Goal: Task Accomplishment & Management: Use online tool/utility

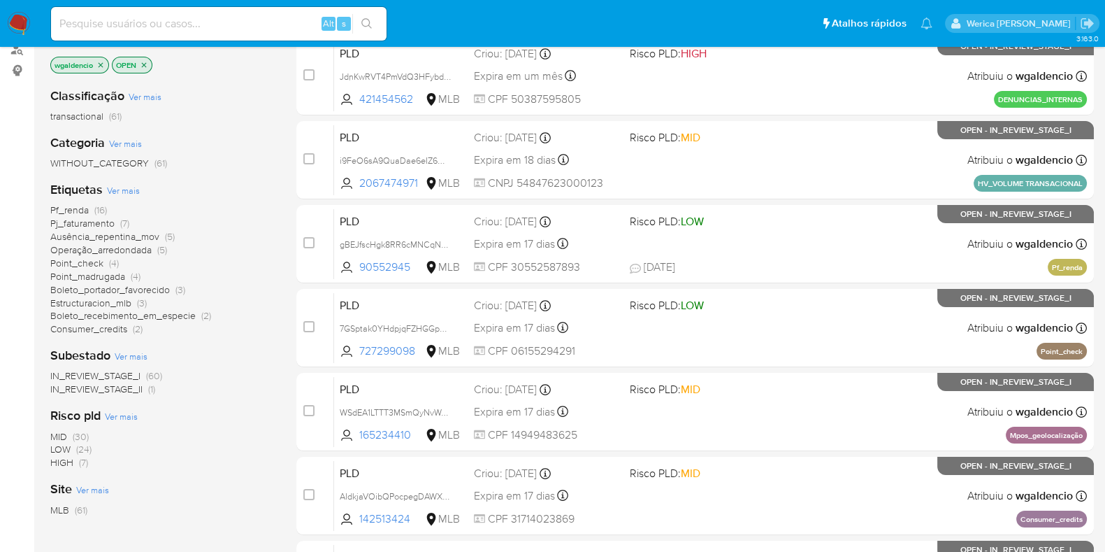
scroll to position [87, 0]
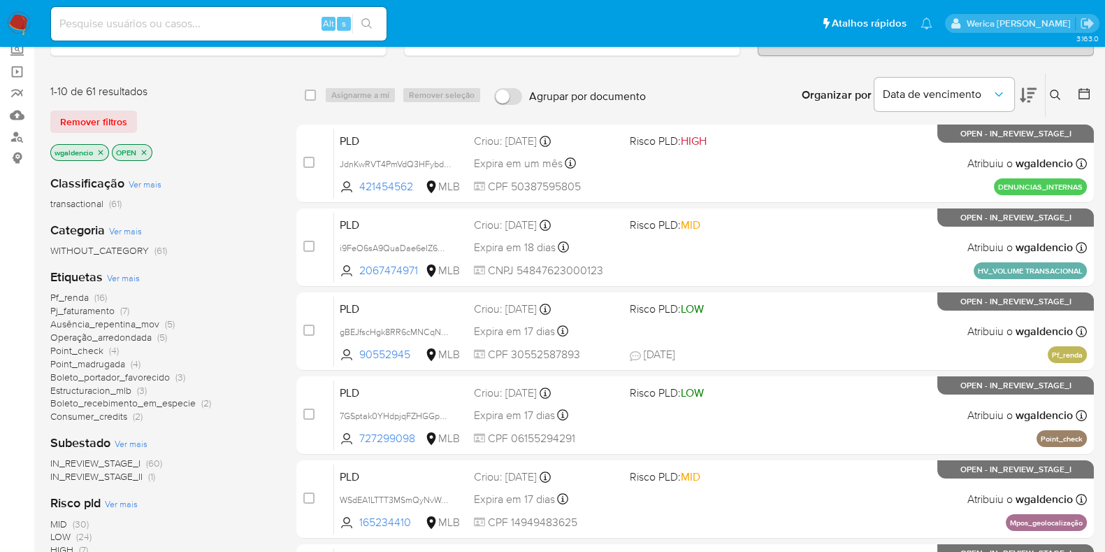
click at [69, 285] on div "Etiquetas Ver mais Pf_renda (16) Pj_faturamento (7) Ausência_repentina_mov (5) …" at bounding box center [162, 345] width 224 height 155
click at [85, 290] on span "Pf_renda" at bounding box center [69, 297] width 38 height 14
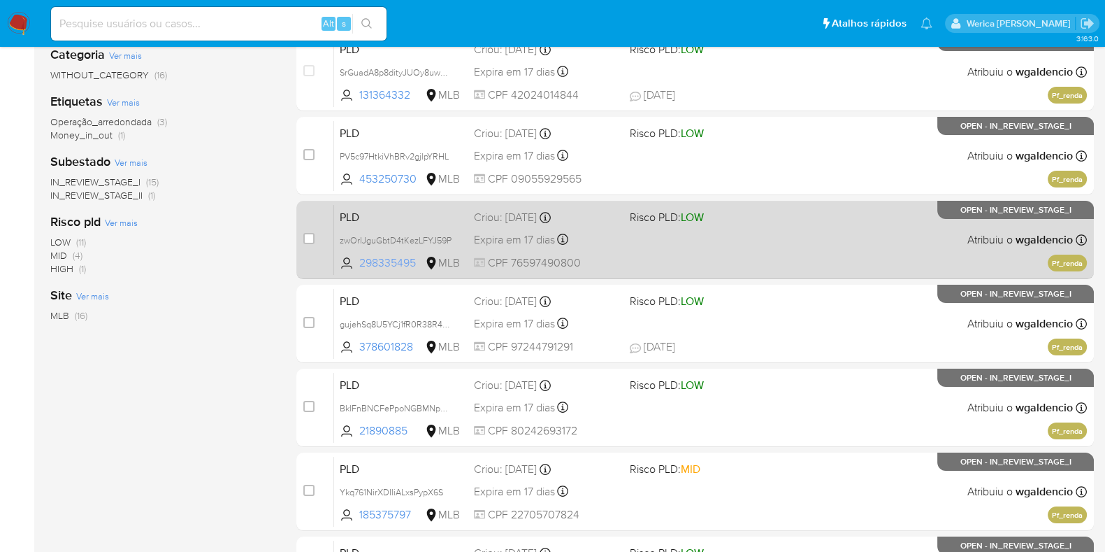
scroll to position [164, 0]
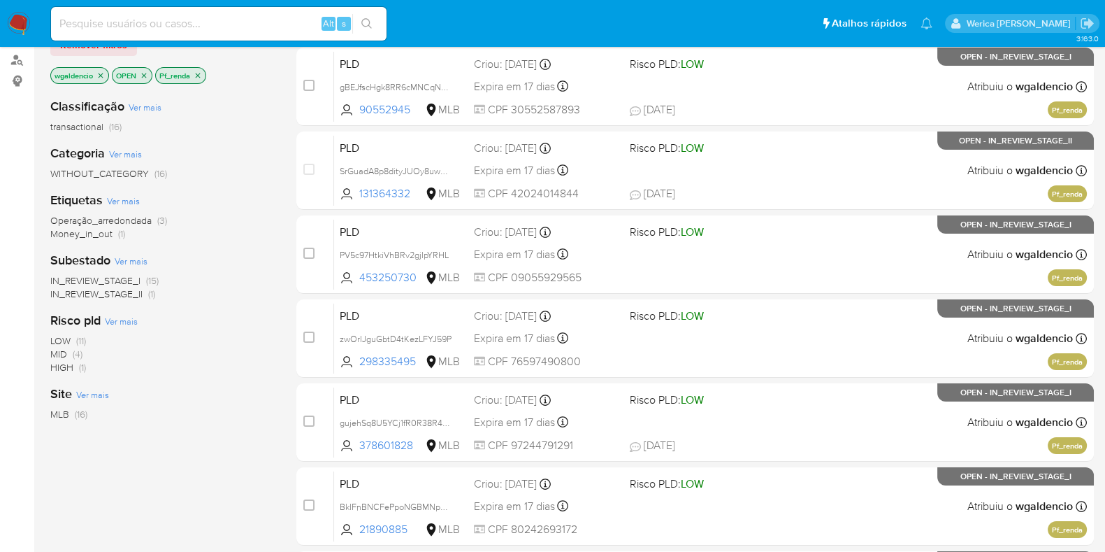
click at [69, 355] on span "MID (4)" at bounding box center [66, 353] width 32 height 13
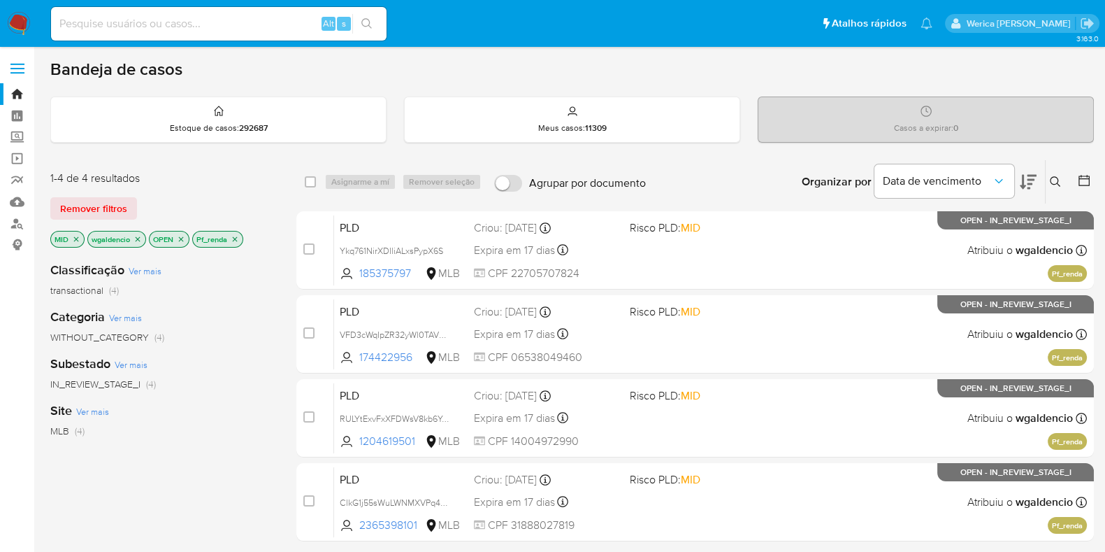
scroll to position [87, 0]
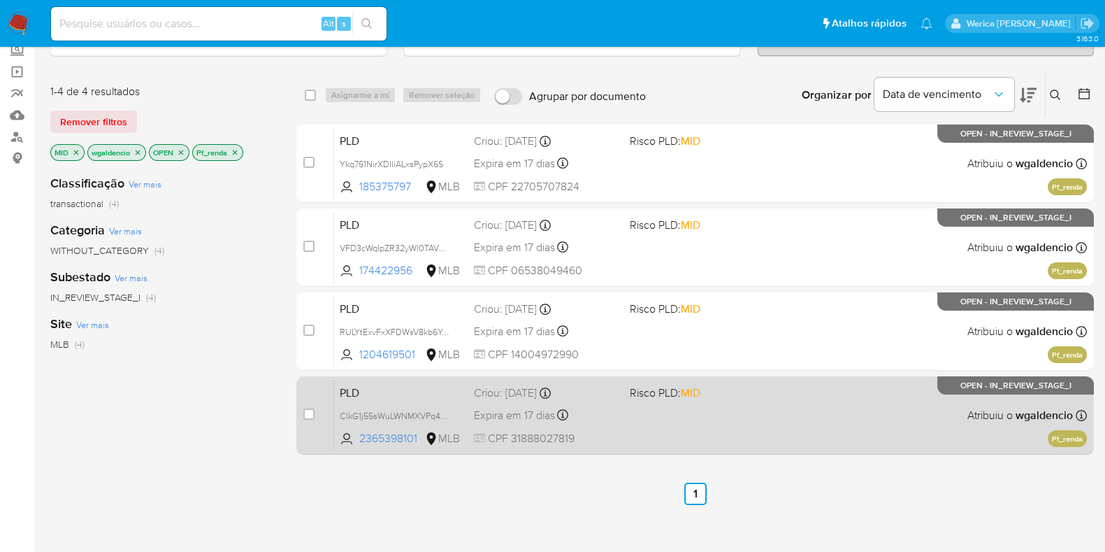
click at [805, 387] on div "PLD ClkG1j55sWuLWNMXVPq4qAY8 2365398101 MLB Risco PLD: MID Criou: 12/09/2025 Cr…" at bounding box center [710, 415] width 753 height 71
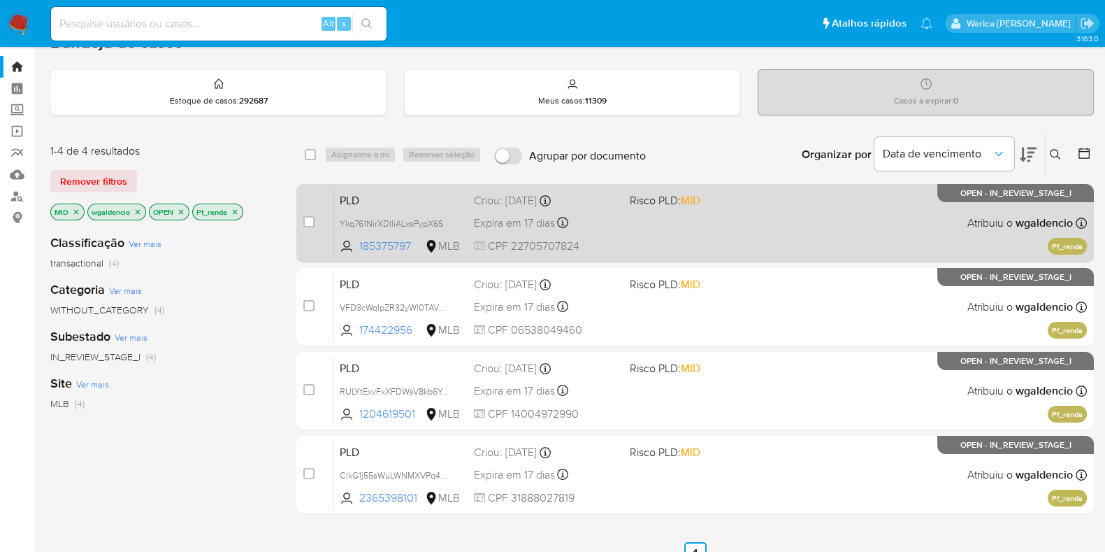
scroll to position [0, 0]
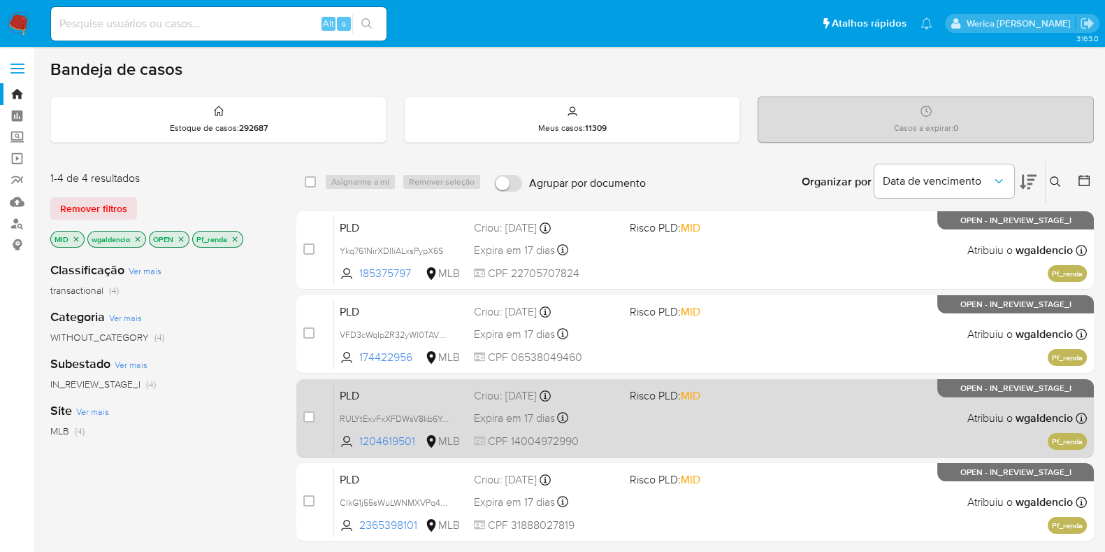
click at [765, 391] on span "Risco PLD: MID" at bounding box center [702, 394] width 145 height 18
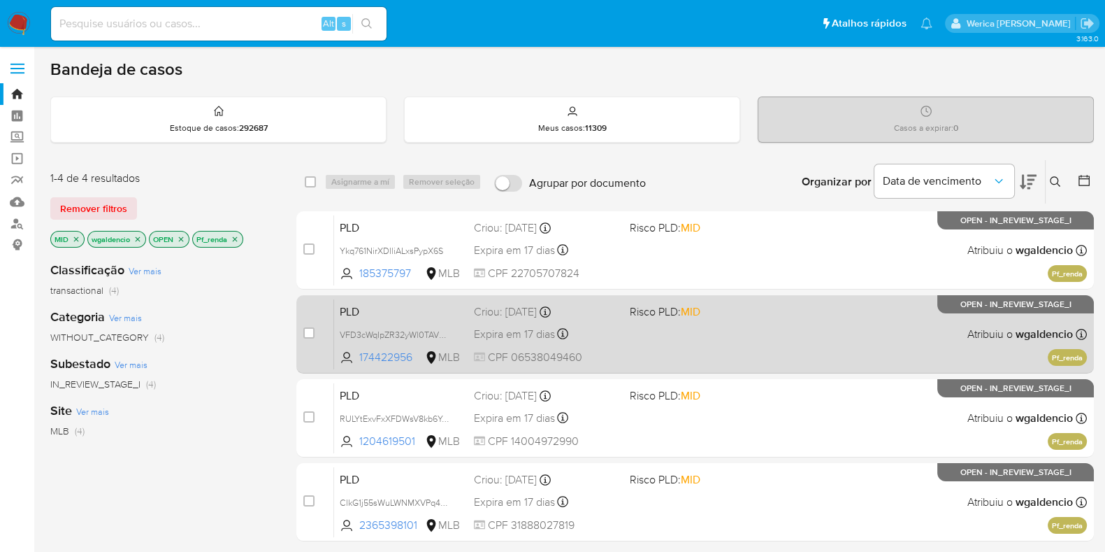
click at [776, 321] on div "PLD VFD3cWqIpZR32yWl0TAVWqVO 174422956 MLB Risco PLD: MID Criou: 12/09/2025 Cri…" at bounding box center [710, 334] width 753 height 71
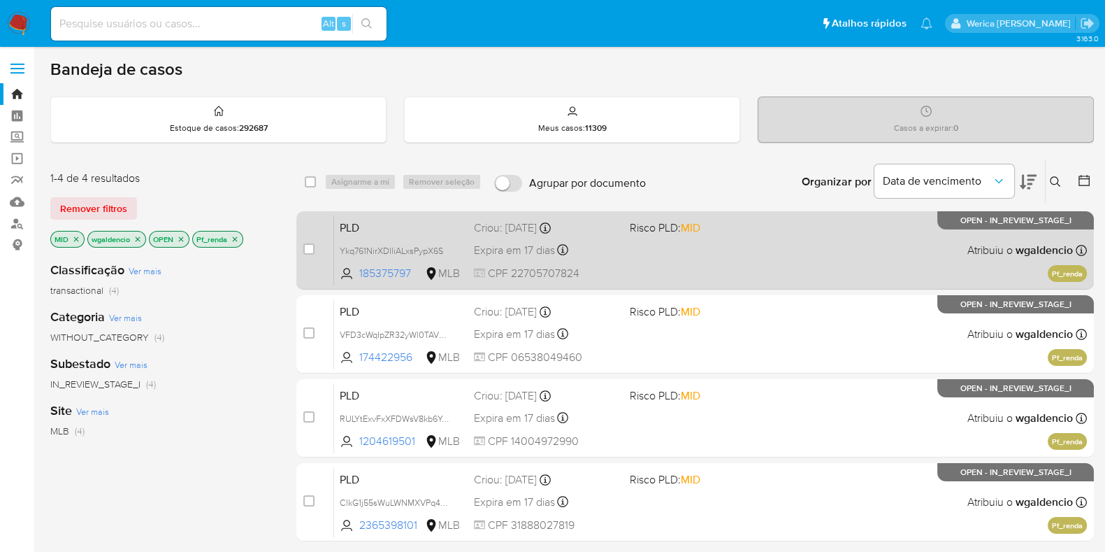
click at [768, 243] on div "PLD Ykq761NirXDIliALxsPypX6S 185375797 MLB Risco PLD: MID Criou: 12/09/2025 Cri…" at bounding box center [710, 250] width 753 height 71
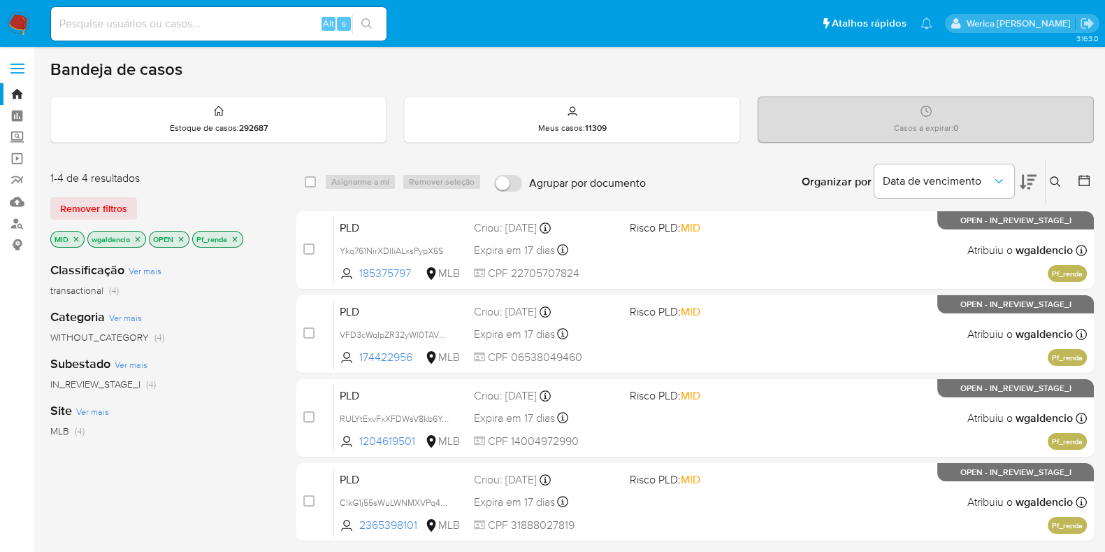
click at [235, 235] on icon "close-filter" at bounding box center [235, 239] width 8 height 8
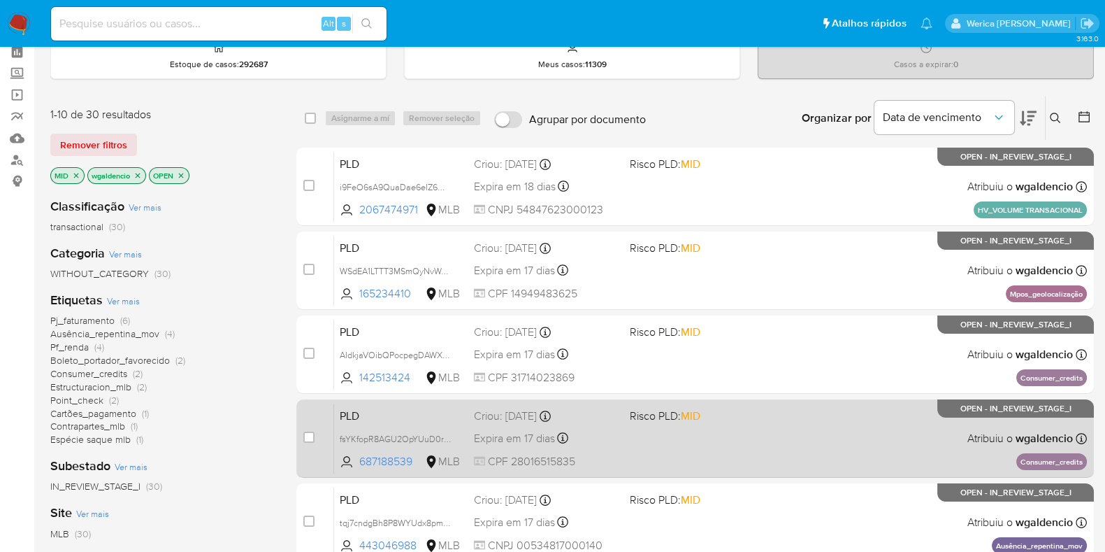
scroll to position [87, 0]
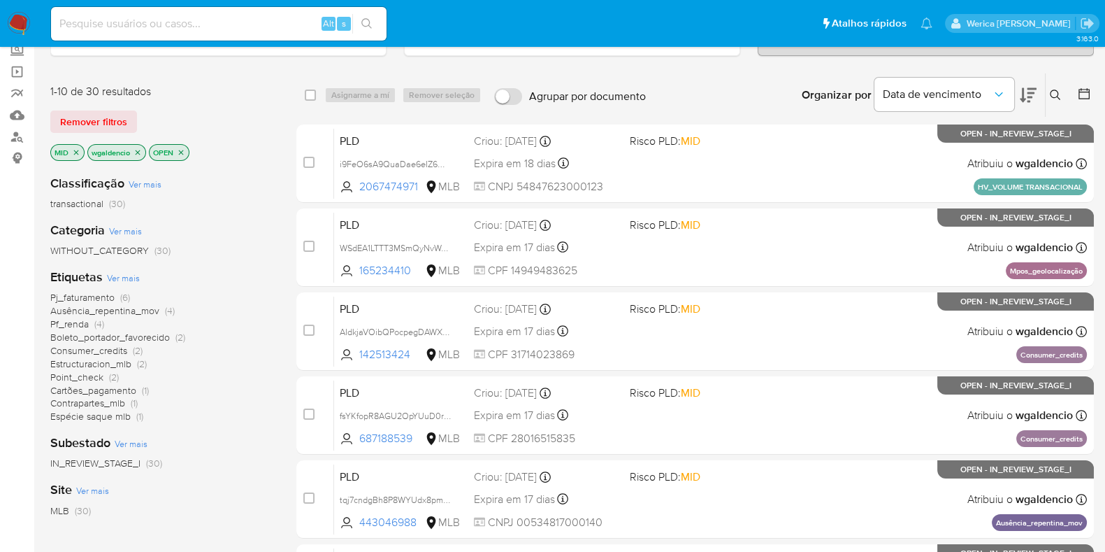
click at [76, 148] on icon "close-filter" at bounding box center [76, 152] width 8 height 8
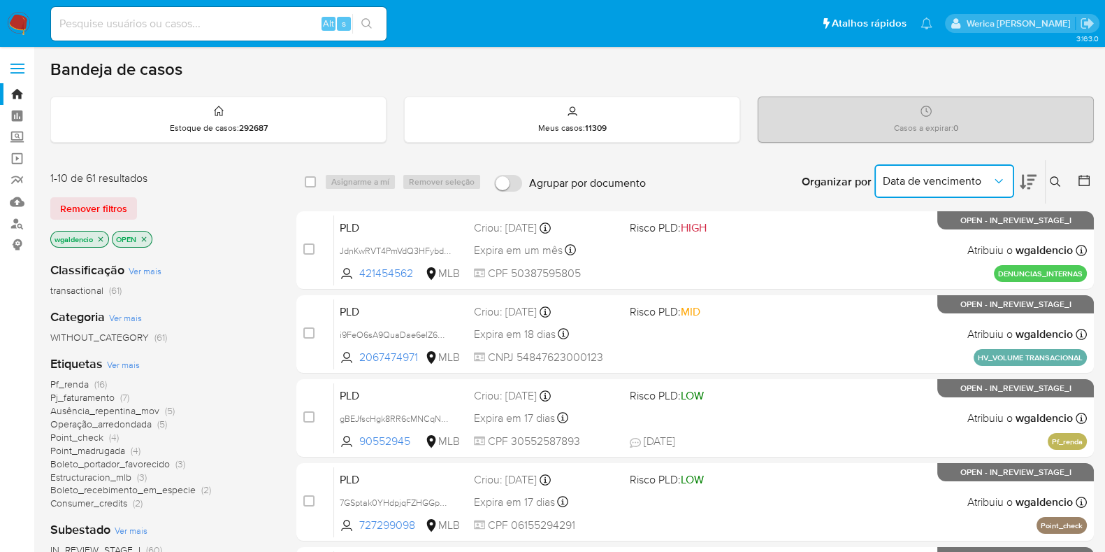
click at [999, 172] on button "Data de vencimento" at bounding box center [945, 181] width 140 height 34
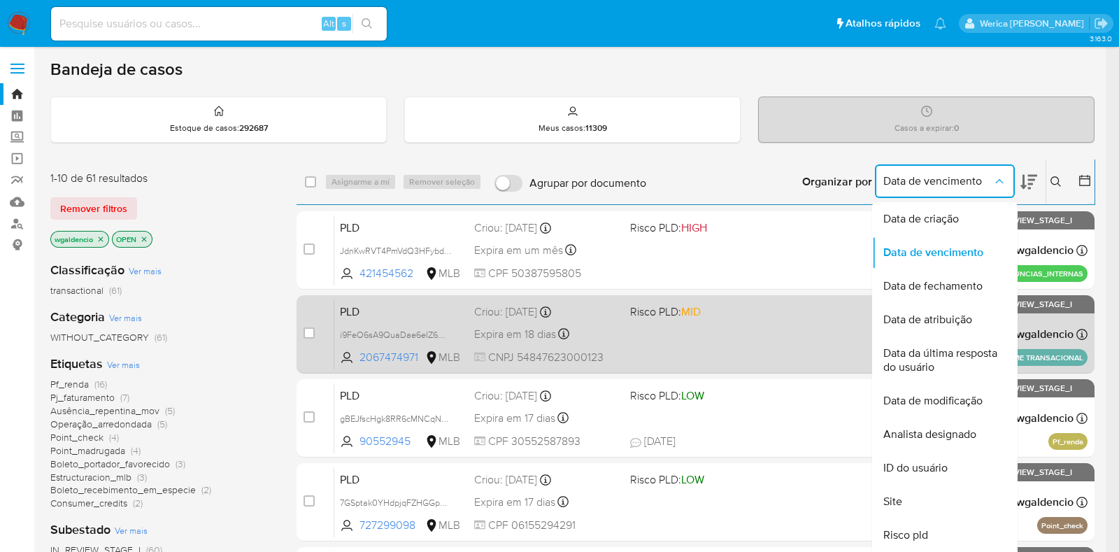
click at [940, 324] on span "Data de atribuição" at bounding box center [927, 320] width 89 height 14
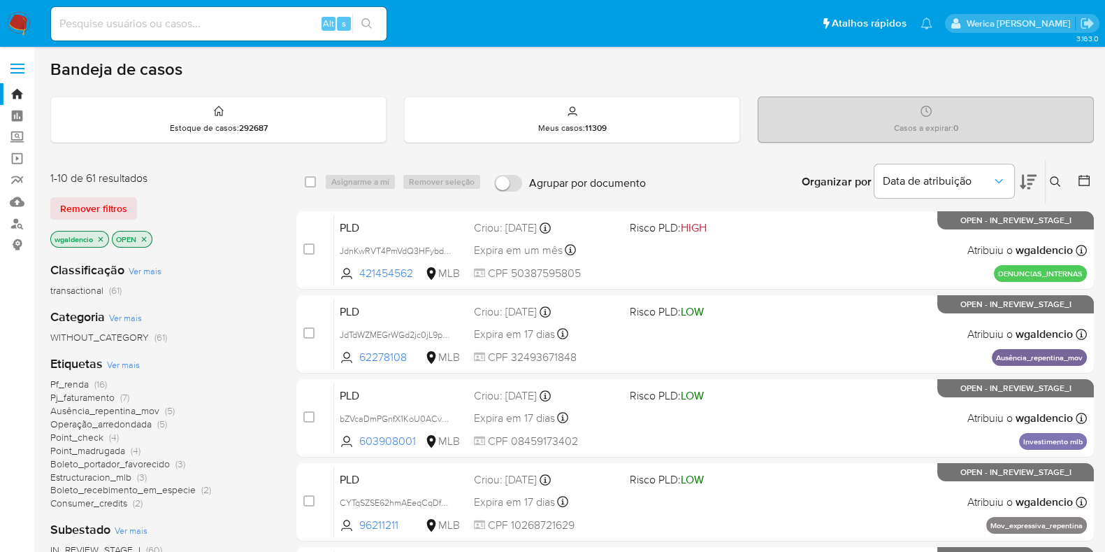
click at [1033, 177] on icon at bounding box center [1028, 181] width 17 height 17
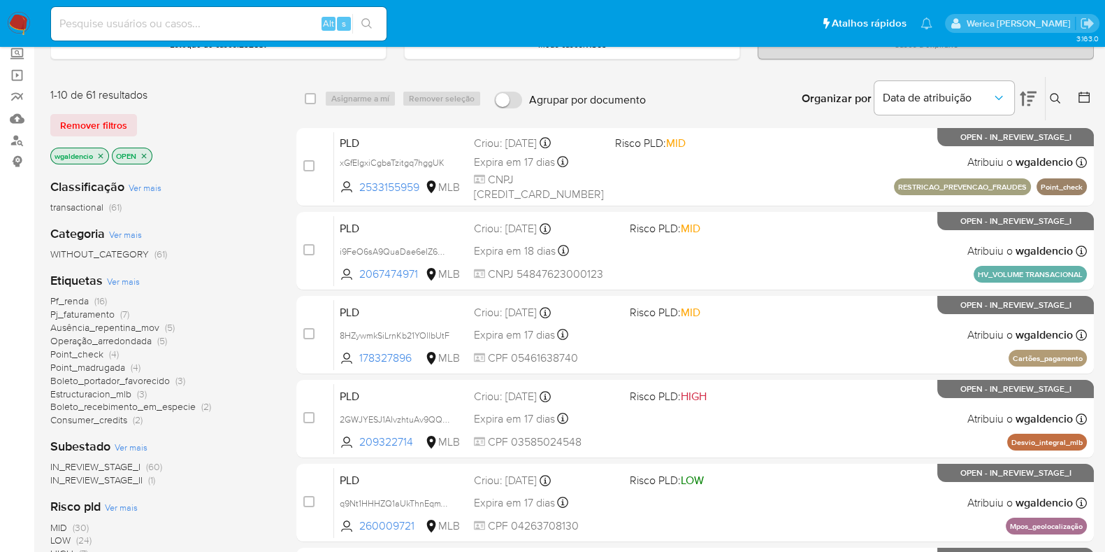
scroll to position [174, 0]
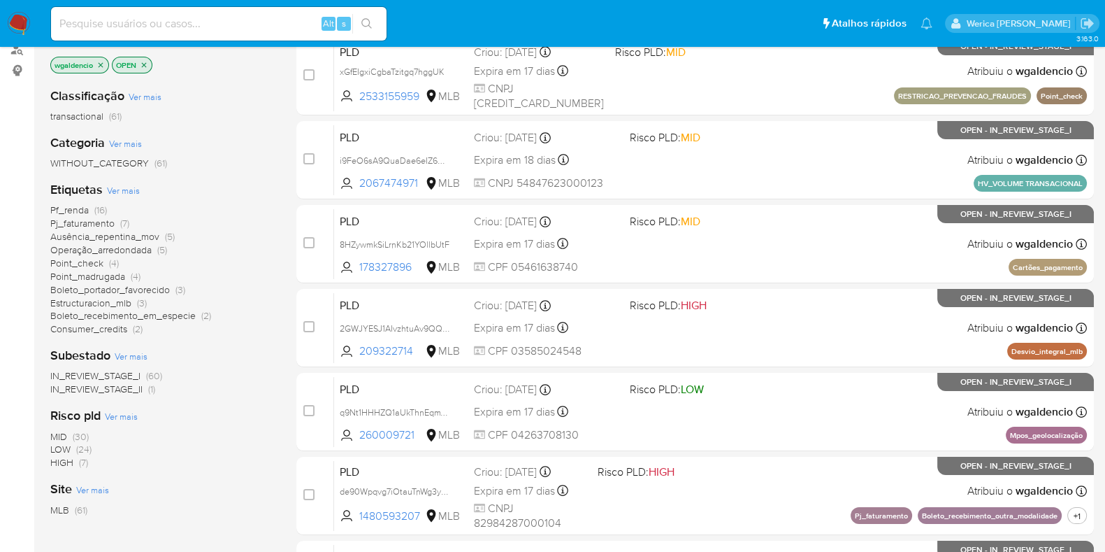
click at [88, 208] on span "Pf_renda" at bounding box center [69, 210] width 38 height 14
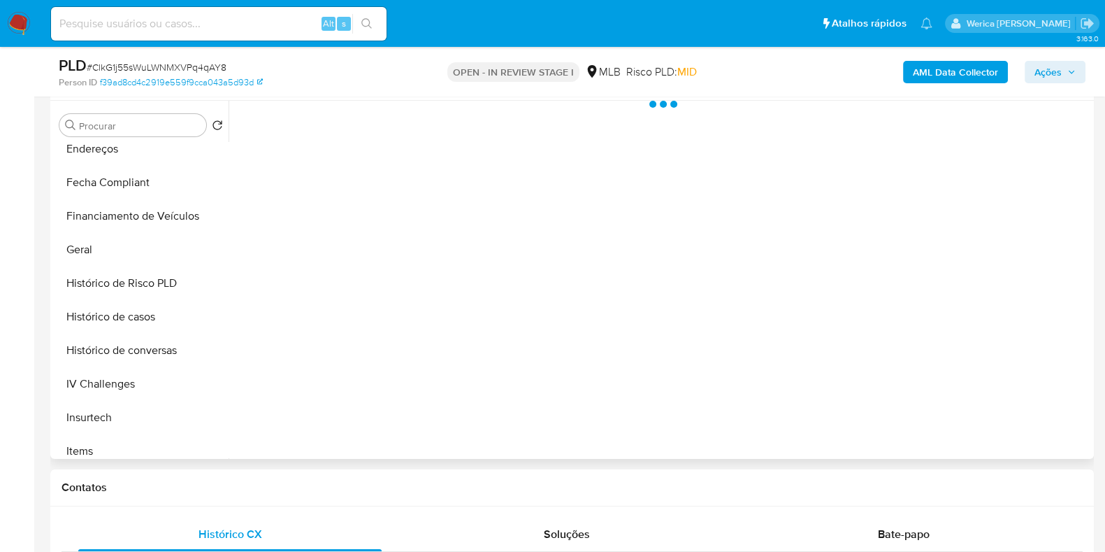
scroll to position [349, 0]
click at [108, 245] on button "Geral" at bounding box center [136, 246] width 164 height 34
select select "10"
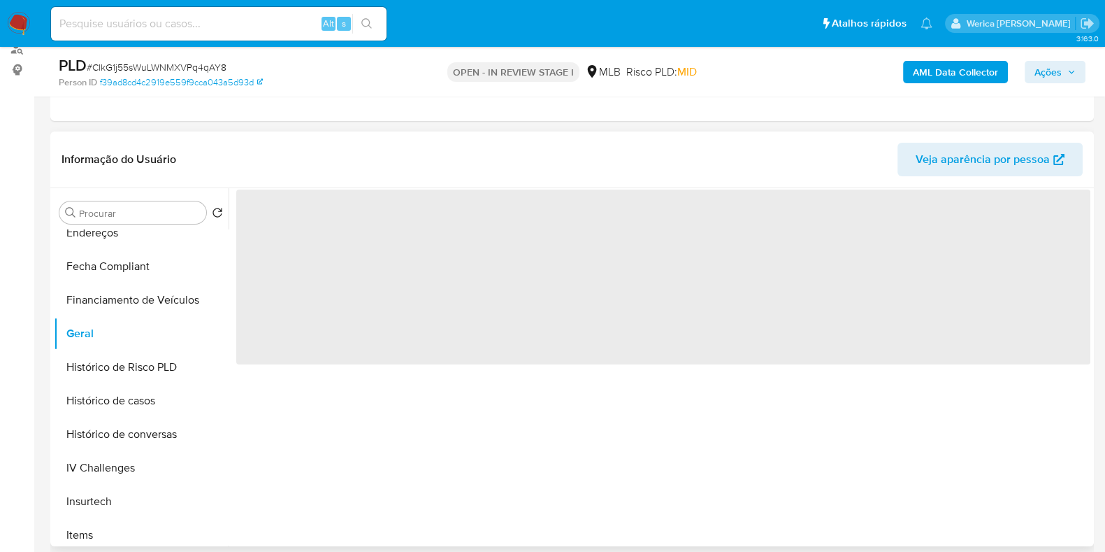
scroll to position [174, 0]
click at [320, 261] on span "‌" at bounding box center [663, 277] width 854 height 175
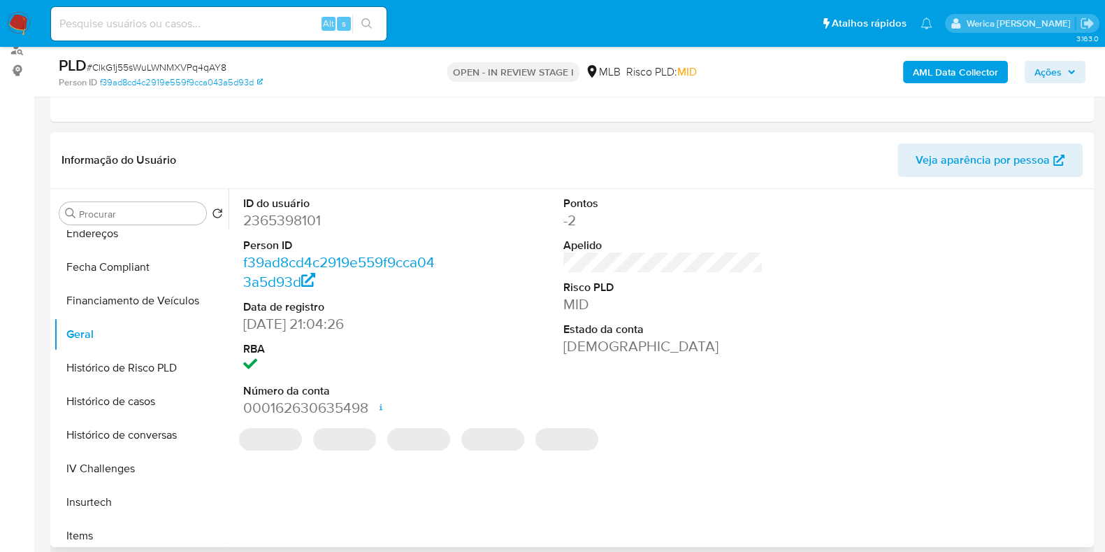
click at [305, 215] on dd "2365398101" at bounding box center [343, 220] width 200 height 20
copy dd "2365398101"
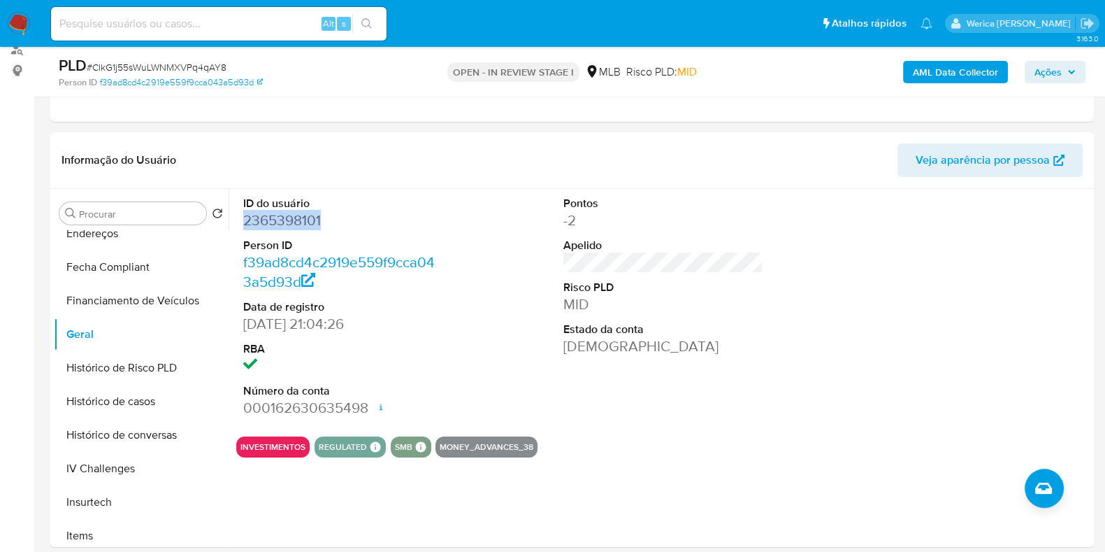
copy dd "2365398101"
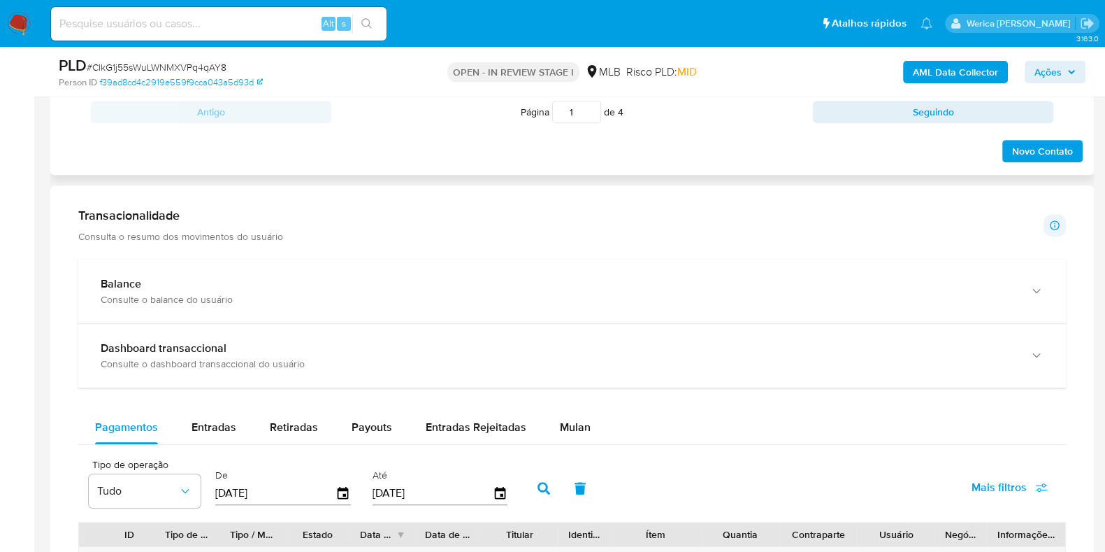
scroll to position [1049, 0]
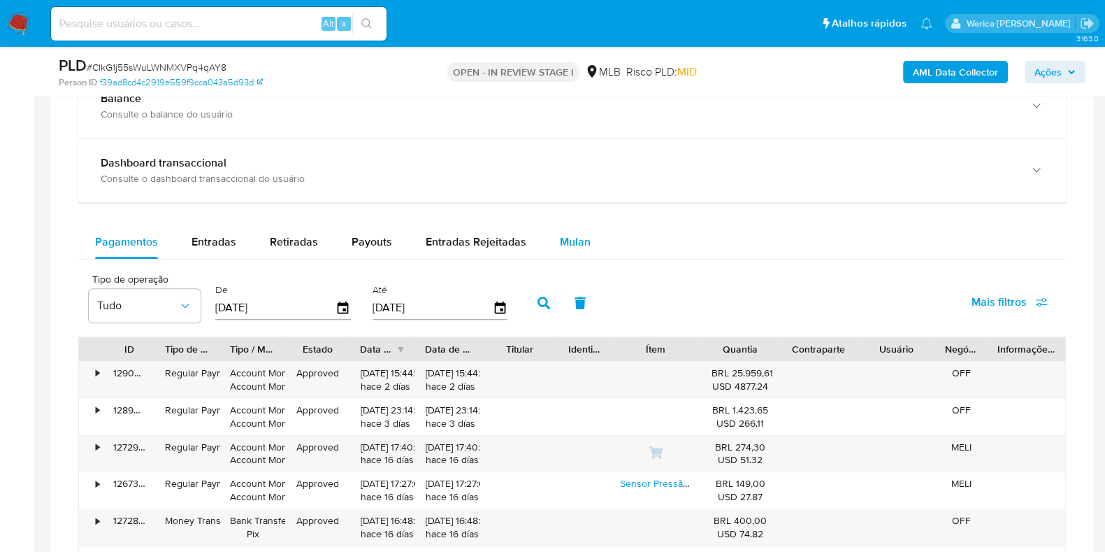
click at [559, 239] on div "Balance Consulte o balance do usuário Dashboard transaccional Consulte o dashbo…" at bounding box center [572, 421] width 988 height 694
click at [560, 239] on span "Mulan" at bounding box center [575, 242] width 31 height 16
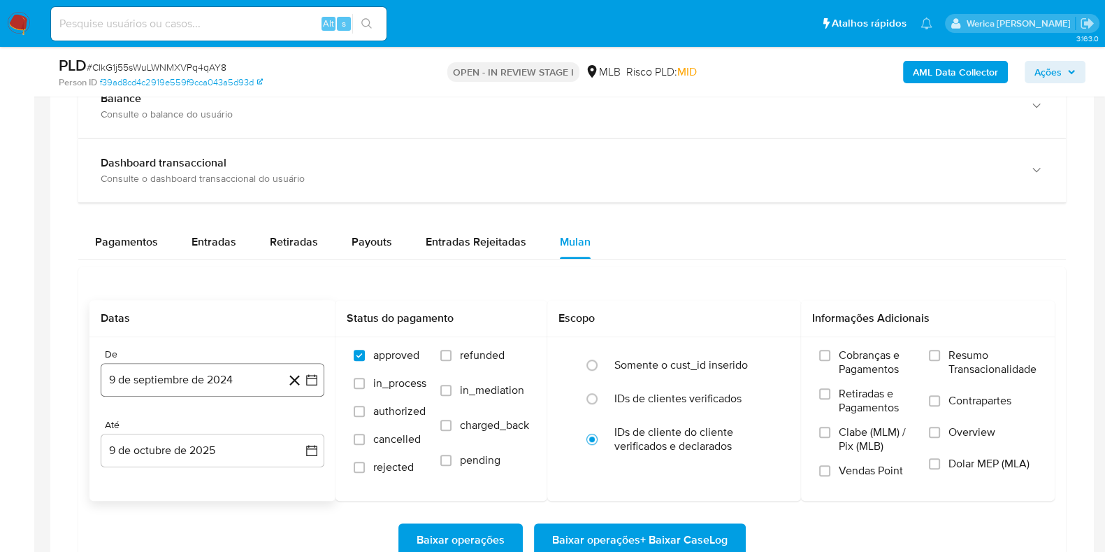
click at [162, 390] on button "9 de septiembre de 2024" at bounding box center [213, 380] width 224 height 34
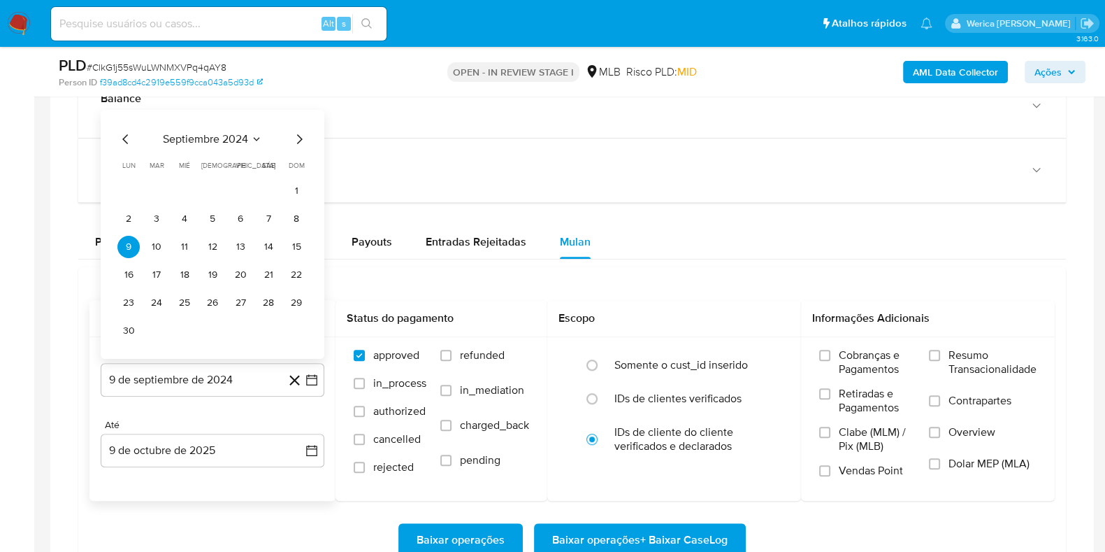
click at [227, 141] on span "septiembre 2024" at bounding box center [205, 139] width 85 height 14
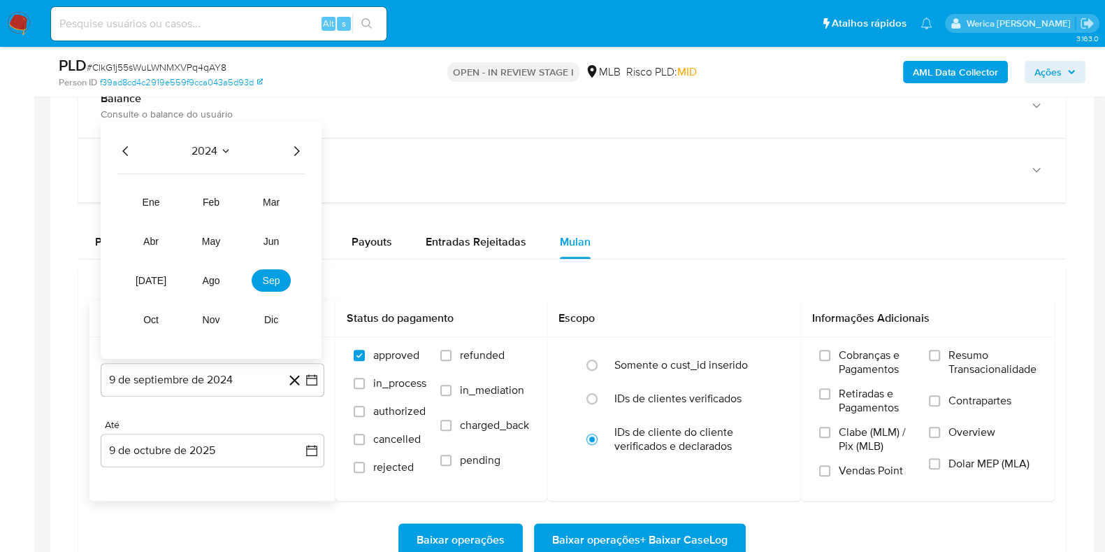
click at [296, 147] on icon "Año siguiente" at bounding box center [296, 151] width 17 height 17
click at [224, 278] on button "ago" at bounding box center [211, 280] width 39 height 22
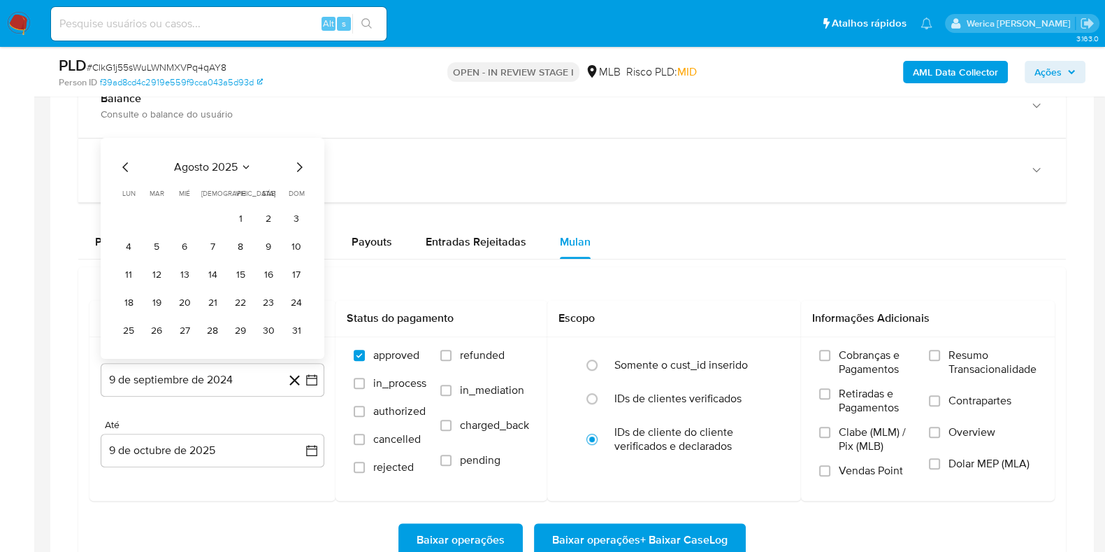
click at [248, 208] on button "1" at bounding box center [240, 219] width 22 height 22
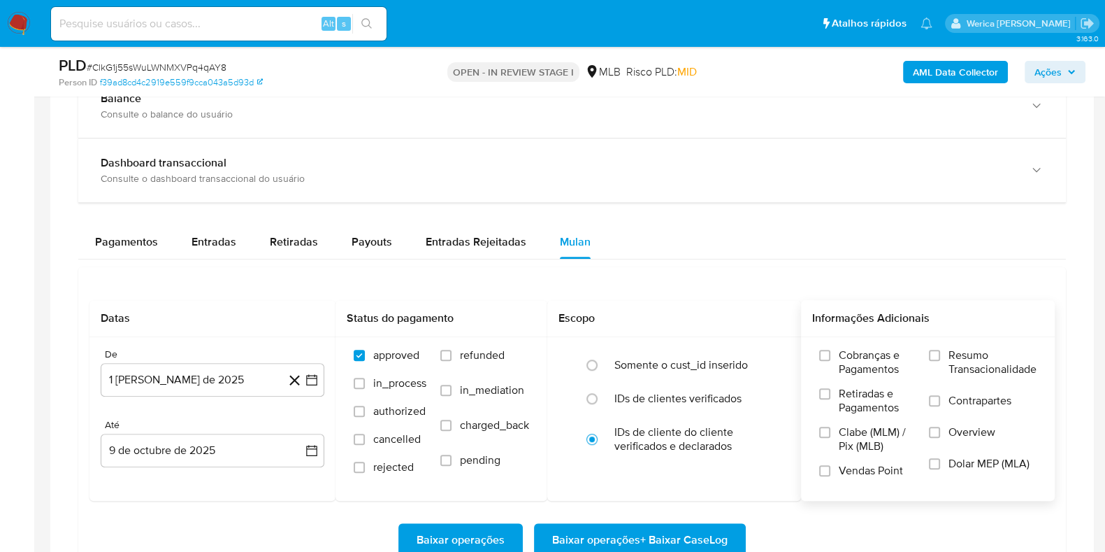
click at [847, 367] on span "Cobranças e Pagamentos" at bounding box center [877, 362] width 76 height 28
click at [831, 361] on input "Cobranças e Pagamentos" at bounding box center [824, 355] width 11 height 11
click at [845, 403] on span "Retiradas e Pagamentos" at bounding box center [877, 401] width 76 height 28
click at [831, 399] on input "Retiradas e Pagamentos" at bounding box center [824, 393] width 11 height 11
click at [845, 435] on span "Clabe (MLM) / Pix (MLB)" at bounding box center [877, 439] width 76 height 28
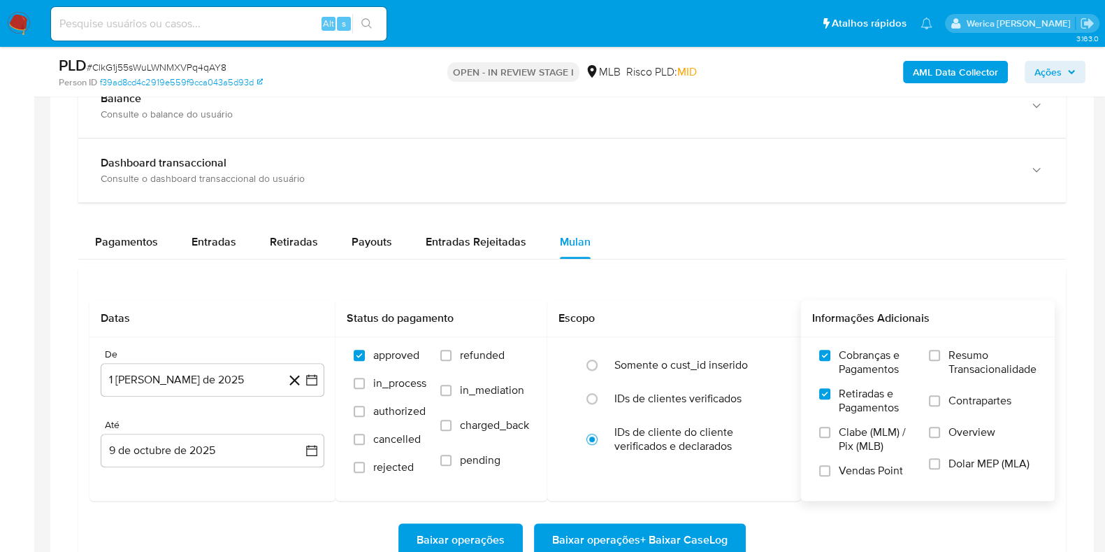
click at [831, 435] on input "Clabe (MLM) / Pix (MLB)" at bounding box center [824, 431] width 11 height 11
drag, startPoint x: 854, startPoint y: 463, endPoint x: 855, endPoint y: 470, distance: 7.1
click at [855, 470] on span "Vendas Point" at bounding box center [871, 471] width 64 height 14
click at [831, 470] on input "Vendas Point" at bounding box center [824, 470] width 11 height 11
click at [986, 459] on span "Dolar MEP (MLA)" at bounding box center [989, 464] width 81 height 14
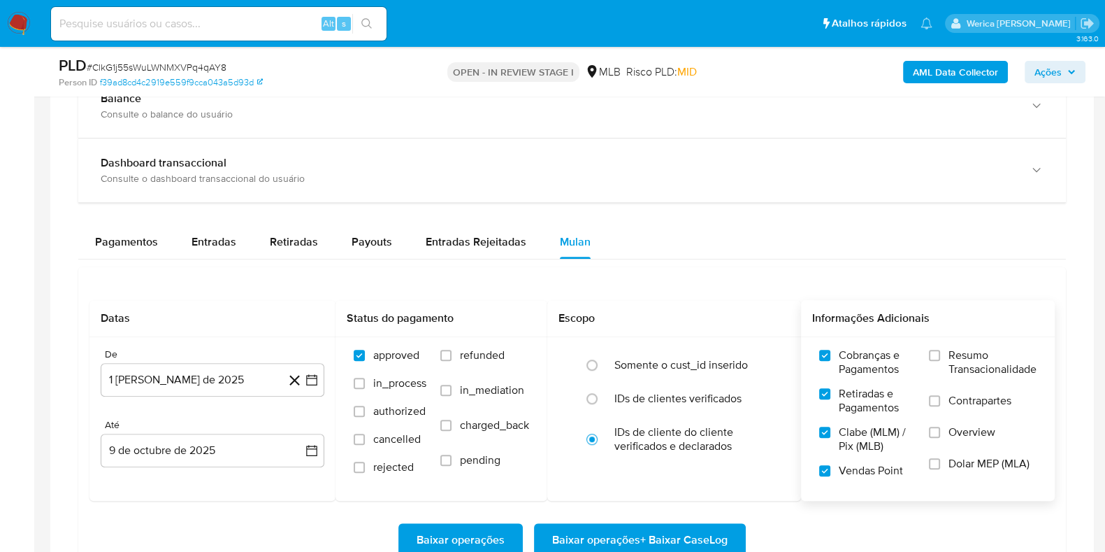
click at [940, 459] on input "Dolar MEP (MLA)" at bounding box center [934, 463] width 11 height 11
click at [970, 434] on span "Overview" at bounding box center [972, 432] width 47 height 14
click at [940, 434] on input "Overview" at bounding box center [934, 431] width 11 height 11
click at [965, 403] on span "Contrapartes" at bounding box center [980, 401] width 63 height 14
click at [940, 403] on input "Contrapartes" at bounding box center [934, 400] width 11 height 11
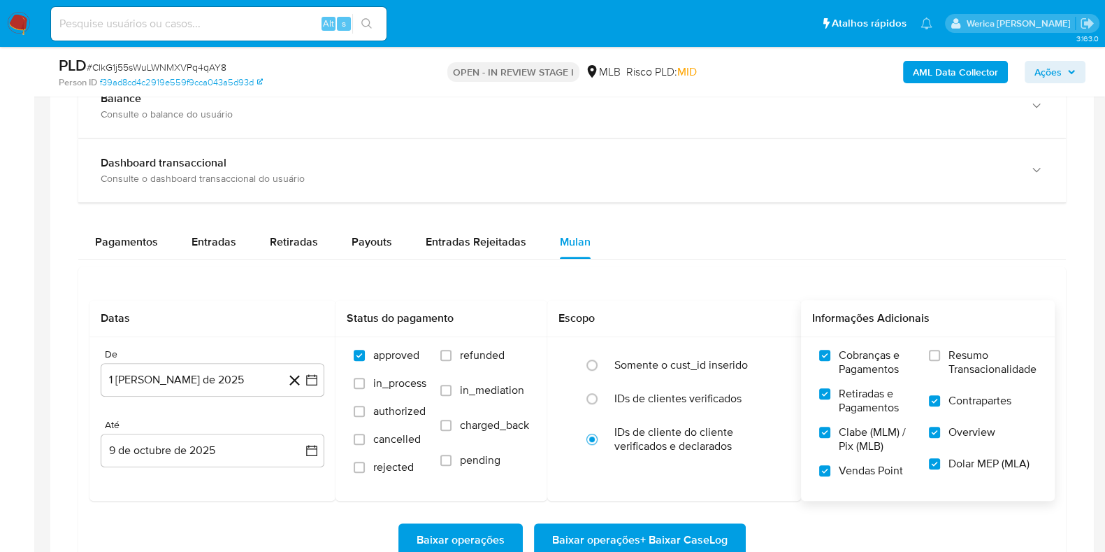
click at [965, 348] on span "Resumo Transacionalidade" at bounding box center [993, 362] width 88 height 28
click at [940, 350] on input "Resumo Transacionalidade" at bounding box center [934, 355] width 11 height 11
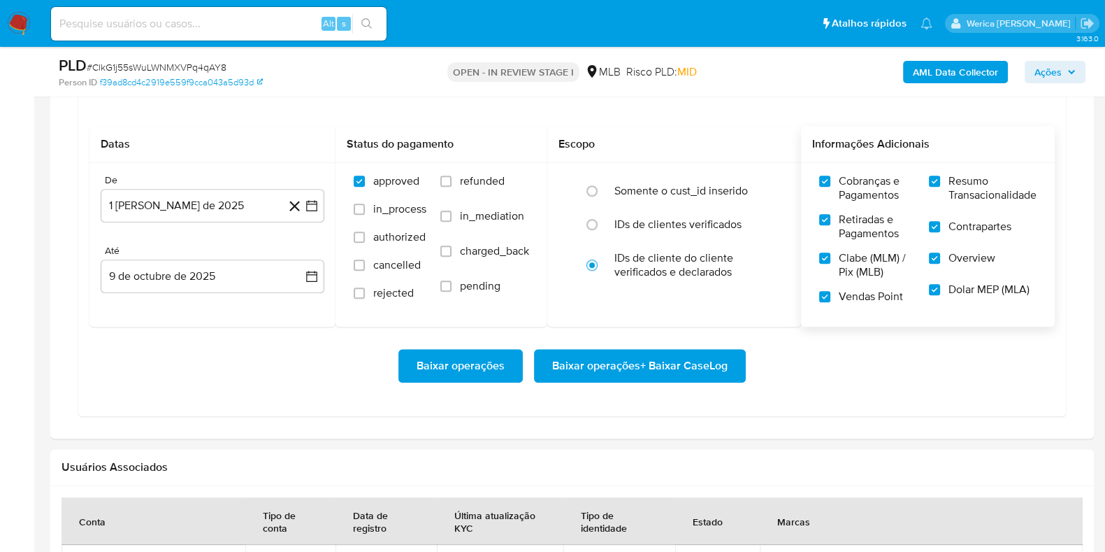
click at [694, 366] on span "Baixar operações + Baixar CaseLog" at bounding box center [639, 365] width 175 height 31
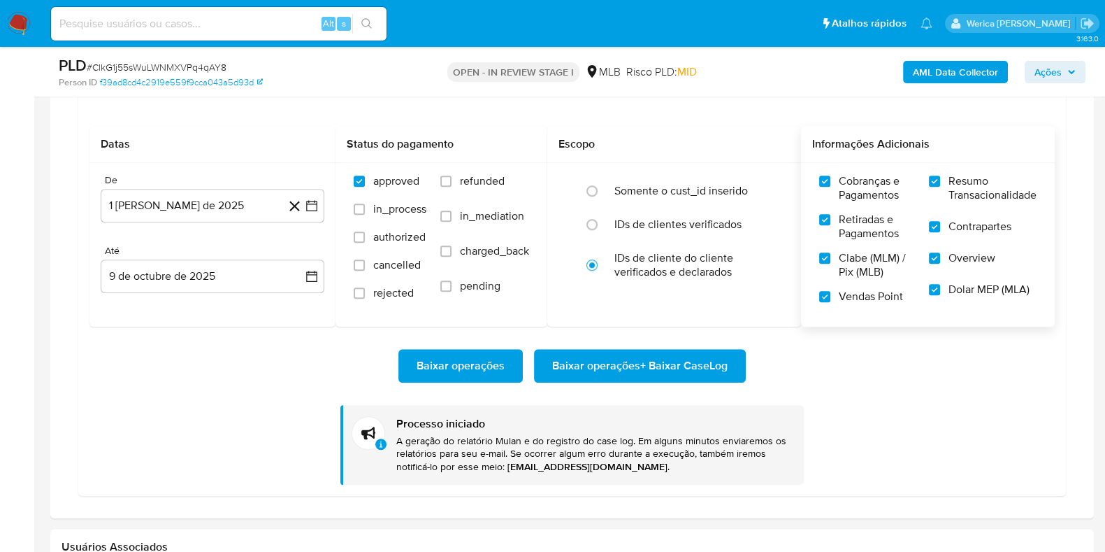
click at [664, 365] on span "Baixar operações + Baixar CaseLog" at bounding box center [639, 365] width 175 height 31
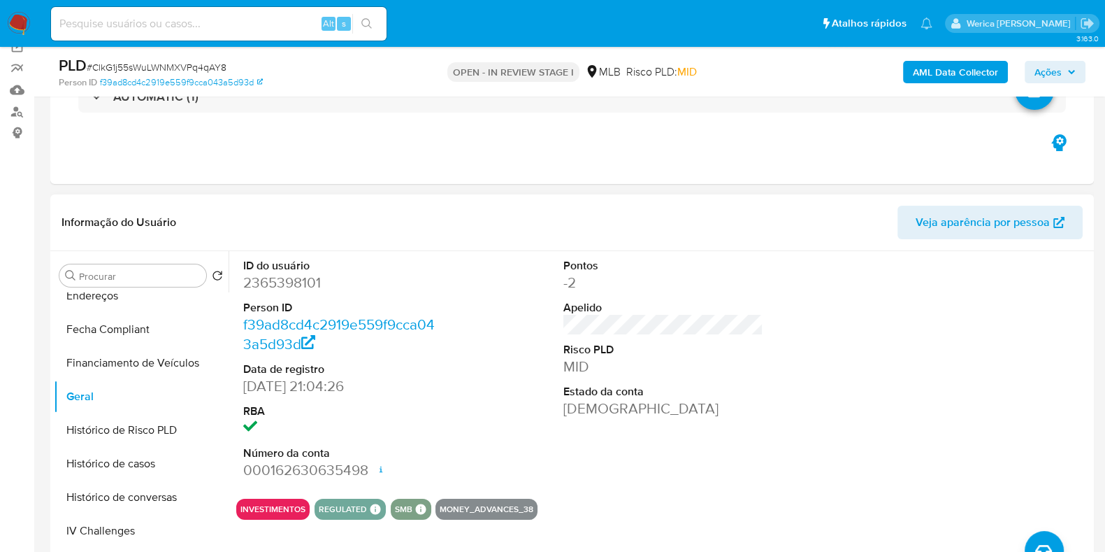
scroll to position [174, 0]
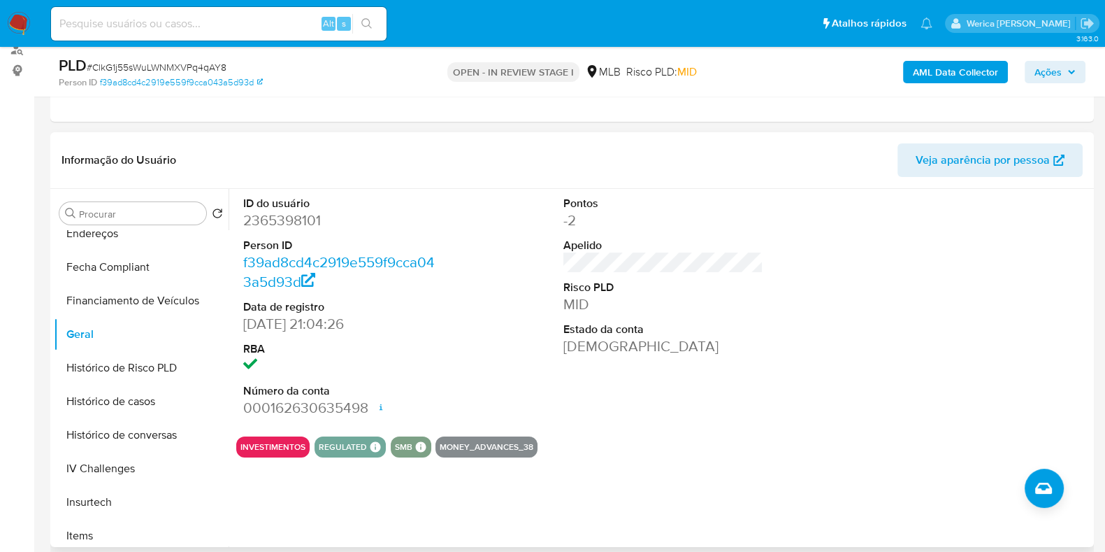
click at [259, 225] on dd "2365398101" at bounding box center [343, 220] width 200 height 20
copy dd "2365398101"
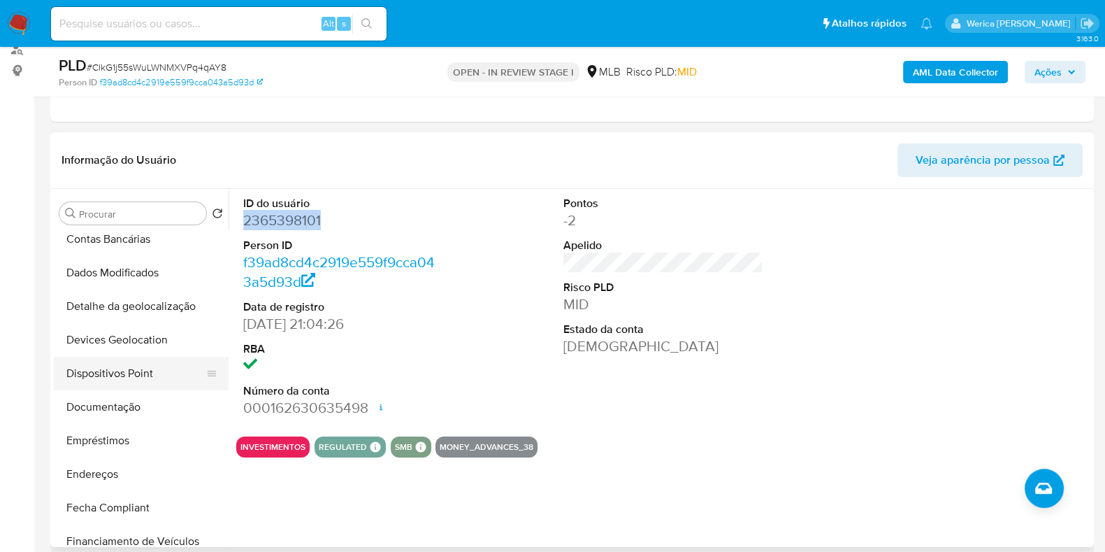
scroll to position [87, 0]
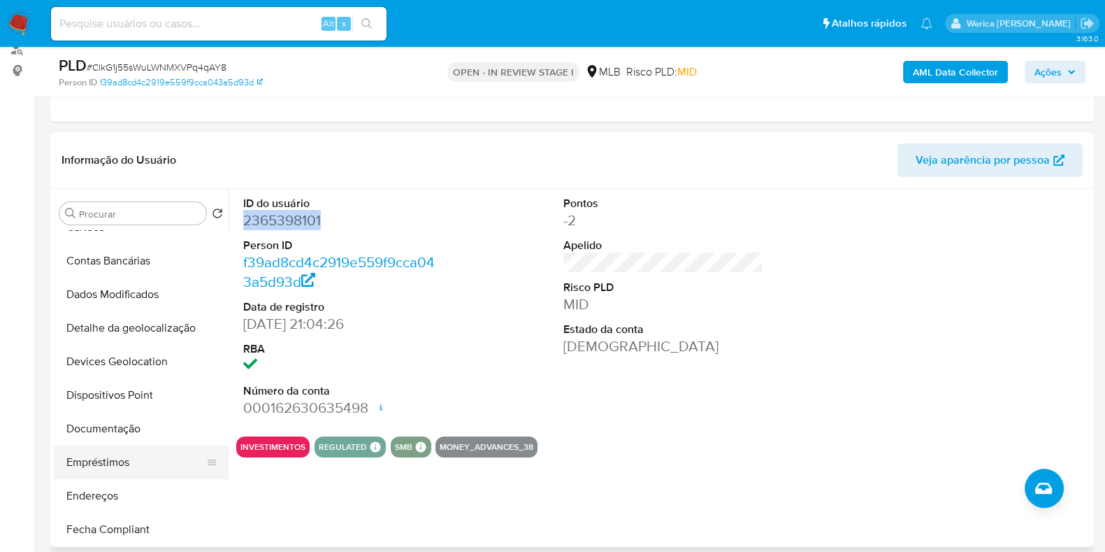
click at [139, 445] on button "Empréstimos" at bounding box center [136, 462] width 164 height 34
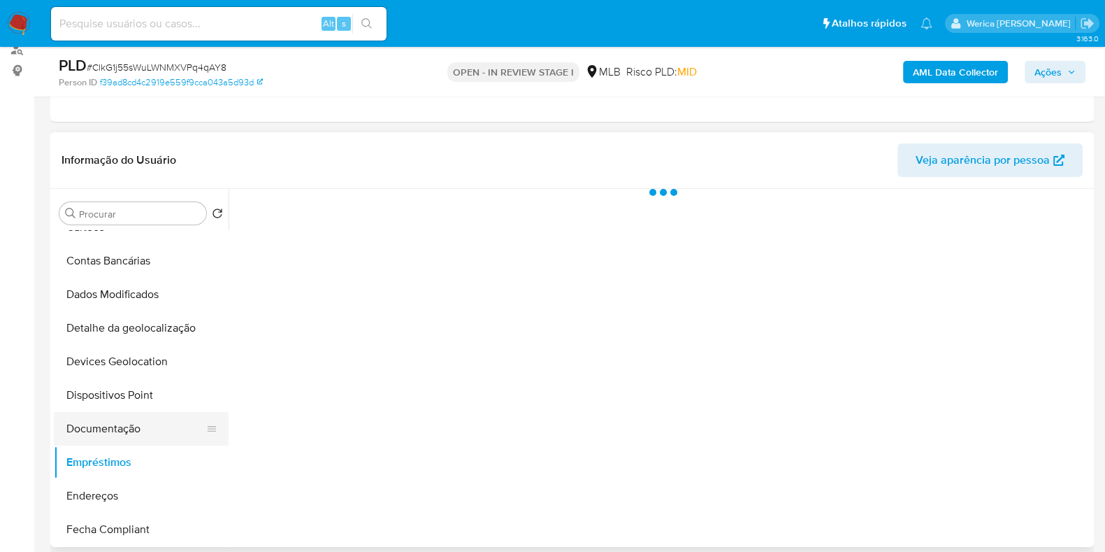
click at [134, 431] on button "Documentação" at bounding box center [136, 429] width 164 height 34
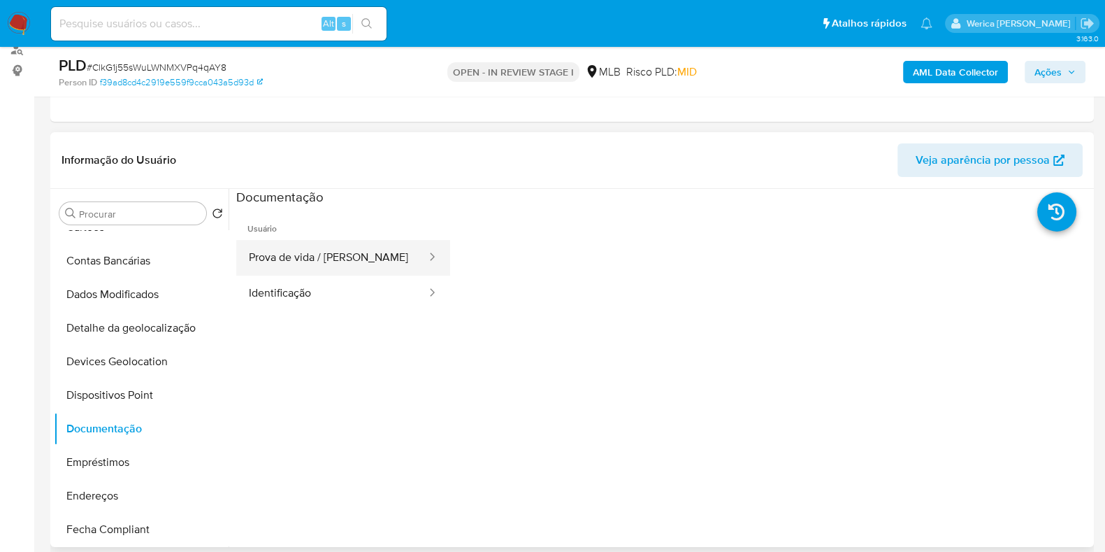
click at [385, 261] on button "Prova de vida / Selfie" at bounding box center [332, 258] width 192 height 36
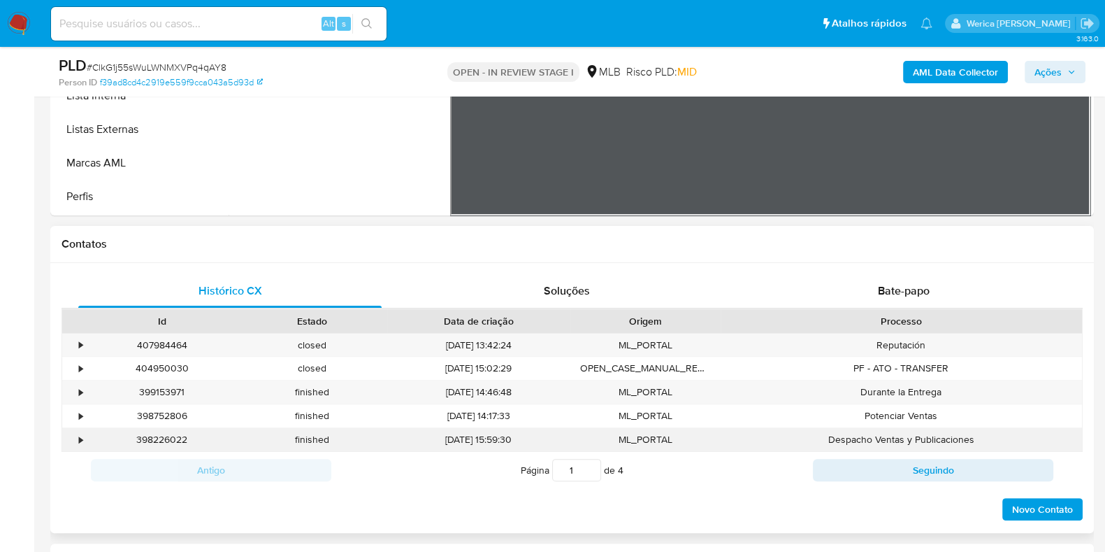
scroll to position [437, 0]
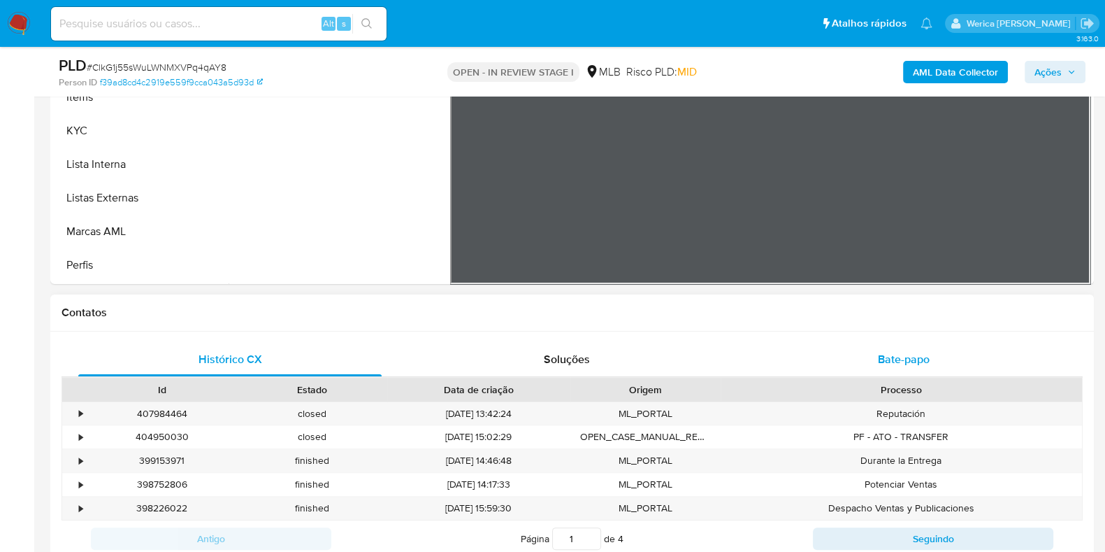
click at [908, 348] on div "Bate-papo" at bounding box center [903, 360] width 303 height 34
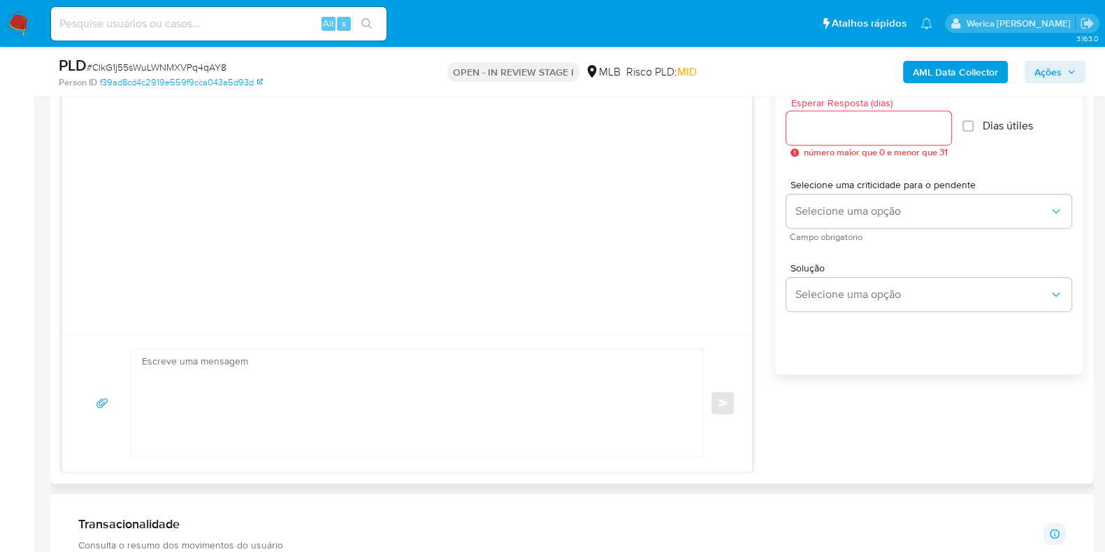
scroll to position [611, 0]
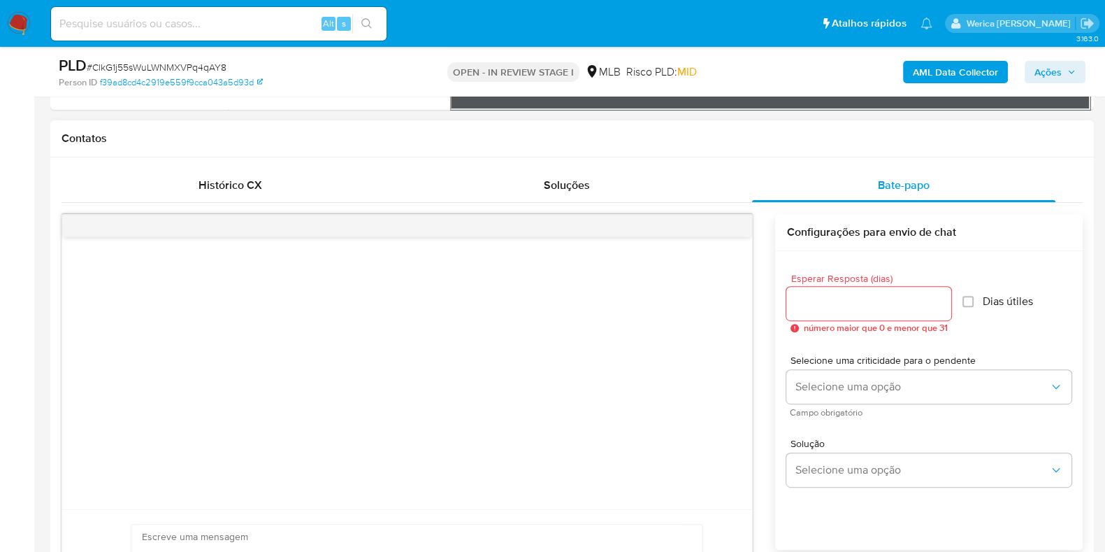
click at [836, 309] on input "Esperar Resposta (dias)" at bounding box center [869, 303] width 165 height 18
type input "3"
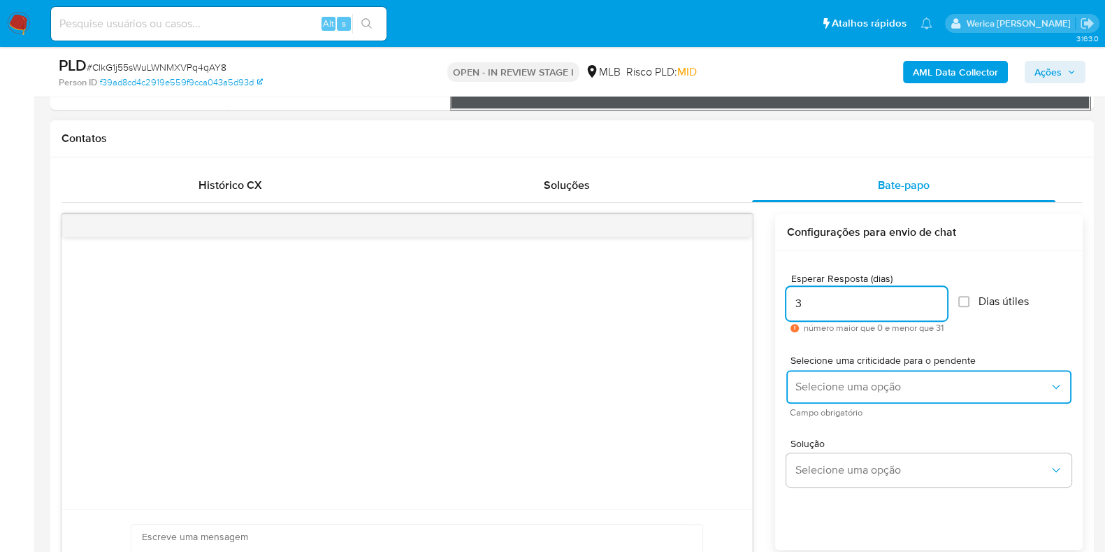
click at [842, 375] on button "Selecione uma opção" at bounding box center [929, 387] width 285 height 34
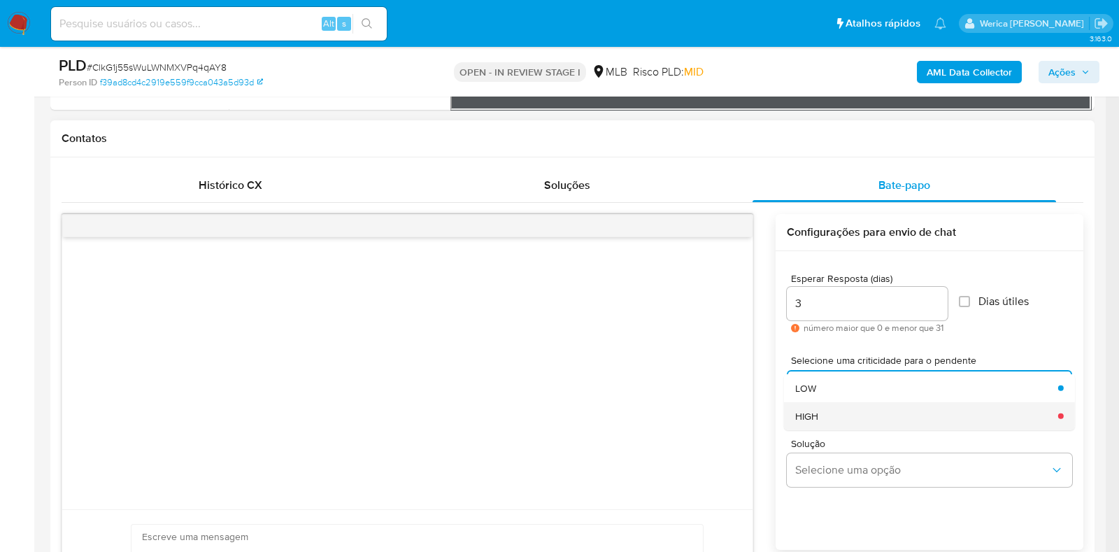
click at [859, 411] on div "HIGH" at bounding box center [922, 415] width 254 height 28
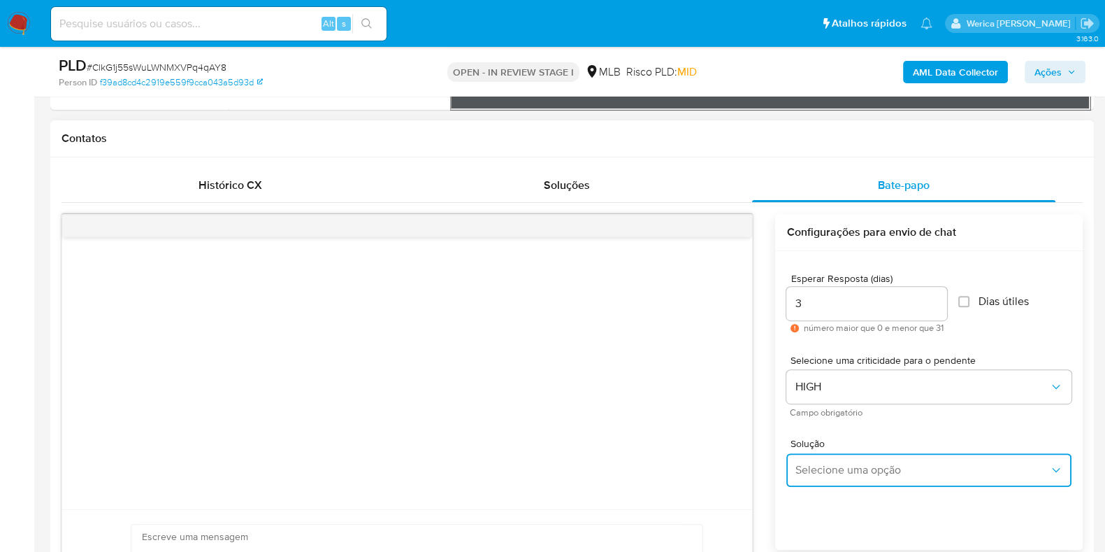
click at [852, 478] on button "Selecione uma opção" at bounding box center [929, 470] width 285 height 34
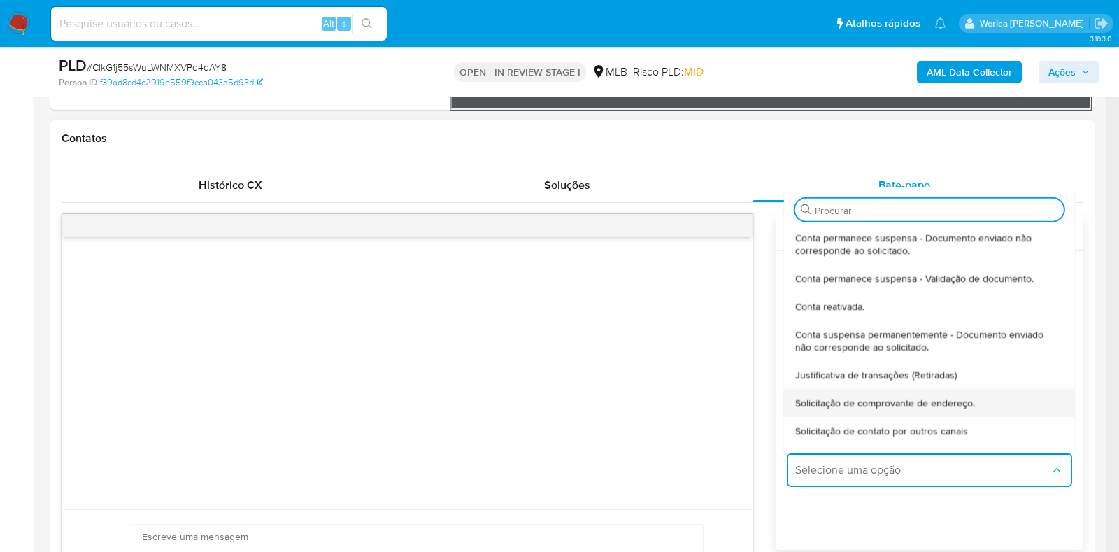
click at [832, 400] on span "Solicitação de comprovante de endereço." at bounding box center [885, 402] width 180 height 13
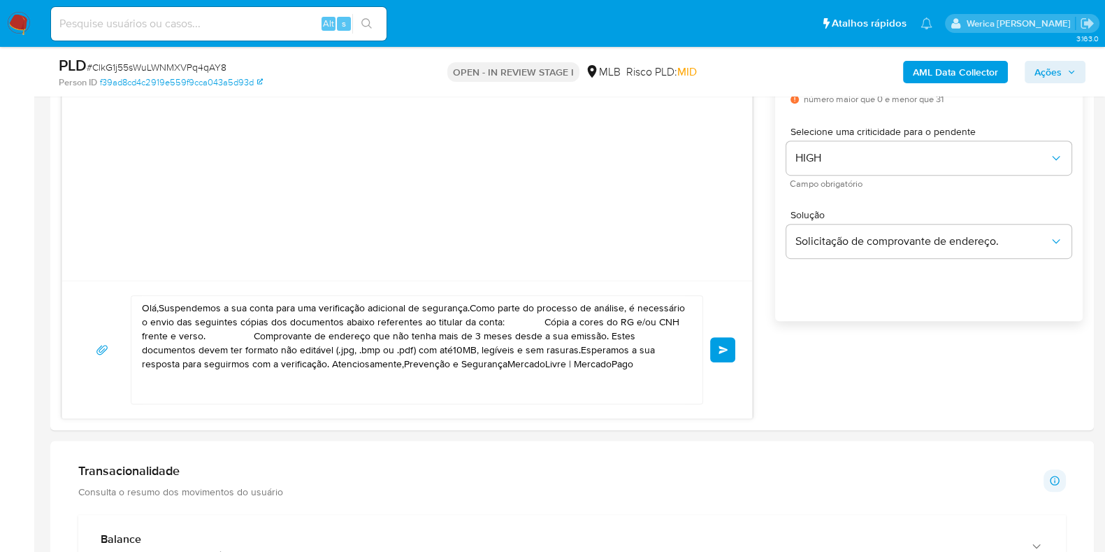
scroll to position [874, 0]
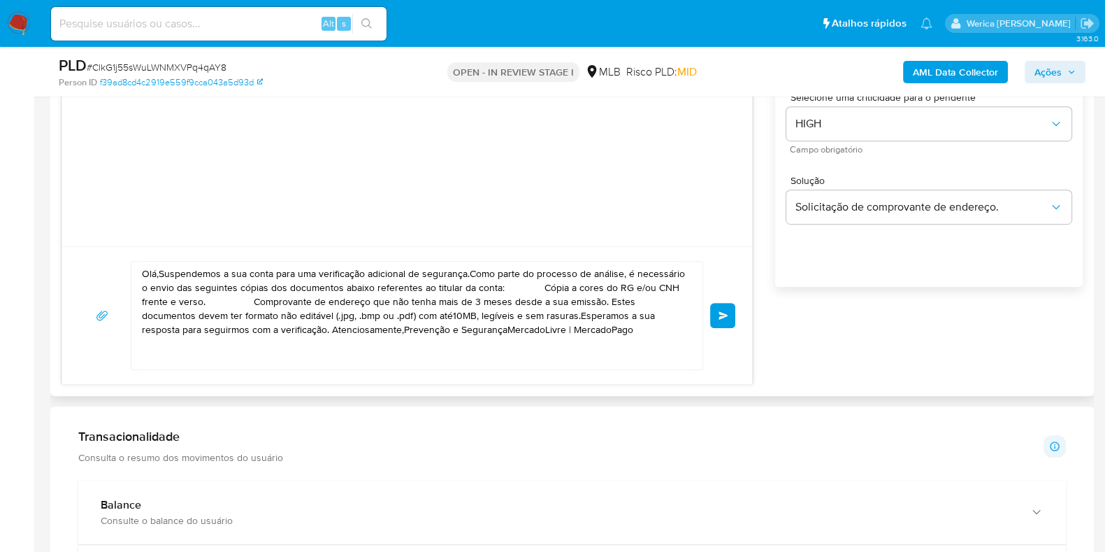
click at [502, 325] on textarea "Olá,Suspendemos a sua conta para uma verificação adicional de segurança.Como pa…" at bounding box center [413, 315] width 543 height 108
paste textarea "! Estamos realizando uma verificação adicional de segurança em contas de usuári…"
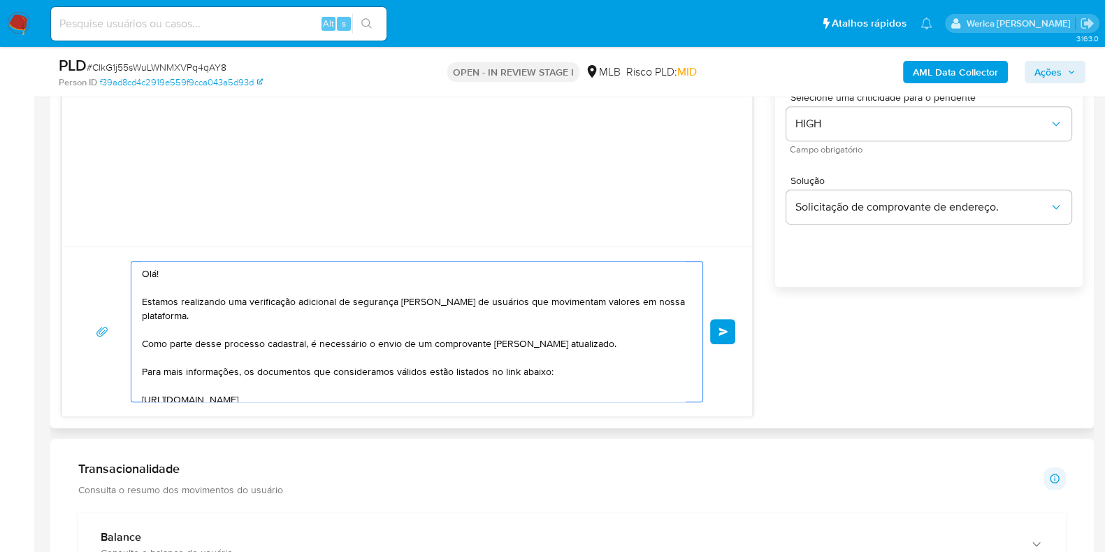
scroll to position [229, 0]
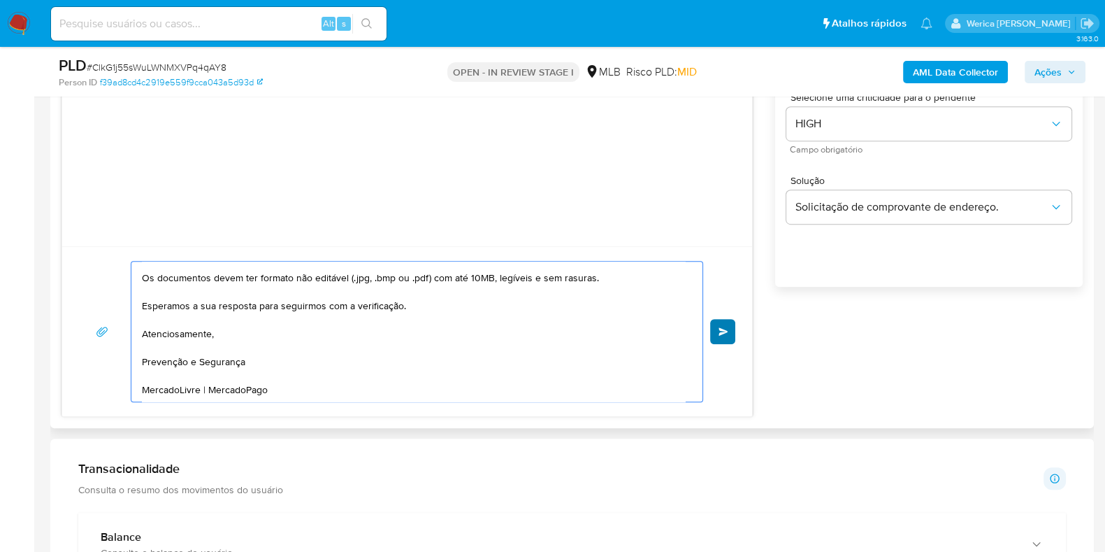
type textarea "Olá! Estamos realizando uma verificação adicional de segurança em contas de usu…"
click at [717, 327] on button "common.send" at bounding box center [722, 331] width 25 height 25
click at [731, 331] on button "common.send" at bounding box center [722, 331] width 25 height 25
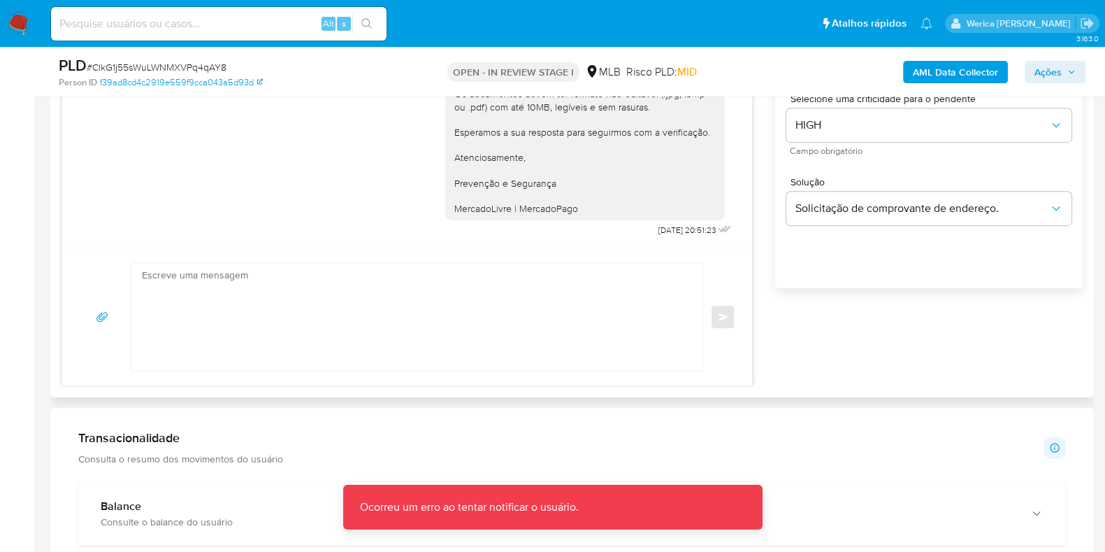
scroll to position [874, 0]
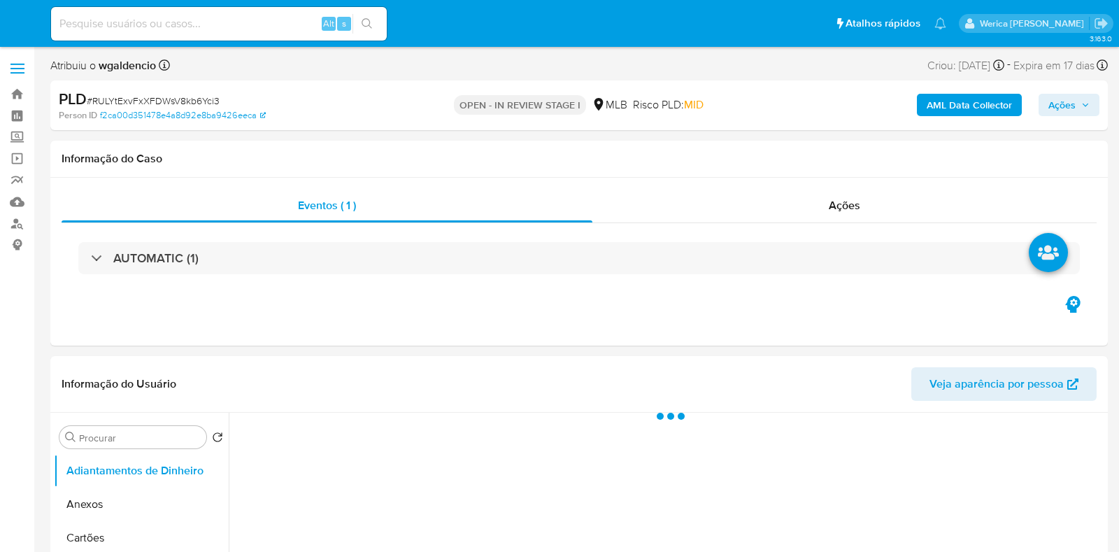
select select "10"
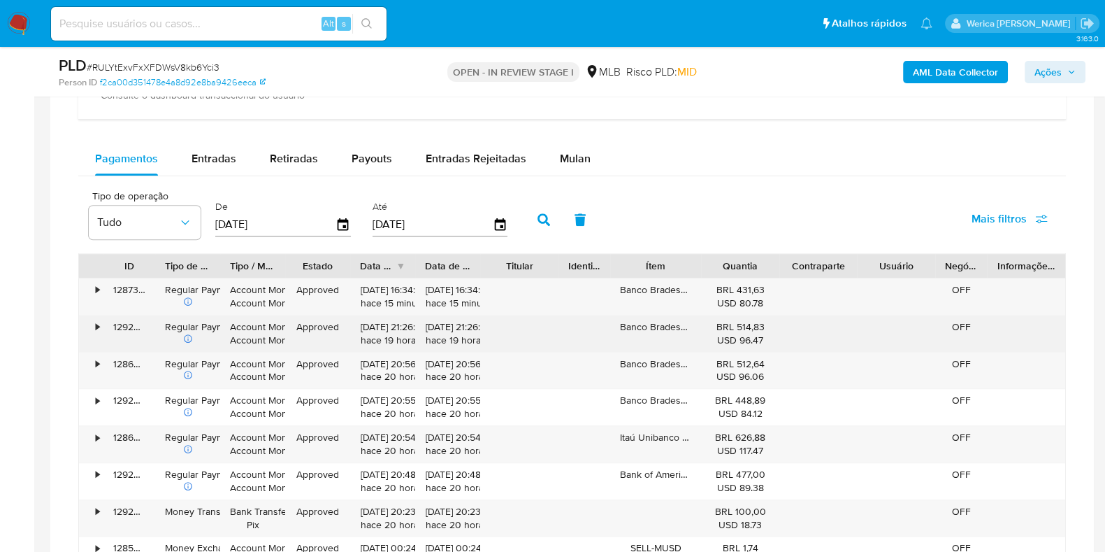
scroll to position [1135, 0]
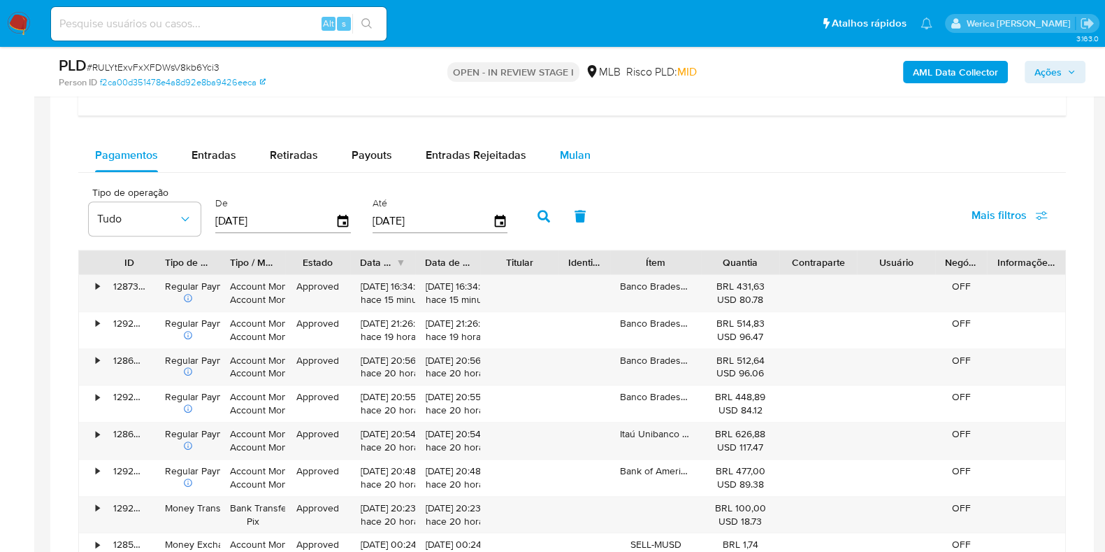
click at [571, 159] on span "Mulan" at bounding box center [575, 155] width 31 height 16
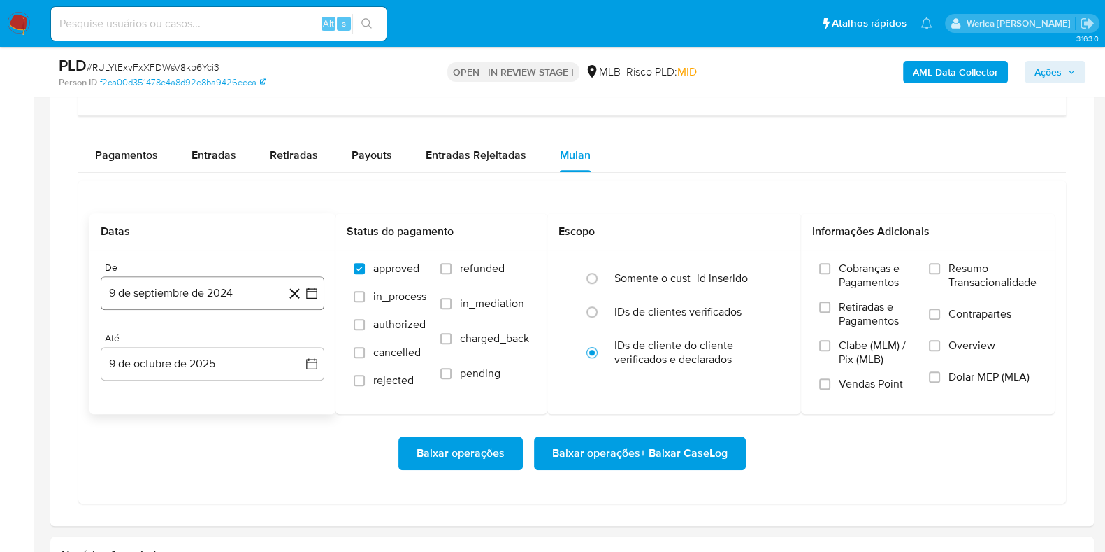
click at [177, 280] on button "9 de septiembre de 2024" at bounding box center [213, 293] width 224 height 34
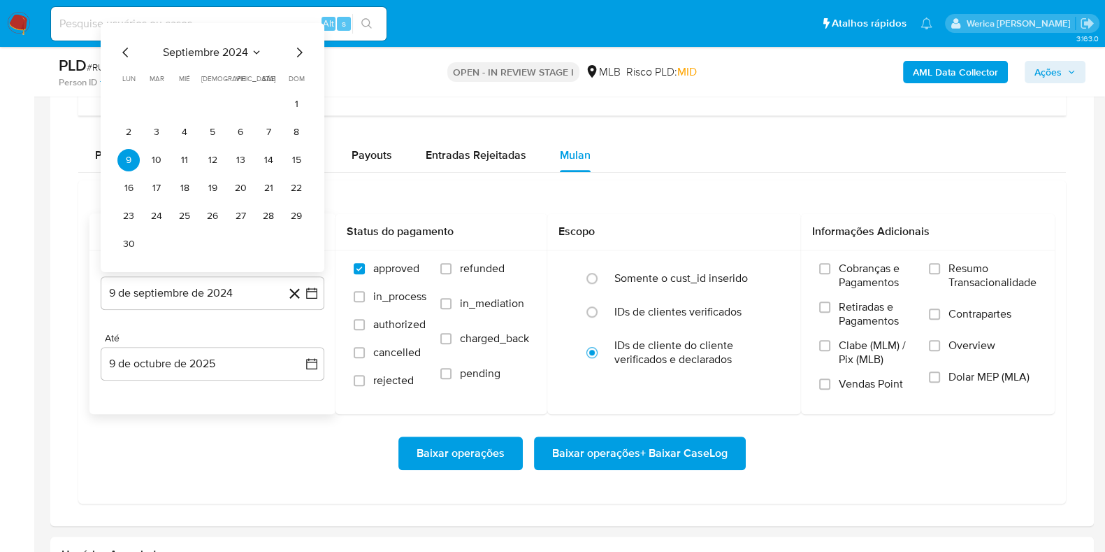
click at [225, 45] on span "septiembre 2024" at bounding box center [205, 52] width 85 height 14
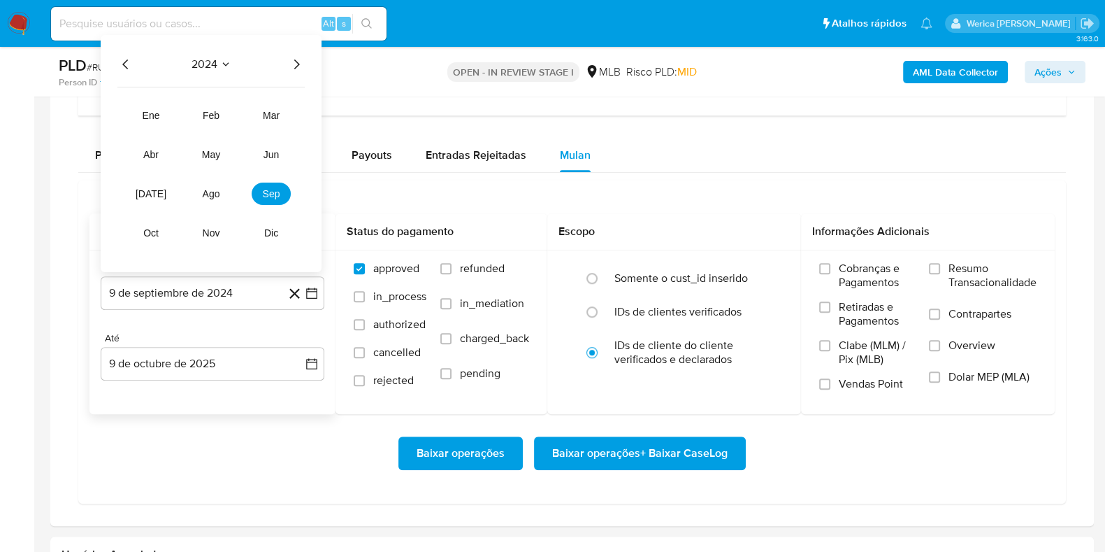
click at [294, 57] on icon "Año siguiente" at bounding box center [296, 64] width 17 height 17
click at [223, 182] on button "ago" at bounding box center [211, 193] width 39 height 22
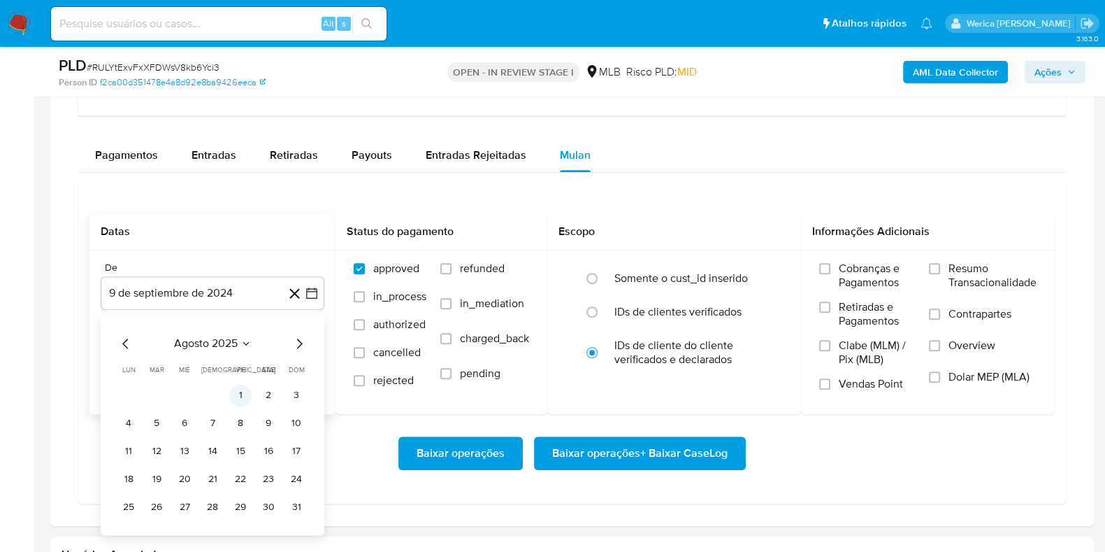
click at [241, 389] on button "1" at bounding box center [240, 395] width 22 height 22
click at [863, 266] on span "Cobranças e Pagamentos" at bounding box center [877, 275] width 76 height 28
click at [831, 266] on input "Cobranças e Pagamentos" at bounding box center [824, 268] width 11 height 11
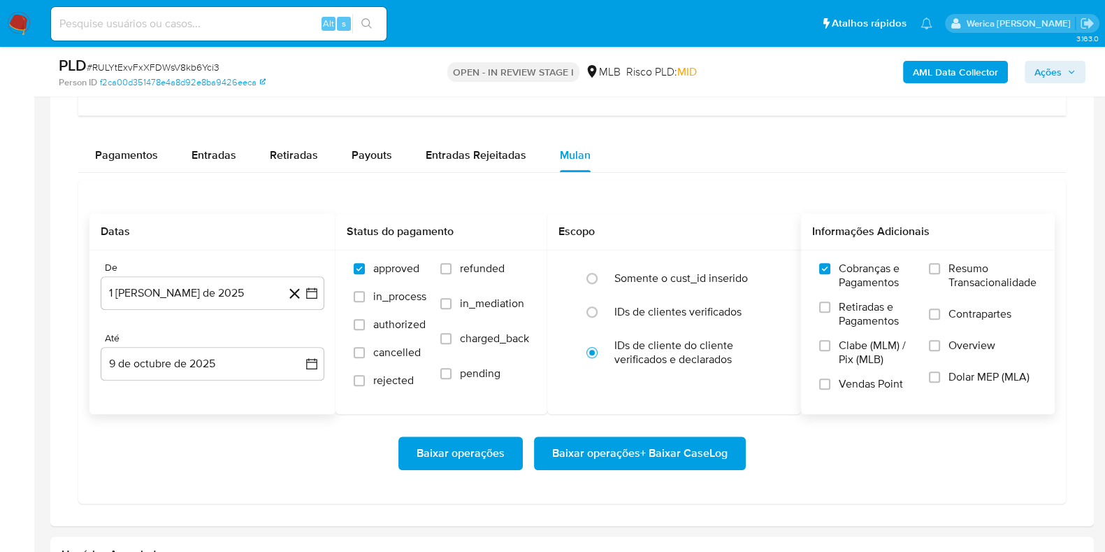
click at [854, 325] on span "Retiradas e Pagamentos" at bounding box center [877, 314] width 76 height 28
click at [831, 313] on input "Retiradas e Pagamentos" at bounding box center [824, 306] width 11 height 11
click at [855, 361] on span "Clabe (MLM) / Pix (MLB)" at bounding box center [877, 352] width 76 height 28
click at [831, 351] on input "Clabe (MLM) / Pix (MLB)" at bounding box center [824, 345] width 11 height 11
click at [872, 396] on label "Vendas Point" at bounding box center [867, 389] width 96 height 24
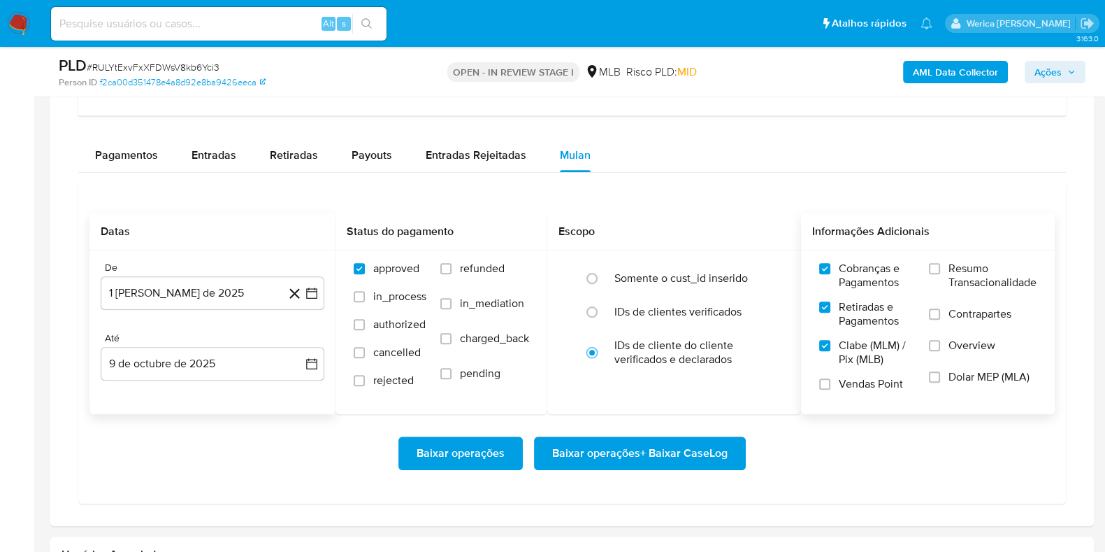
click at [831, 389] on input "Vendas Point" at bounding box center [824, 383] width 11 height 11
click at [947, 383] on label "Dolar MEP (MLA)" at bounding box center [983, 385] width 108 height 31
click at [940, 382] on input "Dolar MEP (MLA)" at bounding box center [934, 376] width 11 height 11
click at [954, 348] on span "Overview" at bounding box center [972, 345] width 47 height 14
click at [940, 348] on input "Overview" at bounding box center [934, 345] width 11 height 11
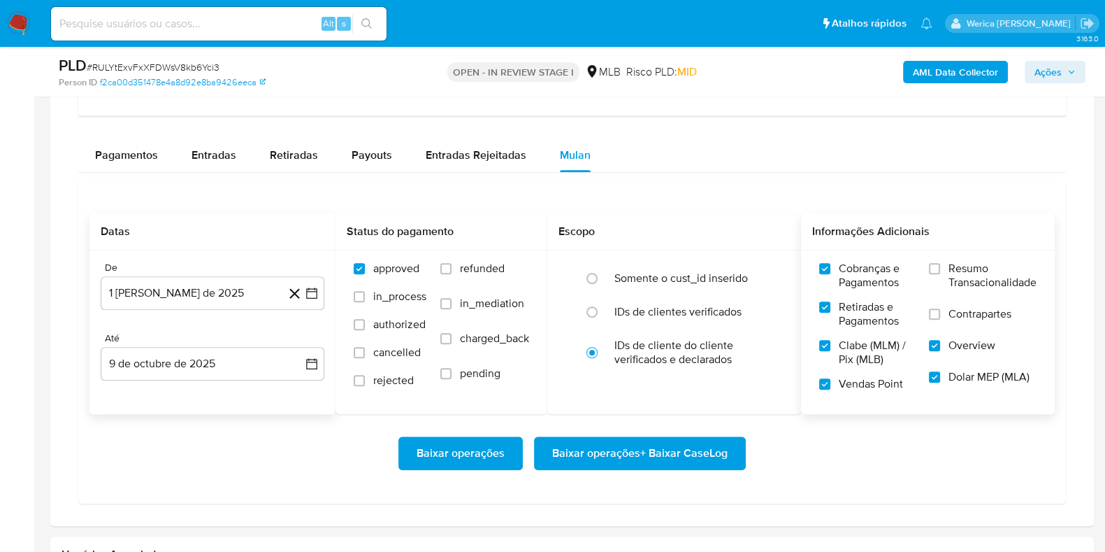
click at [949, 313] on span "Contrapartes" at bounding box center [980, 314] width 63 height 14
click at [940, 313] on input "Contrapartes" at bounding box center [934, 313] width 11 height 11
click at [930, 285] on label "Resumo Transacionalidade" at bounding box center [983, 283] width 108 height 45
click at [930, 274] on input "Resumo Transacionalidade" at bounding box center [934, 268] width 11 height 11
click at [712, 457] on span "Baixar operações + Baixar CaseLog" at bounding box center [639, 453] width 175 height 31
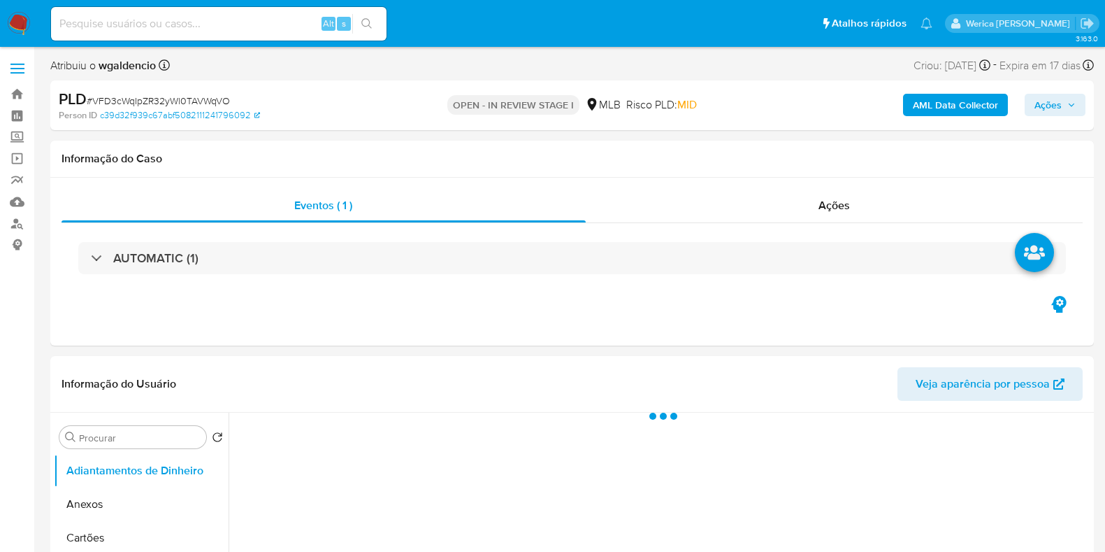
select select "10"
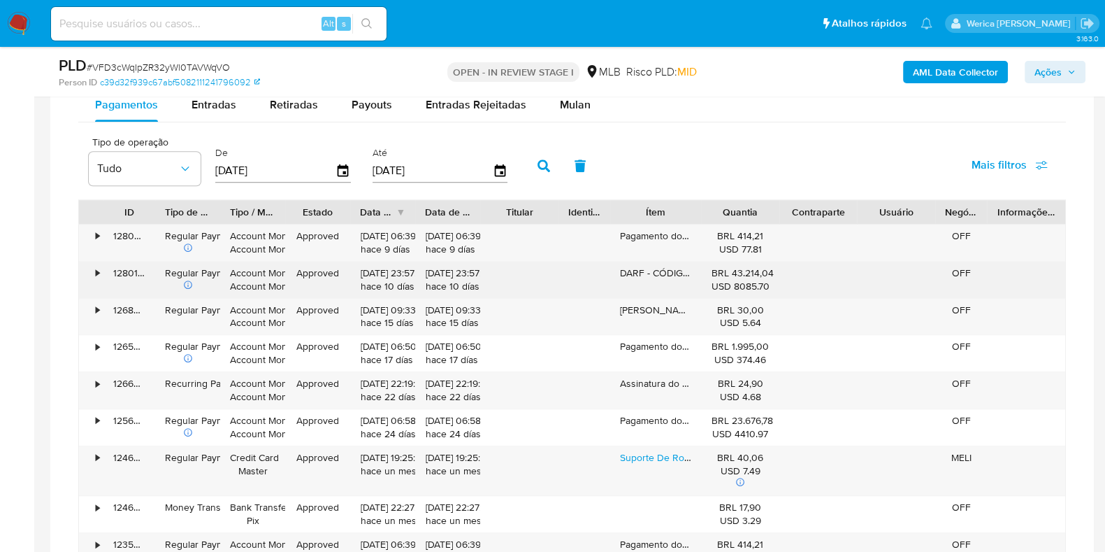
scroll to position [1135, 0]
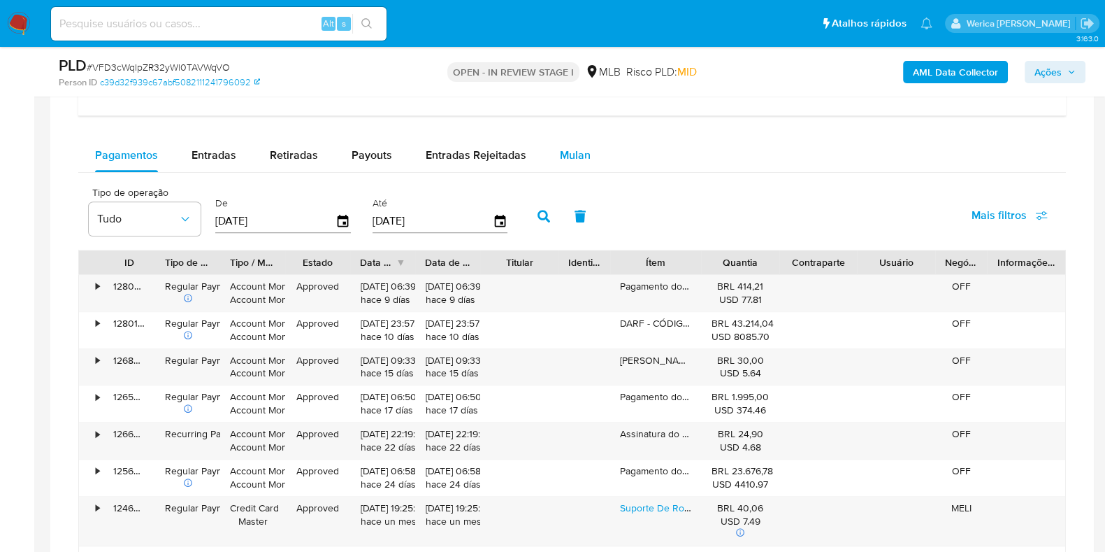
click at [578, 166] on div "Mulan" at bounding box center [575, 155] width 31 height 34
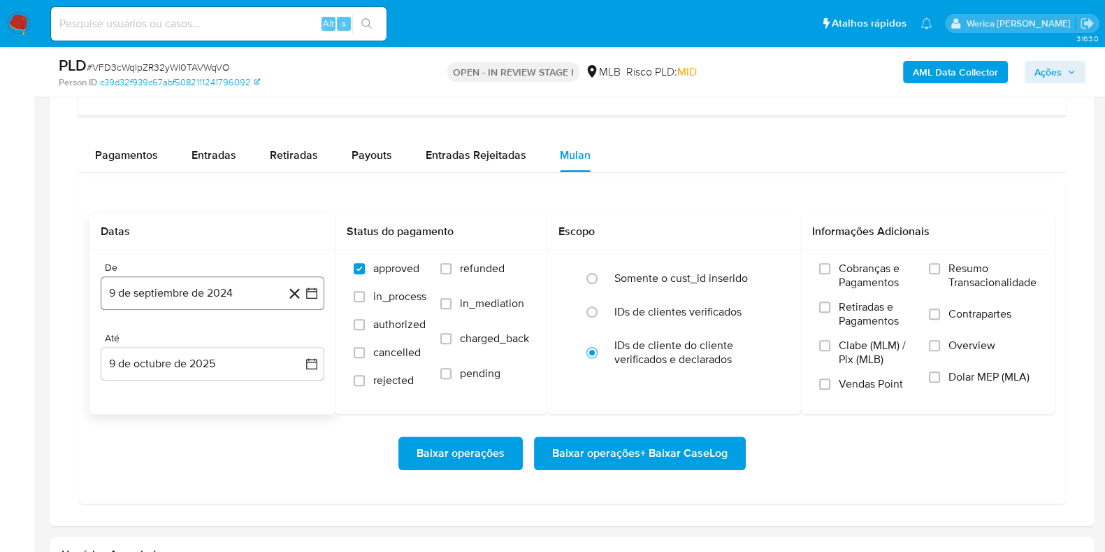
click at [168, 295] on button "9 de septiembre de 2024" at bounding box center [213, 293] width 224 height 34
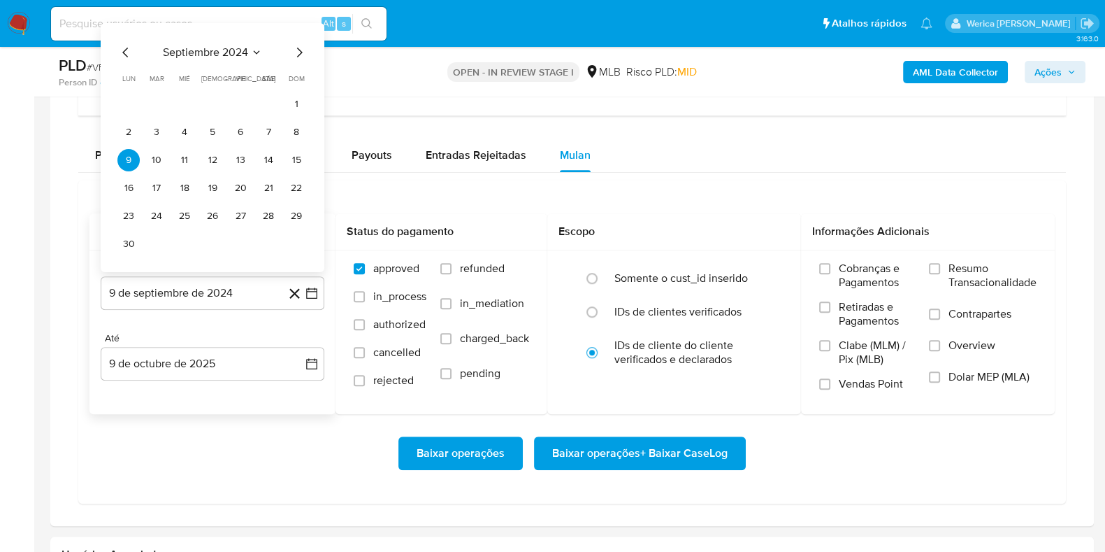
click at [215, 51] on span "septiembre 2024" at bounding box center [205, 52] width 85 height 14
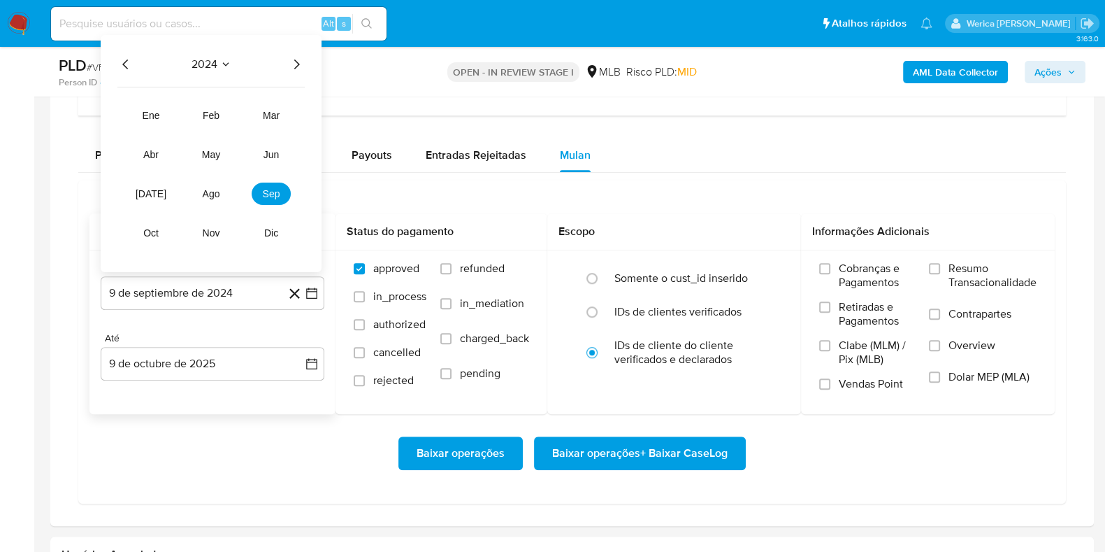
click at [297, 57] on icon "Año siguiente" at bounding box center [296, 64] width 17 height 17
click at [200, 195] on button "ago" at bounding box center [211, 193] width 39 height 22
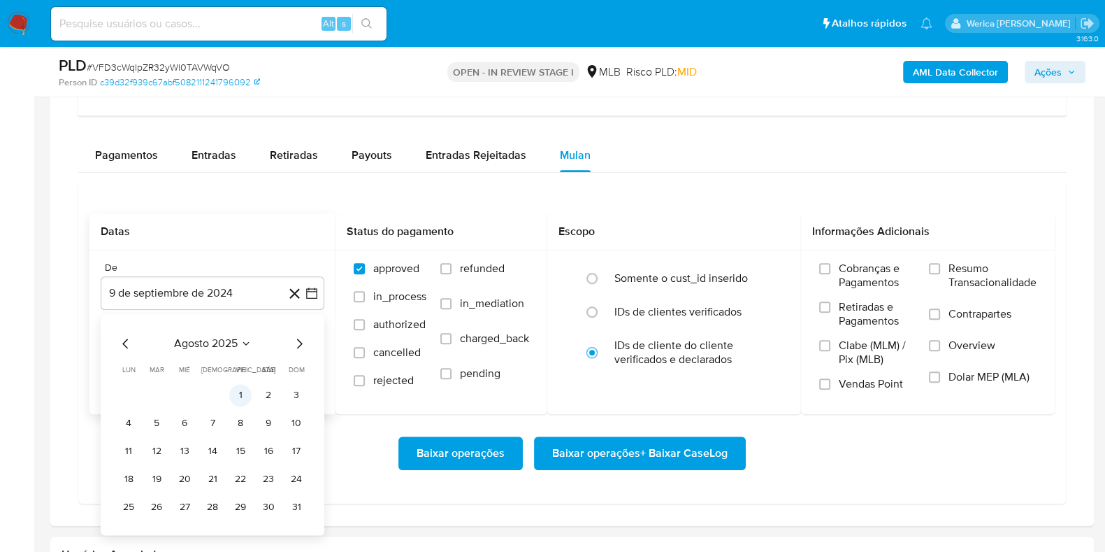
click at [236, 388] on button "1" at bounding box center [240, 395] width 22 height 22
click at [822, 278] on label "Cobranças e Pagamentos" at bounding box center [867, 280] width 96 height 38
click at [822, 274] on input "Cobranças e Pagamentos" at bounding box center [824, 268] width 11 height 11
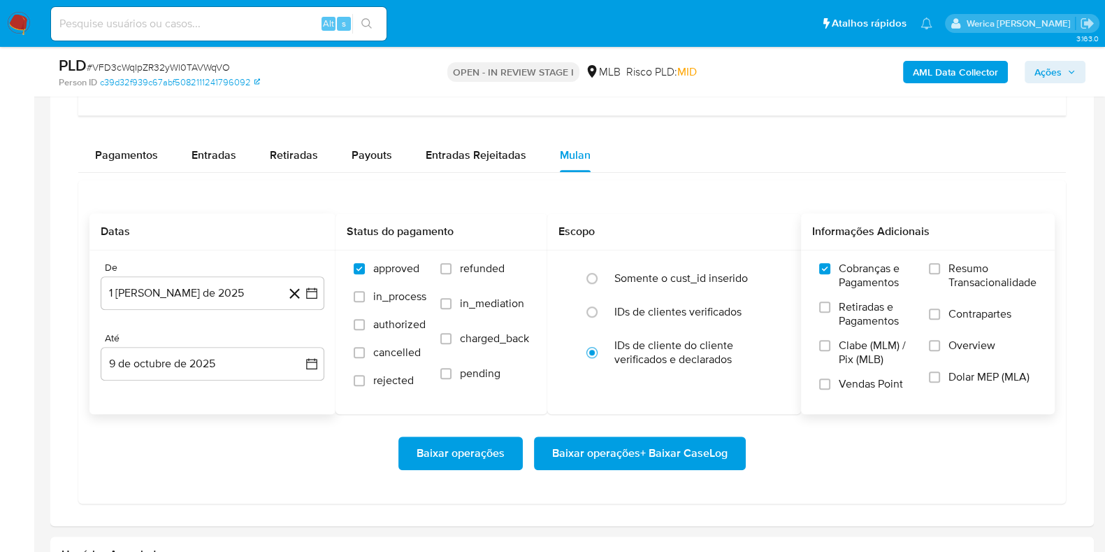
click at [832, 321] on label "Retiradas e Pagamentos" at bounding box center [867, 319] width 96 height 38
click at [831, 313] on input "Retiradas e Pagamentos" at bounding box center [824, 306] width 11 height 11
click at [848, 361] on span "Clabe (MLM) / Pix (MLB)" at bounding box center [877, 352] width 76 height 28
click at [831, 351] on input "Clabe (MLM) / Pix (MLB)" at bounding box center [824, 345] width 11 height 11
click at [868, 386] on span "Vendas Point" at bounding box center [871, 384] width 64 height 14
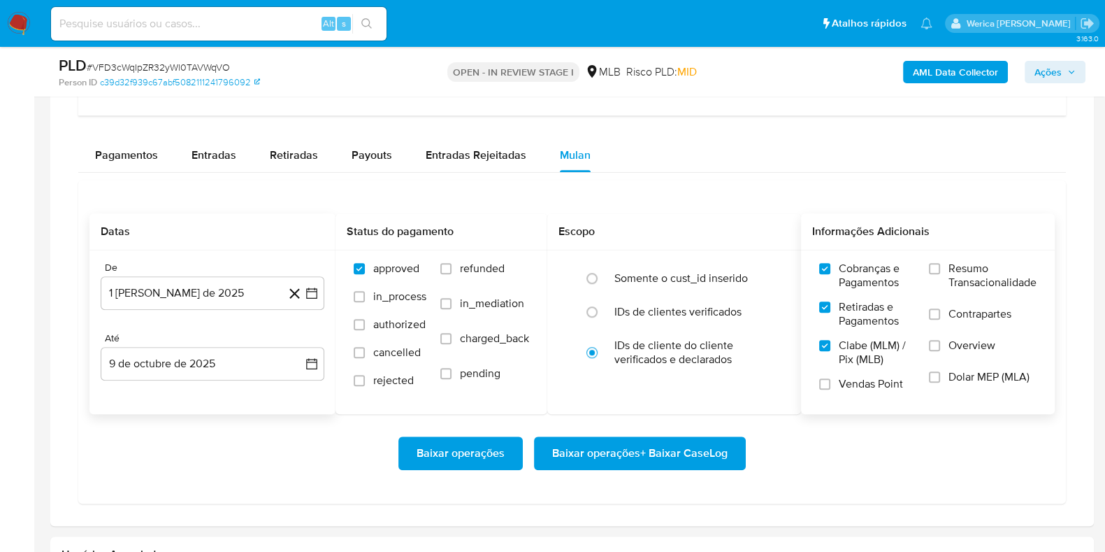
click at [831, 386] on input "Vendas Point" at bounding box center [824, 383] width 11 height 11
click at [961, 375] on span "Dolar MEP (MLA)" at bounding box center [989, 377] width 81 height 14
click at [940, 375] on input "Dolar MEP (MLA)" at bounding box center [934, 376] width 11 height 11
click at [961, 338] on span "Overview" at bounding box center [972, 345] width 47 height 14
click at [940, 340] on input "Overview" at bounding box center [934, 345] width 11 height 11
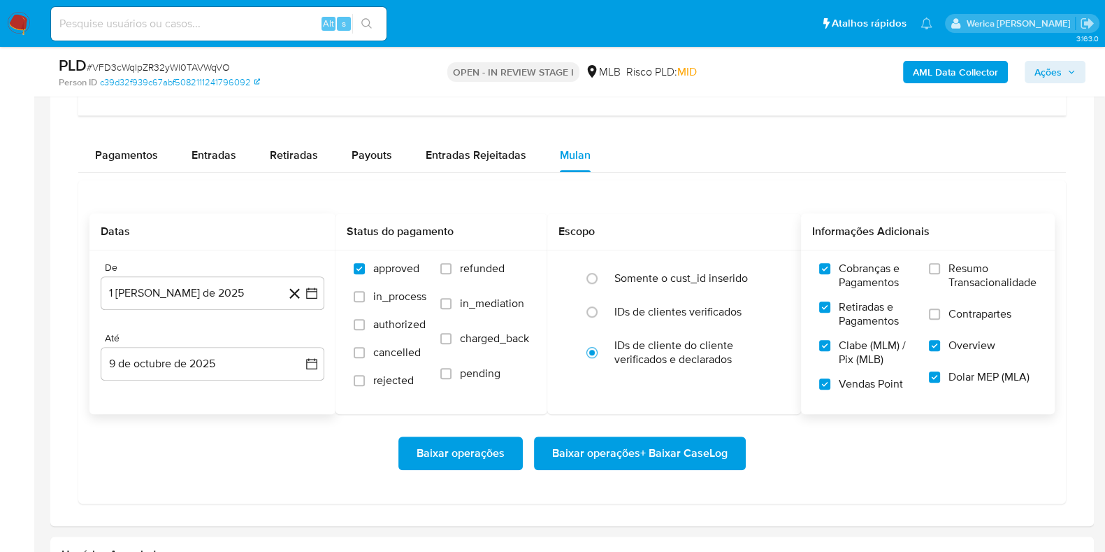
click at [961, 310] on span "Contrapartes" at bounding box center [980, 314] width 63 height 14
click at [940, 310] on input "Contrapartes" at bounding box center [934, 313] width 11 height 11
click at [947, 278] on label "Resumo Transacionalidade" at bounding box center [983, 283] width 108 height 45
click at [940, 274] on input "Resumo Transacionalidade" at bounding box center [934, 268] width 11 height 11
click at [723, 452] on span "Baixar operações + Baixar CaseLog" at bounding box center [639, 453] width 175 height 31
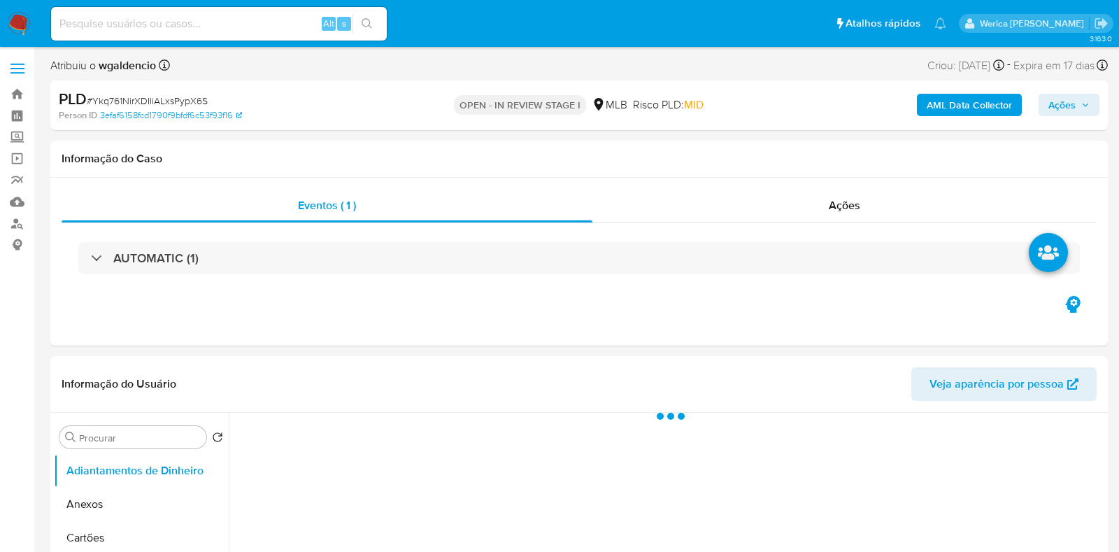
select select "10"
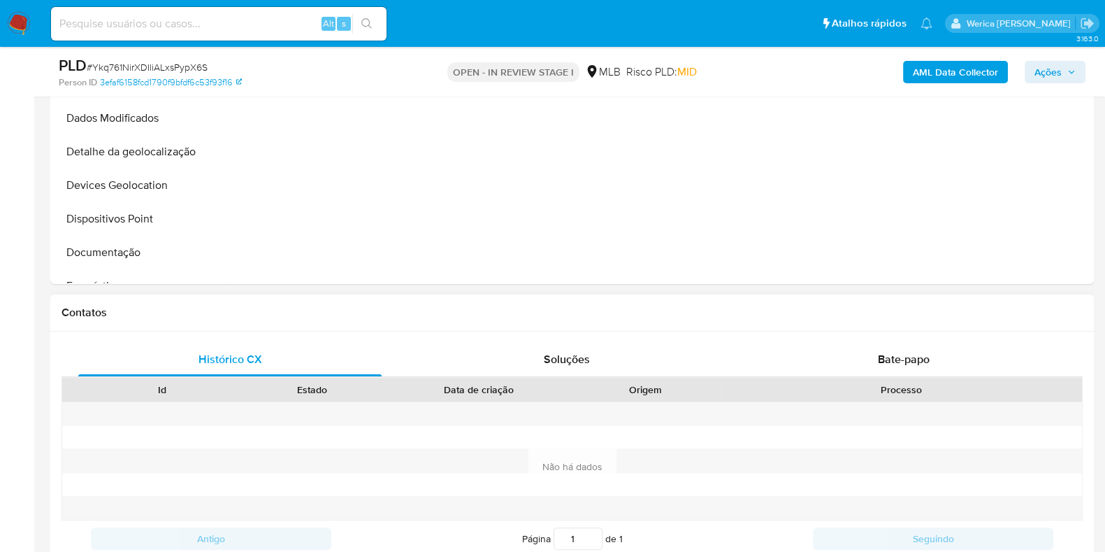
scroll to position [961, 0]
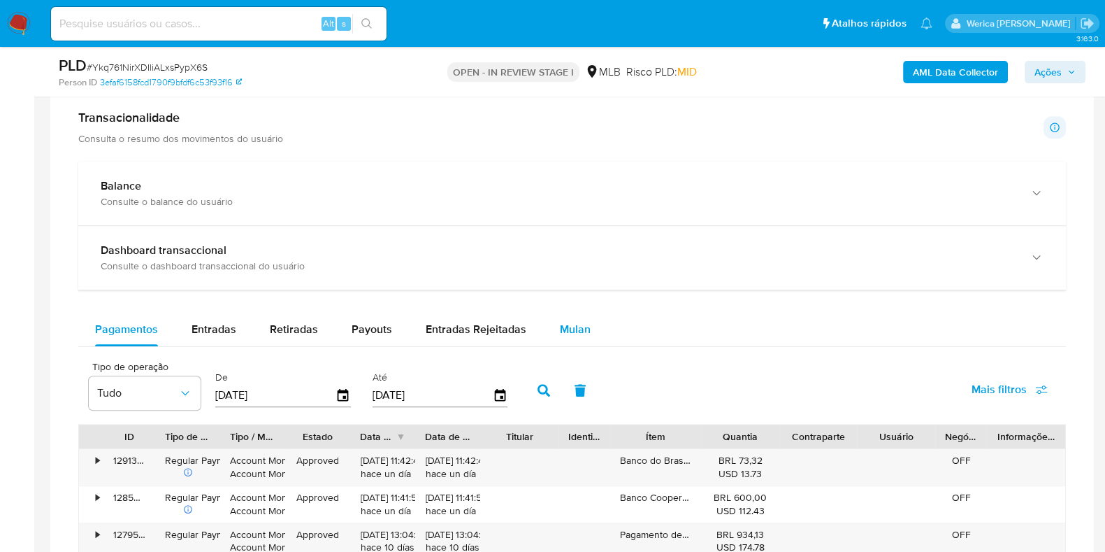
click at [575, 327] on span "Mulan" at bounding box center [575, 329] width 31 height 16
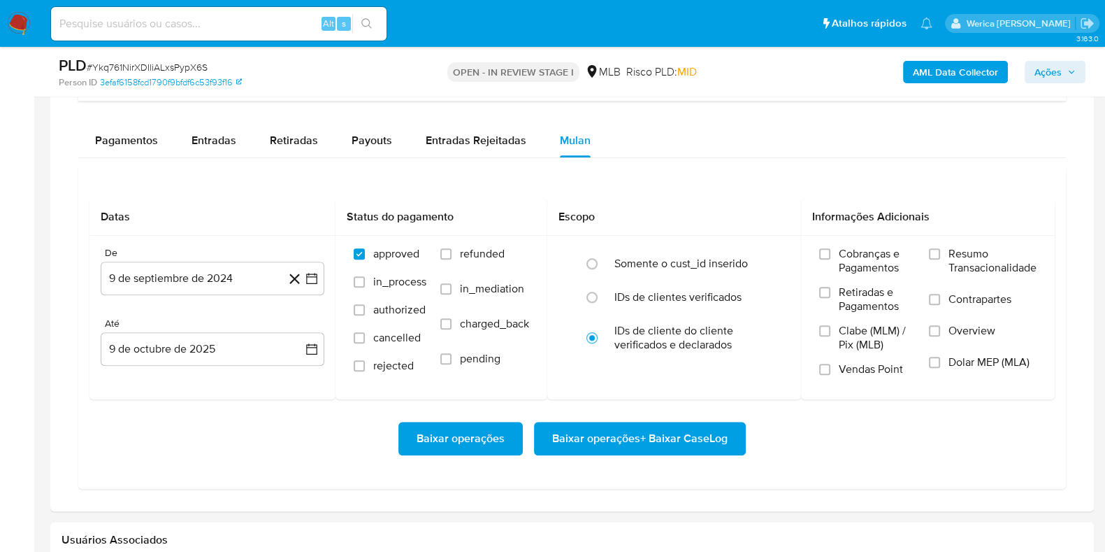
scroll to position [1223, 0]
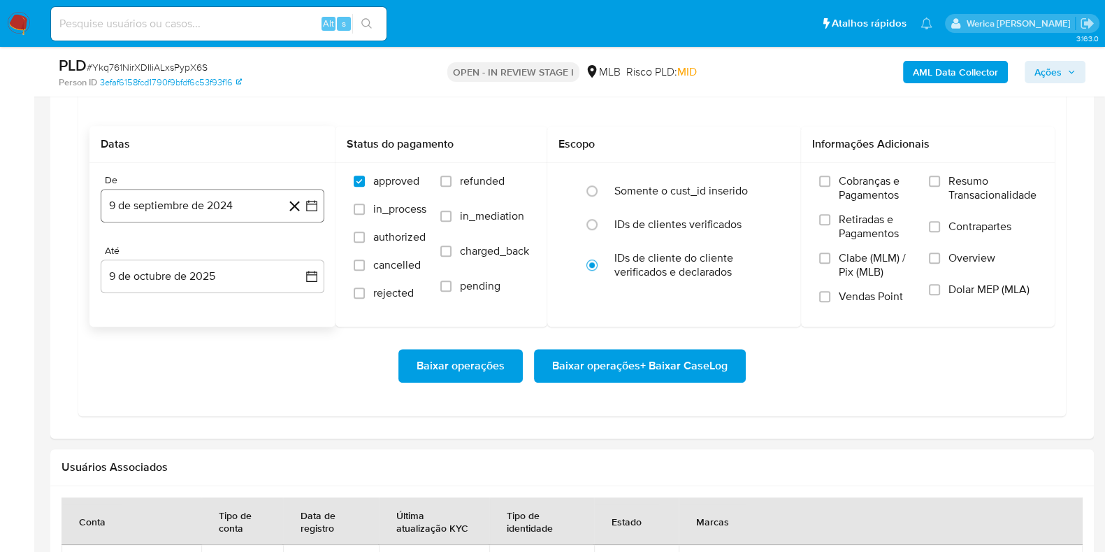
click at [196, 191] on button "9 de septiembre de 2024" at bounding box center [213, 206] width 224 height 34
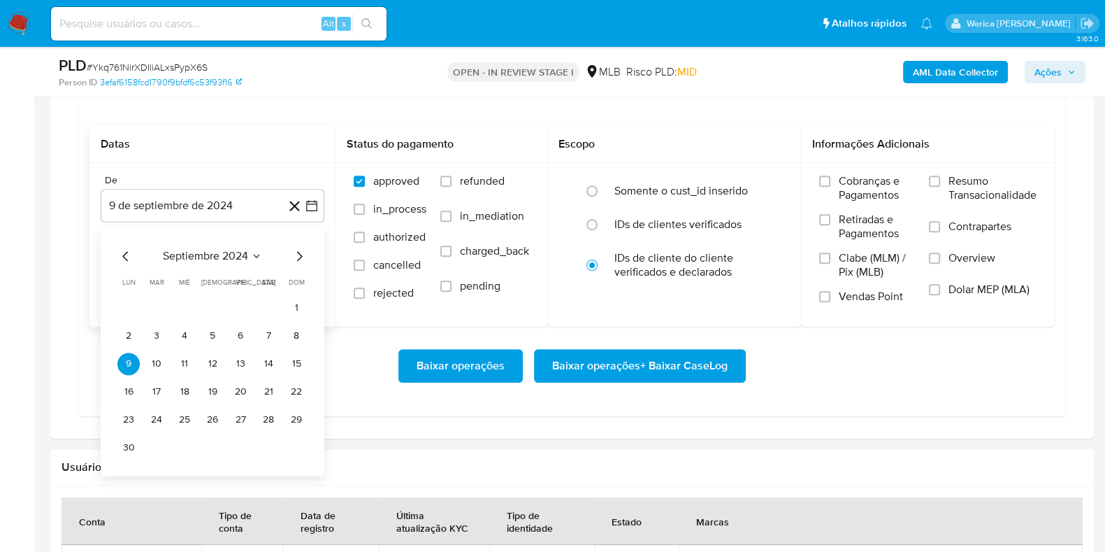
click at [236, 251] on span "septiembre 2024" at bounding box center [205, 256] width 85 height 14
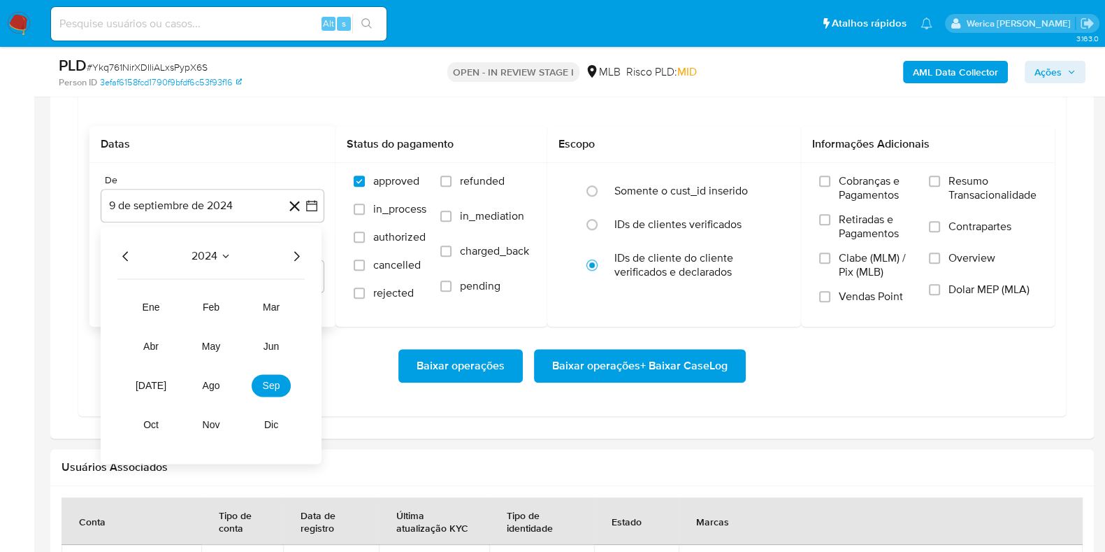
click at [301, 260] on icon "Año siguiente" at bounding box center [296, 256] width 17 height 17
click at [217, 387] on span "ago" at bounding box center [211, 385] width 17 height 11
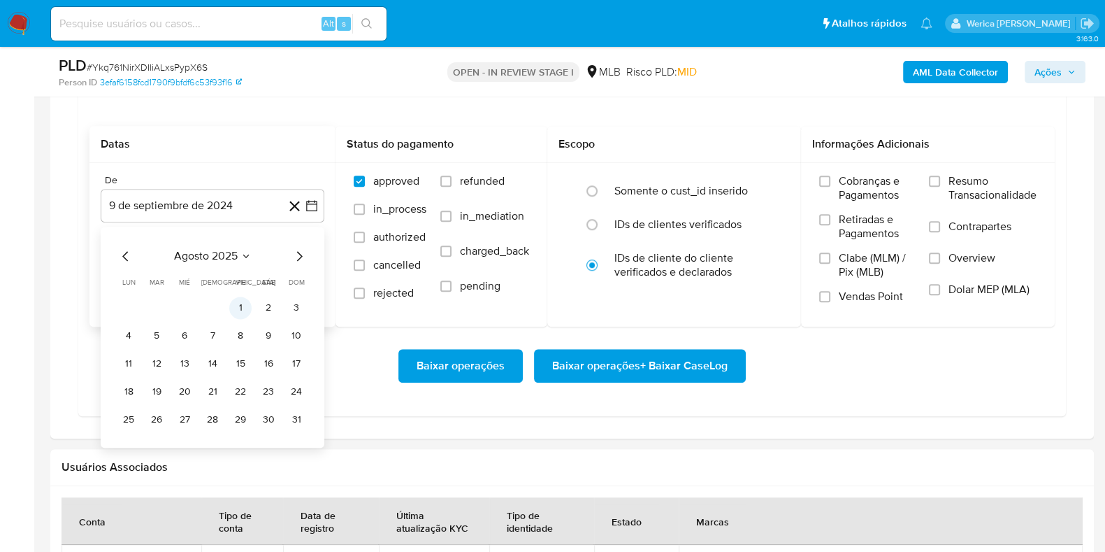
click at [245, 303] on button "1" at bounding box center [240, 307] width 22 height 22
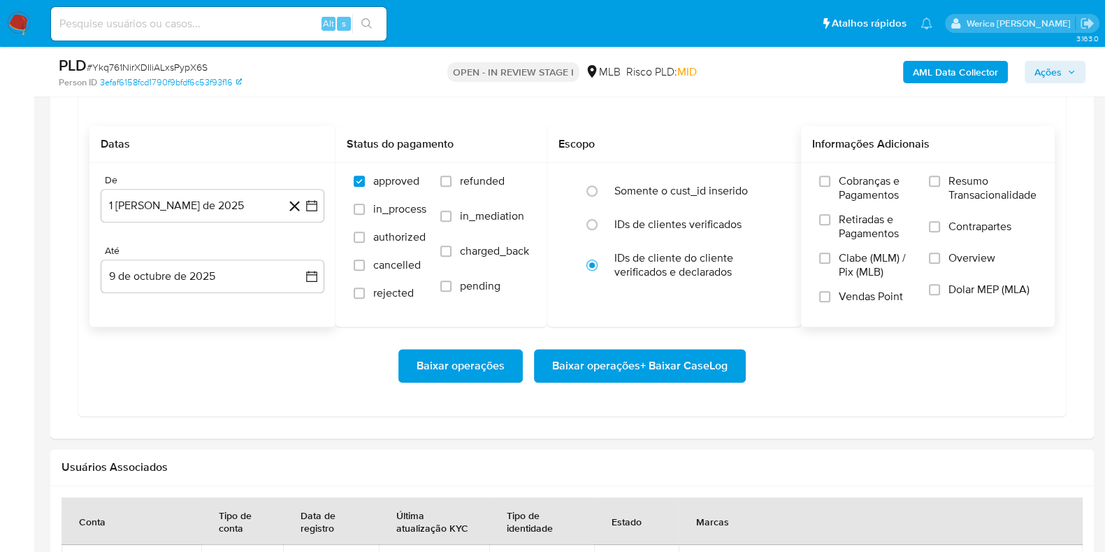
click at [884, 196] on span "Cobranças e Pagamentos" at bounding box center [877, 188] width 76 height 28
click at [831, 187] on input "Cobranças e Pagamentos" at bounding box center [824, 180] width 11 height 11
click at [885, 229] on span "Retiradas e Pagamentos" at bounding box center [877, 227] width 76 height 28
click at [831, 225] on input "Retiradas e Pagamentos" at bounding box center [824, 219] width 11 height 11
click at [871, 277] on span "Clabe (MLM) / Pix (MLB)" at bounding box center [877, 265] width 76 height 28
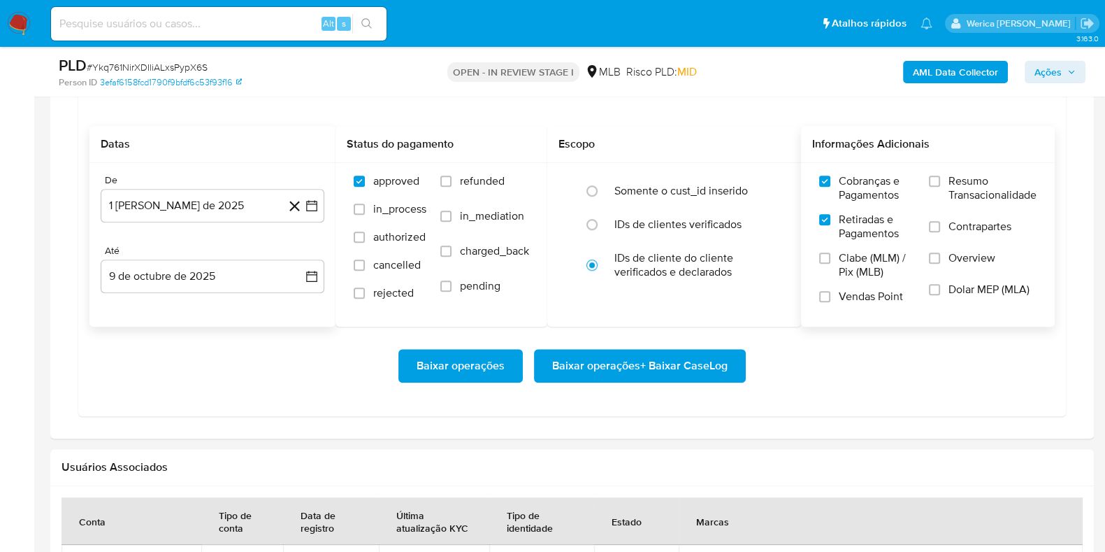
click at [831, 264] on input "Clabe (MLM) / Pix (MLB)" at bounding box center [824, 257] width 11 height 11
click at [871, 289] on span "Vendas Point" at bounding box center [871, 296] width 64 height 14
click at [831, 291] on input "Vendas Point" at bounding box center [824, 296] width 11 height 11
click at [924, 292] on div "Cobranças e Pagamentos Retiradas e Pagamentos Clabe (MLM) / Pix (MLB) Vendas Po…" at bounding box center [927, 244] width 231 height 140
click at [951, 267] on label "Overview" at bounding box center [983, 266] width 108 height 31
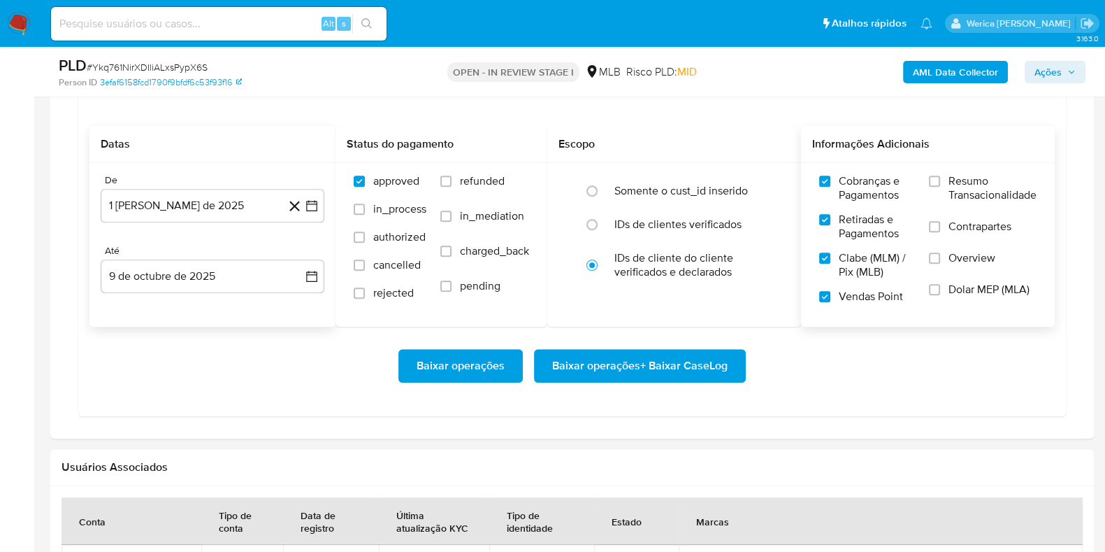
click at [940, 264] on input "Overview" at bounding box center [934, 257] width 11 height 11
click at [947, 292] on label "Dolar MEP (MLA)" at bounding box center [983, 297] width 108 height 31
click at [940, 292] on input "Dolar MEP (MLA)" at bounding box center [934, 289] width 11 height 11
click at [951, 229] on span "Contrapartes" at bounding box center [980, 227] width 63 height 14
click at [940, 229] on input "Contrapartes" at bounding box center [934, 226] width 11 height 11
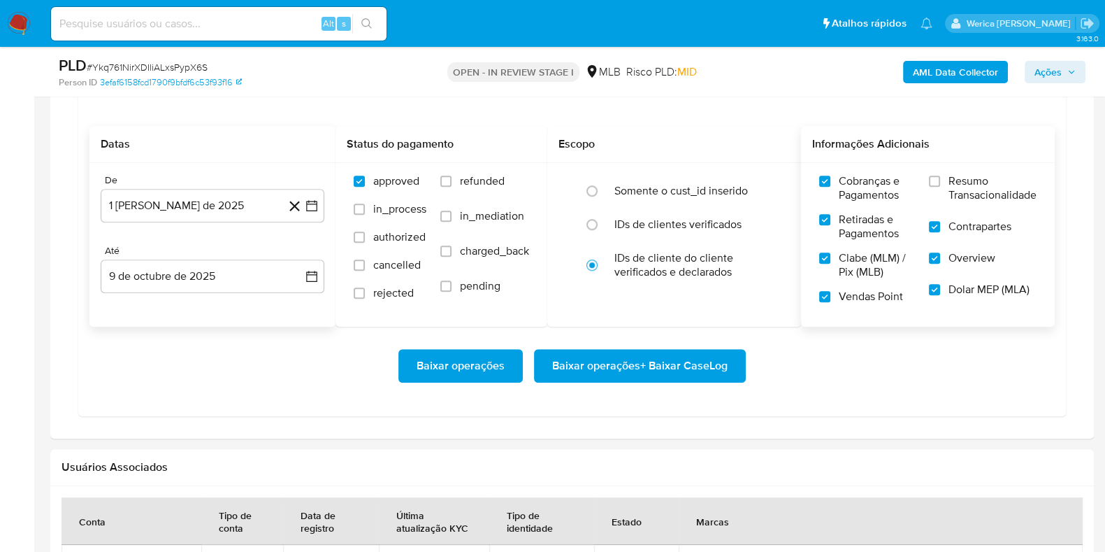
click at [951, 187] on span "Resumo Transacionalidade" at bounding box center [993, 188] width 88 height 28
click at [940, 187] on input "Resumo Transacionalidade" at bounding box center [934, 180] width 11 height 11
click at [727, 361] on button "Baixar operações + Baixar CaseLog" at bounding box center [640, 366] width 212 height 34
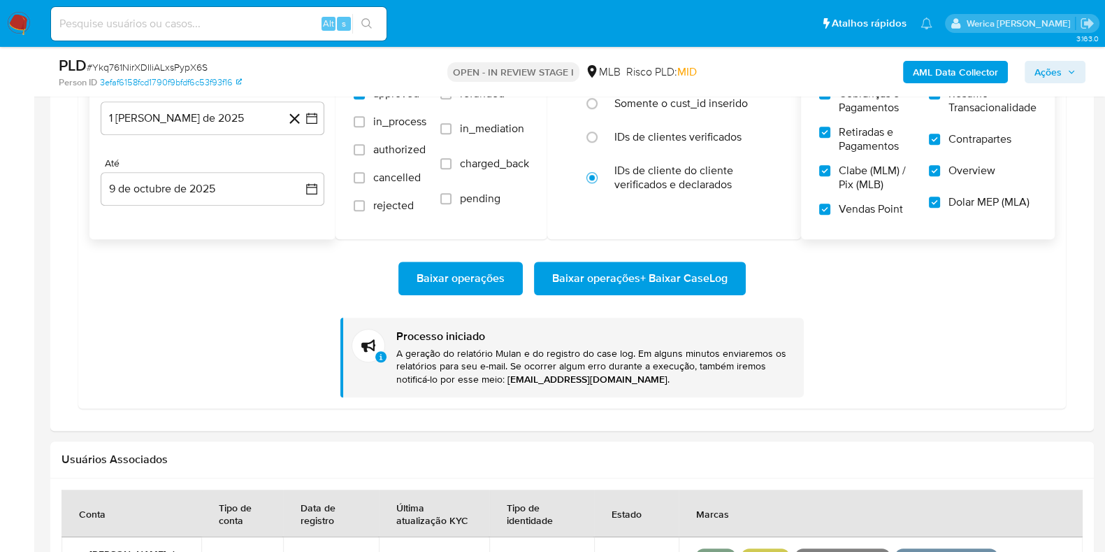
scroll to position [1486, 0]
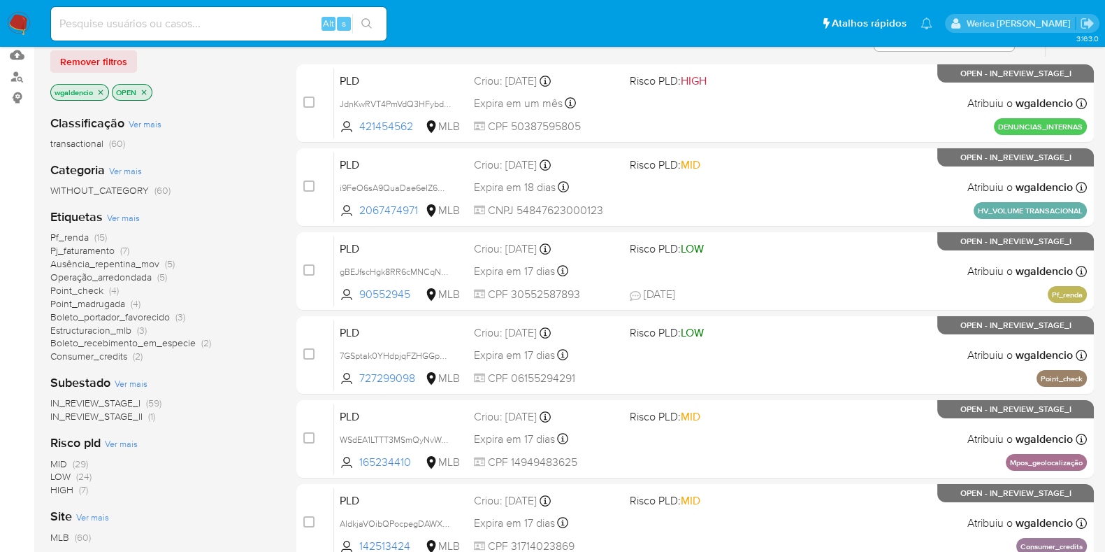
scroll to position [174, 0]
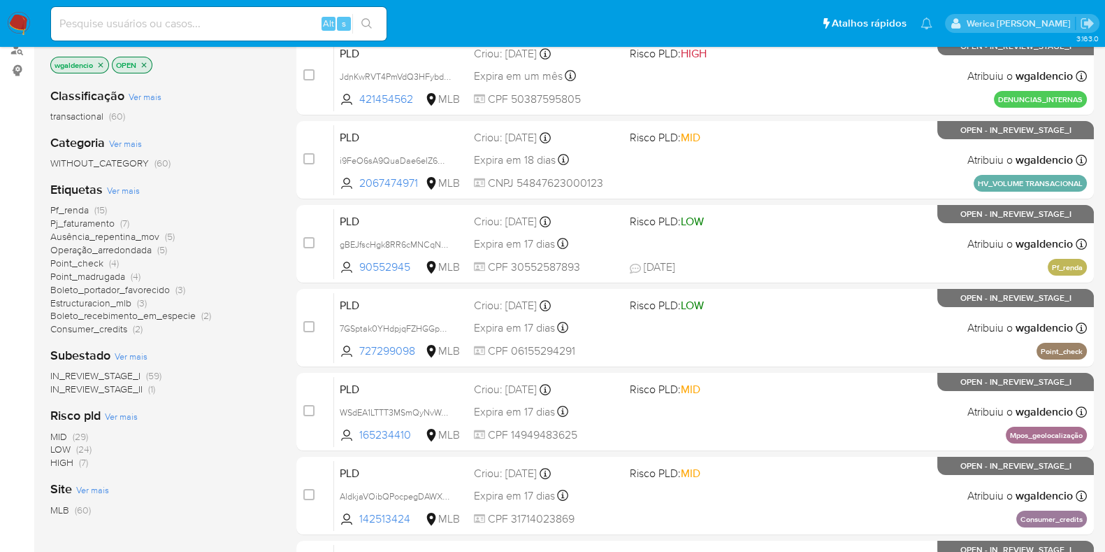
click at [84, 208] on span "Pf_renda" at bounding box center [69, 210] width 38 height 14
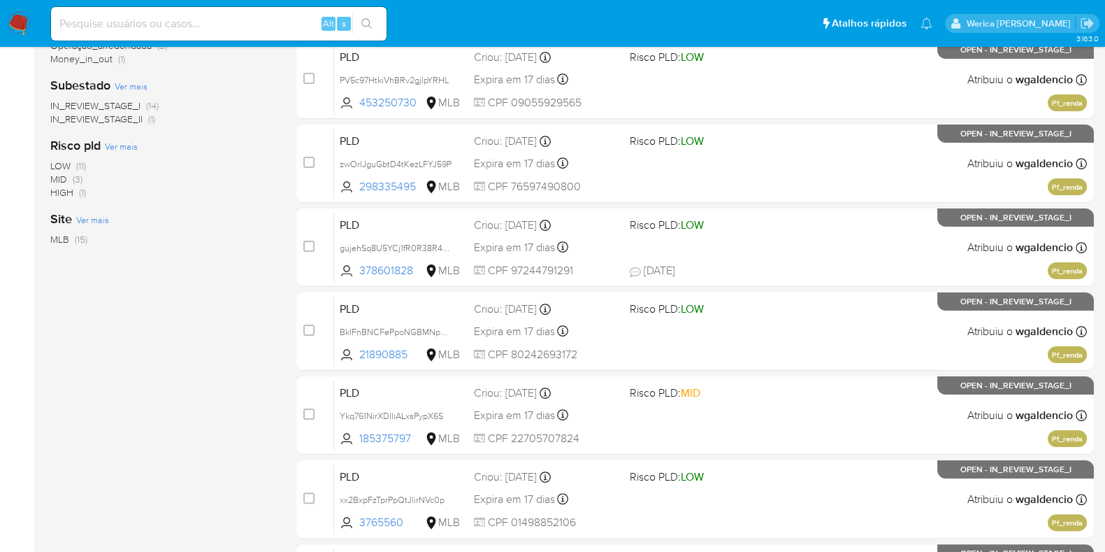
scroll to position [164, 0]
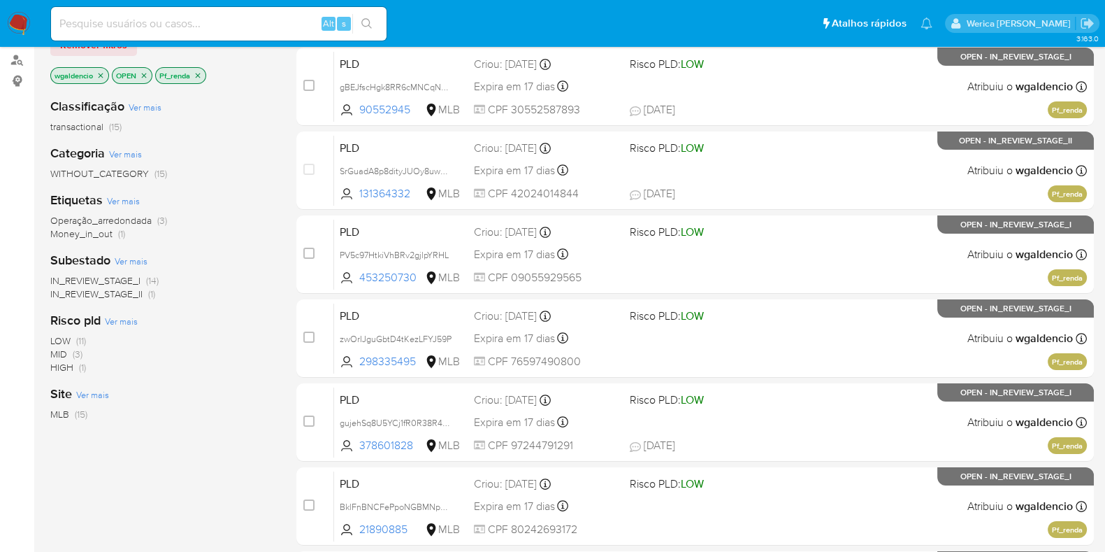
click at [75, 354] on span "(3)" at bounding box center [78, 354] width 10 height 14
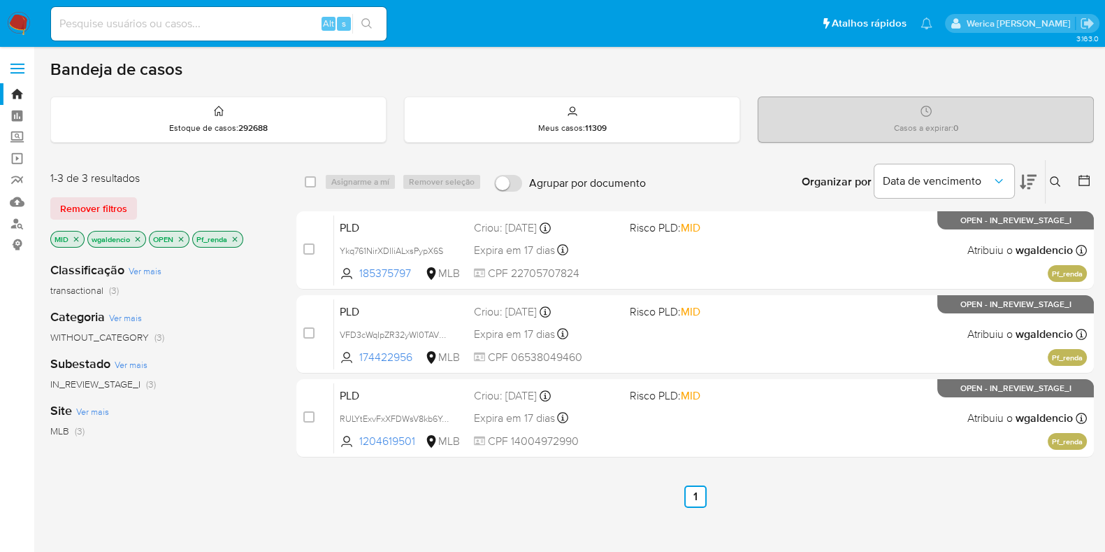
click at [78, 238] on icon "close-filter" at bounding box center [76, 239] width 8 height 8
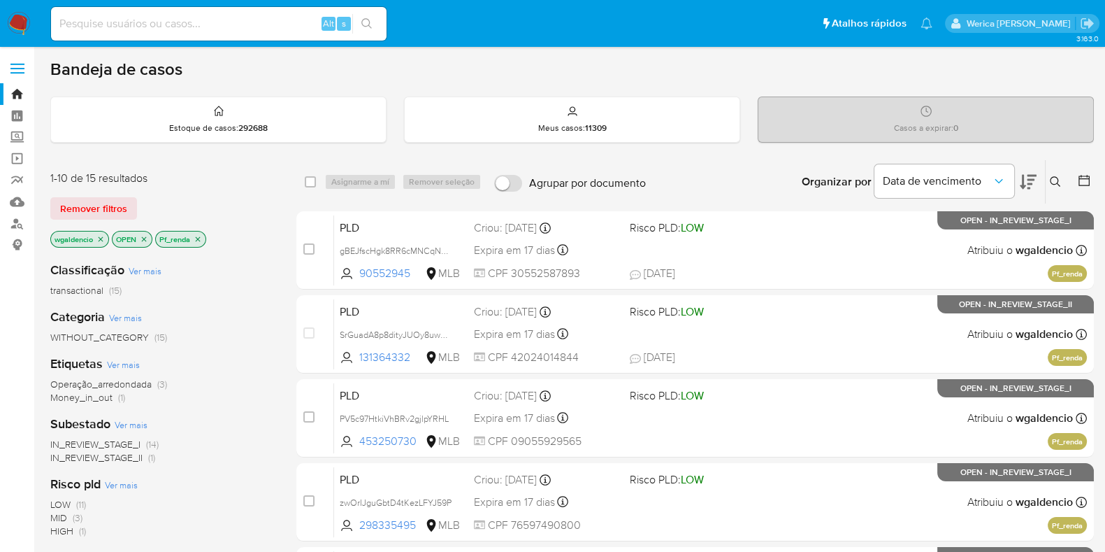
scroll to position [87, 0]
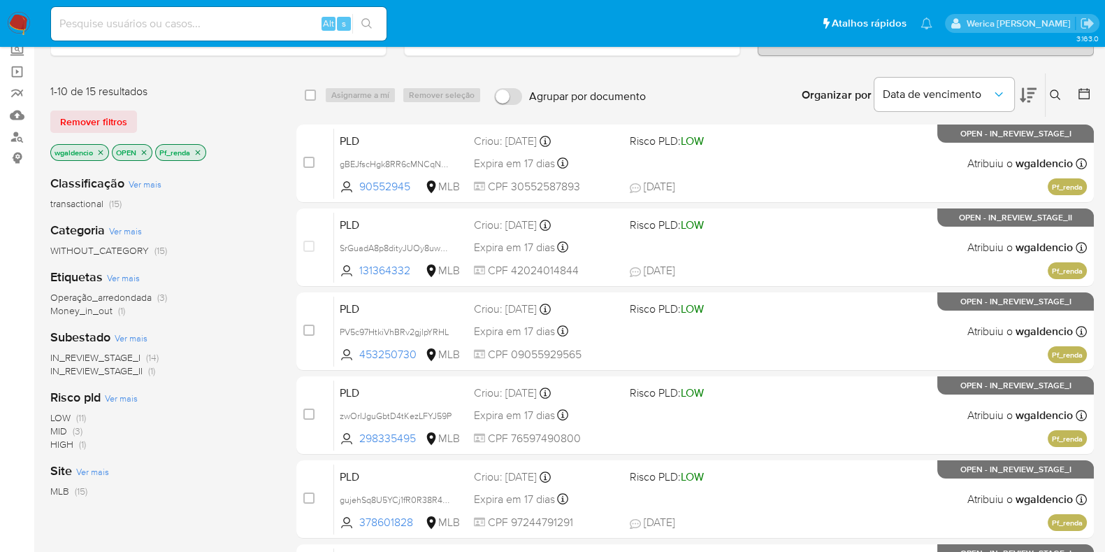
click at [69, 418] on span "LOW" at bounding box center [60, 417] width 20 height 14
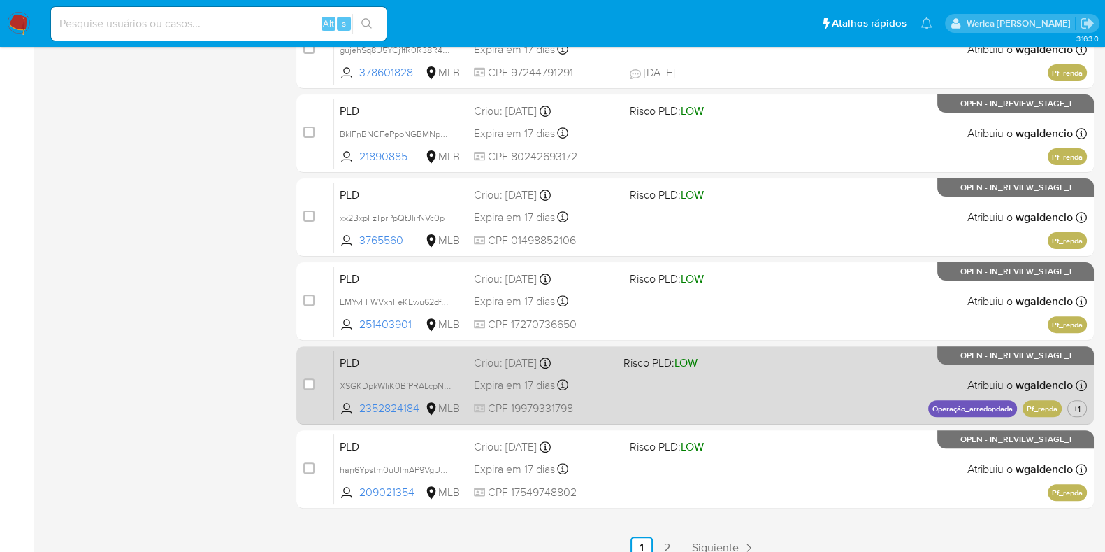
scroll to position [601, 0]
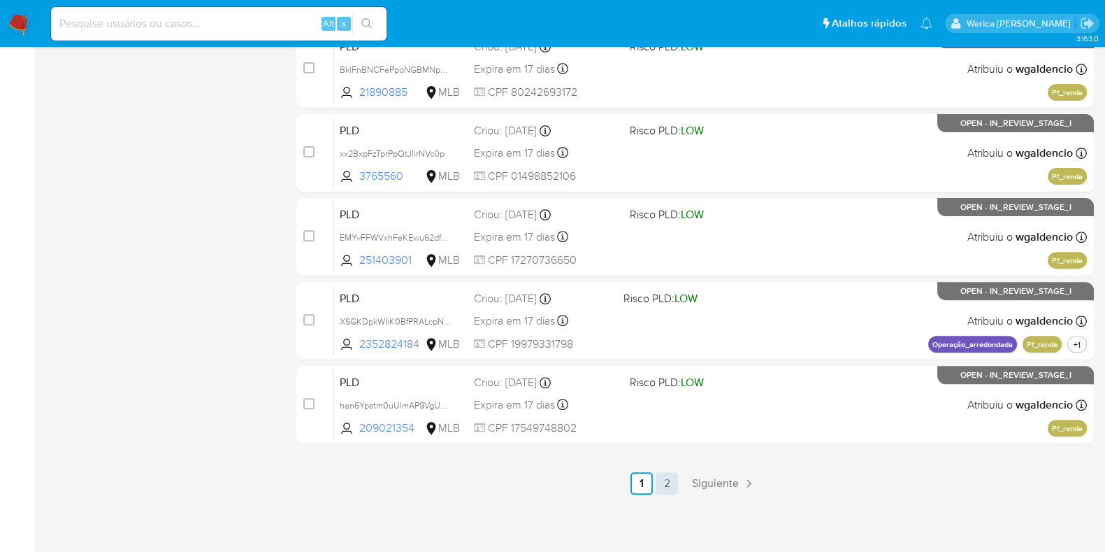
click at [668, 477] on link "2" at bounding box center [667, 483] width 22 height 22
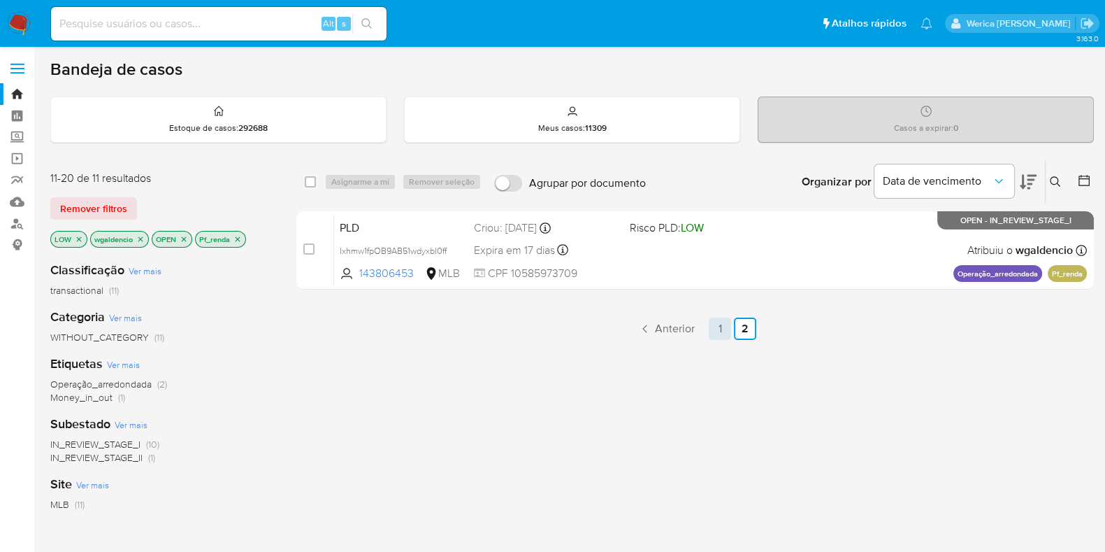
click at [722, 331] on link "1" at bounding box center [720, 328] width 22 height 22
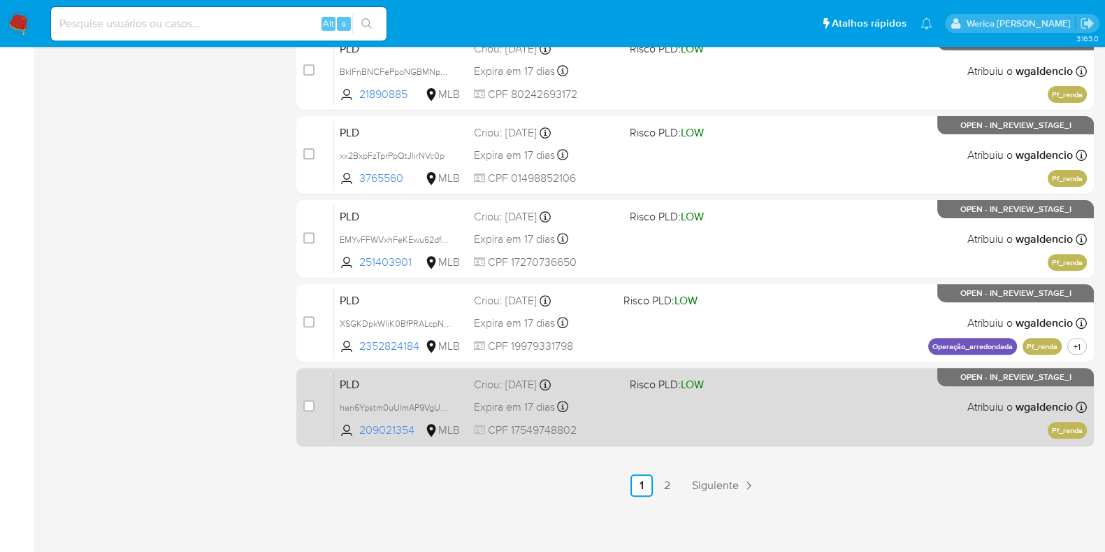
scroll to position [601, 0]
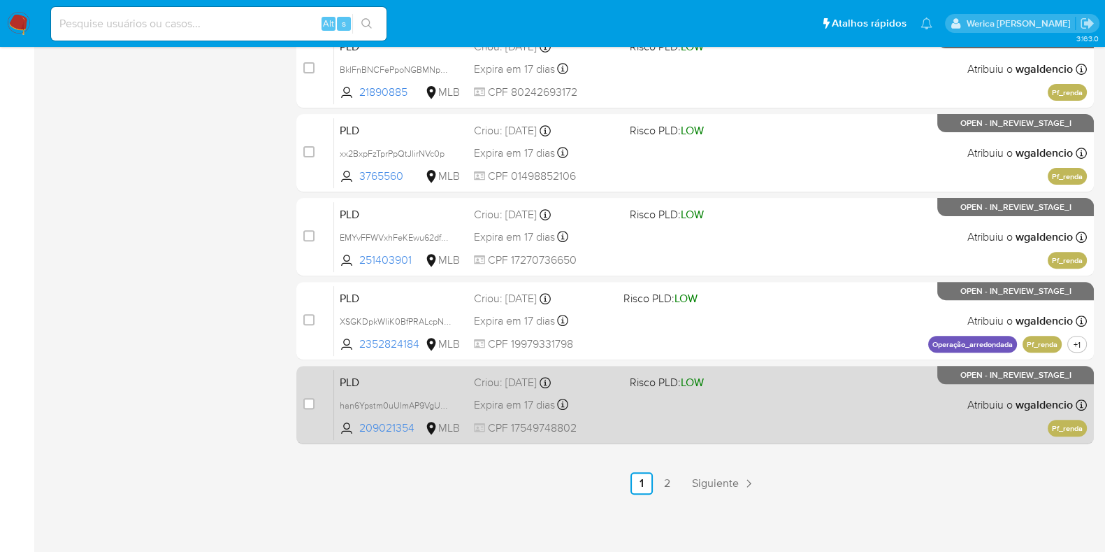
click at [724, 407] on div "PLD han6Ypstm0uUImAP9VgUWJkl 209021354 MLB Risco PLD: LOW Criou: 12/09/2025 Cri…" at bounding box center [710, 404] width 753 height 71
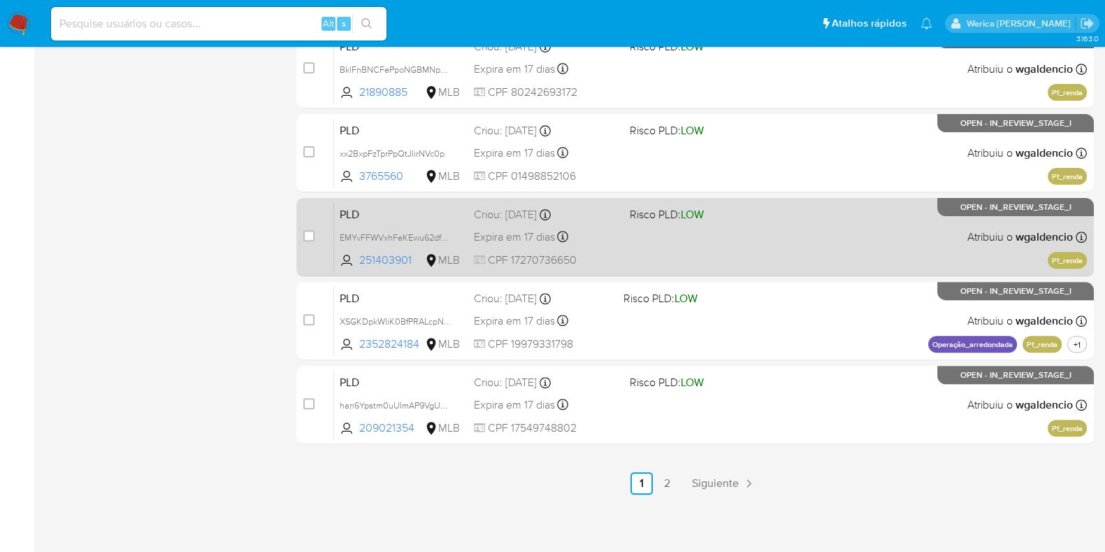
click at [769, 239] on div "PLD EMYvFFWVxhFeKEwu62df91J0 251403901 MLB Risco PLD: LOW Criou: 12/09/2025 Cri…" at bounding box center [710, 236] width 753 height 71
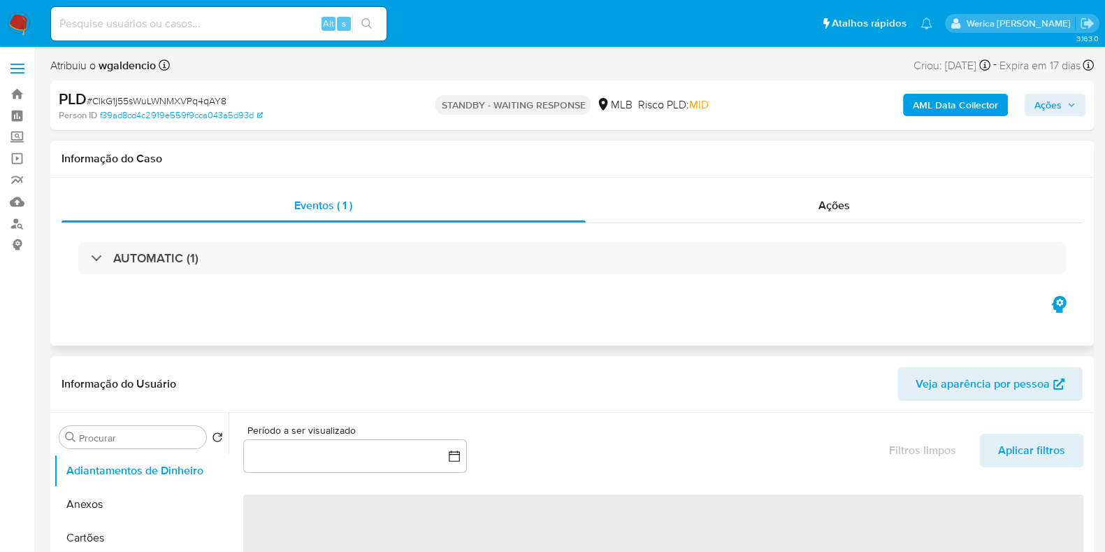
select select "10"
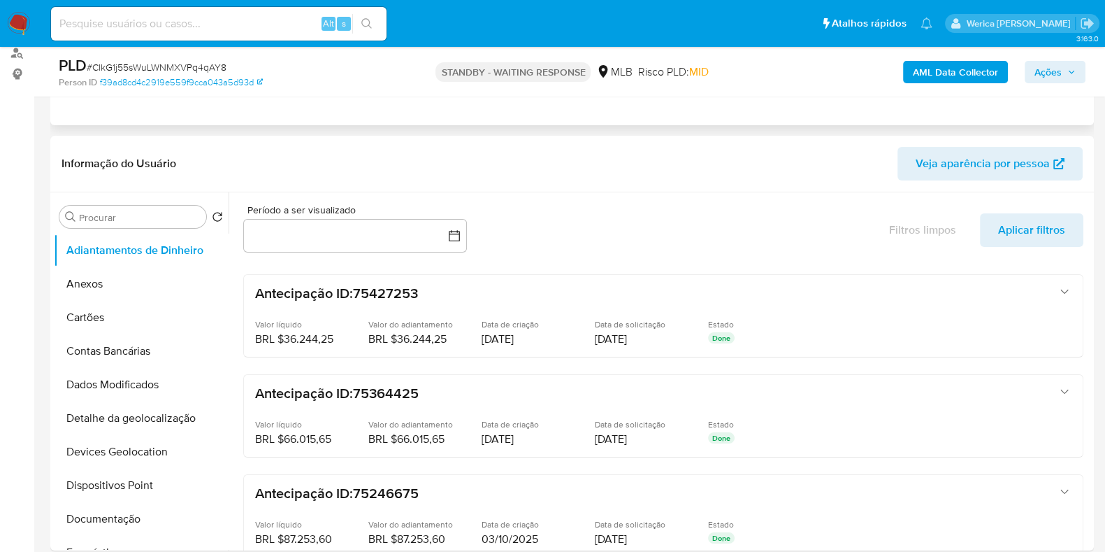
scroll to position [174, 0]
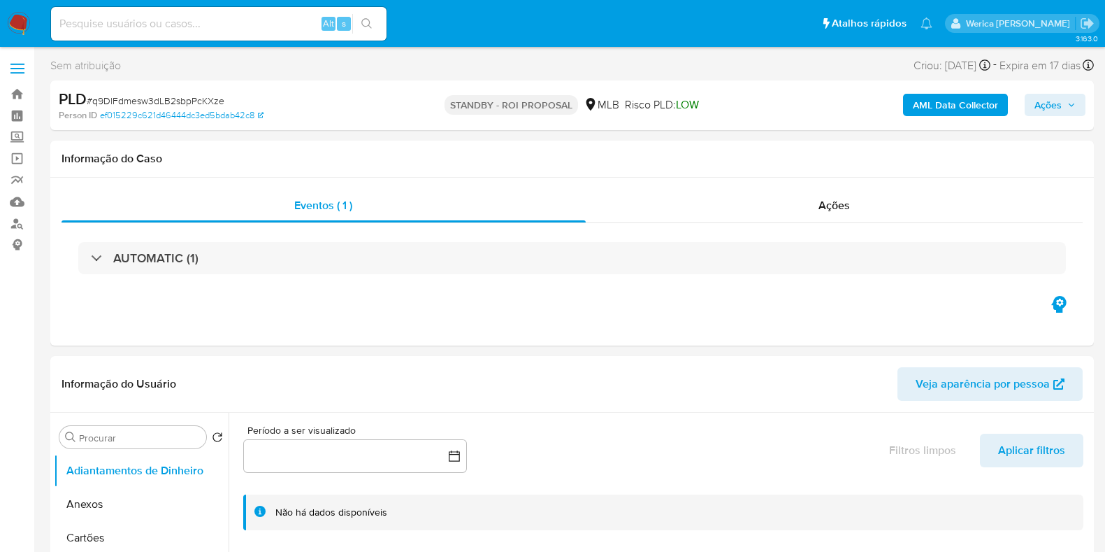
select select "10"
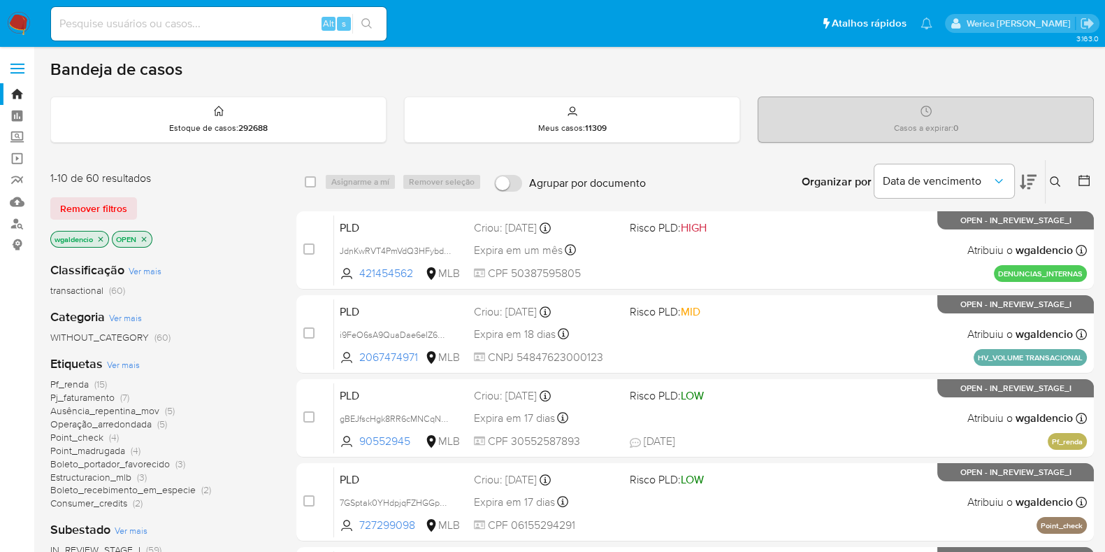
scroll to position [87, 0]
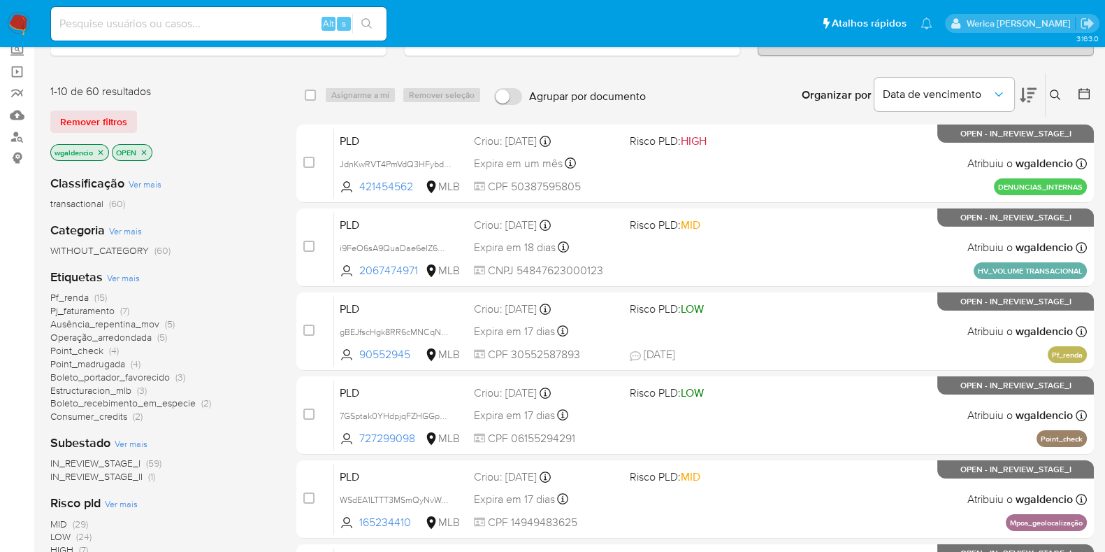
click at [68, 292] on span "Pf_renda" at bounding box center [69, 297] width 38 height 14
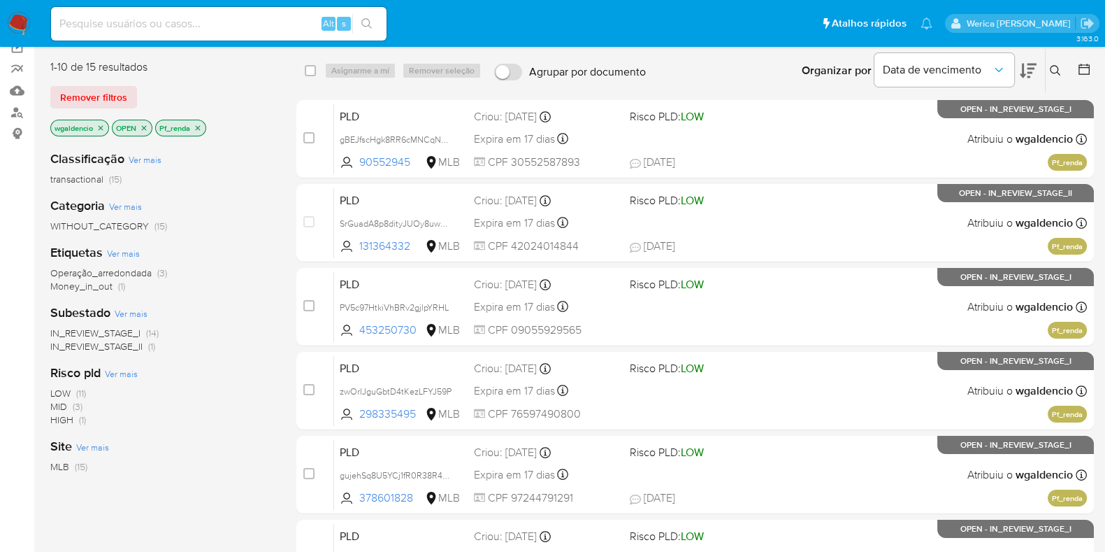
scroll to position [87, 0]
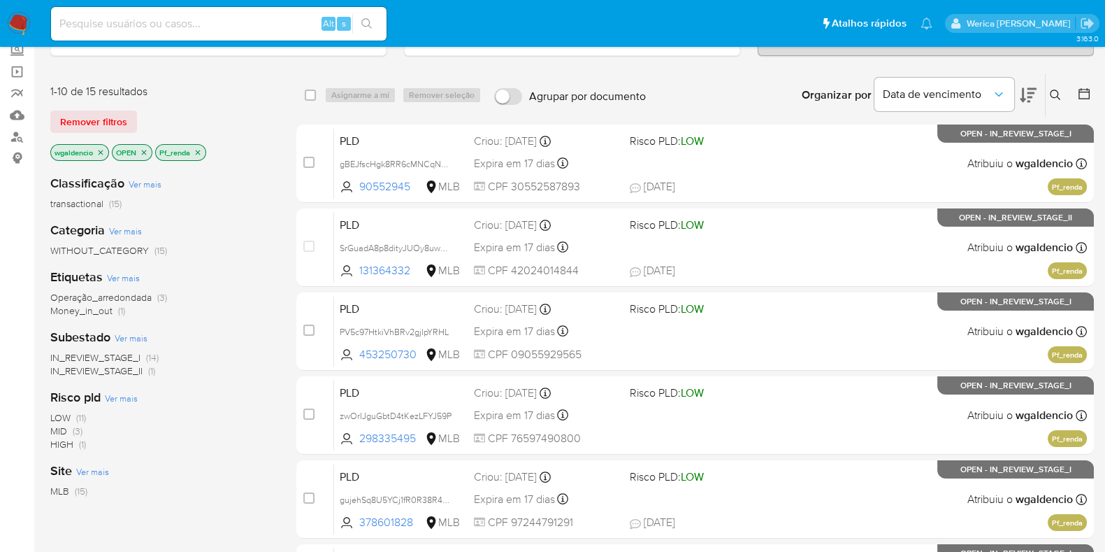
click at [73, 408] on div "Risco pld Ver mais LOW (11) MID (3) HIGH (1)" at bounding box center [162, 420] width 224 height 62
click at [74, 411] on span "LOW (11)" at bounding box center [68, 417] width 36 height 13
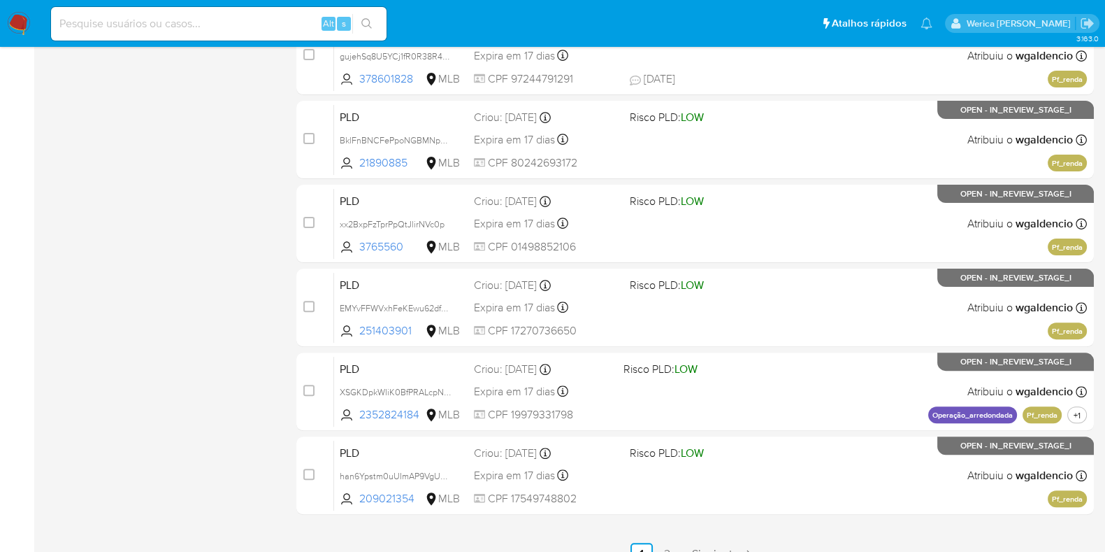
scroll to position [601, 0]
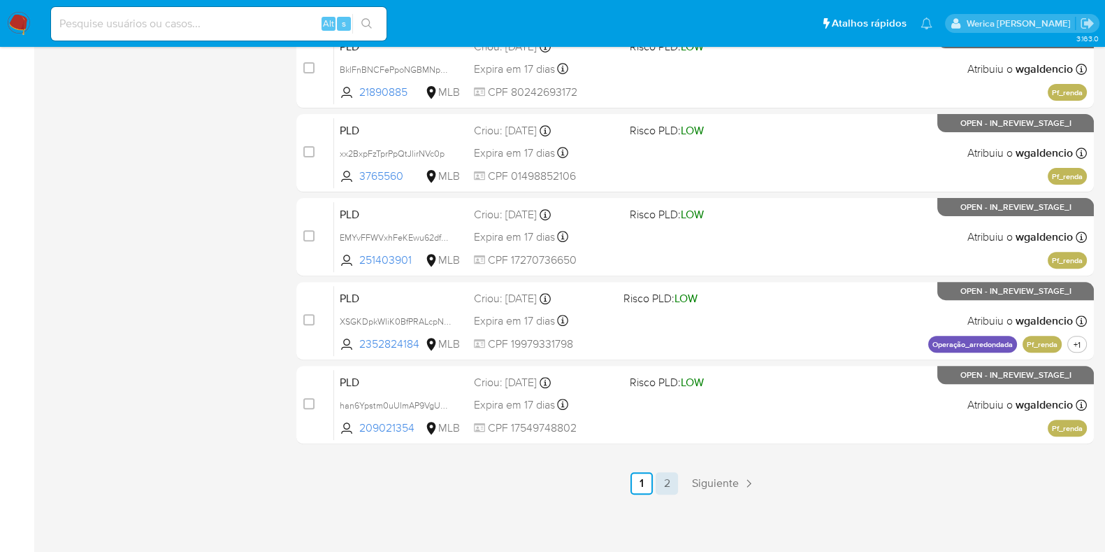
click at [659, 480] on link "2" at bounding box center [667, 483] width 22 height 22
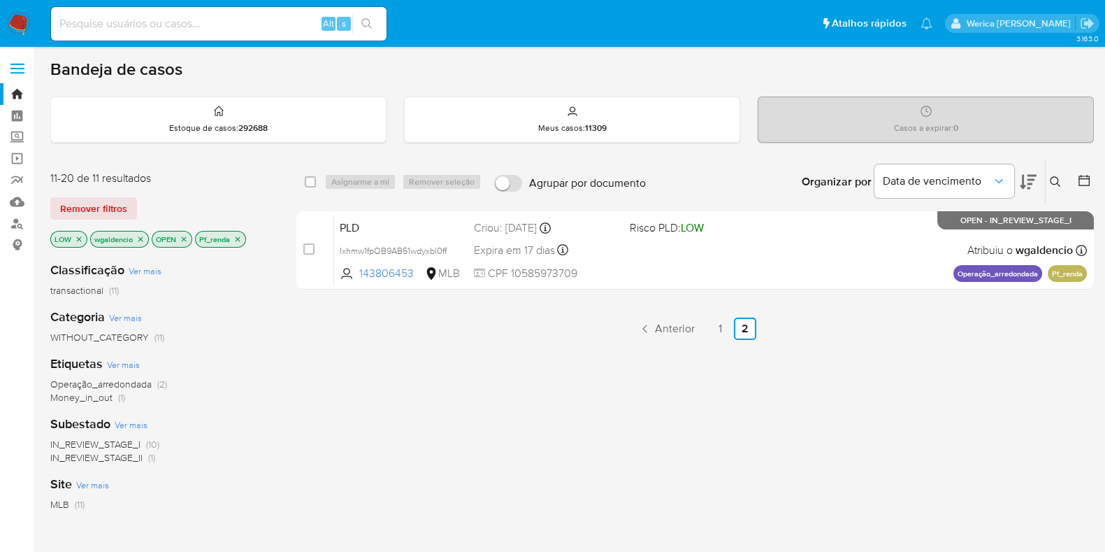
scroll to position [87, 0]
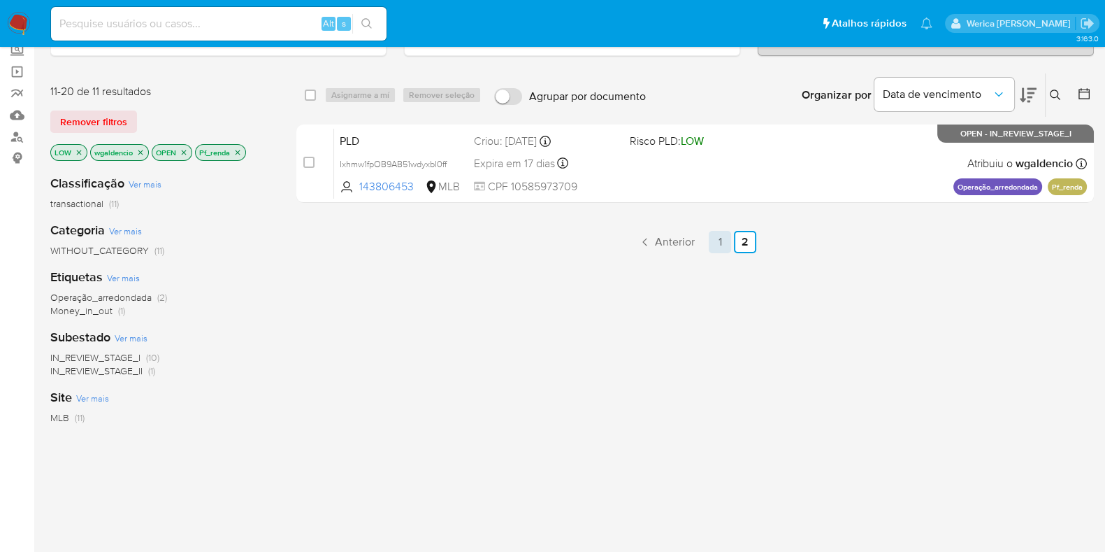
click at [713, 235] on link "1" at bounding box center [720, 242] width 22 height 22
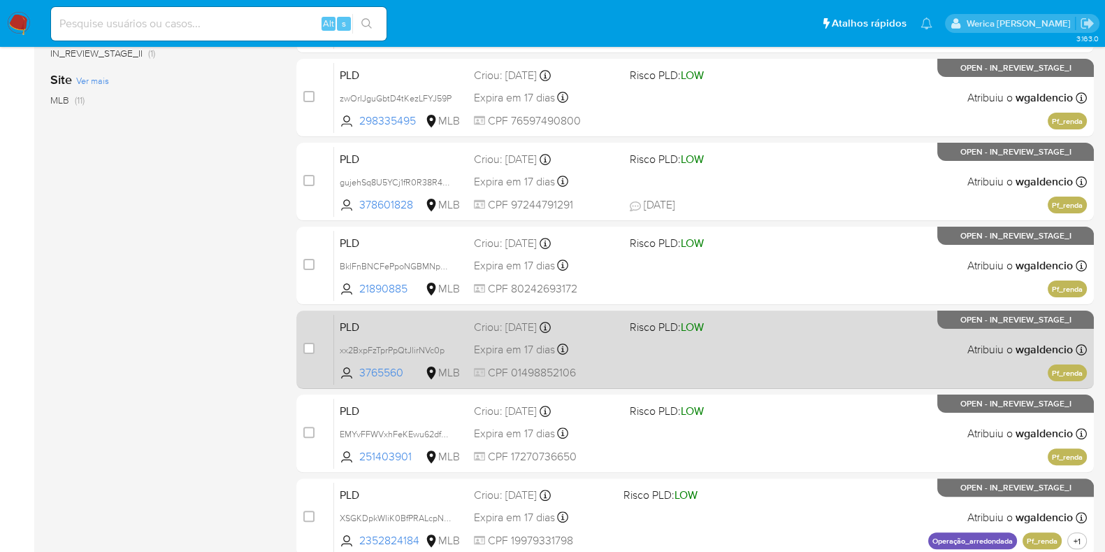
scroll to position [601, 0]
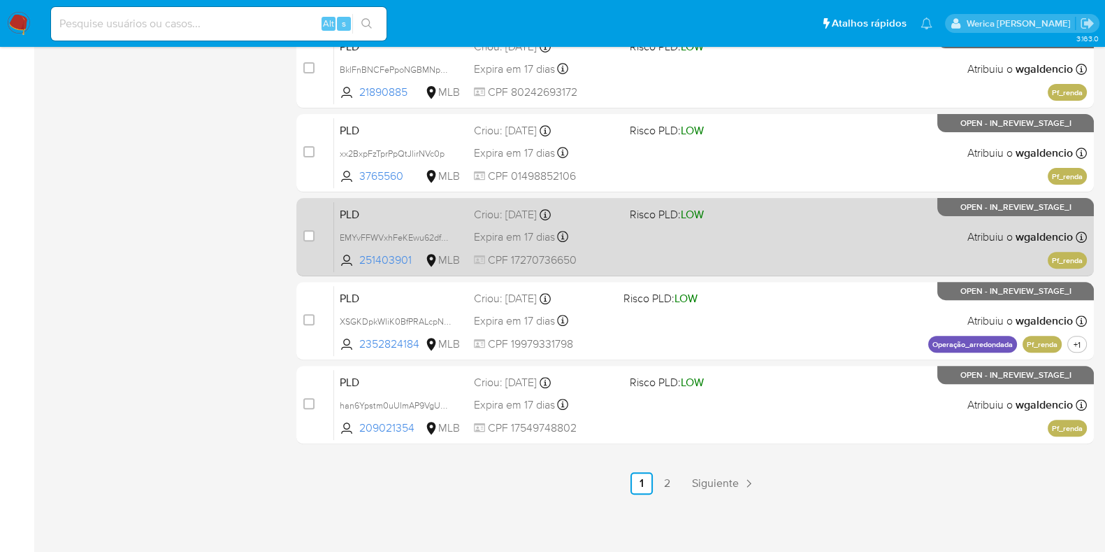
click at [754, 245] on div "PLD EMYvFFWVxhFeKEwu62df91J0 251403901 MLB Risco PLD: LOW Criou: 12/09/2025 Cri…" at bounding box center [710, 236] width 753 height 71
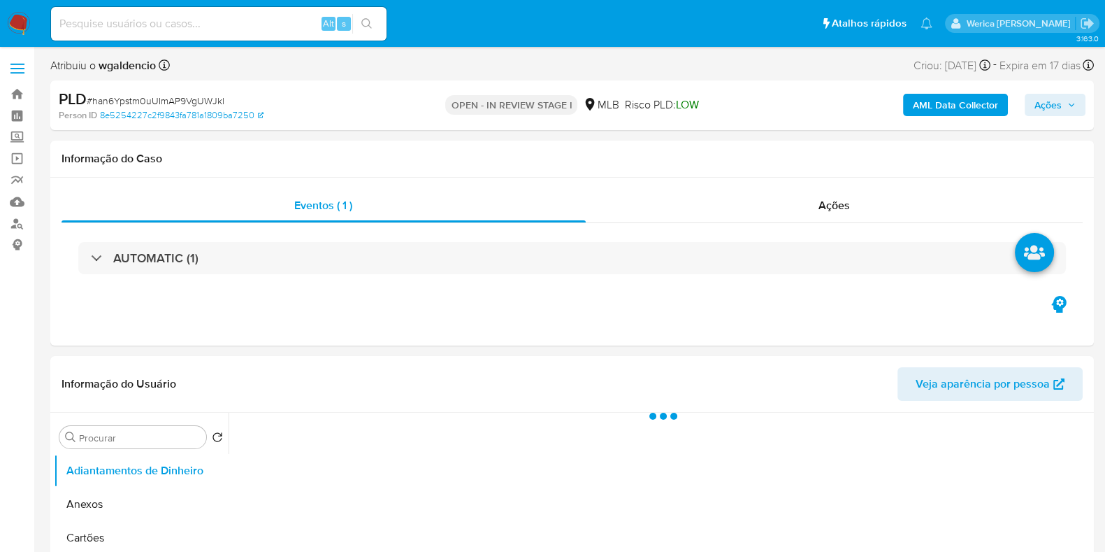
select select "10"
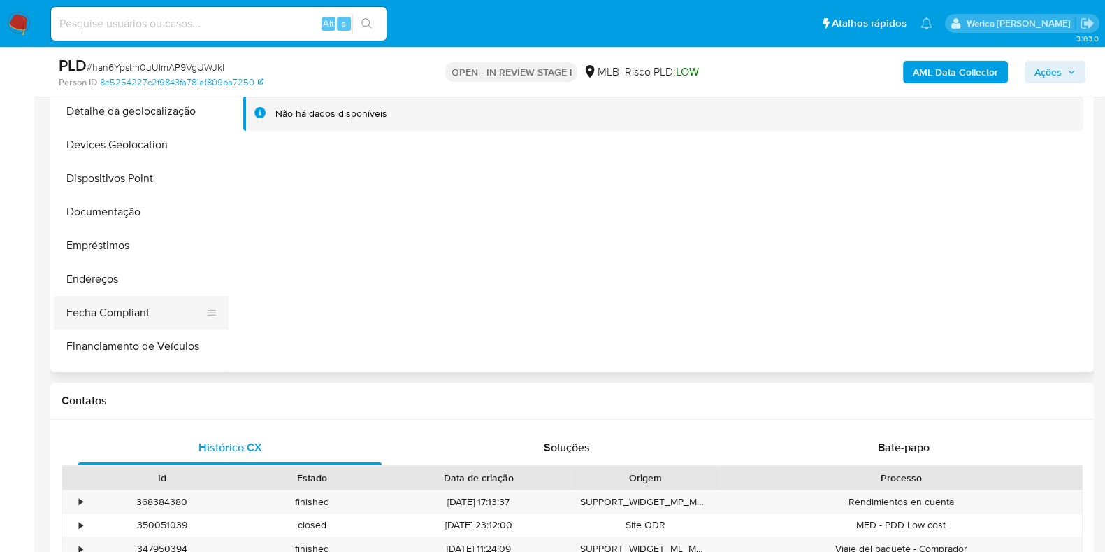
scroll to position [174, 0]
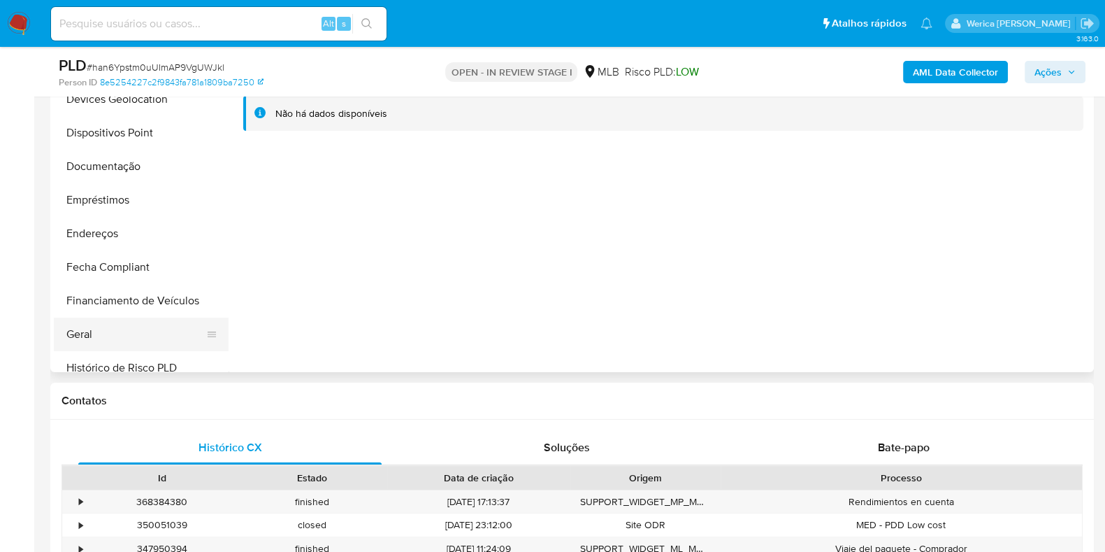
click at [135, 323] on button "Geral" at bounding box center [136, 334] width 164 height 34
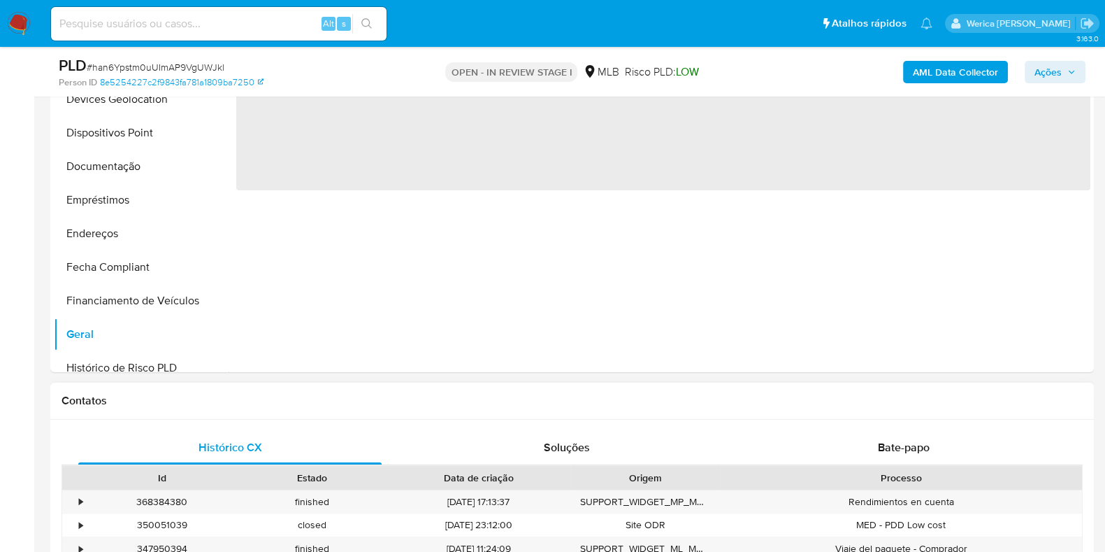
scroll to position [262, 0]
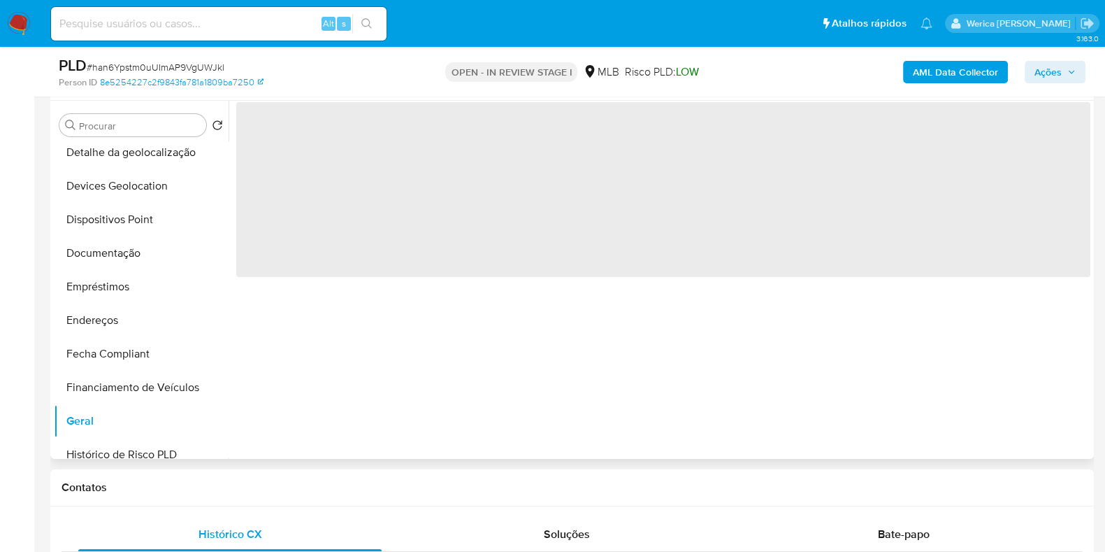
click at [410, 315] on div "‌" at bounding box center [660, 280] width 862 height 358
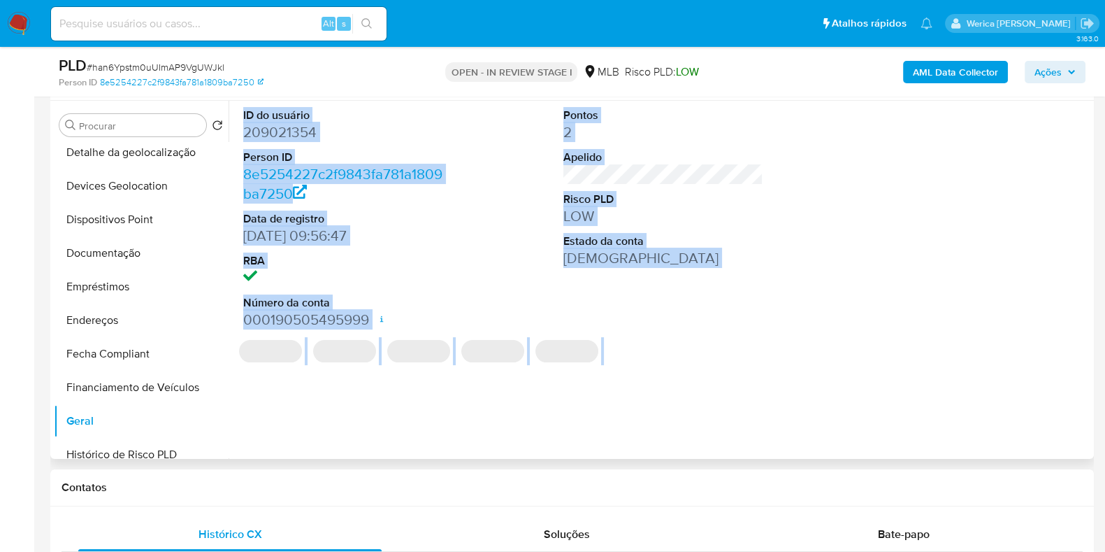
click at [294, 140] on dd "209021354" at bounding box center [343, 132] width 200 height 20
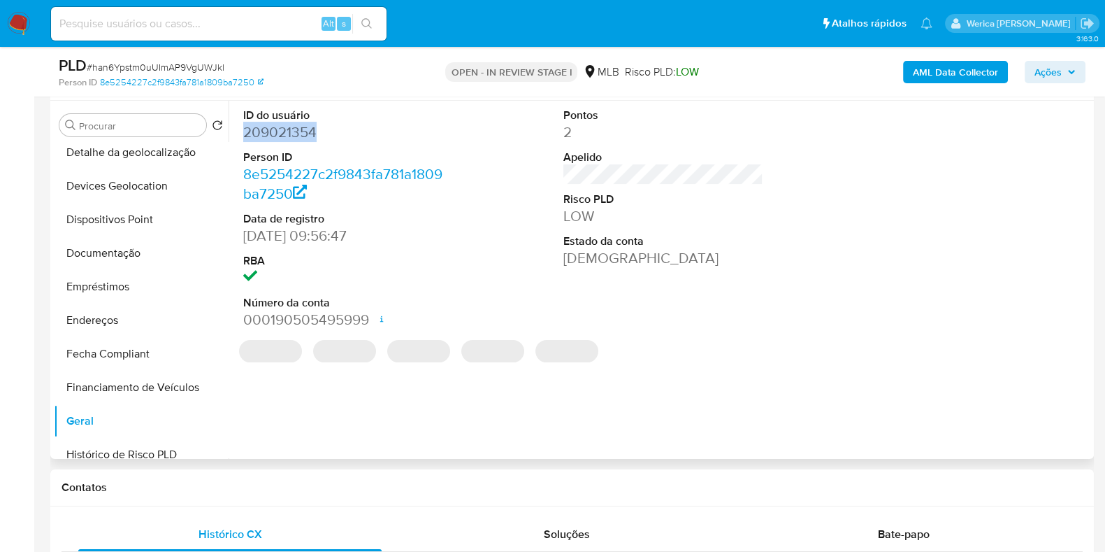
click at [294, 140] on dd "209021354" at bounding box center [343, 132] width 200 height 20
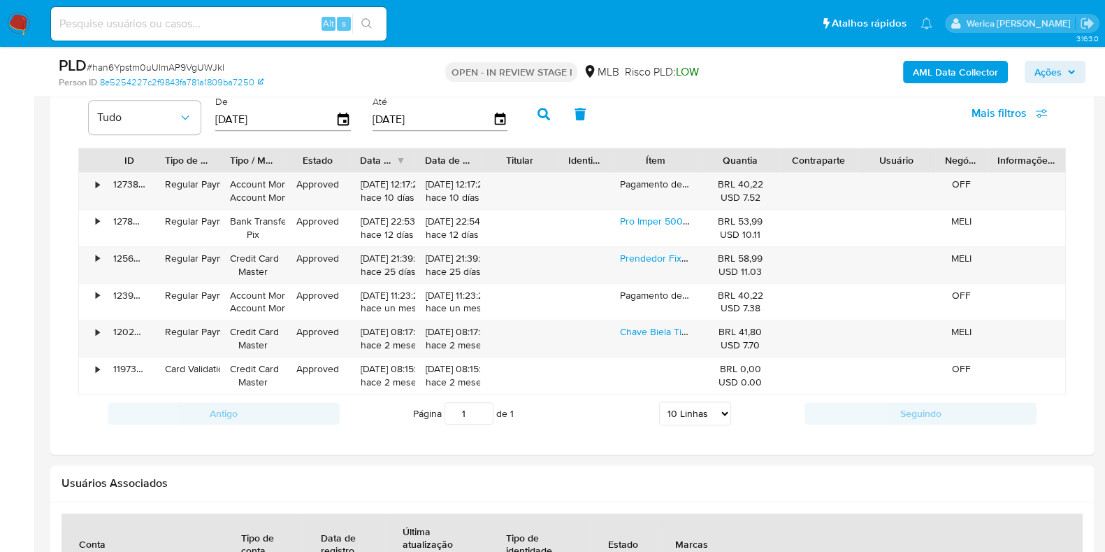
scroll to position [1049, 0]
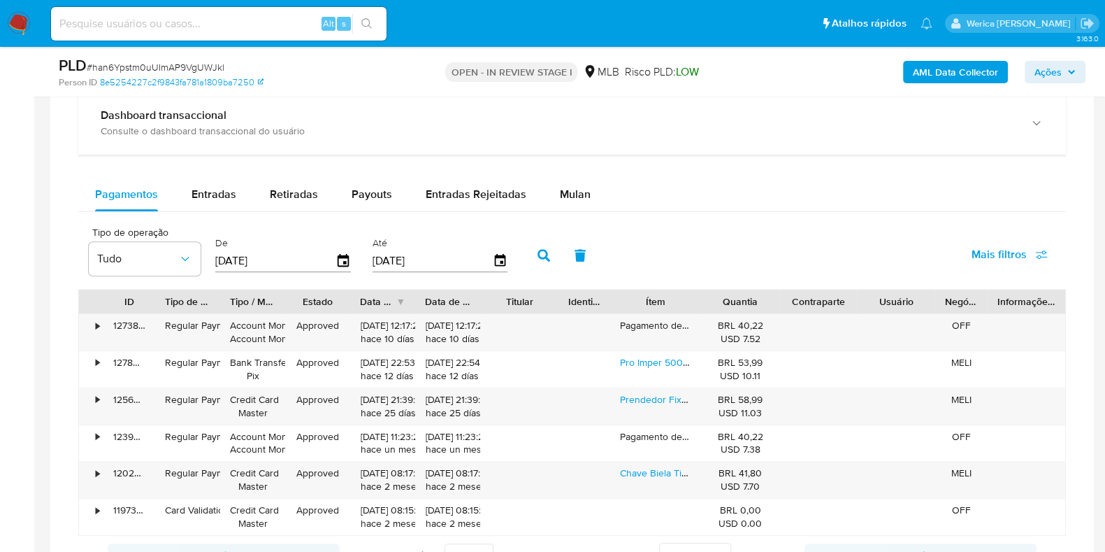
click at [573, 170] on div "Balance Consulte o balance do usuário Dashboard transaccional Consulte o dashbo…" at bounding box center [572, 300] width 988 height 547
click at [575, 186] on span "Mulan" at bounding box center [575, 194] width 31 height 16
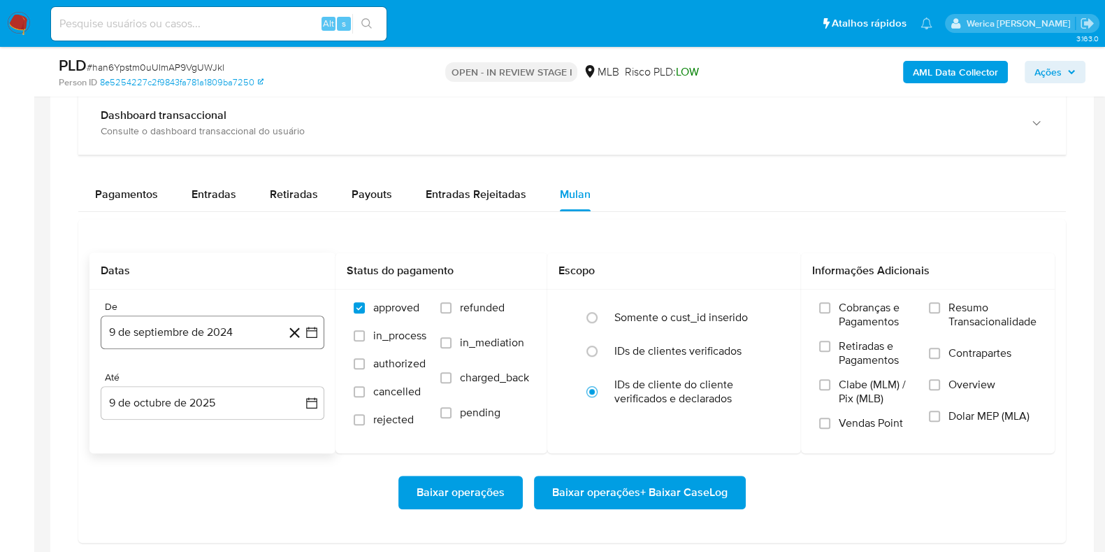
click at [143, 337] on button "9 de septiembre de 2024" at bounding box center [213, 332] width 224 height 34
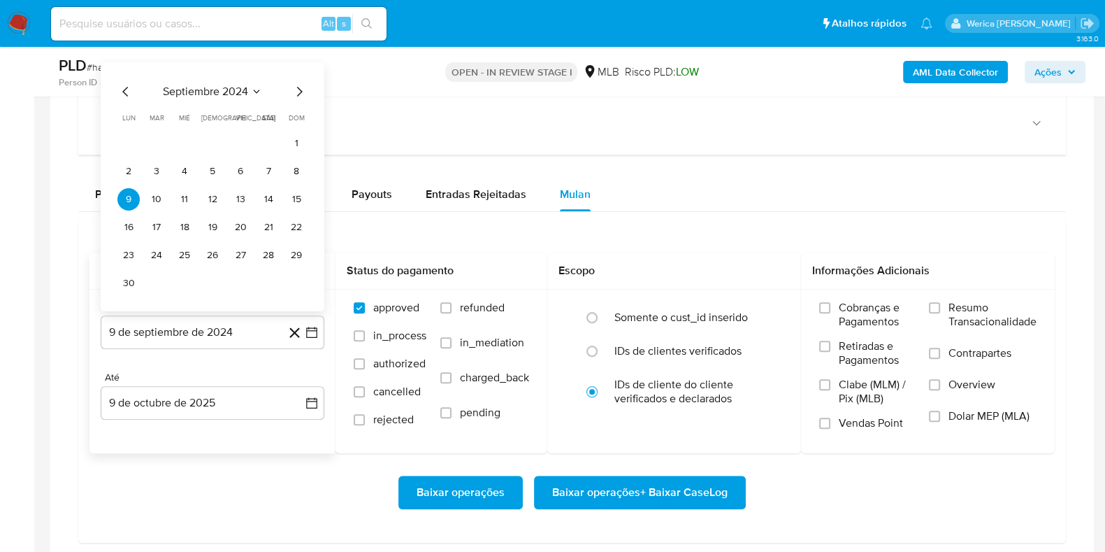
click at [236, 96] on span "septiembre 2024" at bounding box center [205, 92] width 85 height 14
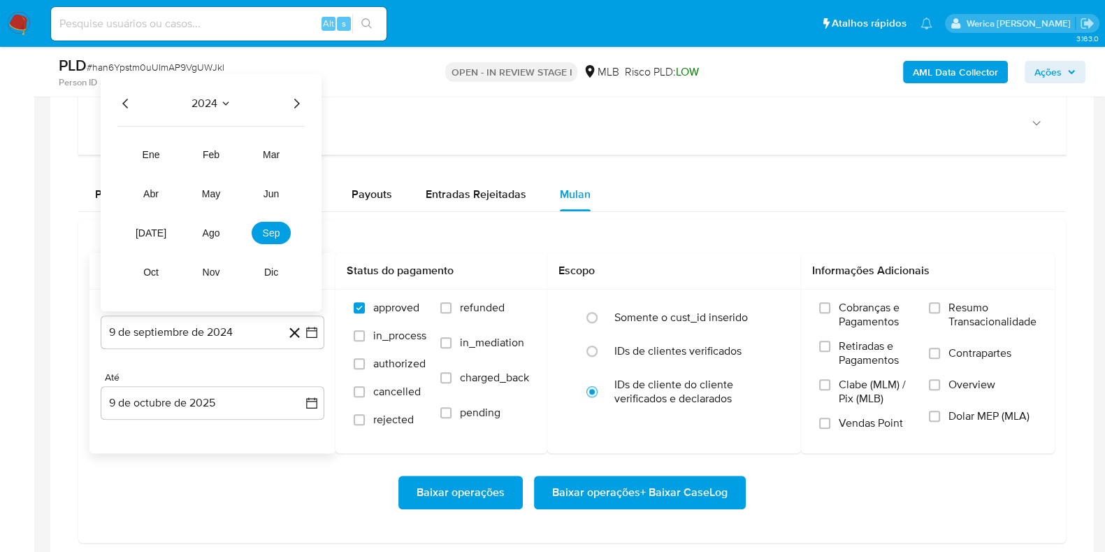
drag, startPoint x: 304, startPoint y: 97, endPoint x: 297, endPoint y: 100, distance: 7.5
click at [304, 97] on icon "Año siguiente" at bounding box center [296, 103] width 17 height 17
click at [224, 234] on button "ago" at bounding box center [211, 233] width 39 height 22
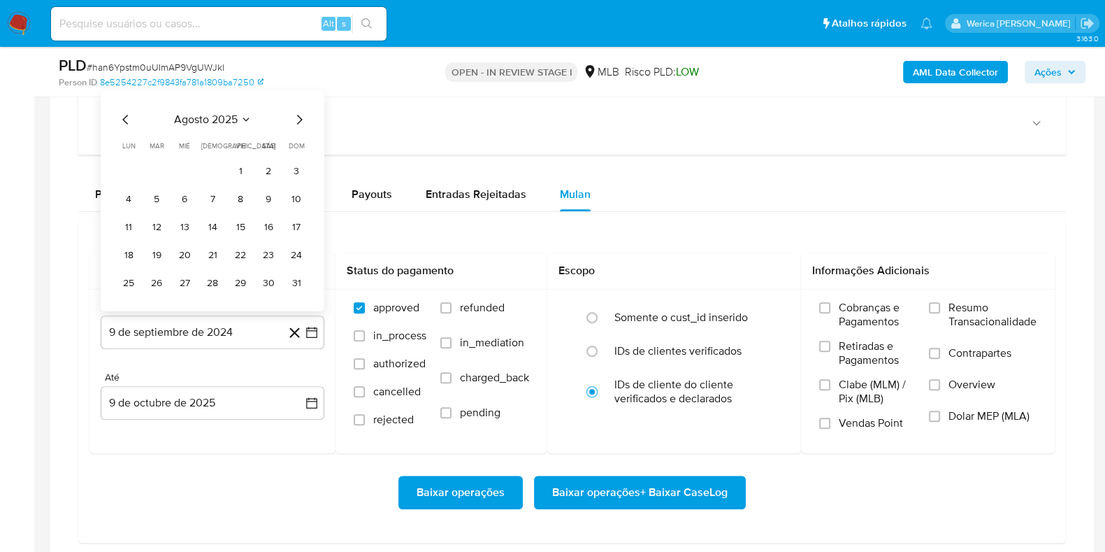
click at [238, 178] on button "1" at bounding box center [240, 171] width 22 height 22
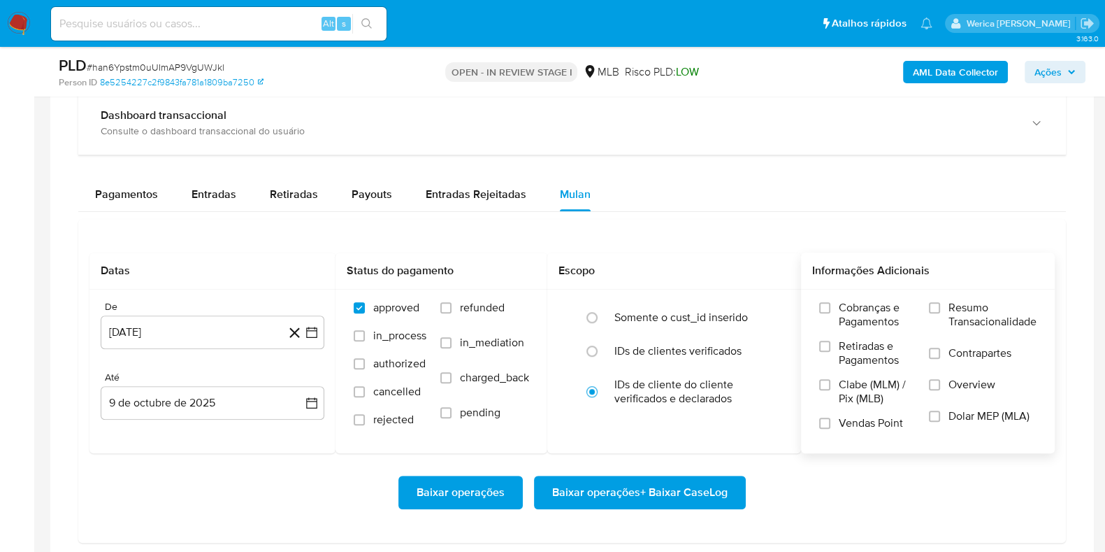
click at [963, 306] on span "Resumo Transacionalidade" at bounding box center [993, 315] width 88 height 28
click at [940, 306] on input "Resumo Transacionalidade" at bounding box center [934, 307] width 11 height 11
drag, startPoint x: 963, startPoint y: 306, endPoint x: 963, endPoint y: 348, distance: 42.7
click at [963, 348] on span "Contrapartes" at bounding box center [980, 353] width 63 height 14
click at [940, 348] on input "Contrapartes" at bounding box center [934, 352] width 11 height 11
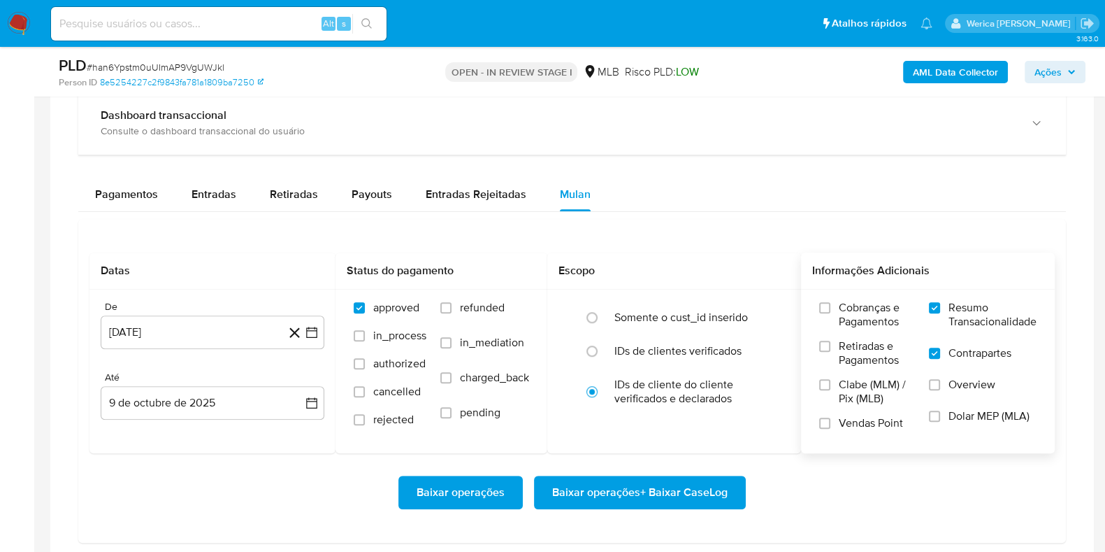
click at [965, 387] on span "Overview" at bounding box center [972, 385] width 47 height 14
click at [940, 387] on input "Overview" at bounding box center [934, 384] width 11 height 11
click at [953, 417] on span "Dolar MEP (MLA)" at bounding box center [989, 416] width 81 height 14
click at [940, 417] on input "Dolar MEP (MLA)" at bounding box center [934, 415] width 11 height 11
click at [861, 424] on span "Vendas Point" at bounding box center [871, 423] width 64 height 14
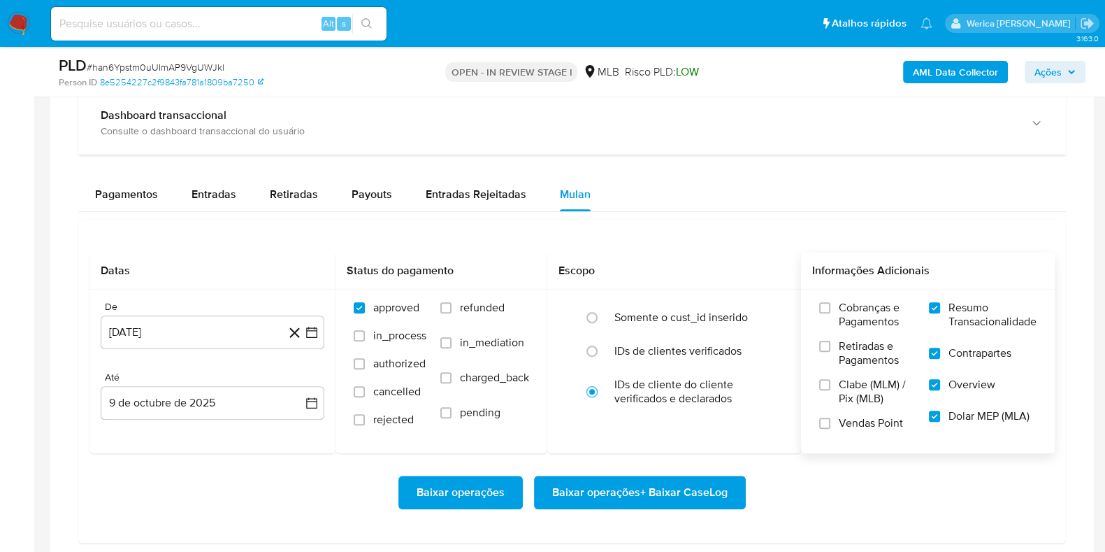
click at [831, 424] on input "Vendas Point" at bounding box center [824, 422] width 11 height 11
click at [853, 394] on span "Clabe (MLM) / Pix (MLB)" at bounding box center [877, 392] width 76 height 28
click at [831, 390] on input "Clabe (MLM) / Pix (MLB)" at bounding box center [824, 384] width 11 height 11
click at [852, 361] on span "Retiradas e Pagamentos" at bounding box center [877, 353] width 76 height 28
click at [831, 352] on input "Retiradas e Pagamentos" at bounding box center [824, 345] width 11 height 11
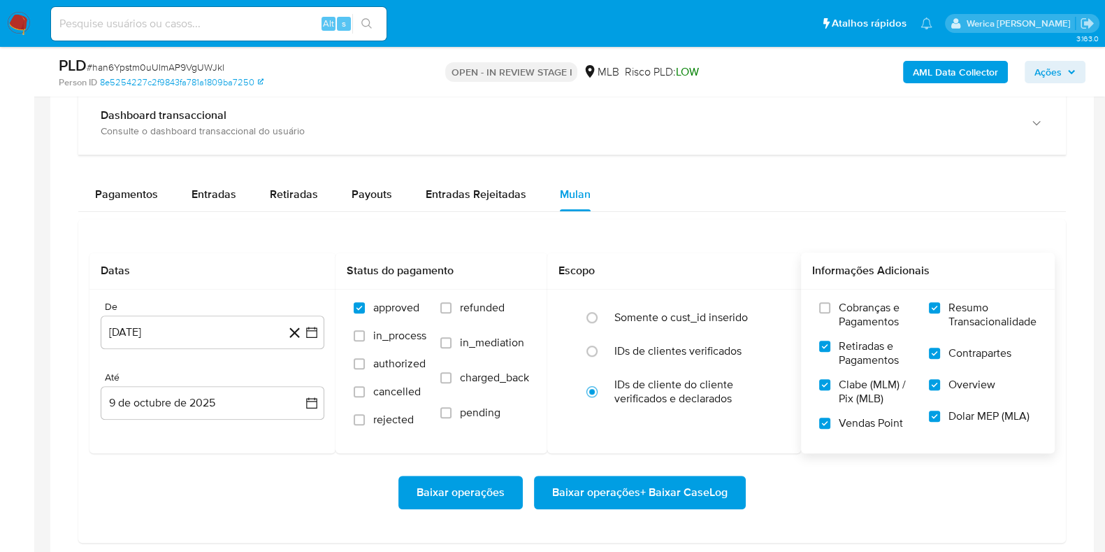
click at [846, 329] on label "Cobranças e Pagamentos" at bounding box center [867, 320] width 96 height 38
click at [831, 313] on input "Cobranças e Pagamentos" at bounding box center [824, 307] width 11 height 11
click at [724, 491] on span "Baixar operações + Baixar CaseLog" at bounding box center [639, 492] width 175 height 31
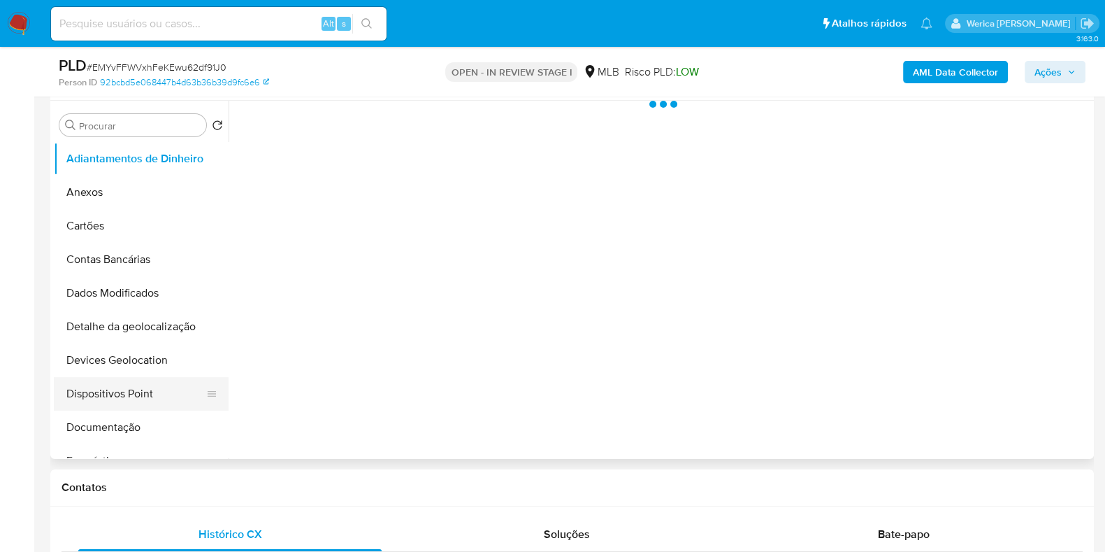
scroll to position [349, 0]
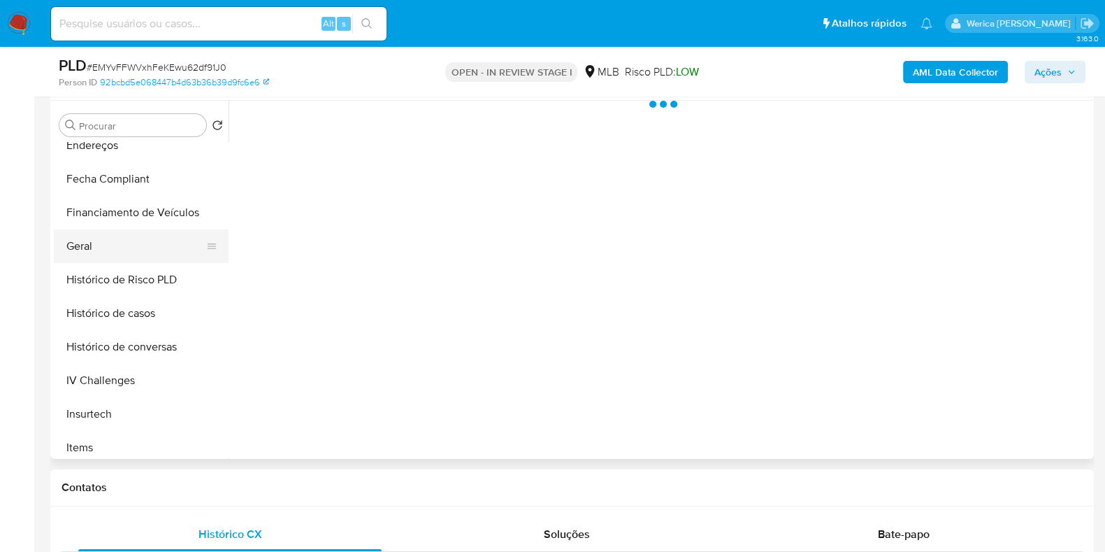
select select "10"
click at [101, 239] on button "Geral" at bounding box center [136, 246] width 164 height 34
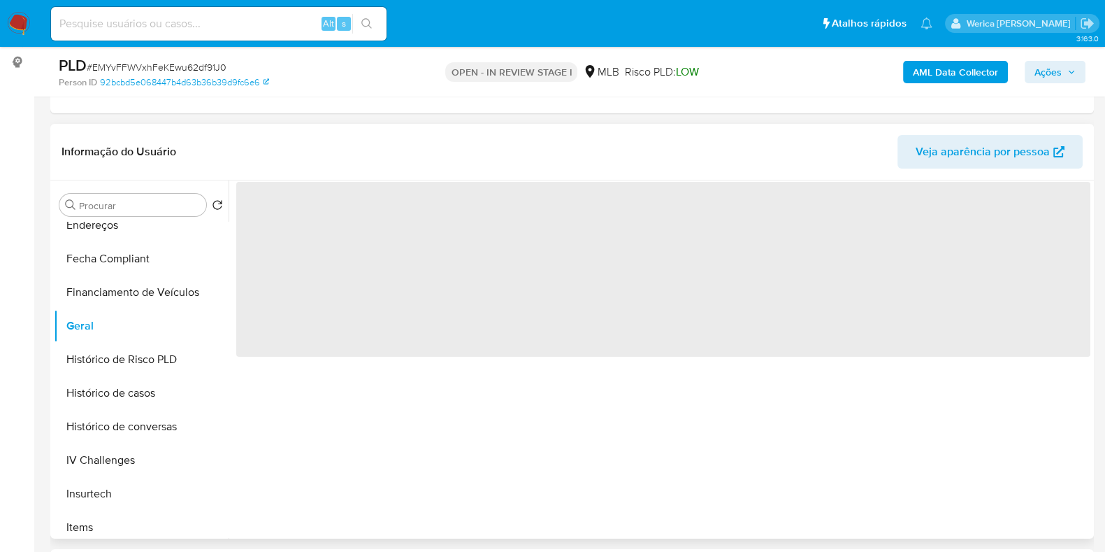
scroll to position [174, 0]
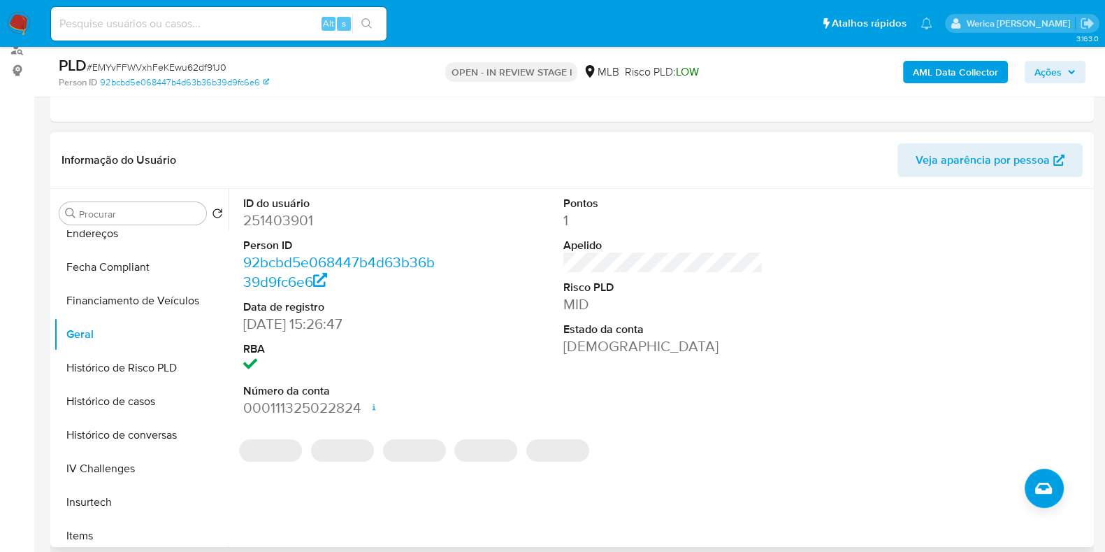
click at [268, 238] on dt "Person ID" at bounding box center [343, 245] width 200 height 15
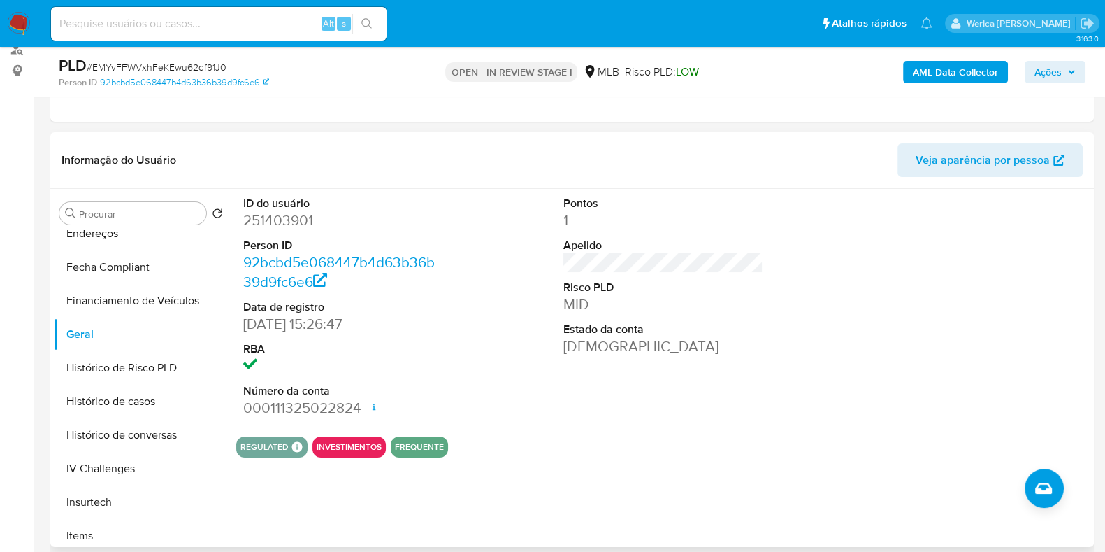
click at [254, 218] on dd "251403901" at bounding box center [343, 220] width 200 height 20
copy dd "251403901"
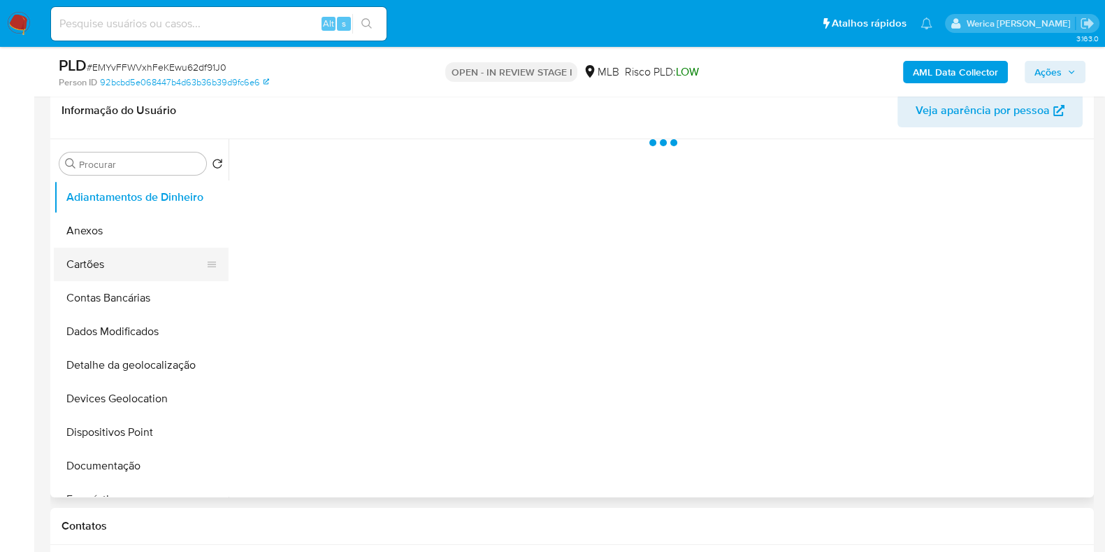
scroll to position [262, 0]
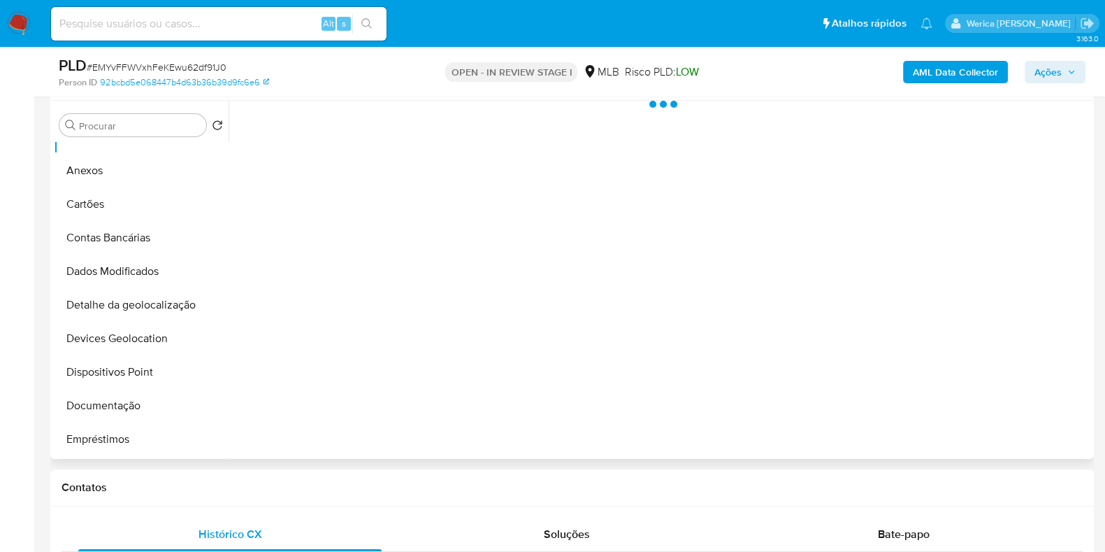
select select "10"
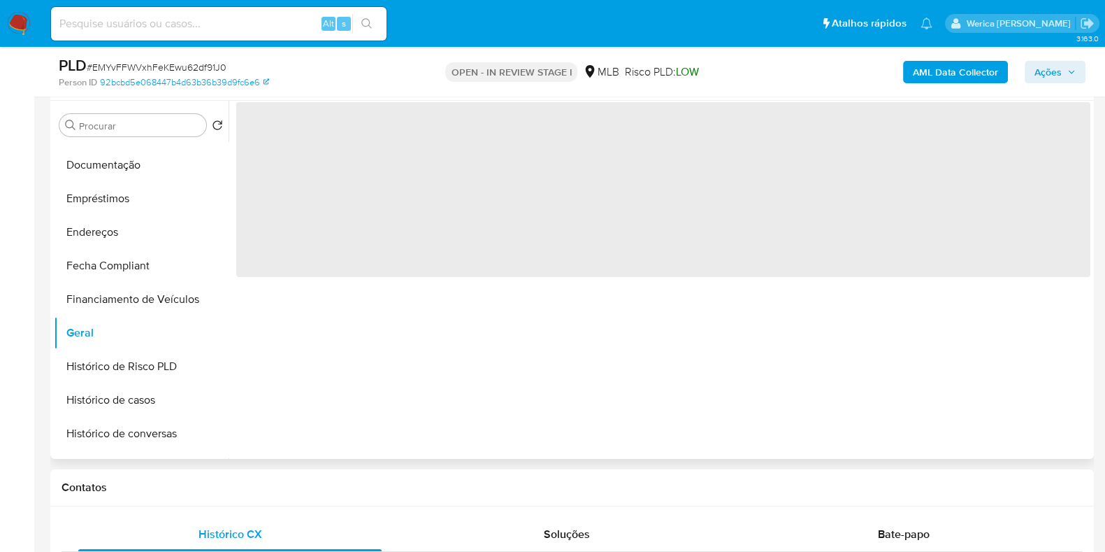
click at [307, 313] on div "‌" at bounding box center [660, 280] width 862 height 358
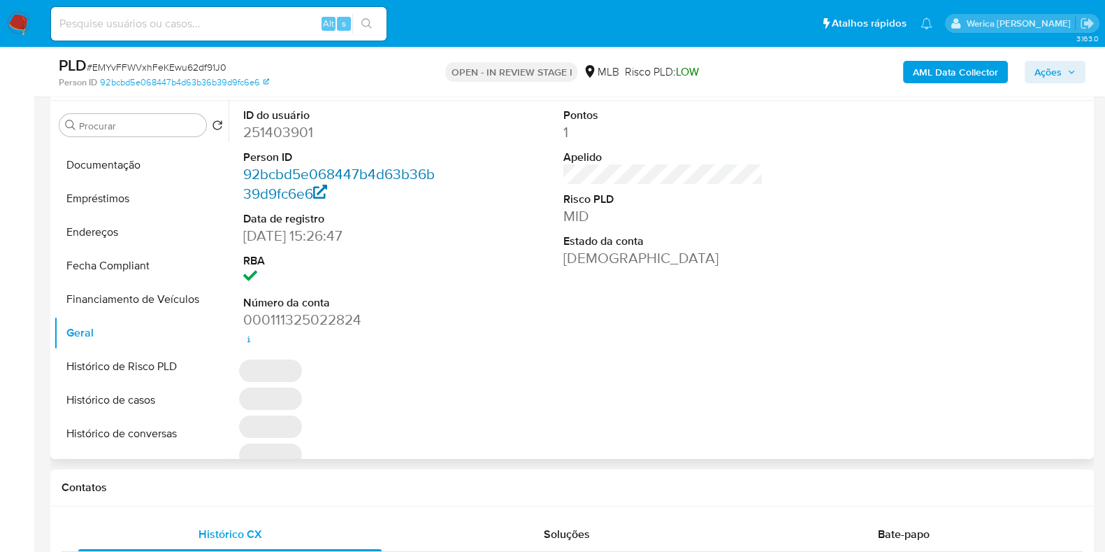
scroll to position [174, 0]
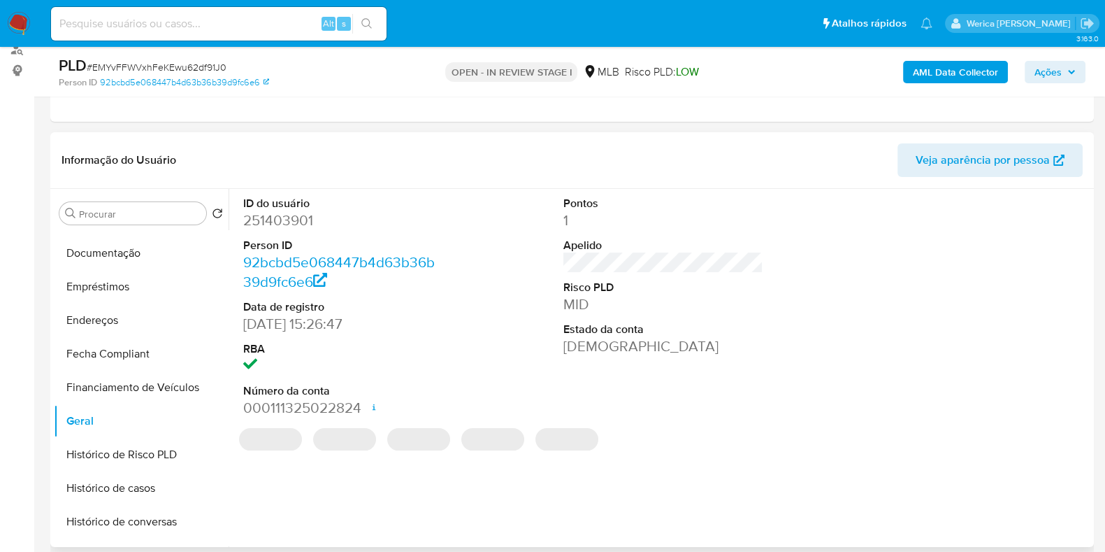
click at [278, 217] on dd "251403901" at bounding box center [343, 220] width 200 height 20
copy dd "251403901"
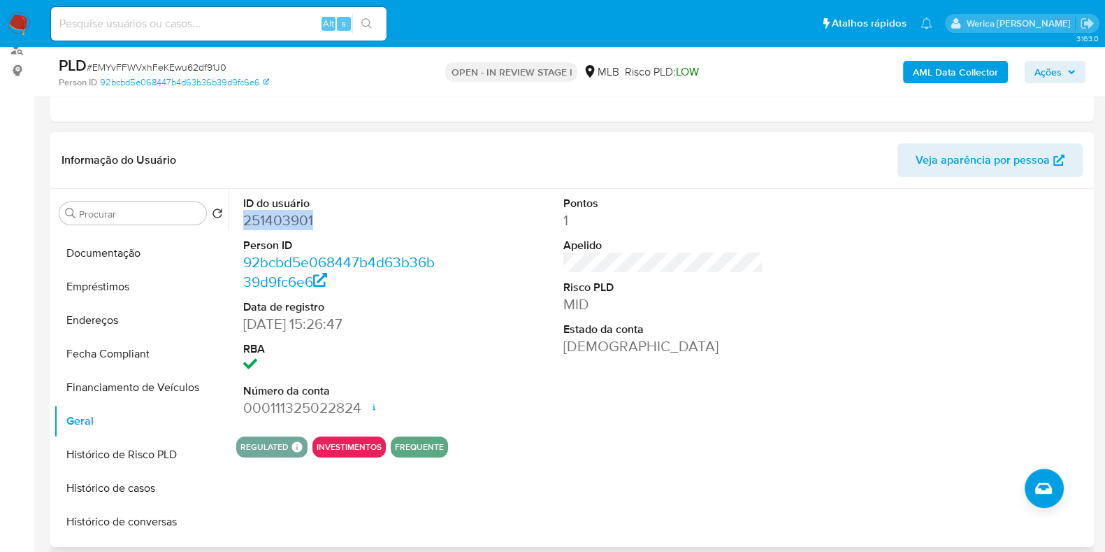
copy dd "251403901"
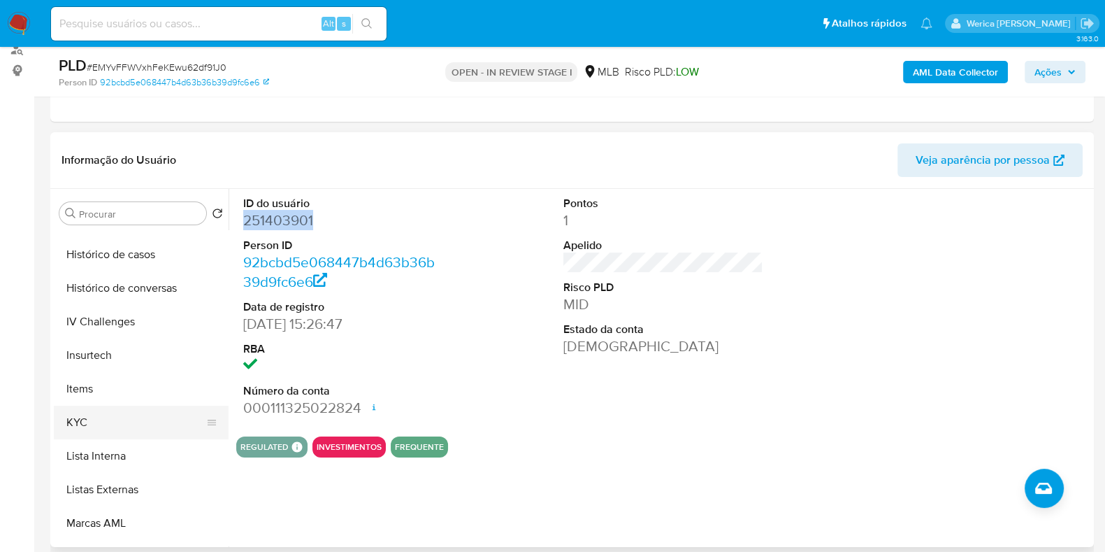
scroll to position [524, 0]
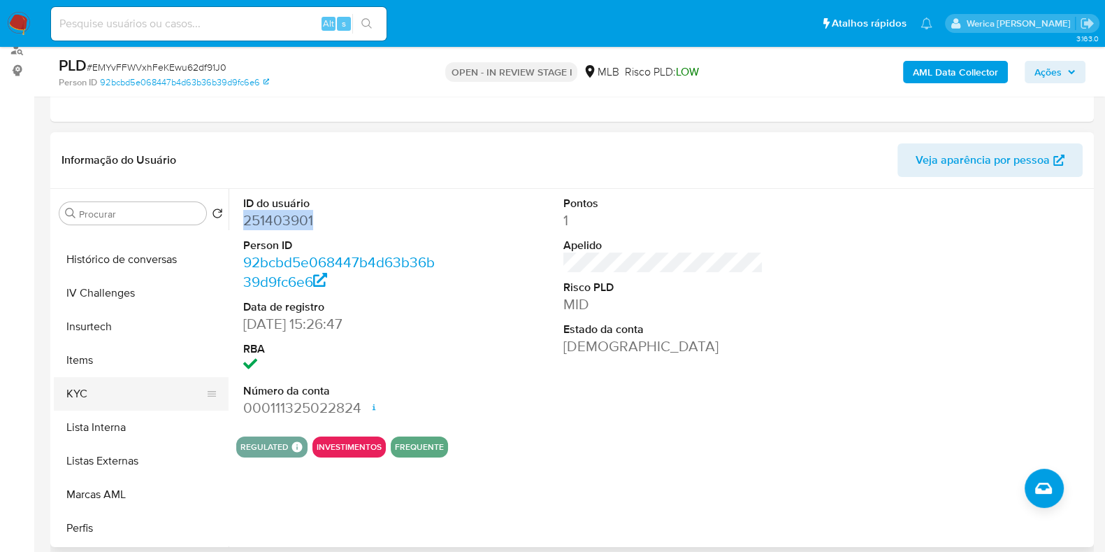
click at [118, 394] on button "KYC" at bounding box center [136, 394] width 164 height 34
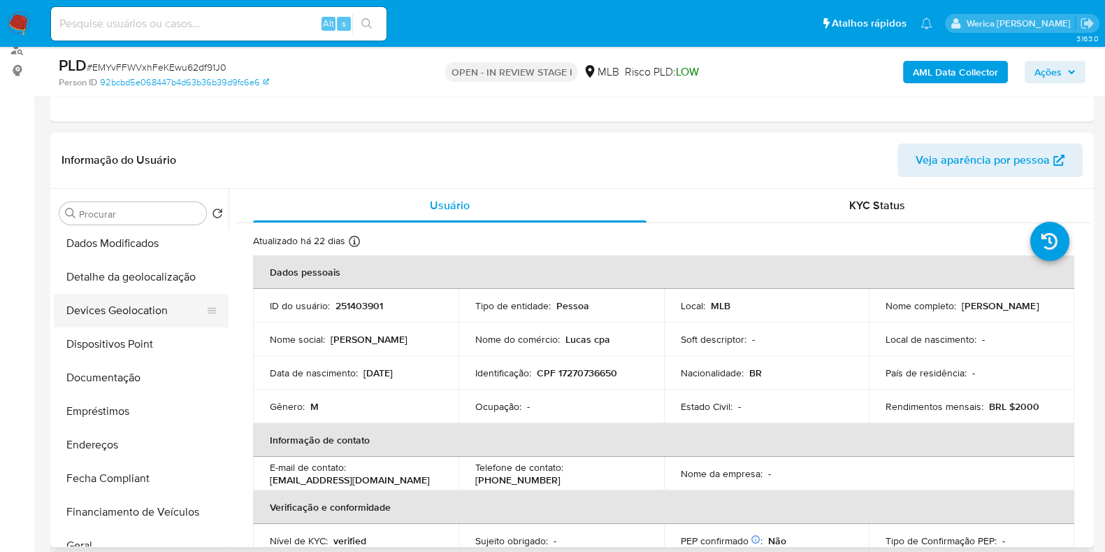
scroll to position [0, 0]
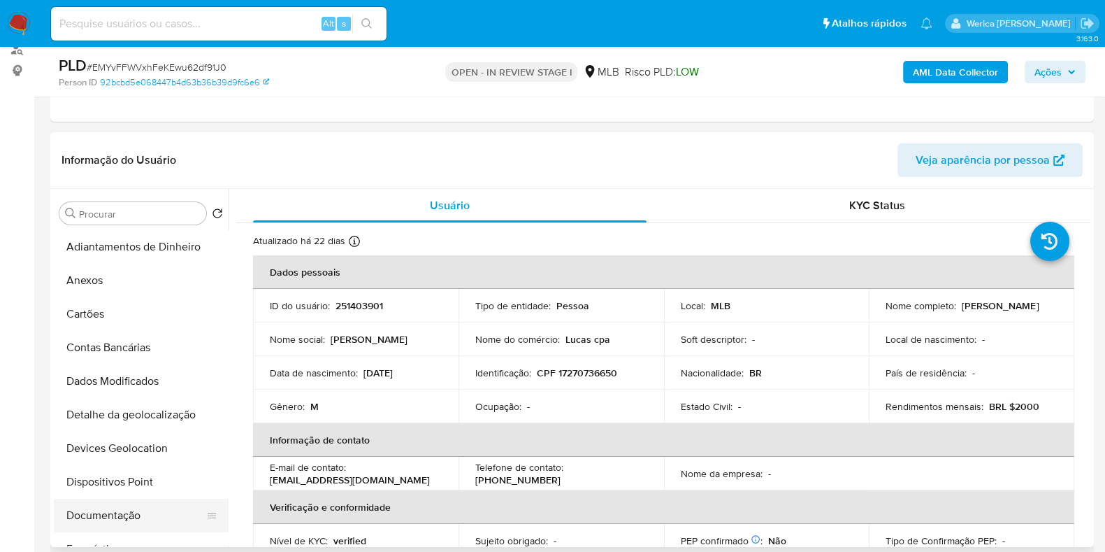
click at [131, 522] on button "Documentação" at bounding box center [136, 516] width 164 height 34
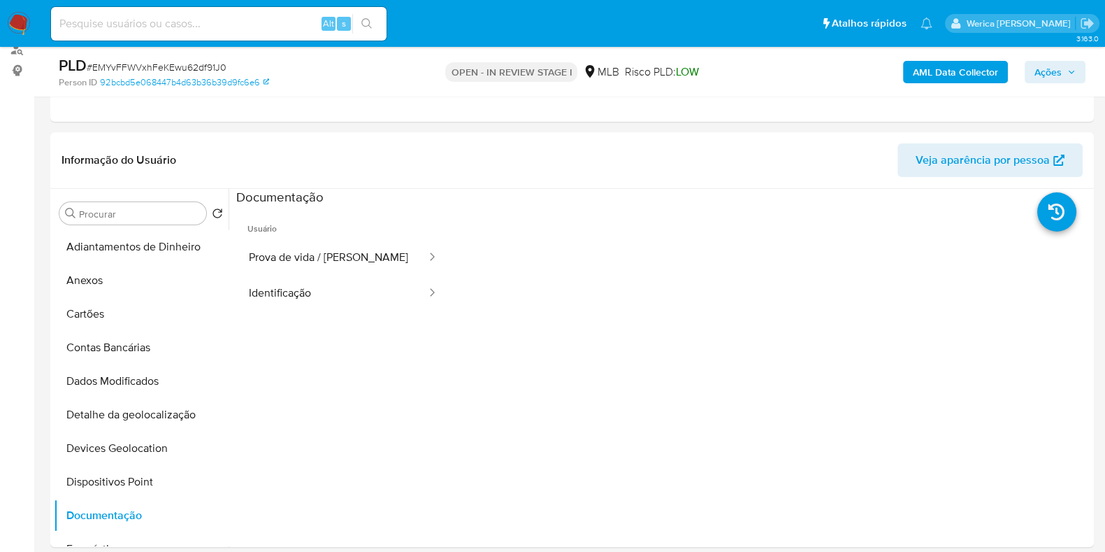
click at [302, 276] on button "Identificação" at bounding box center [332, 293] width 192 height 36
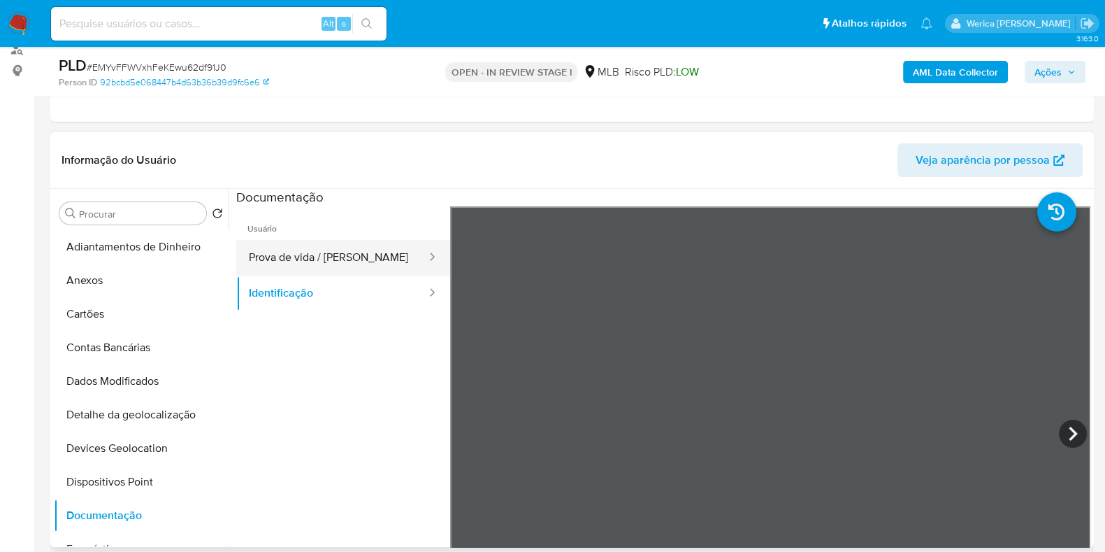
click at [358, 266] on button "Prova de vida / Selfie" at bounding box center [332, 258] width 192 height 36
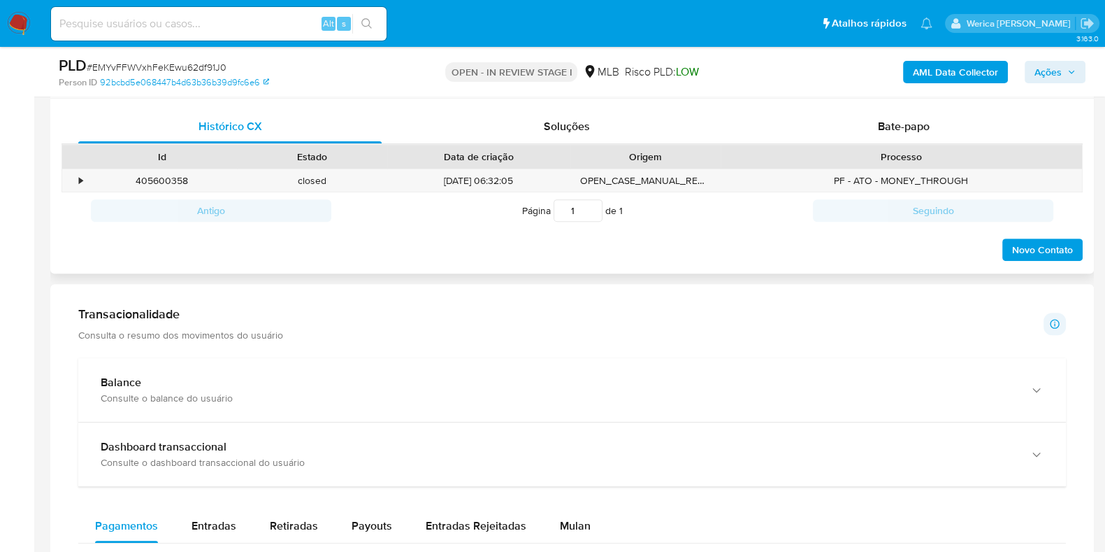
scroll to position [611, 0]
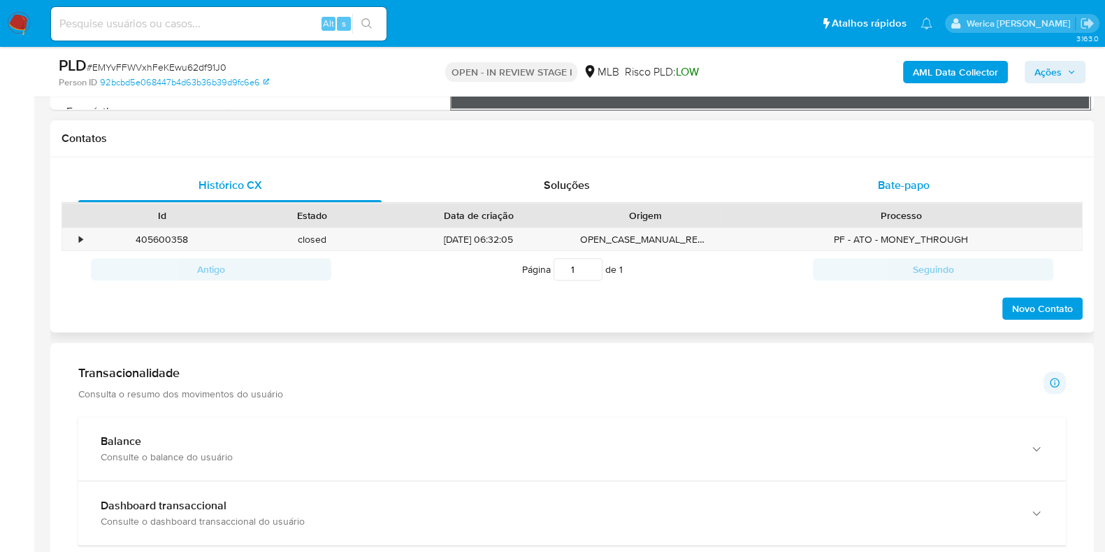
click at [923, 174] on div "Bate-papo" at bounding box center [903, 186] width 303 height 34
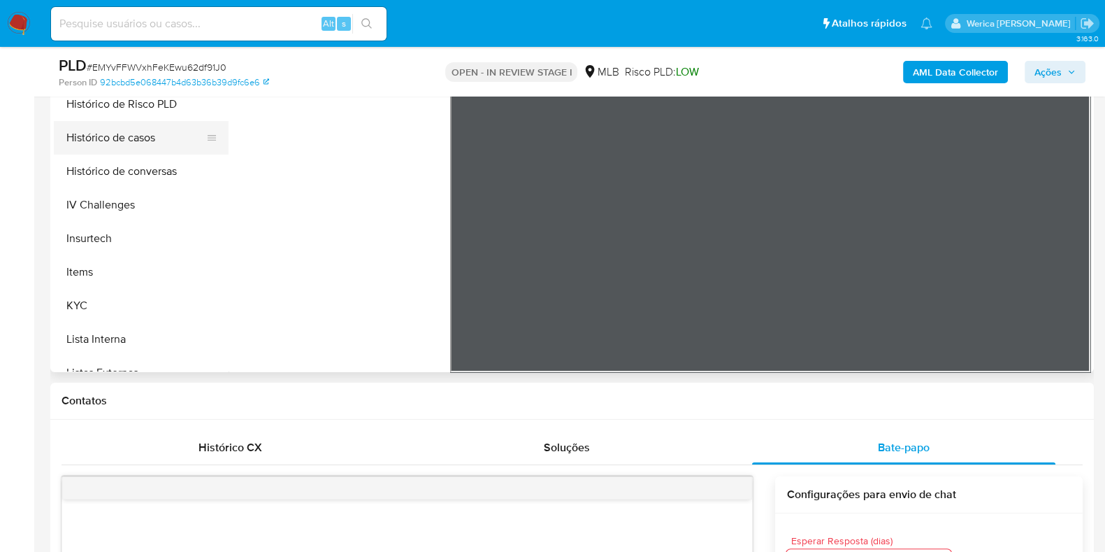
scroll to position [524, 0]
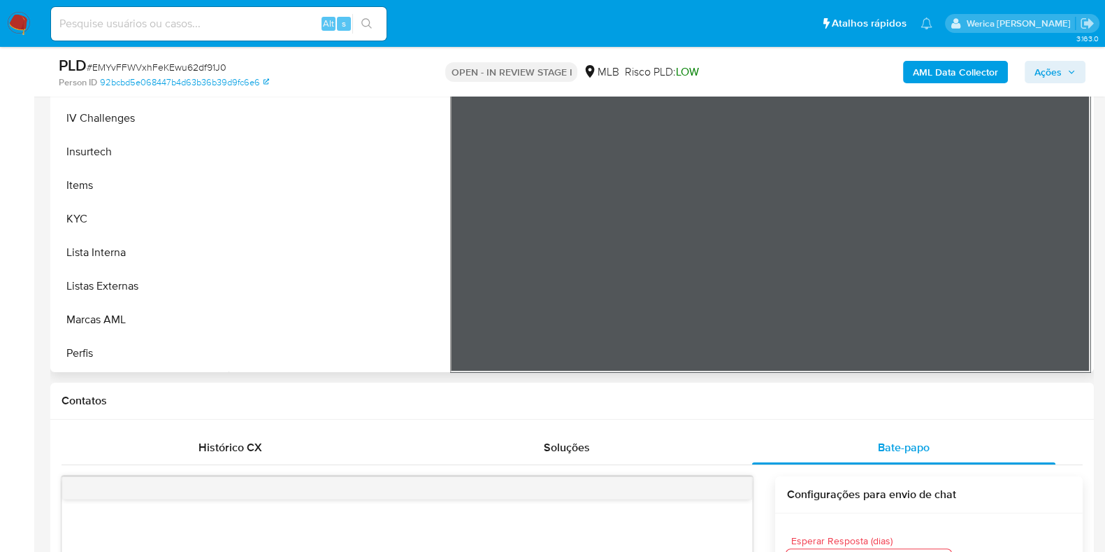
click at [168, 215] on button "KYC" at bounding box center [141, 219] width 175 height 34
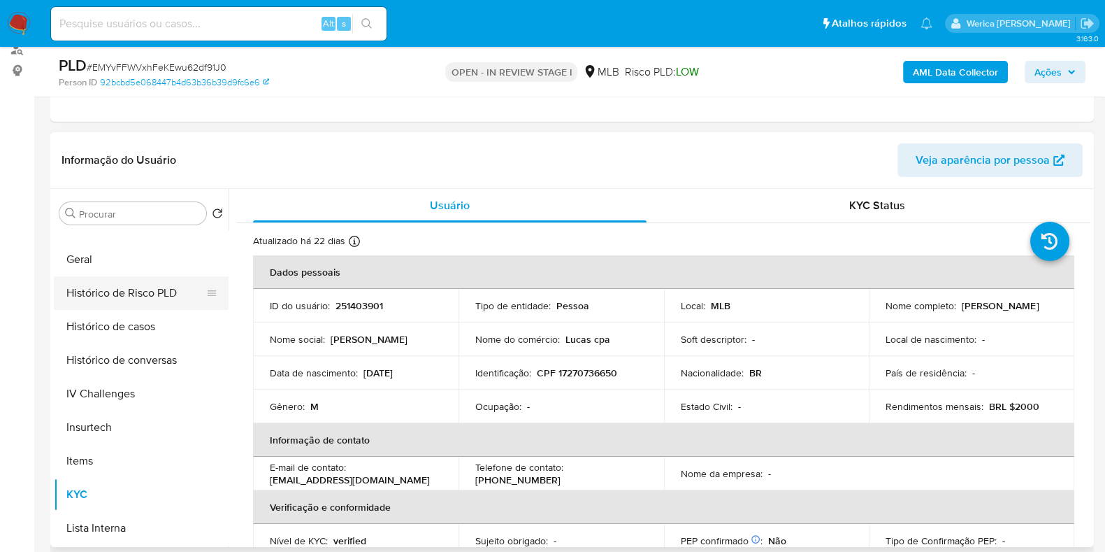
scroll to position [262, 0]
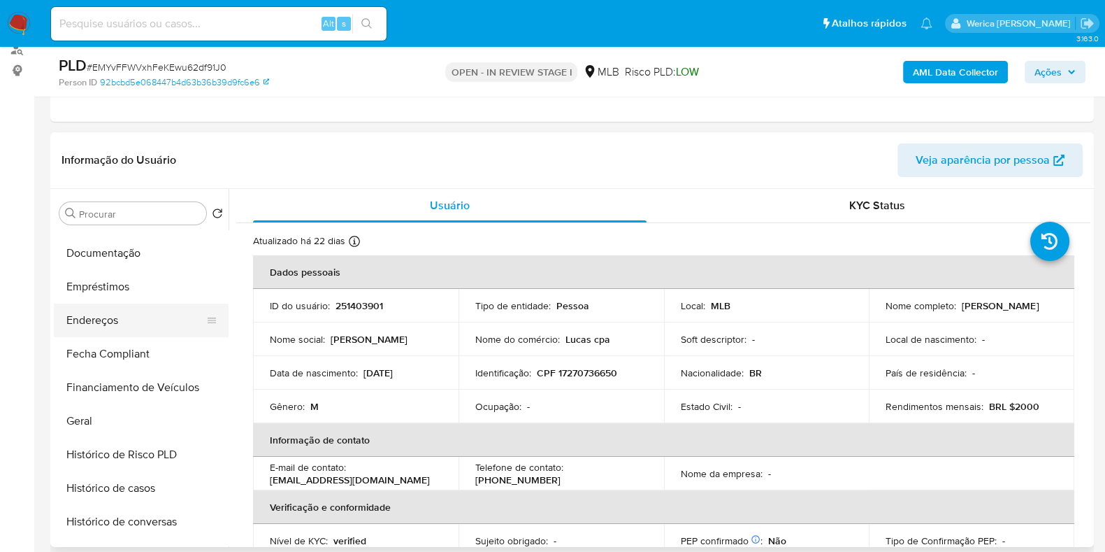
click at [90, 303] on button "Endereços" at bounding box center [136, 320] width 164 height 34
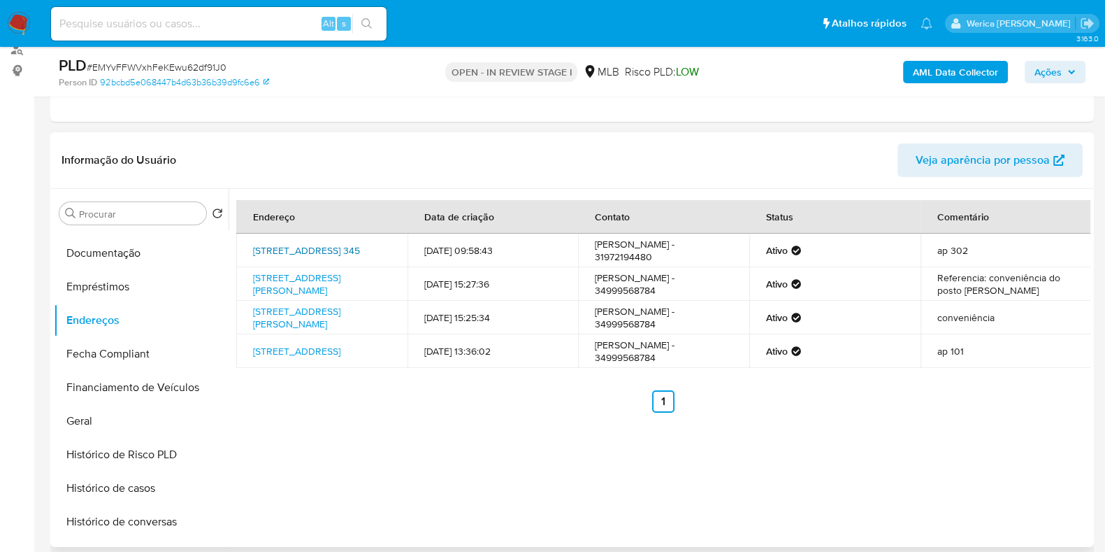
click at [346, 252] on link "Rua Barão De São Francisco 345, Rio Paranaíba, Minas Gerais, 38810000, Brasil 3…" at bounding box center [306, 250] width 107 height 14
click at [106, 426] on button "Geral" at bounding box center [136, 421] width 164 height 34
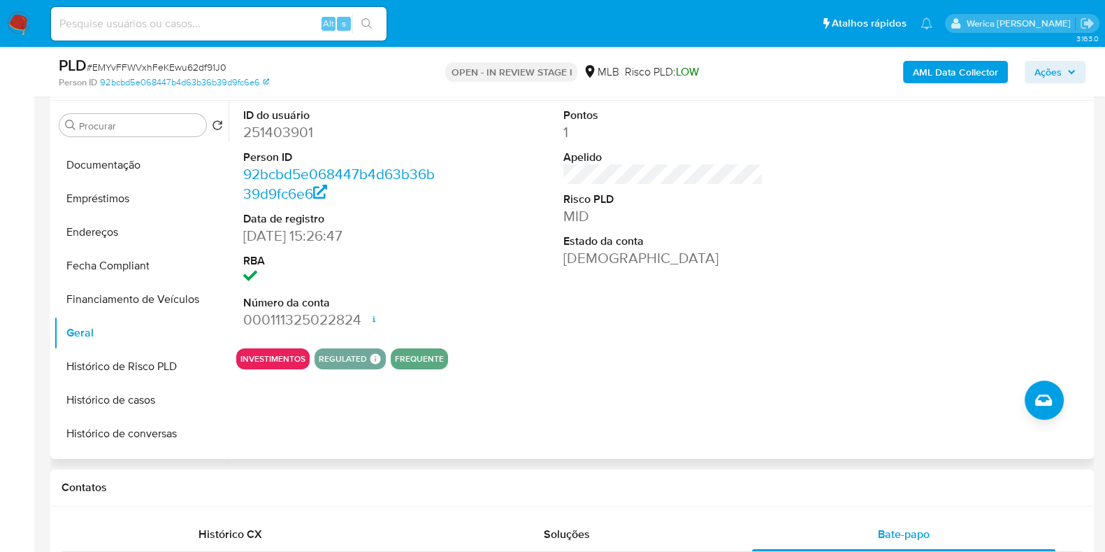
click at [878, 314] on div at bounding box center [984, 219] width 214 height 236
click at [877, 314] on div at bounding box center [984, 219] width 214 height 236
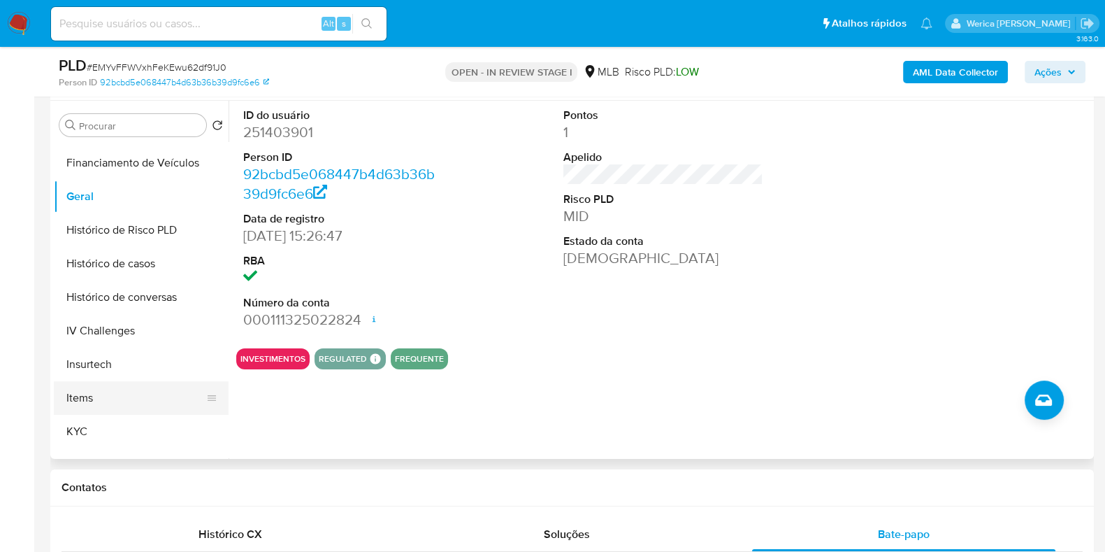
scroll to position [437, 0]
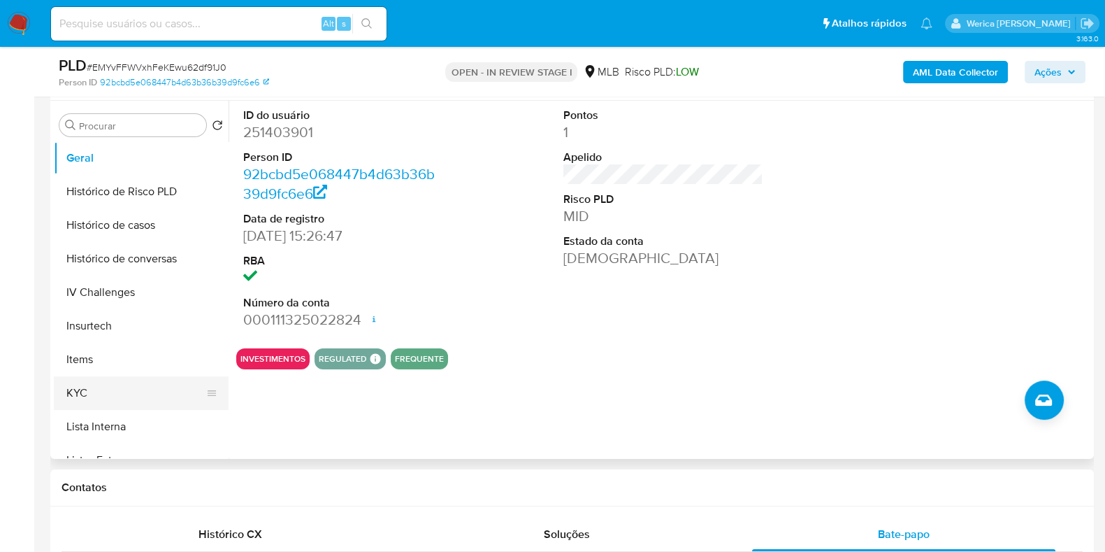
click at [117, 396] on button "KYC" at bounding box center [136, 393] width 164 height 34
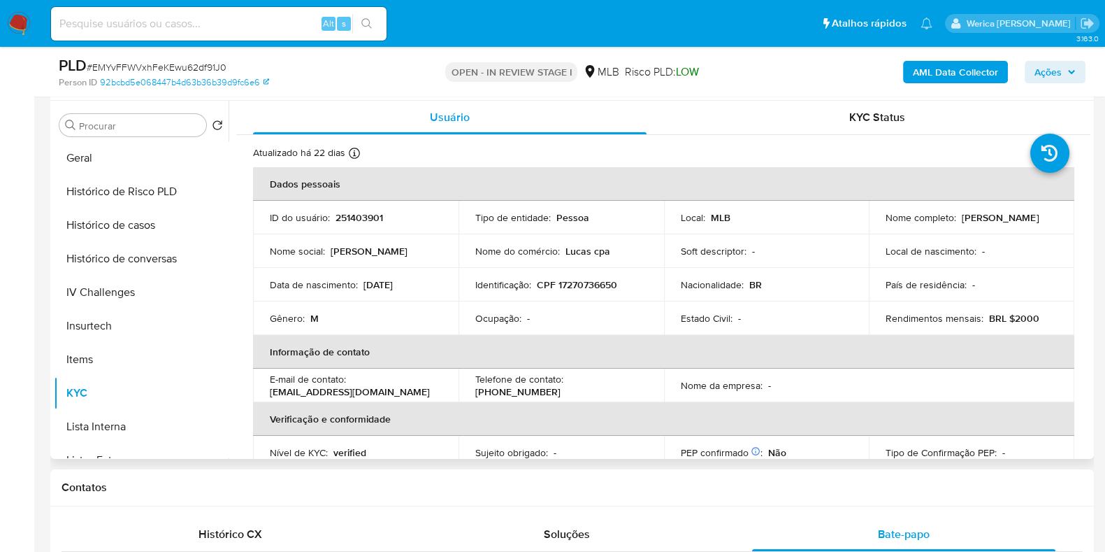
click at [916, 267] on td "Local de nascimento : -" at bounding box center [972, 251] width 206 height 34
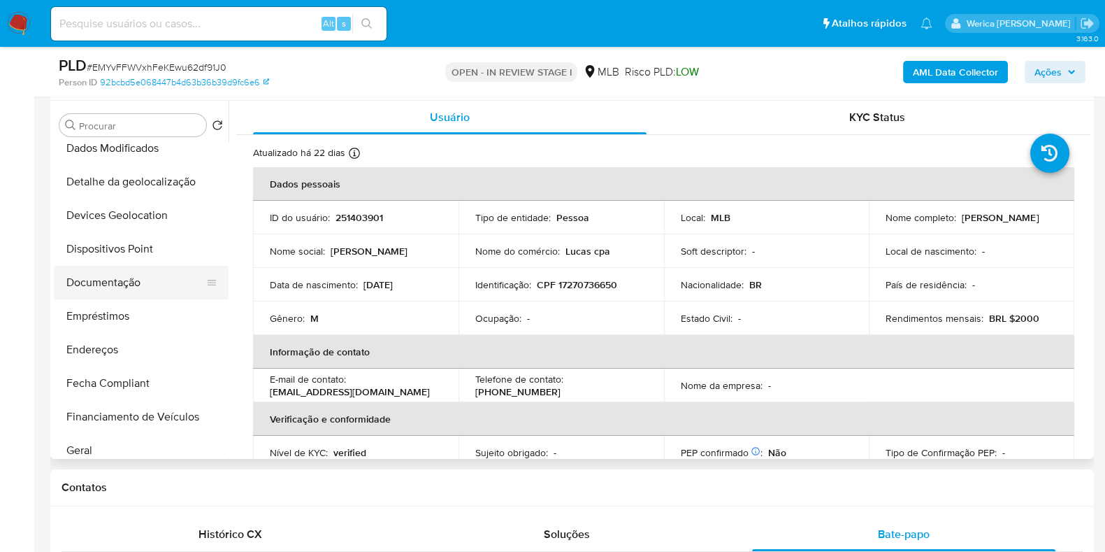
scroll to position [87, 0]
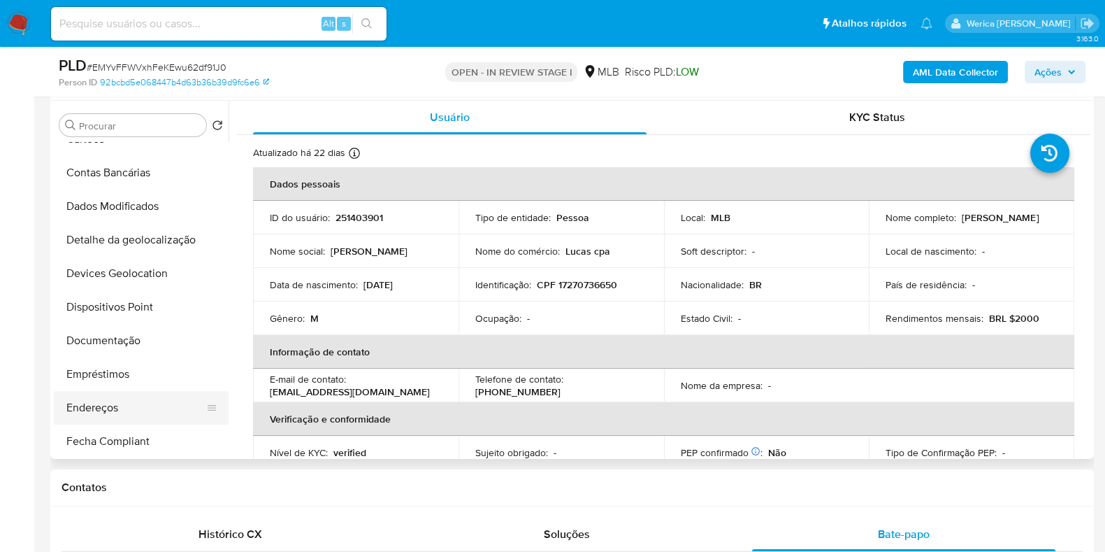
click at [163, 397] on button "Endereços" at bounding box center [136, 408] width 164 height 34
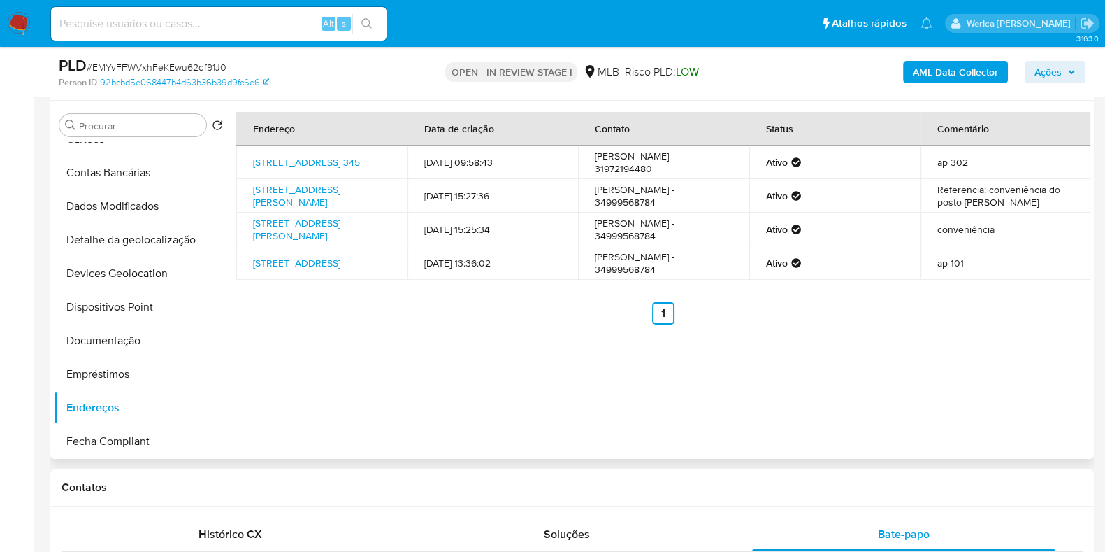
click at [1010, 377] on div "Endereço Data de criação Contato Status Comentário Rua Barão De São Francisco 3…" at bounding box center [660, 280] width 862 height 358
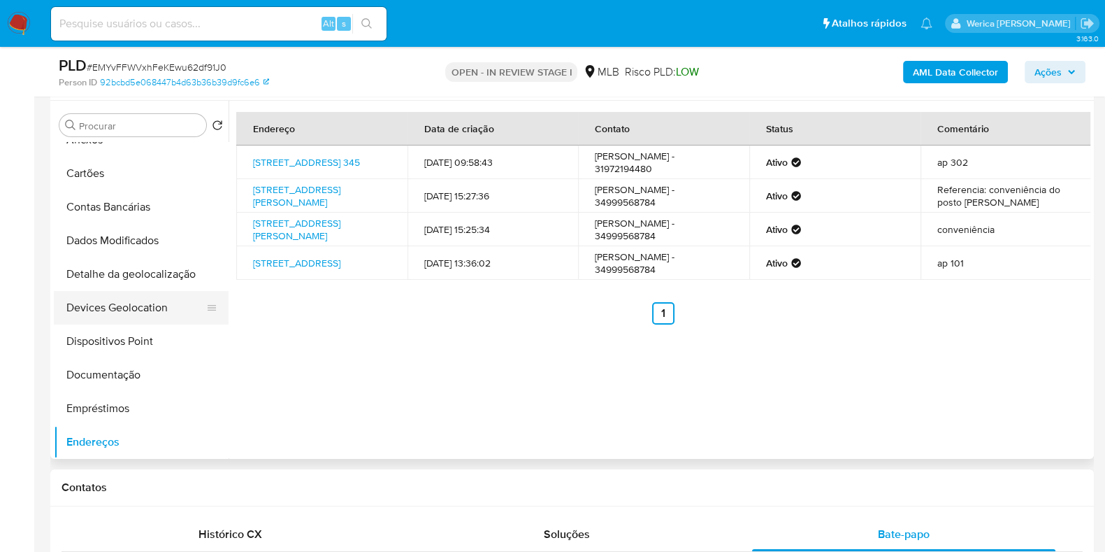
scroll to position [0, 0]
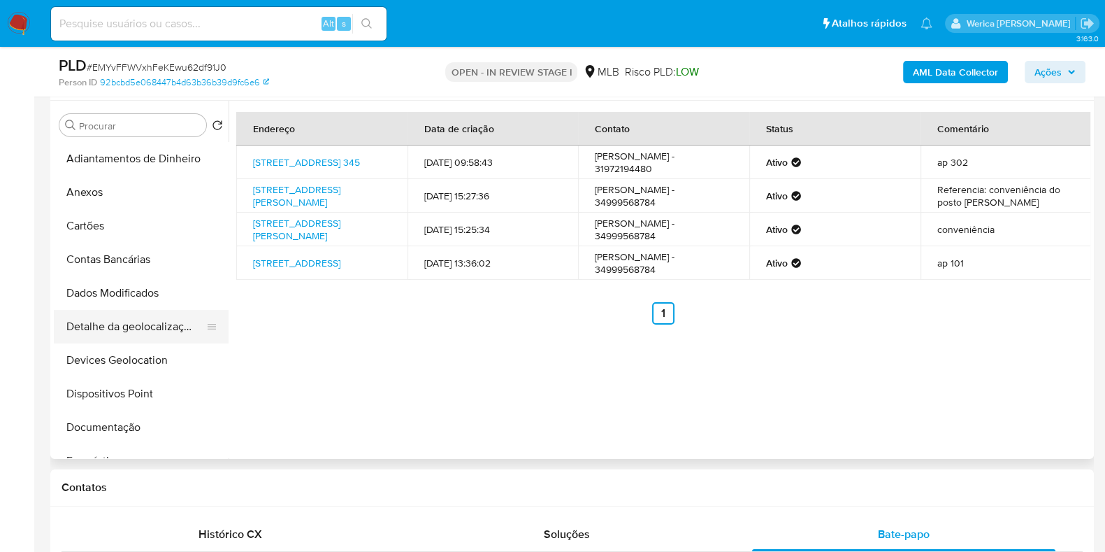
click at [136, 318] on button "Detalhe da geolocalização" at bounding box center [136, 327] width 164 height 34
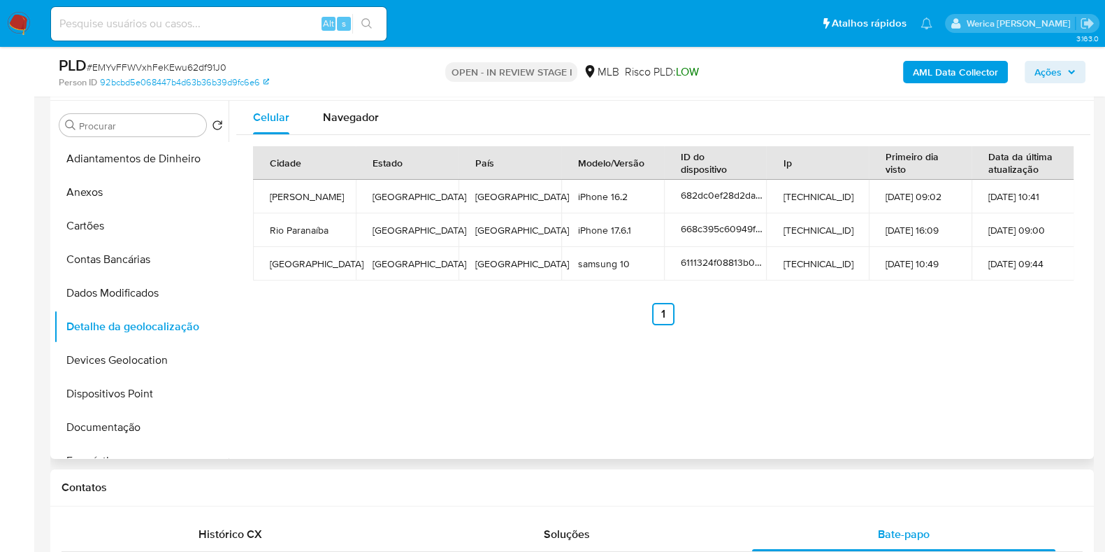
click at [982, 350] on div "Celular Navegador Cidade Estado País Modelo/Versão ID do dispositivo Ip Primeir…" at bounding box center [660, 280] width 862 height 358
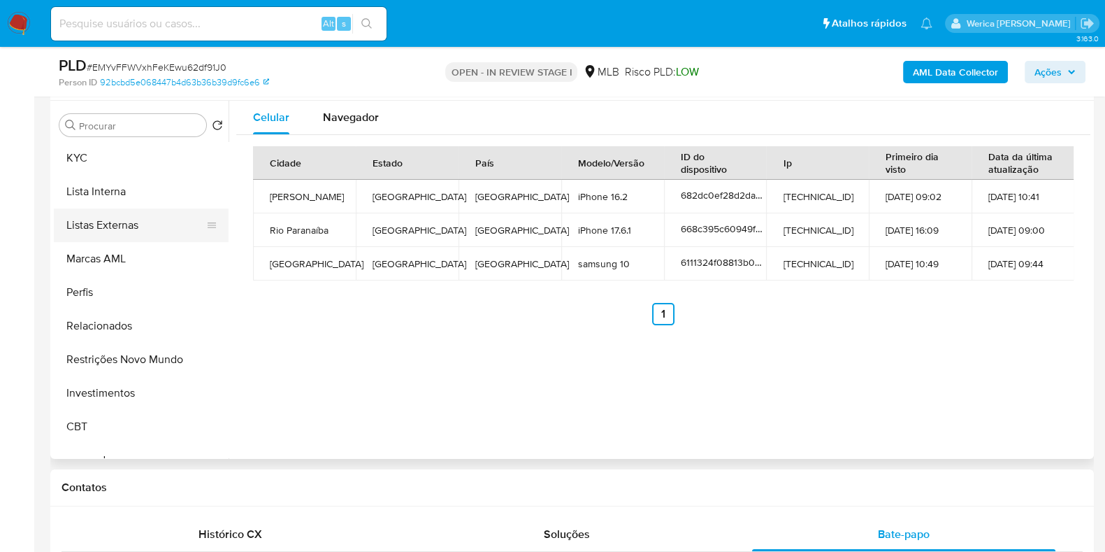
scroll to position [759, 0]
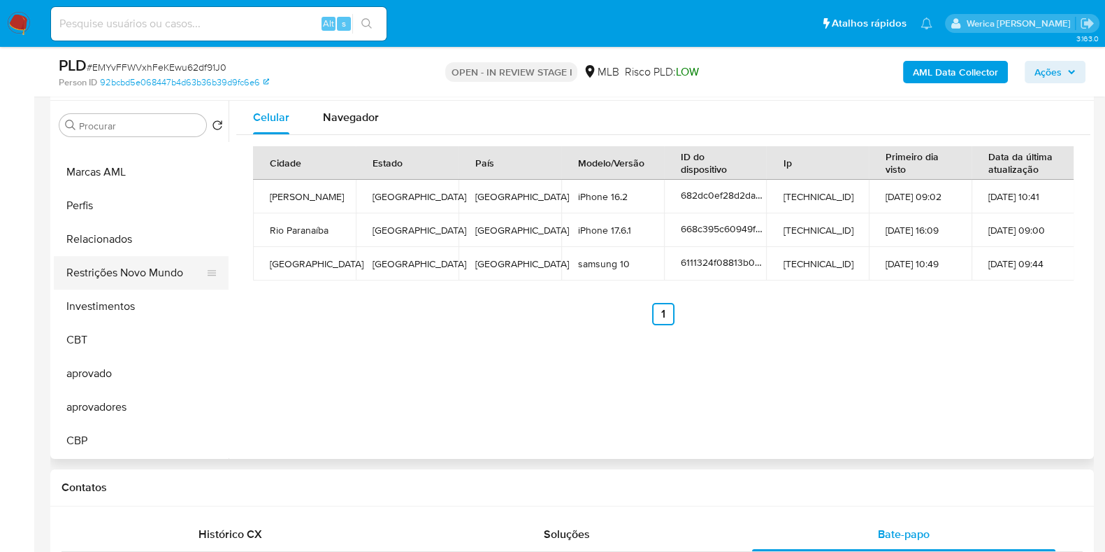
click at [162, 270] on button "Restrições Novo Mundo" at bounding box center [136, 273] width 164 height 34
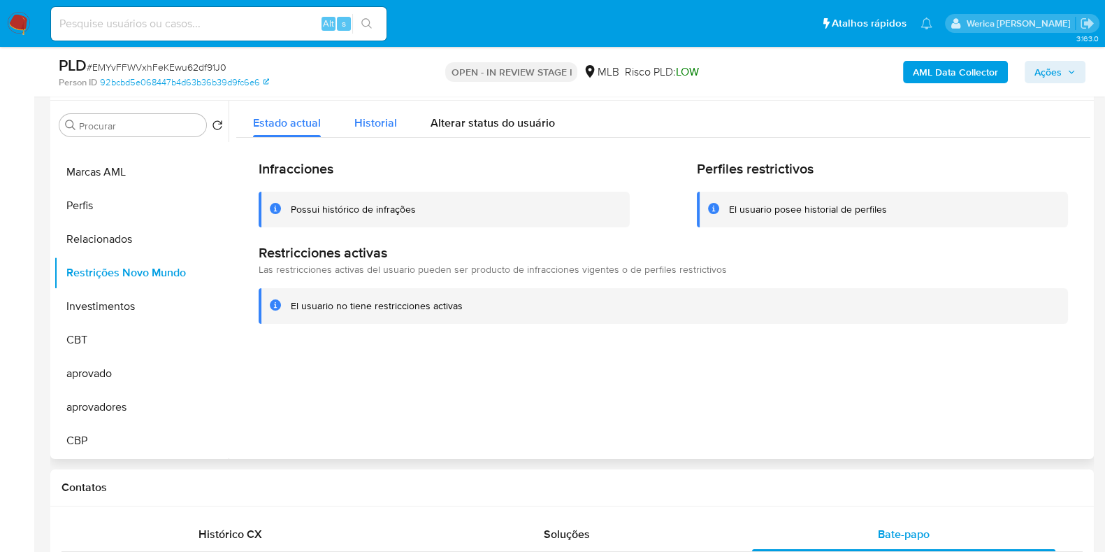
click at [380, 118] on span "Historial" at bounding box center [375, 123] width 43 height 16
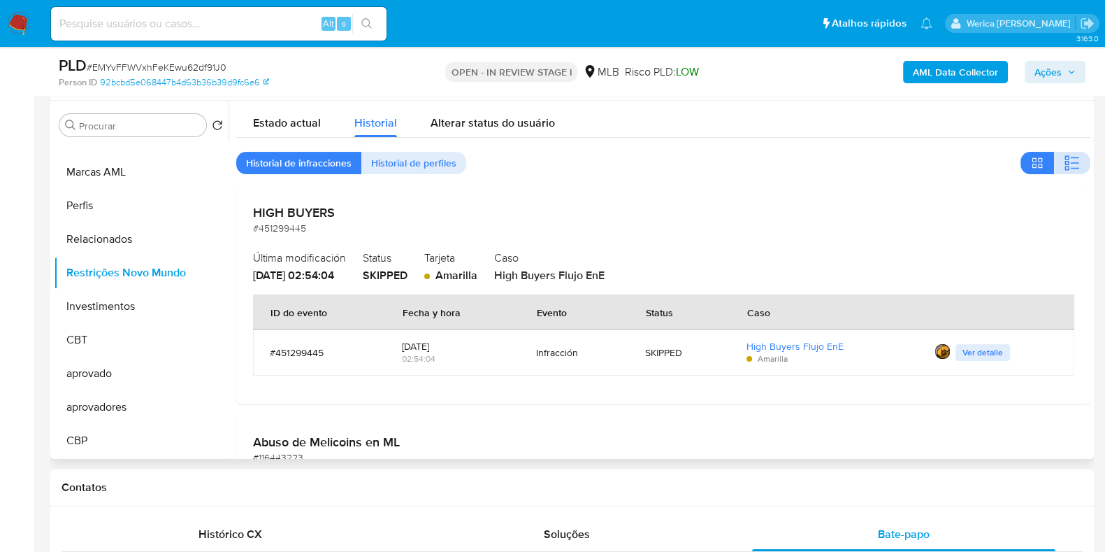
click at [1063, 173] on button "button" at bounding box center [1072, 163] width 36 height 22
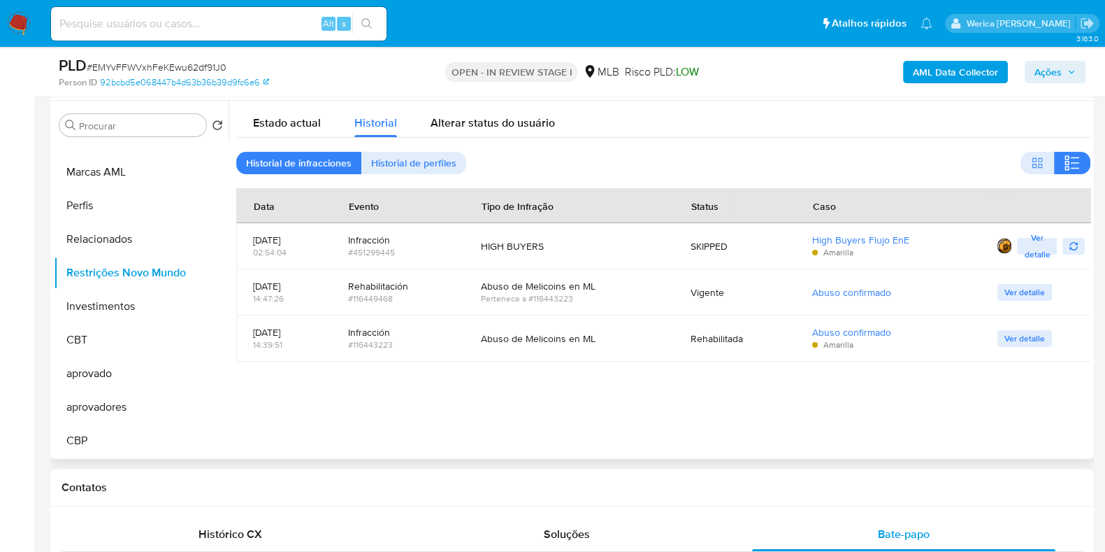
drag, startPoint x: 1000, startPoint y: 428, endPoint x: 998, endPoint y: 413, distance: 14.7
click at [1000, 428] on div at bounding box center [660, 280] width 862 height 358
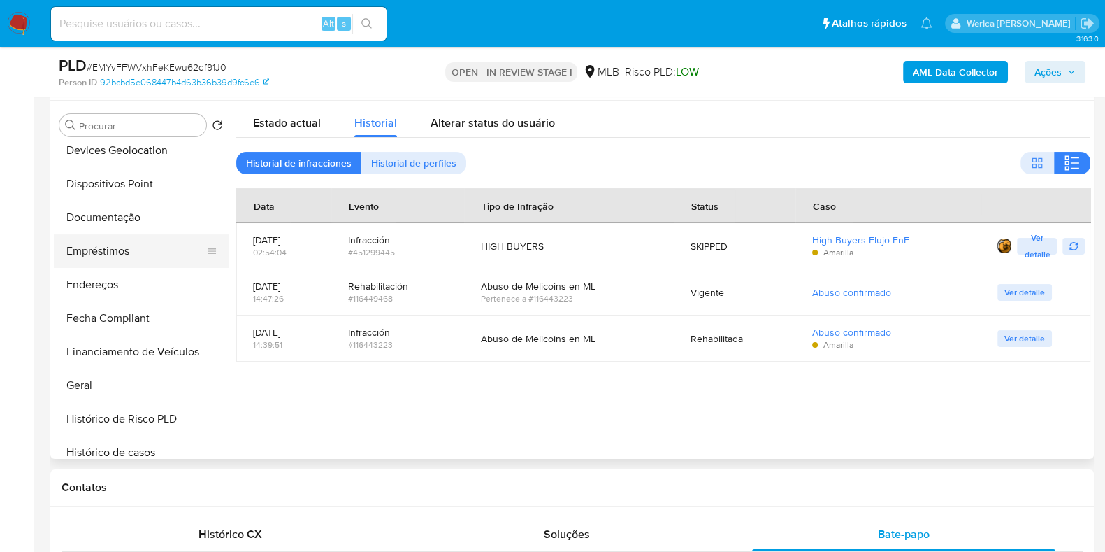
scroll to position [146, 0]
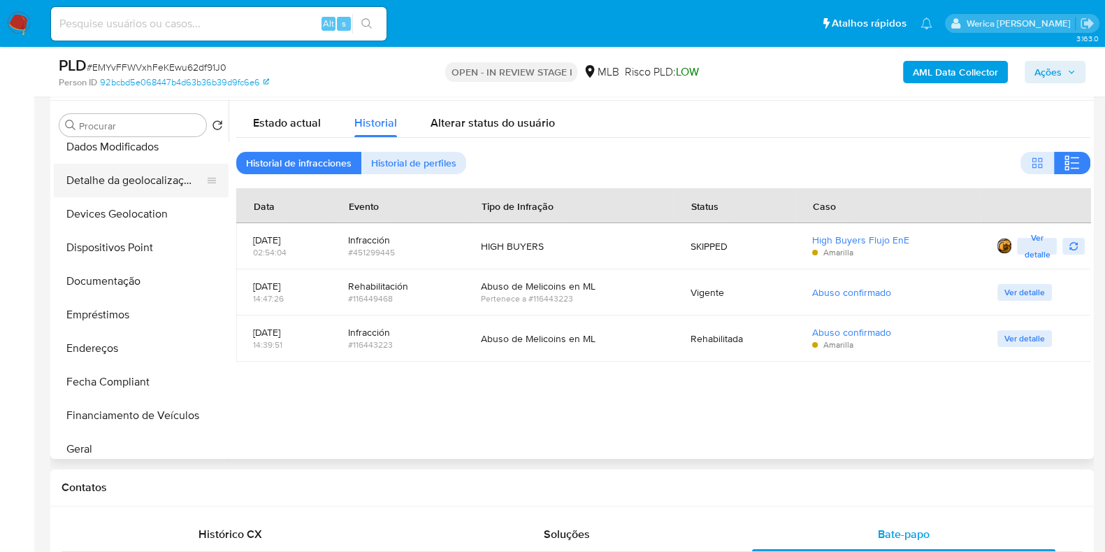
click at [129, 181] on button "Detalhe da geolocalização" at bounding box center [136, 181] width 164 height 34
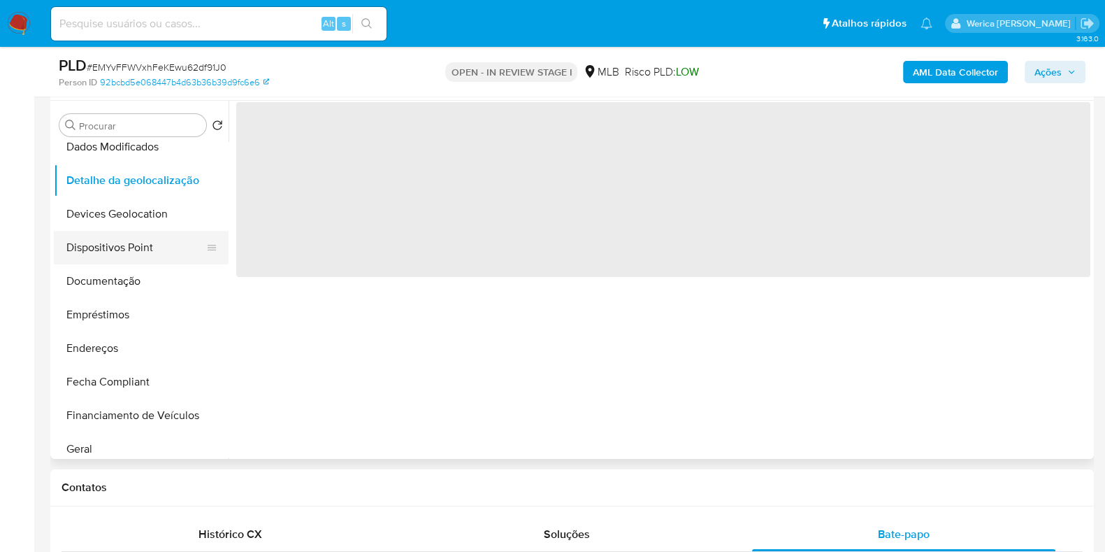
click at [145, 243] on button "Dispositivos Point" at bounding box center [136, 248] width 164 height 34
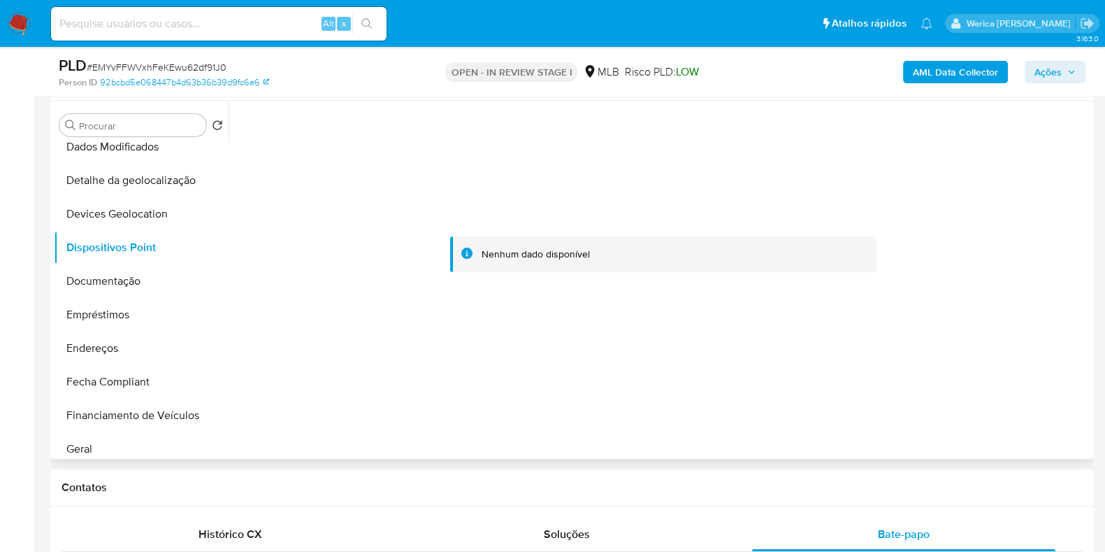
click at [1016, 285] on div at bounding box center [663, 255] width 854 height 308
drag, startPoint x: 1014, startPoint y: 279, endPoint x: 1008, endPoint y: 269, distance: 11.6
click at [1014, 279] on div at bounding box center [663, 255] width 854 height 308
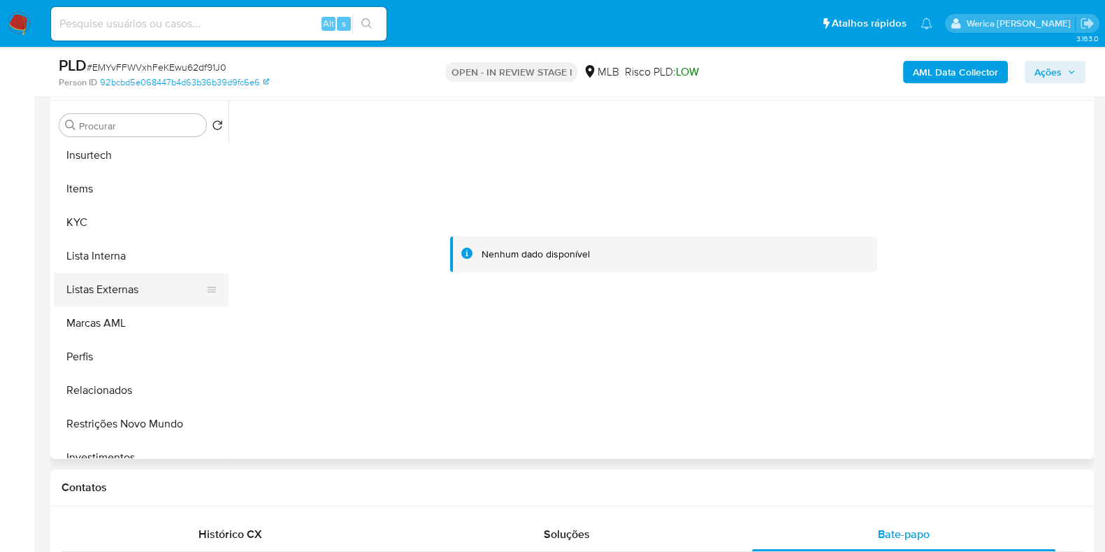
scroll to position [671, 0]
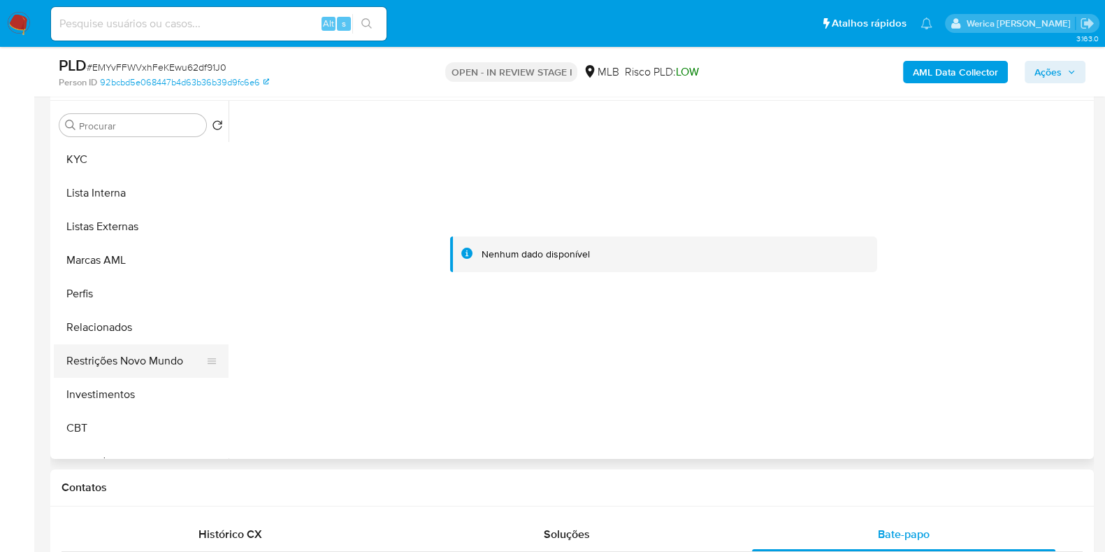
click at [161, 368] on button "Restrições Novo Mundo" at bounding box center [136, 361] width 164 height 34
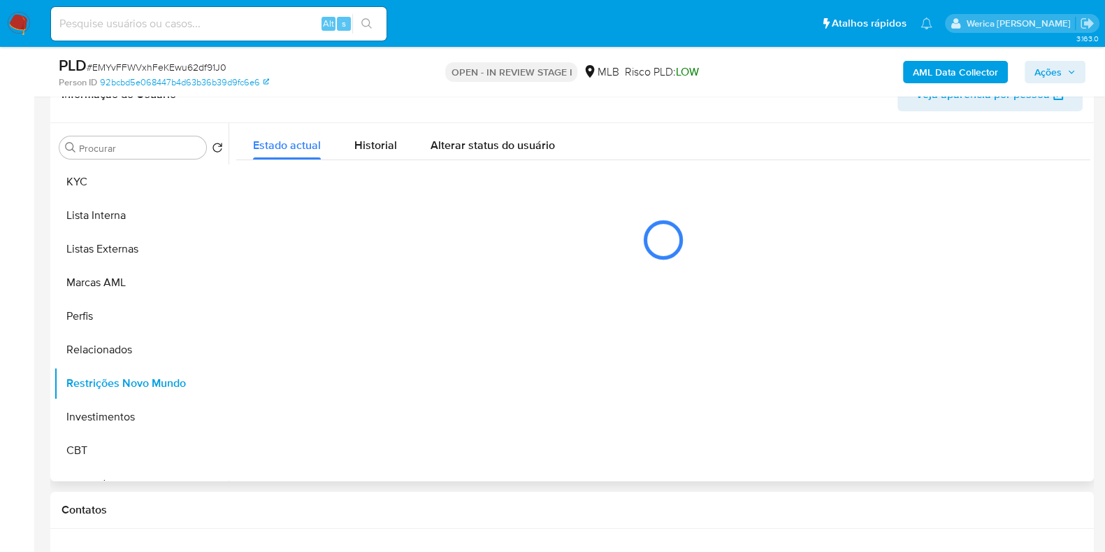
scroll to position [174, 0]
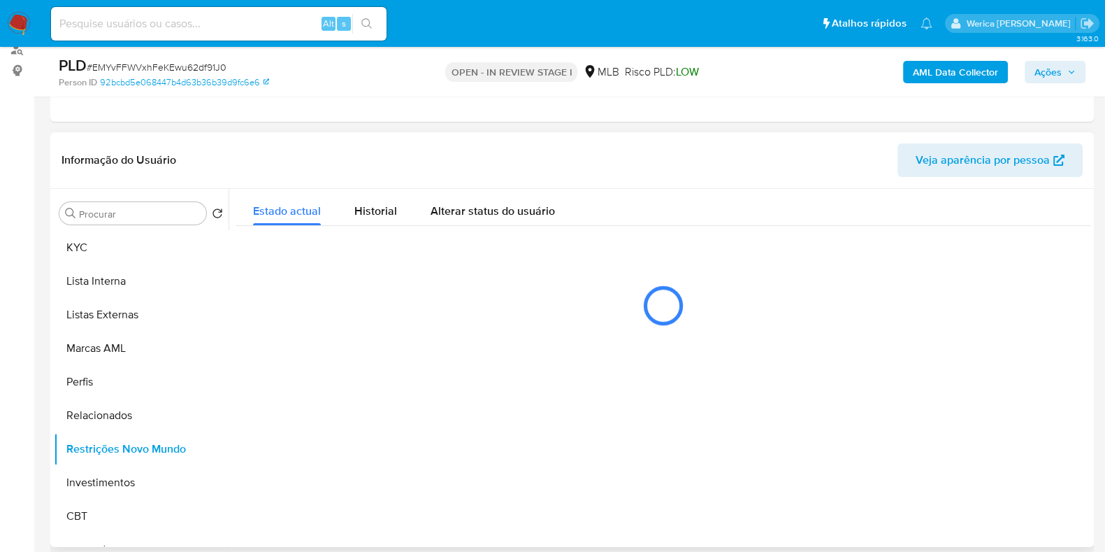
click at [358, 233] on div "Estado actual Historial Alterar status do usuário" at bounding box center [663, 265] width 854 height 152
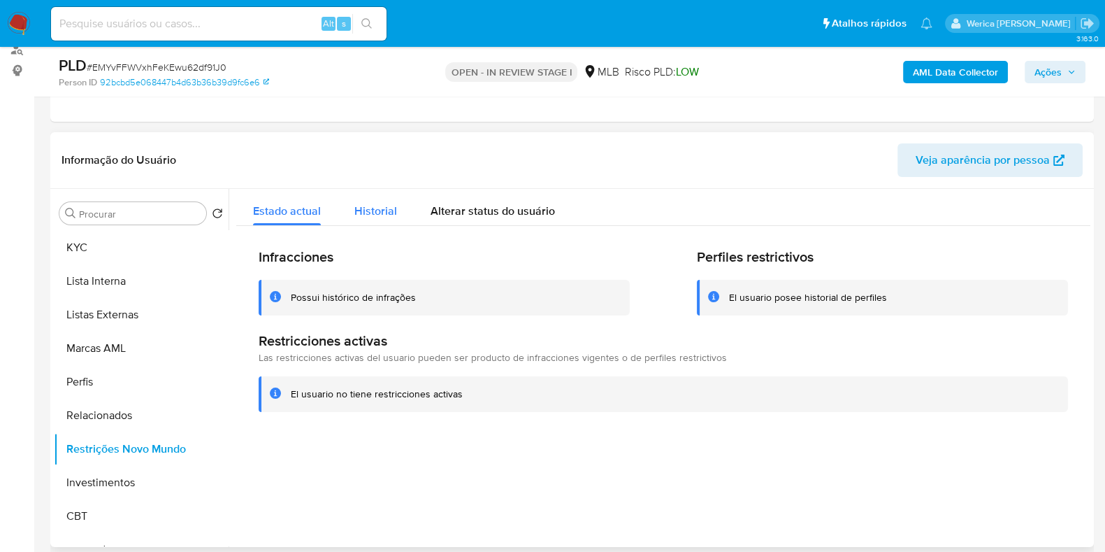
click at [372, 215] on span "Historial" at bounding box center [375, 211] width 43 height 16
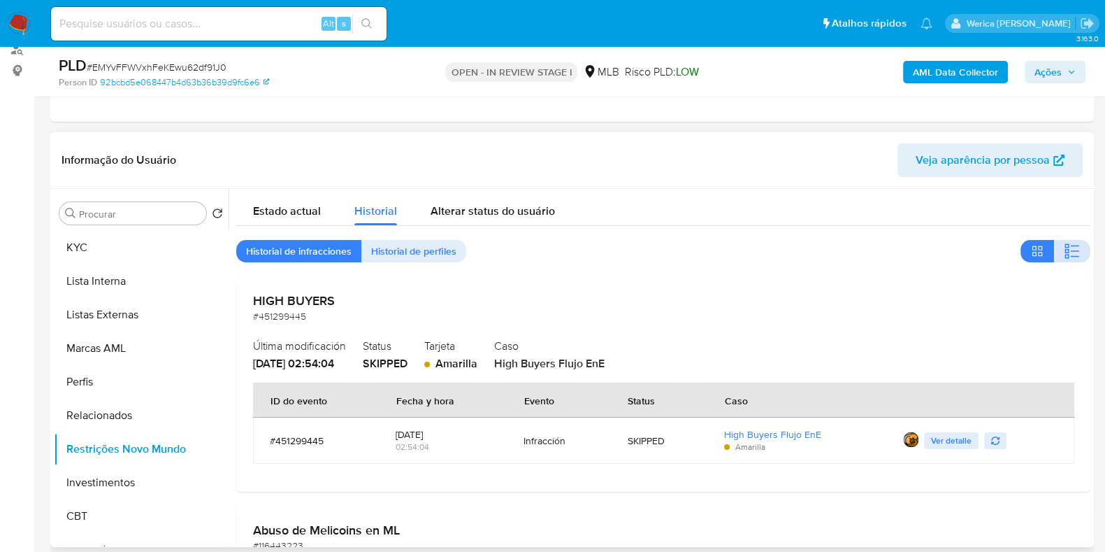
click at [1065, 250] on icon "button" at bounding box center [1072, 251] width 17 height 17
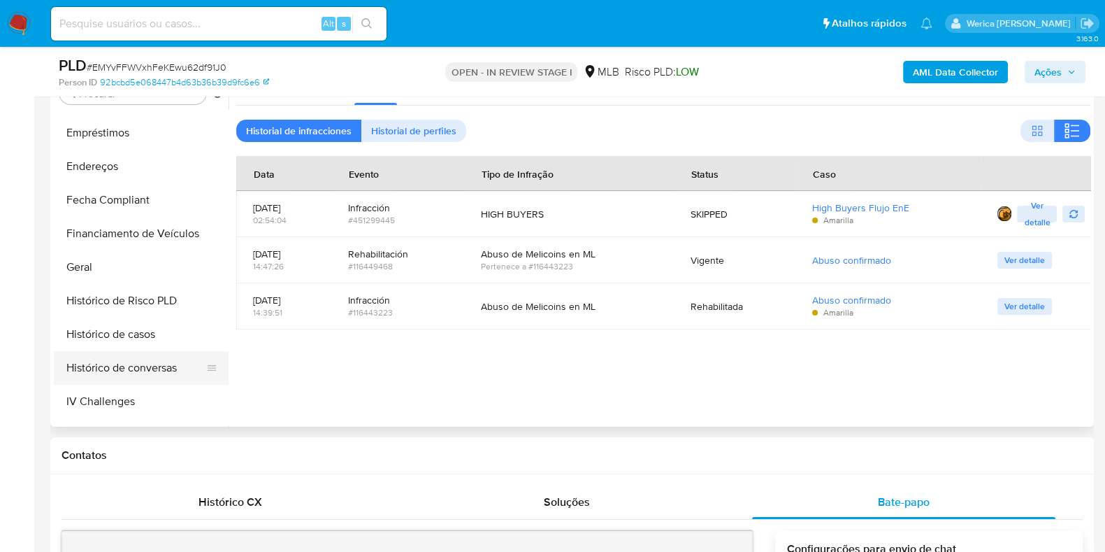
scroll to position [234, 0]
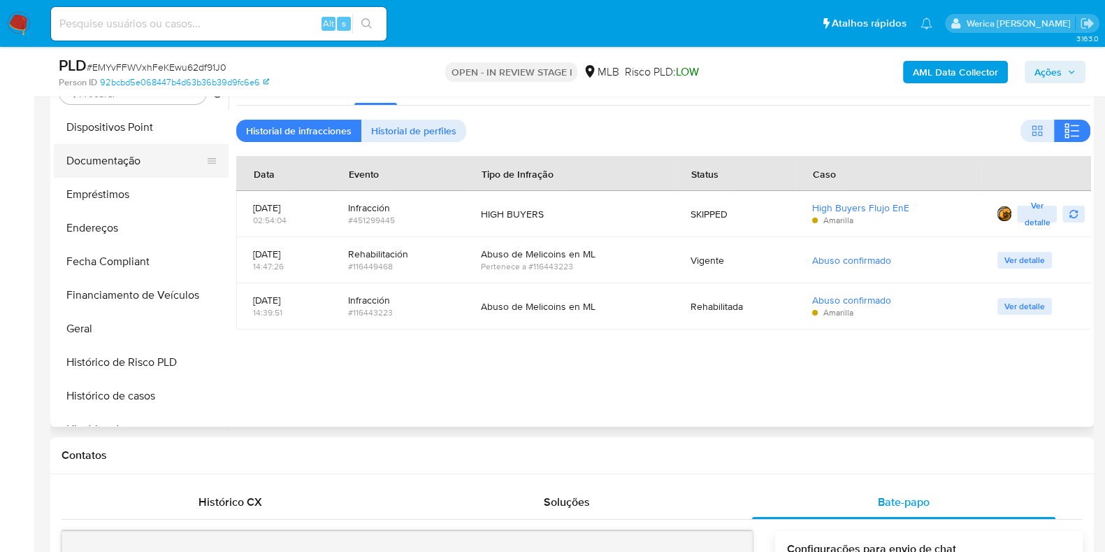
click at [147, 164] on button "Documentação" at bounding box center [136, 161] width 164 height 34
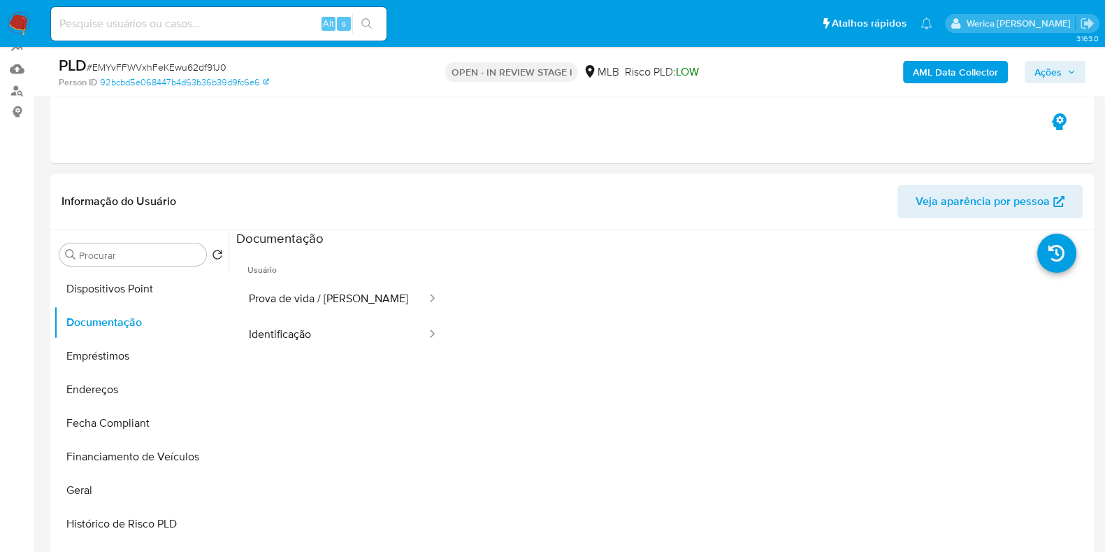
scroll to position [120, 0]
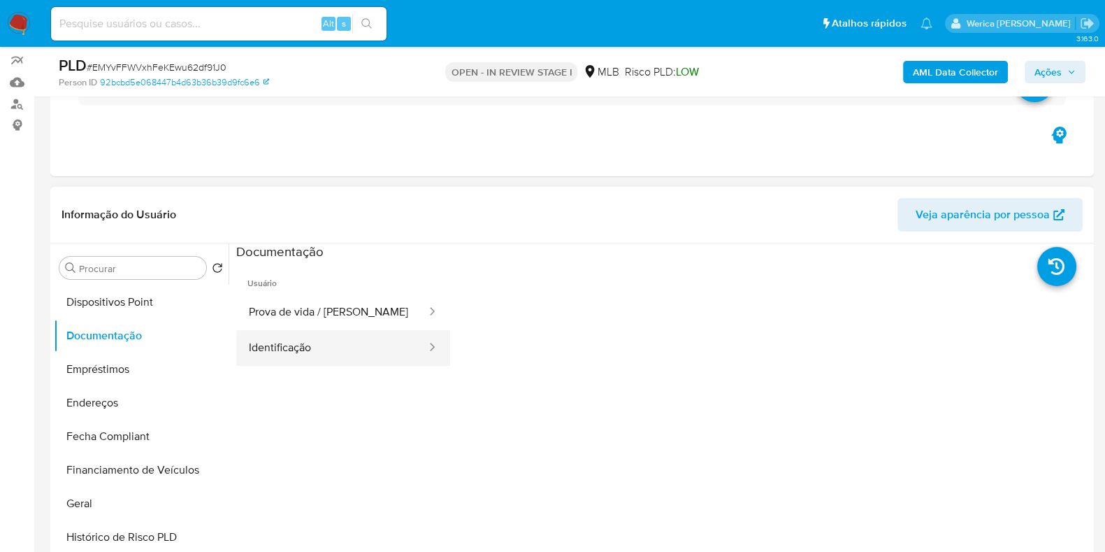
click at [357, 339] on button "Identificação" at bounding box center [332, 348] width 192 height 36
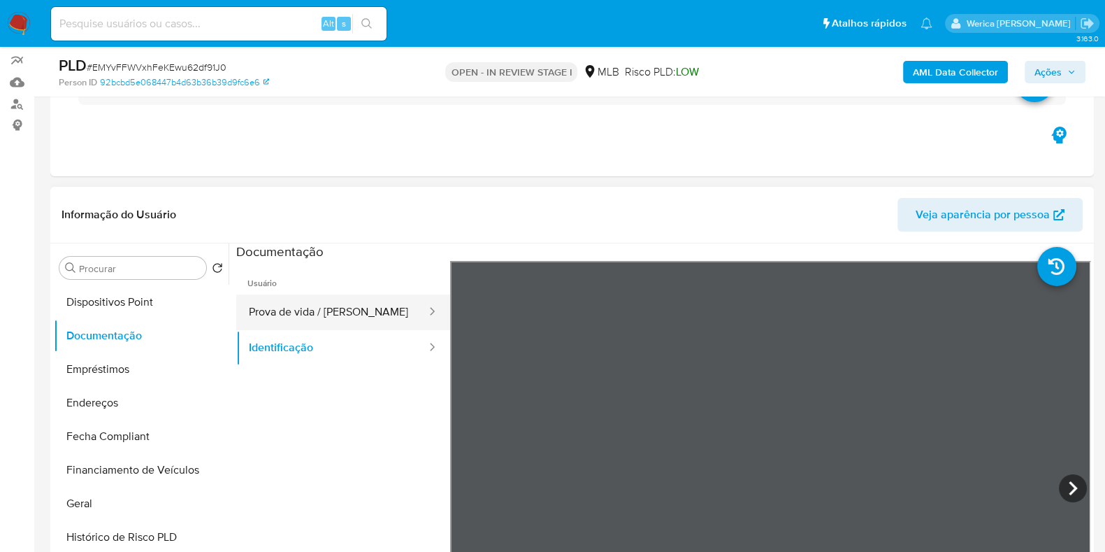
click at [369, 309] on button "Prova de vida / [PERSON_NAME]" at bounding box center [332, 312] width 192 height 36
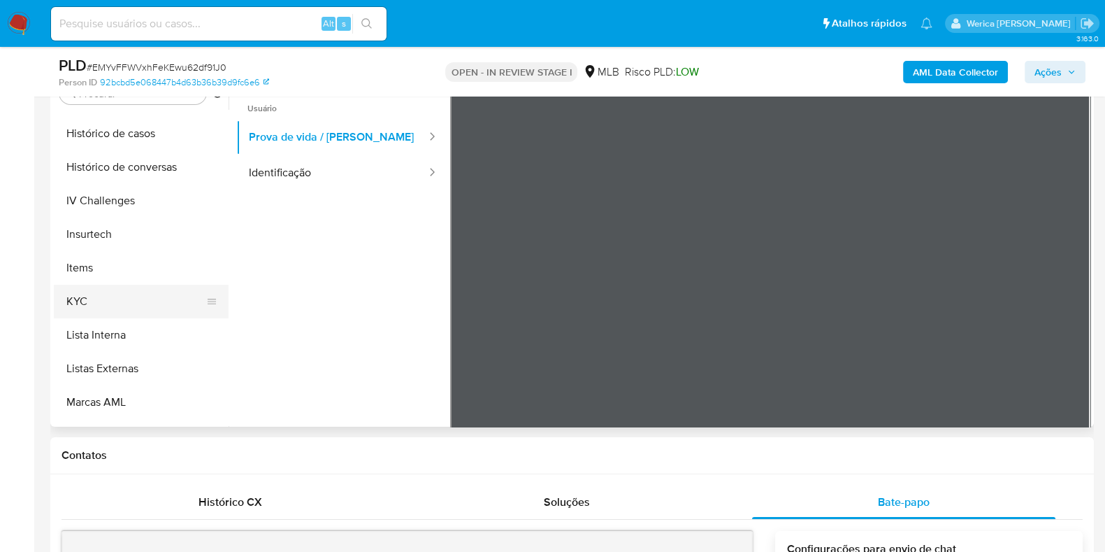
scroll to position [496, 0]
click at [187, 301] on button "KYC" at bounding box center [136, 302] width 164 height 34
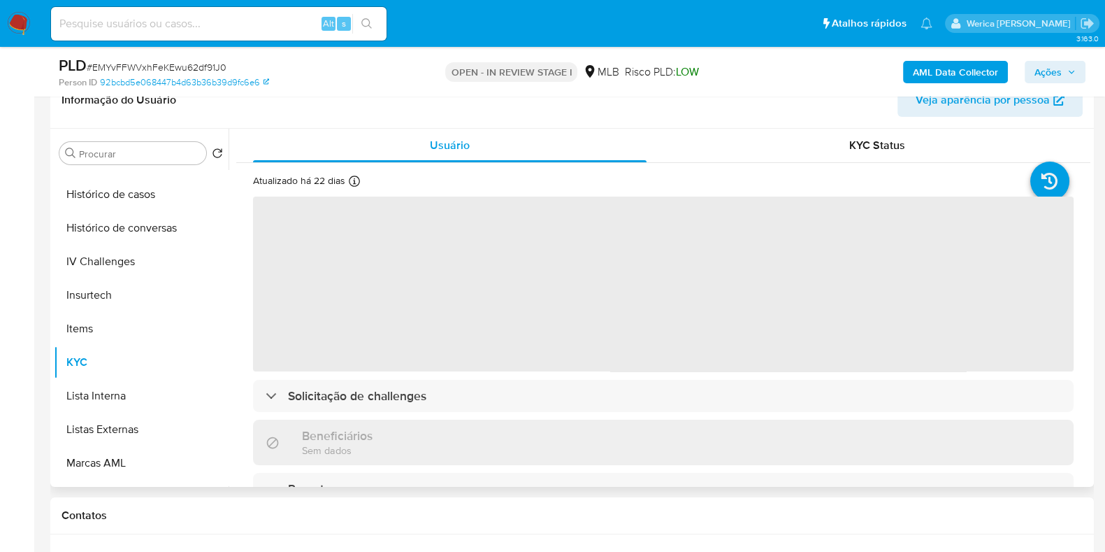
scroll to position [207, 0]
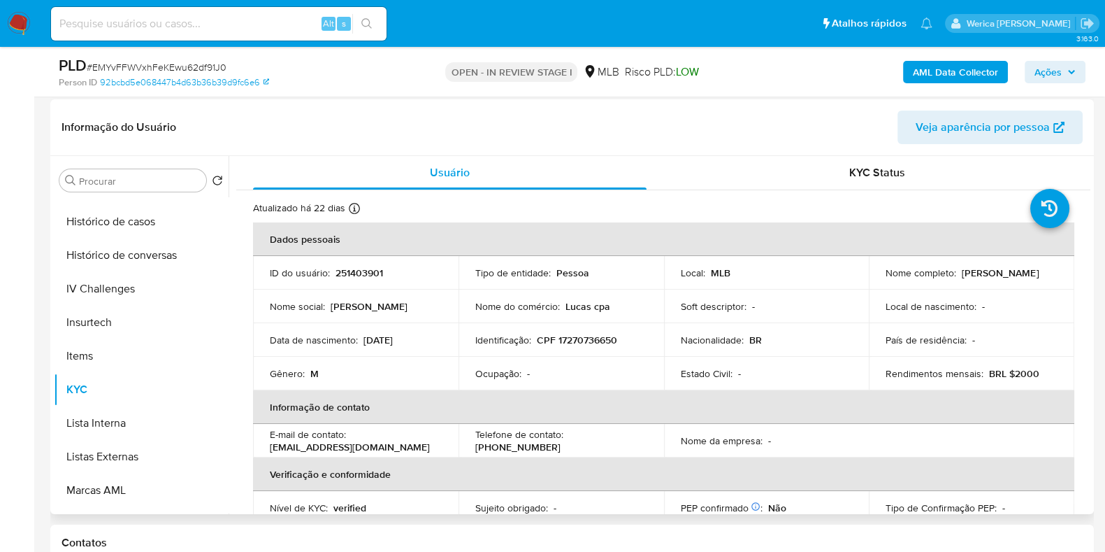
click at [971, 76] on b "AML Data Collector" at bounding box center [955, 72] width 85 height 22
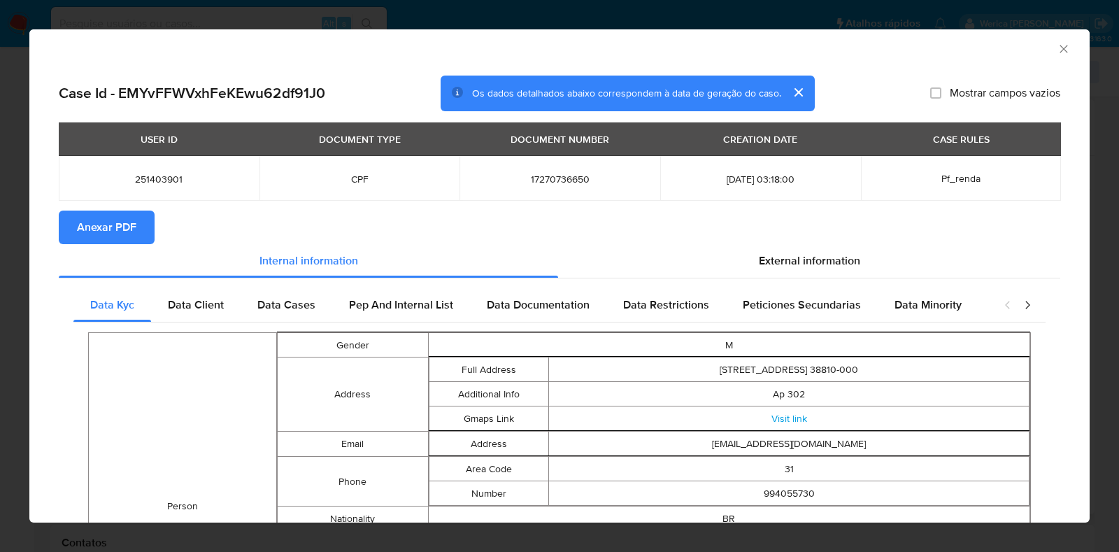
click at [94, 229] on span "Anexar PDF" at bounding box center [106, 227] width 59 height 31
click at [1059, 47] on icon "Fechar a janela" at bounding box center [1063, 49] width 8 height 8
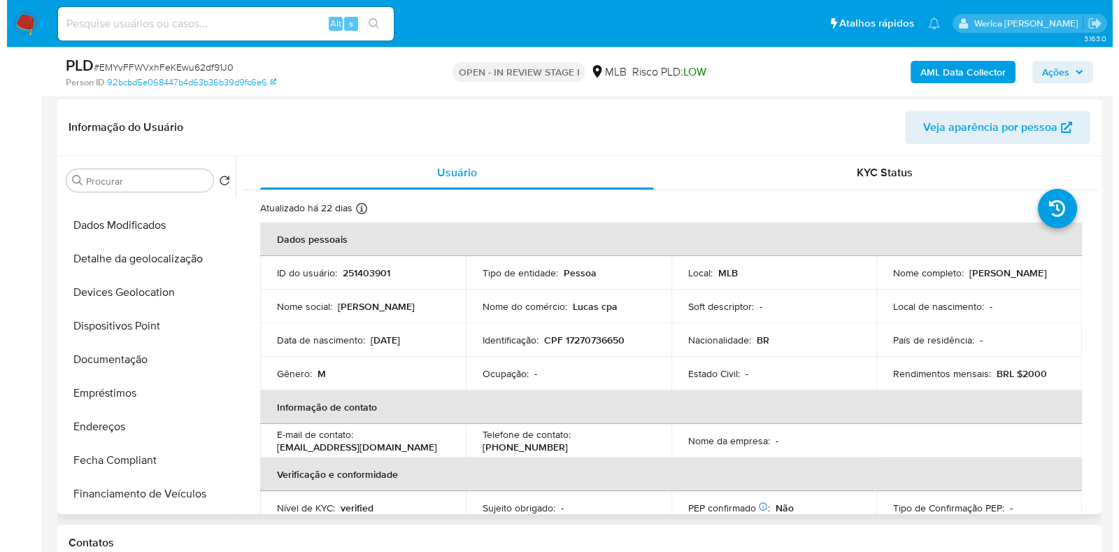
scroll to position [0, 0]
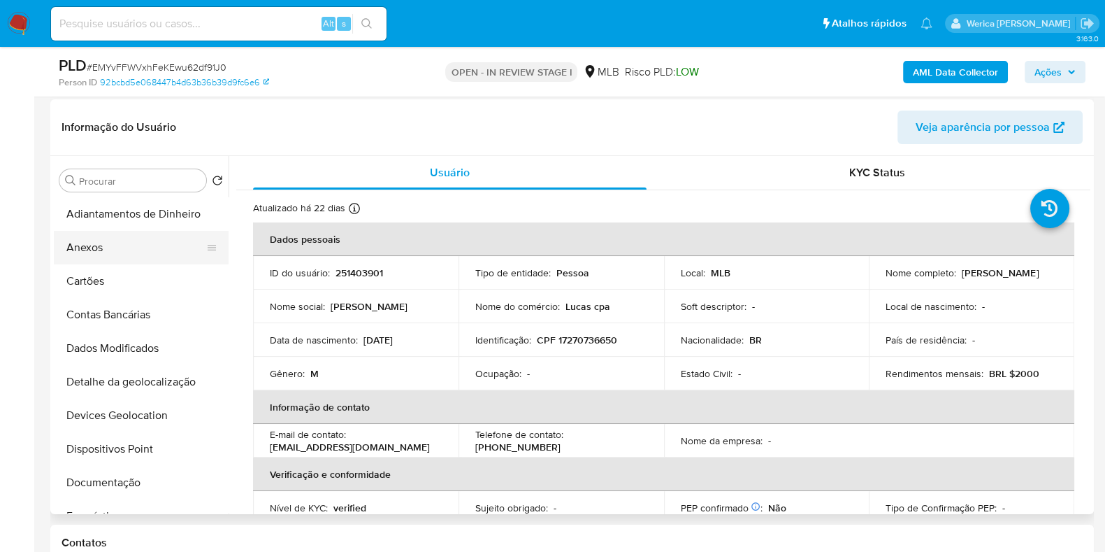
click at [136, 243] on button "Anexos" at bounding box center [136, 248] width 164 height 34
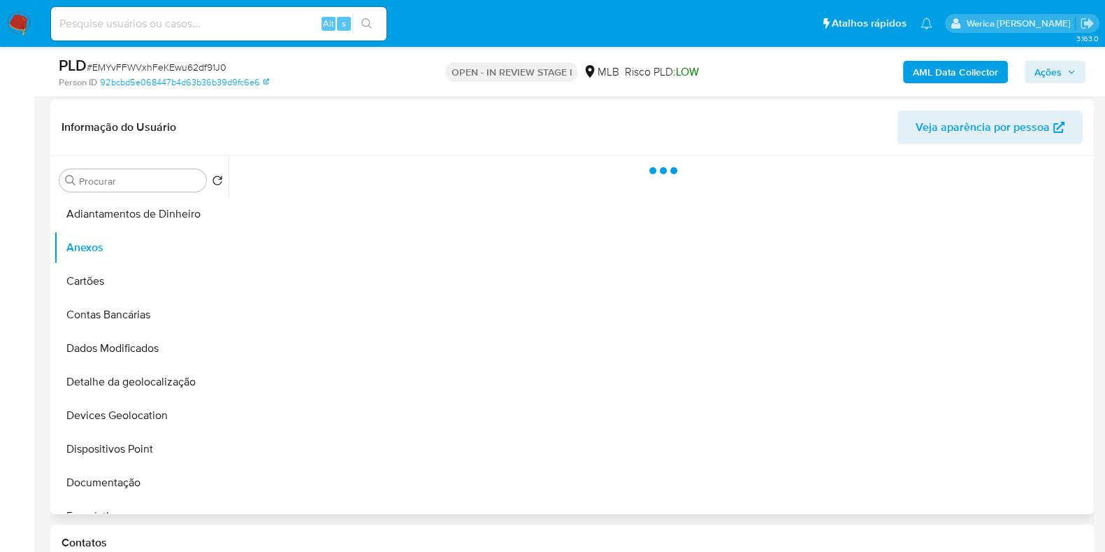
click at [1035, 414] on div at bounding box center [660, 335] width 862 height 358
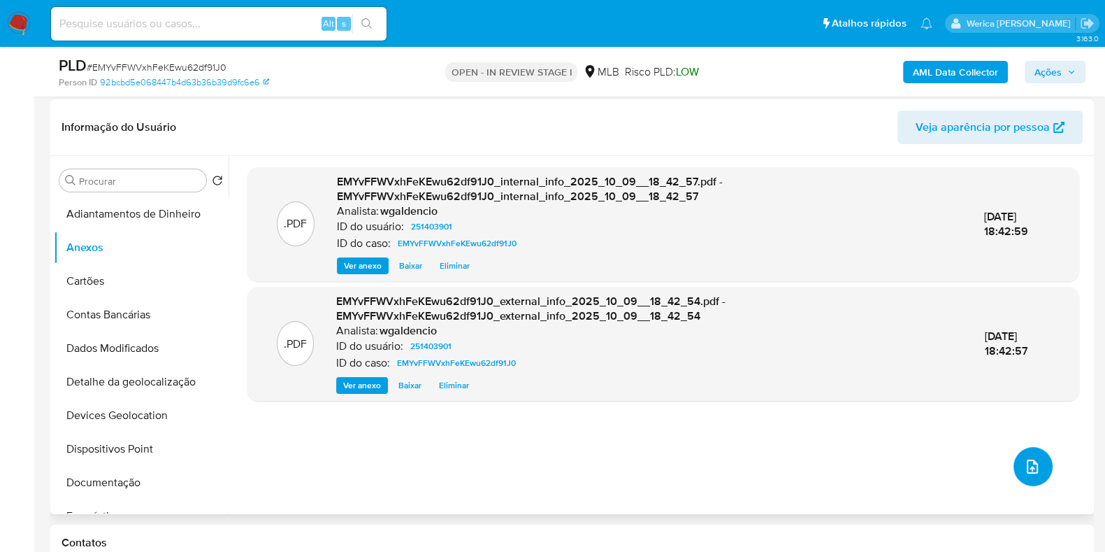
click at [1034, 469] on span "upload-file" at bounding box center [1032, 466] width 17 height 17
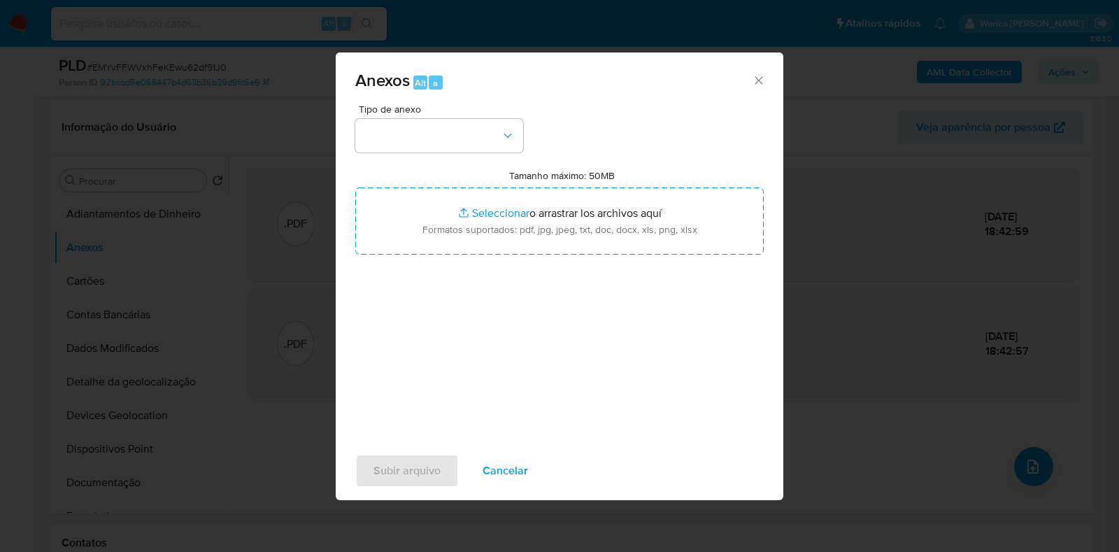
click at [430, 113] on span "Tipo de anexo" at bounding box center [443, 109] width 168 height 10
click at [431, 157] on div "Tipo de anexo Tamanho máximo: 50MB Seleccionar archivos Seleccionar o arrastrar…" at bounding box center [559, 269] width 408 height 330
click at [431, 141] on button "button" at bounding box center [439, 136] width 168 height 34
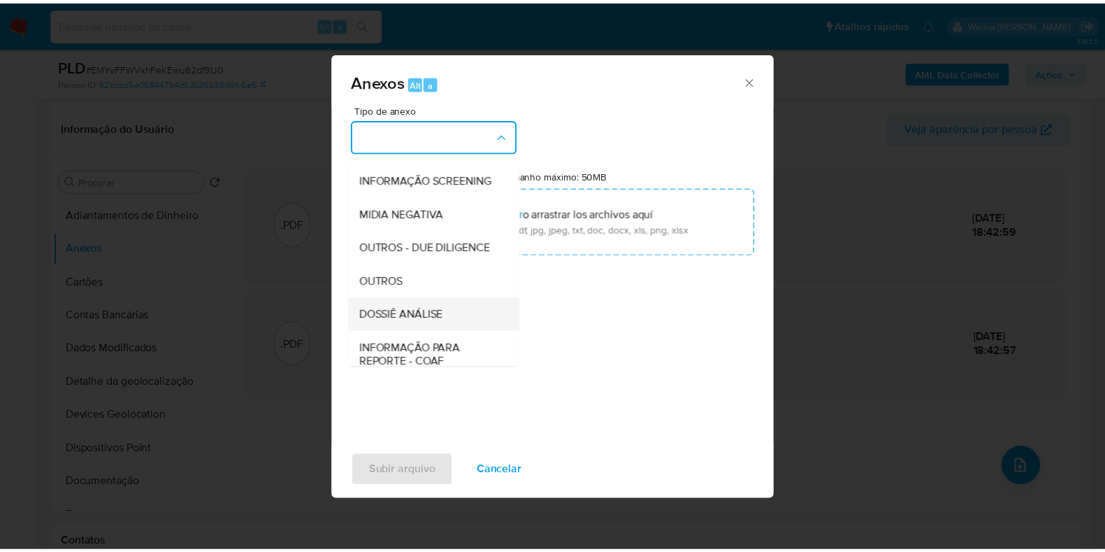
scroll to position [215, 0]
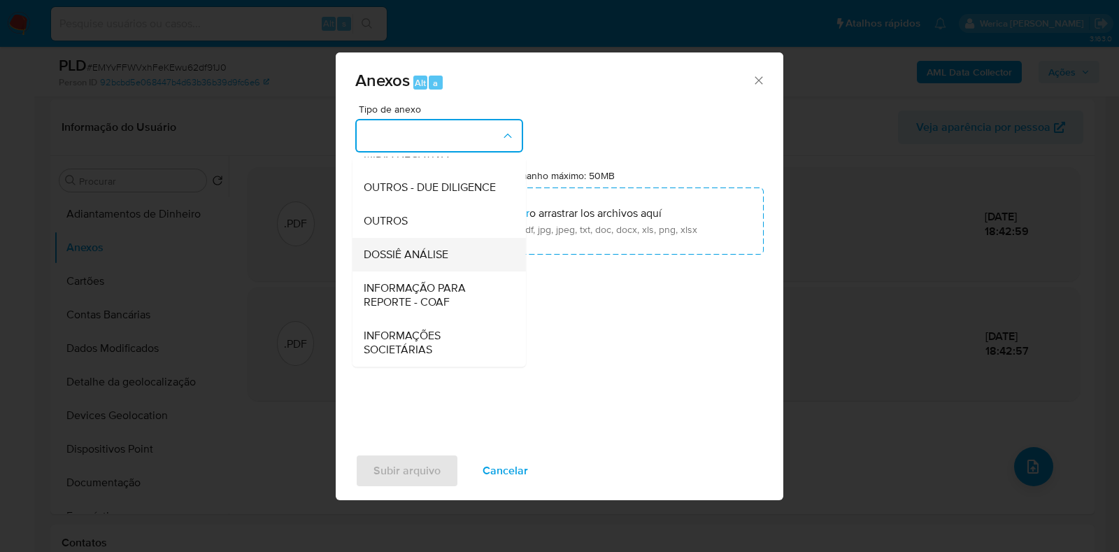
click at [438, 259] on span "DOSSIÊ ANÁLISE" at bounding box center [406, 255] width 85 height 14
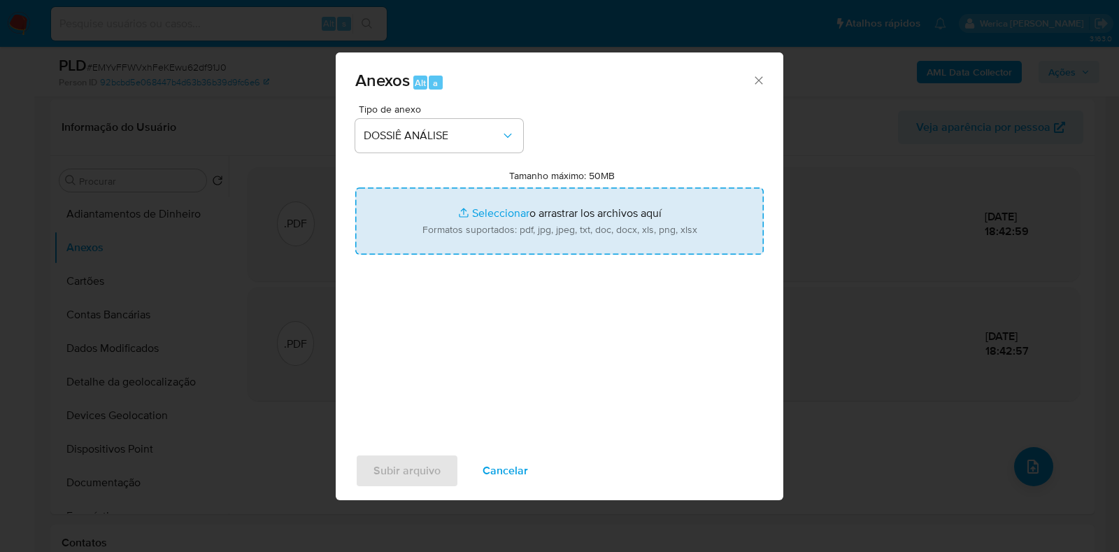
click at [491, 220] on input "Tamanho máximo: 50MB Seleccionar archivos" at bounding box center [559, 220] width 408 height 67
type input "C:\fakepath\Mulan 251403901_2025_10_08_10_05_00.xlsx"
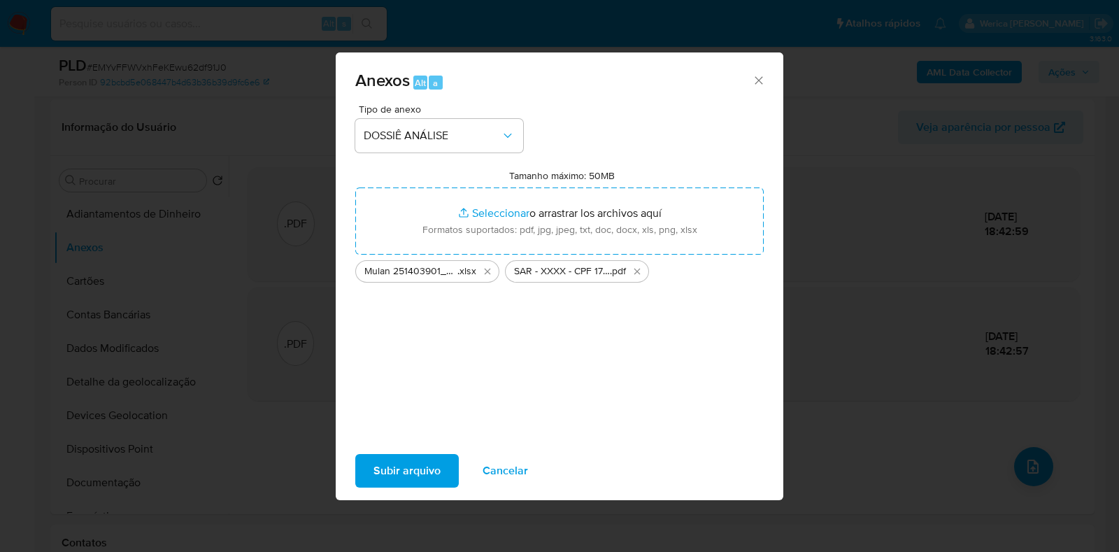
click at [410, 473] on span "Subir arquivo" at bounding box center [406, 470] width 67 height 31
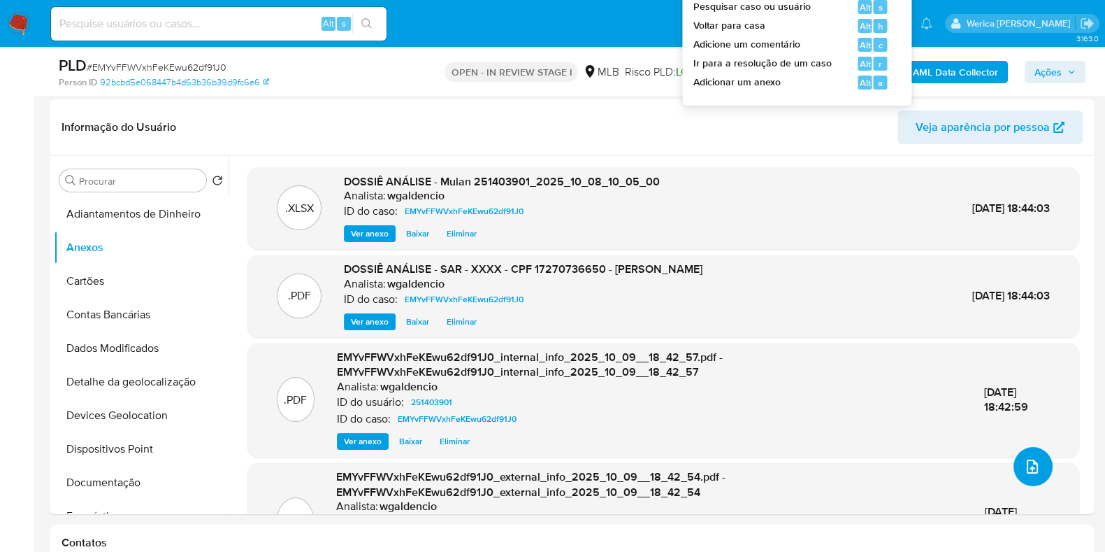
scroll to position [0, 0]
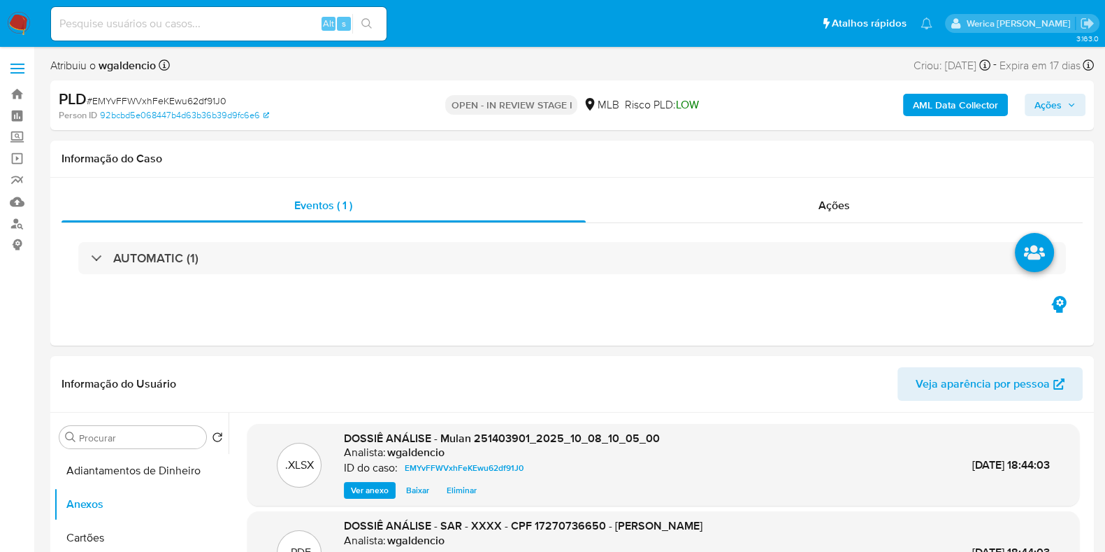
click at [958, 116] on b "AML Data Collector" at bounding box center [955, 105] width 85 height 22
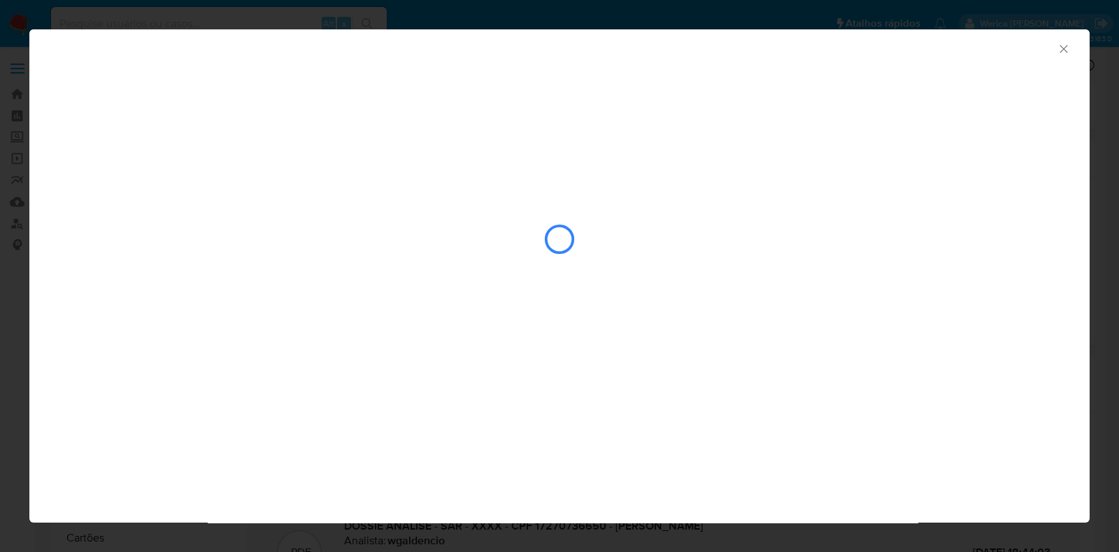
click at [1066, 50] on icon "Fechar a janela" at bounding box center [1063, 49] width 14 height 14
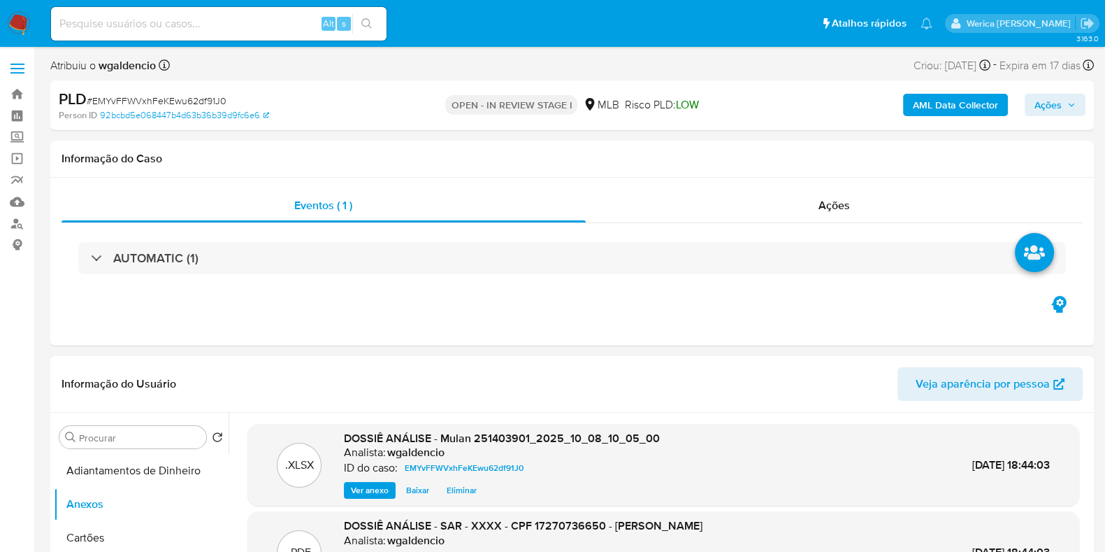
click at [1045, 101] on span "Ações" at bounding box center [1048, 105] width 27 height 22
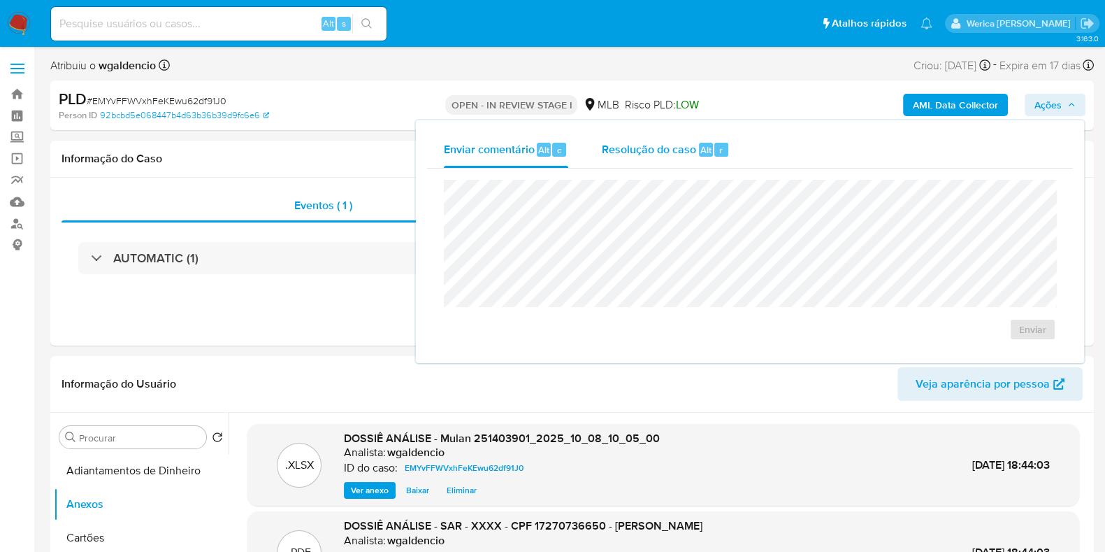
click at [636, 166] on div "Resolução do caso Alt r" at bounding box center [666, 149] width 128 height 36
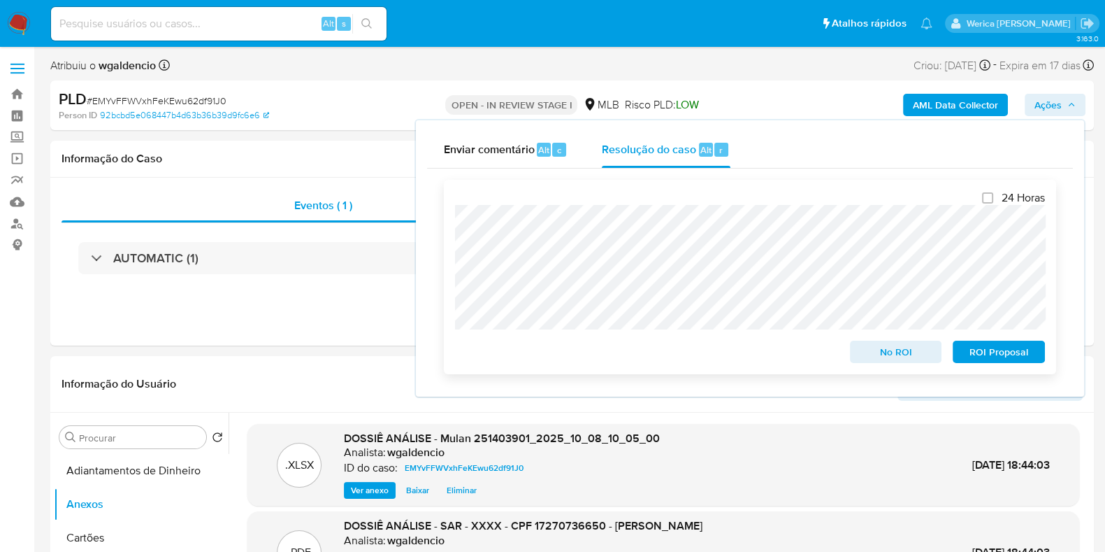
click at [970, 355] on span "ROI Proposal" at bounding box center [999, 352] width 73 height 20
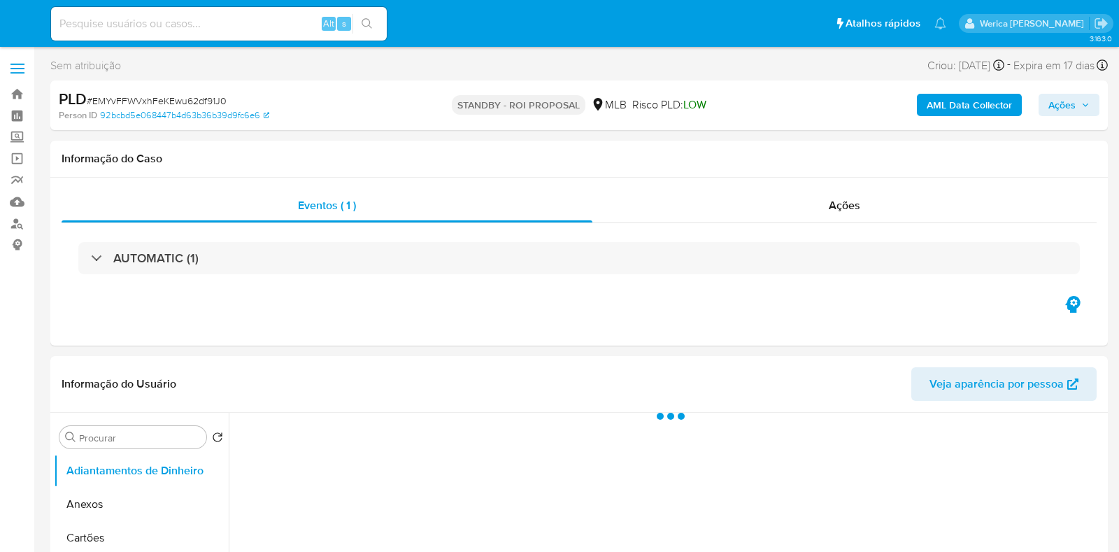
select select "10"
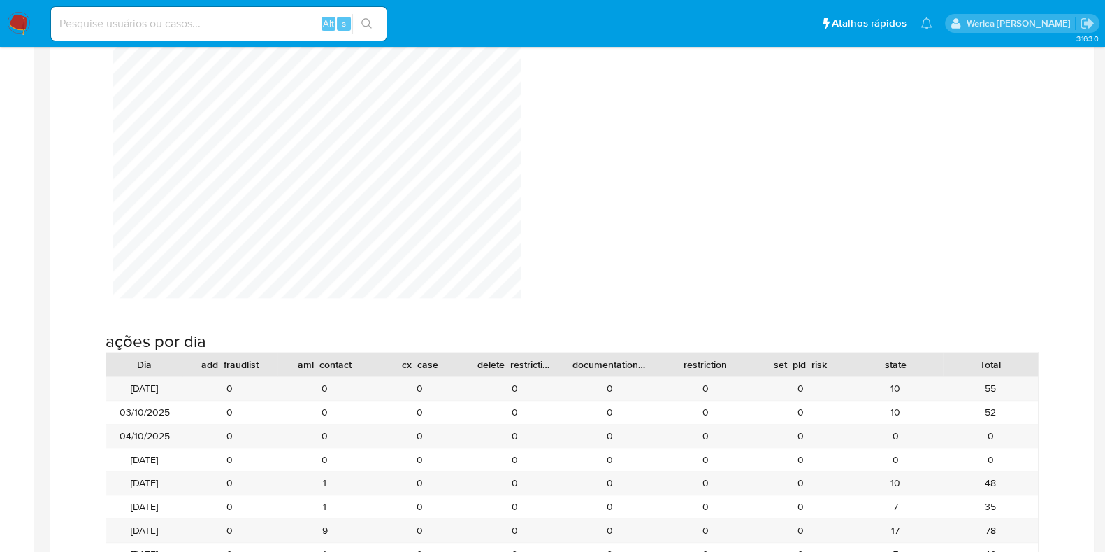
scroll to position [1486, 0]
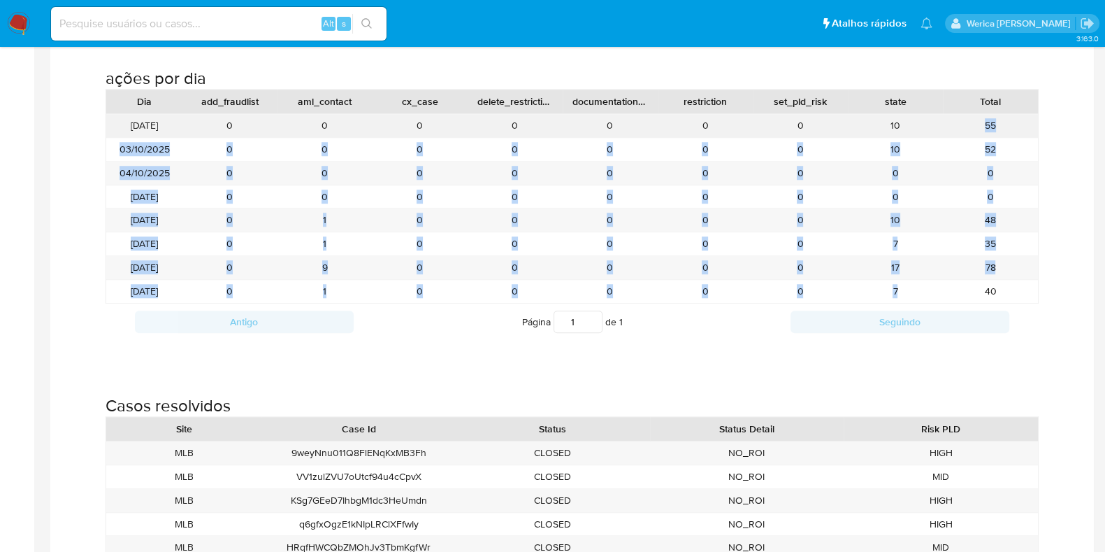
drag, startPoint x: 896, startPoint y: 287, endPoint x: 902, endPoint y: 119, distance: 168.6
click at [902, 119] on div "[DATE] 0 0 0 0 0 0 0 10 55 [DATE] 0 0 0 0 0 0 0 10 52 [DATE] 0 0 0 0 0 0 0 0 0 …" at bounding box center [572, 208] width 933 height 190
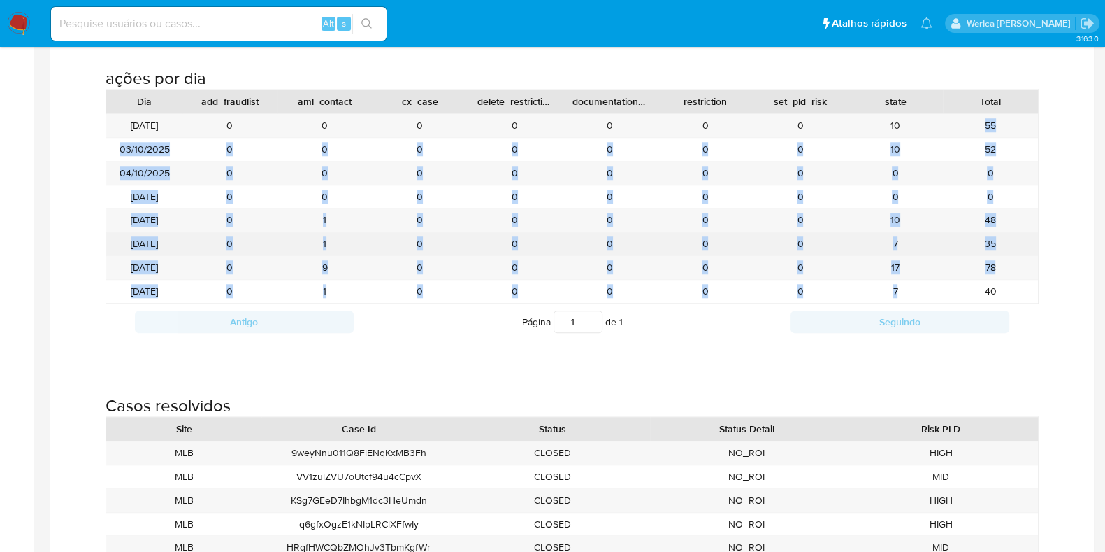
click at [909, 253] on div "7" at bounding box center [895, 243] width 95 height 23
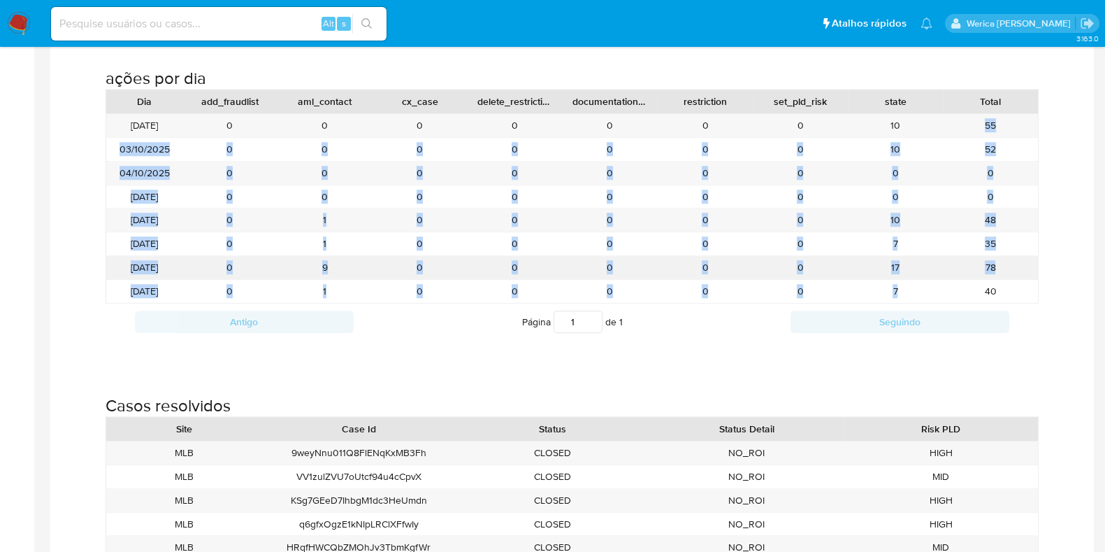
click at [912, 278] on div "17" at bounding box center [895, 267] width 95 height 23
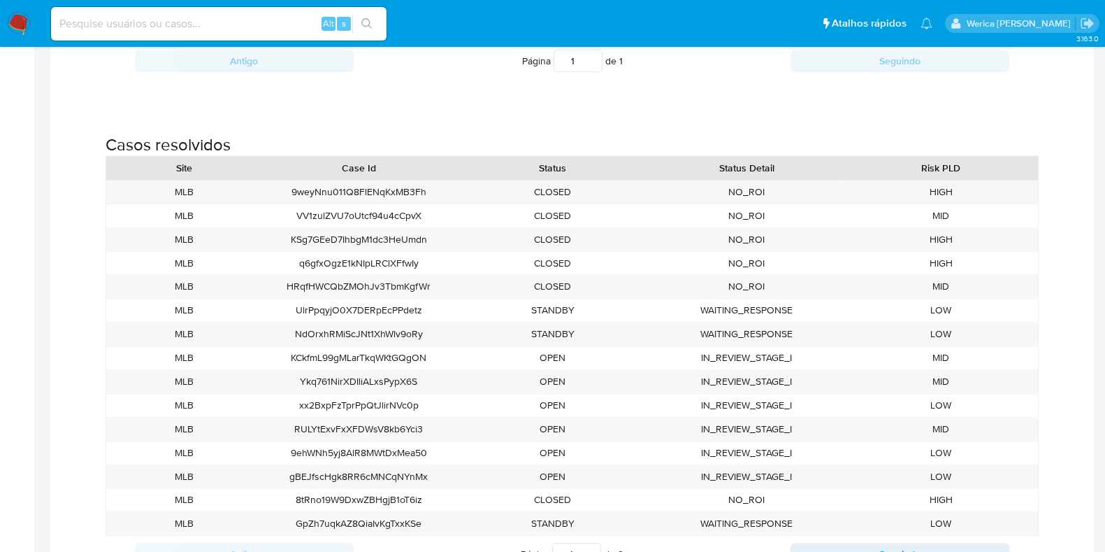
scroll to position [1856, 0]
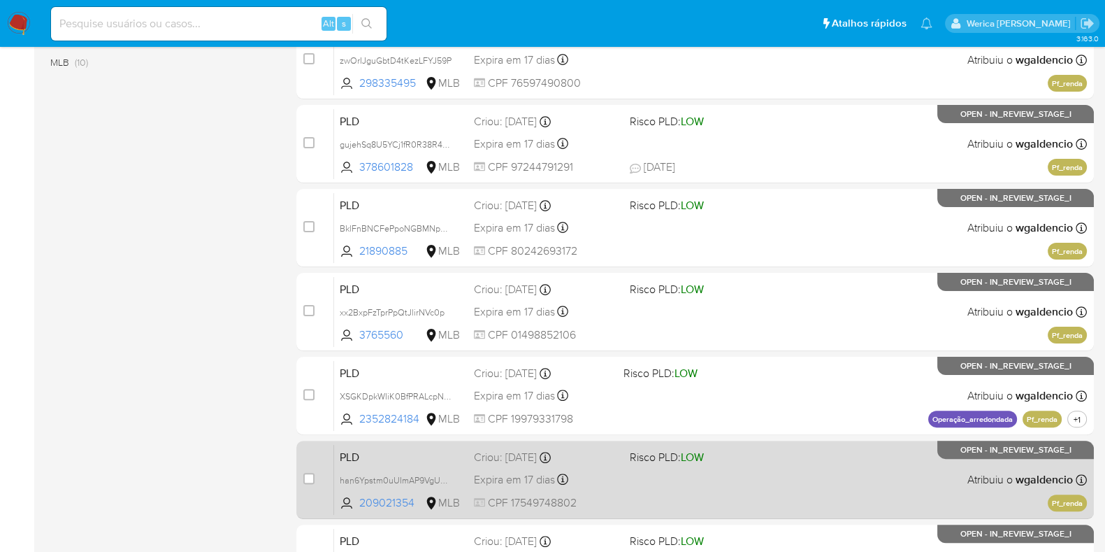
scroll to position [426, 0]
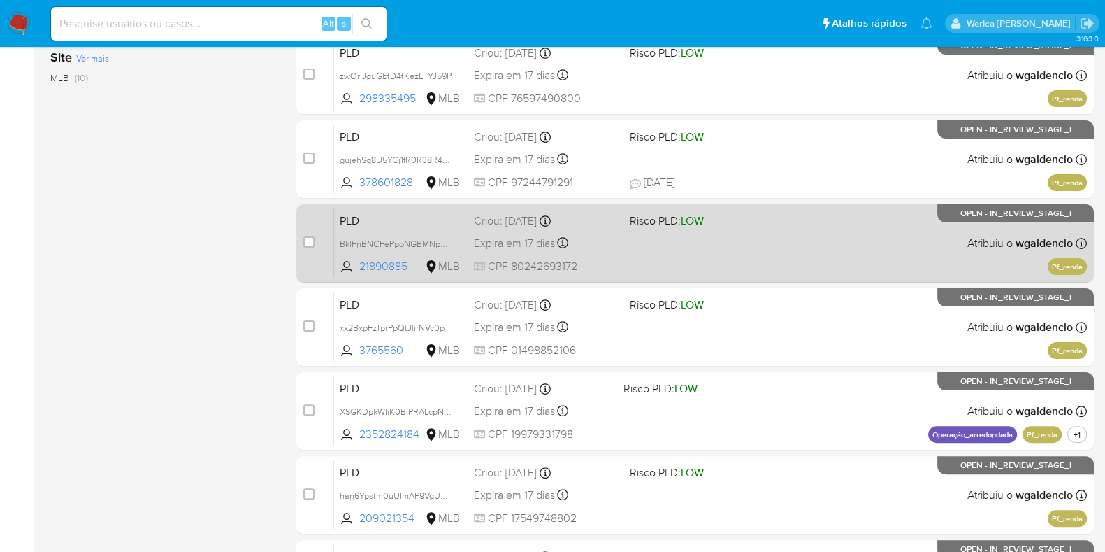
click at [817, 249] on div "PLD BklFnBNCFePpoNGBMNp3kPKm 21890885 MLB Risco PLD: LOW Criou: 12/09/2025 Crio…" at bounding box center [710, 243] width 753 height 71
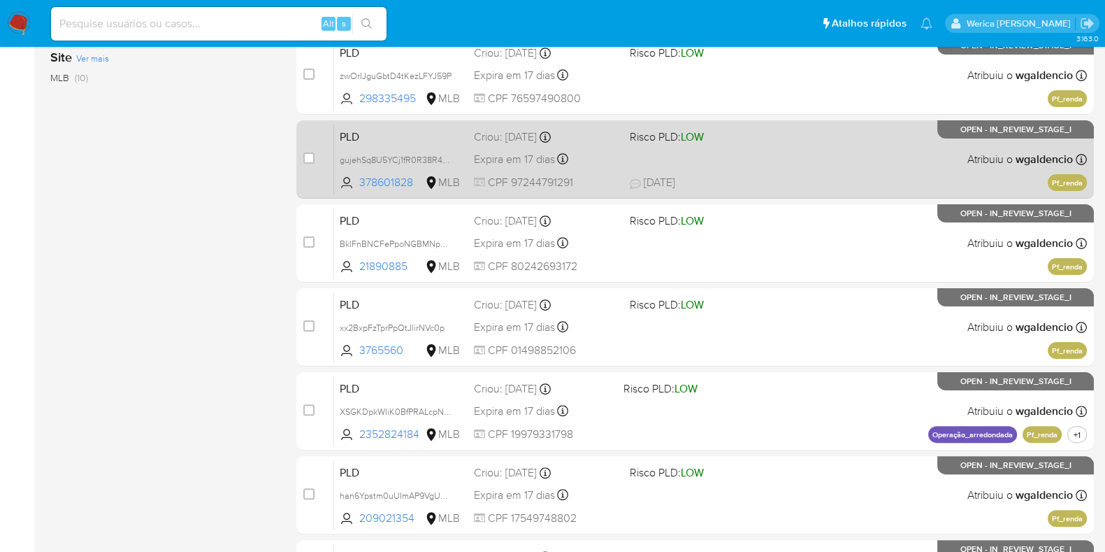
click at [747, 162] on div "PLD gujehSq8U5YCj1fR0R38R4bK 378601828 MLB Risco PLD: LOW Criou: 12/09/2025 Cri…" at bounding box center [710, 159] width 753 height 71
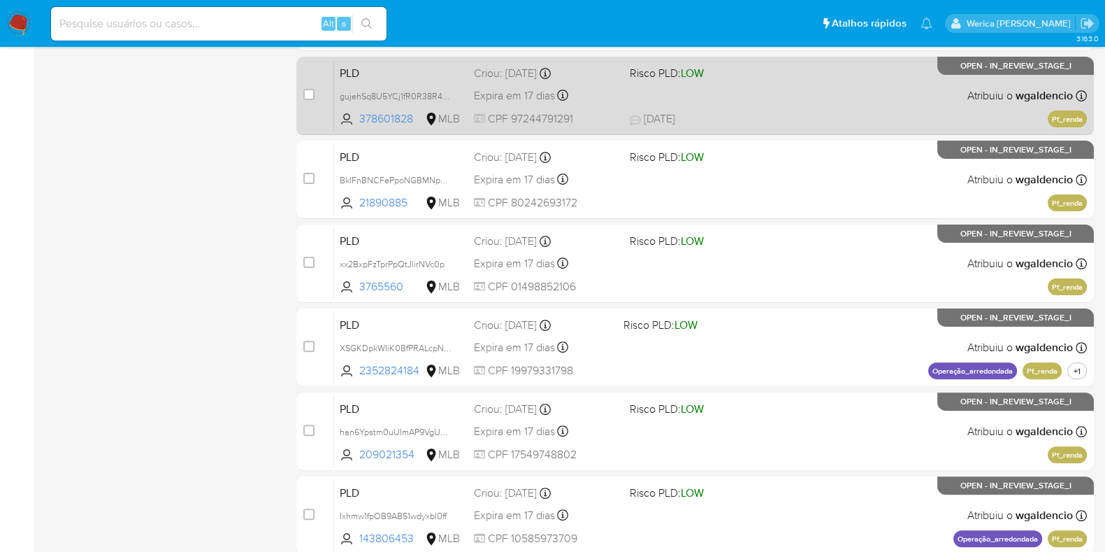
scroll to position [338, 0]
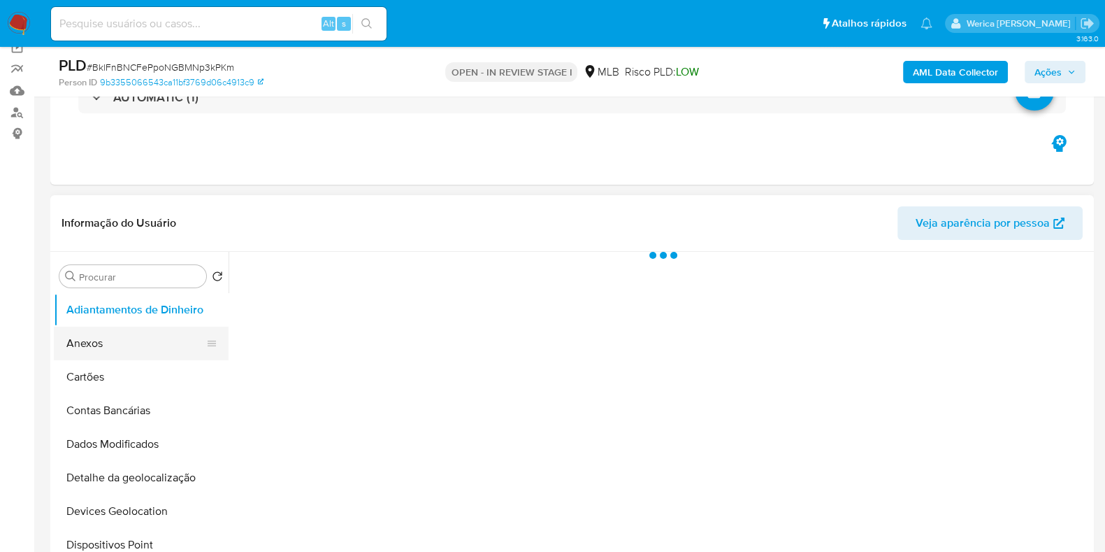
scroll to position [174, 0]
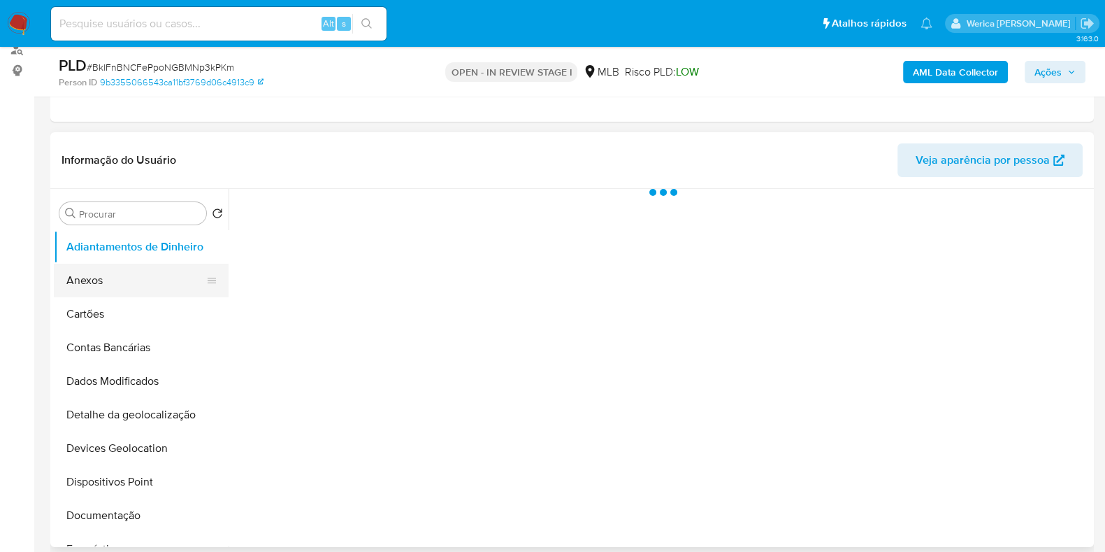
select select "10"
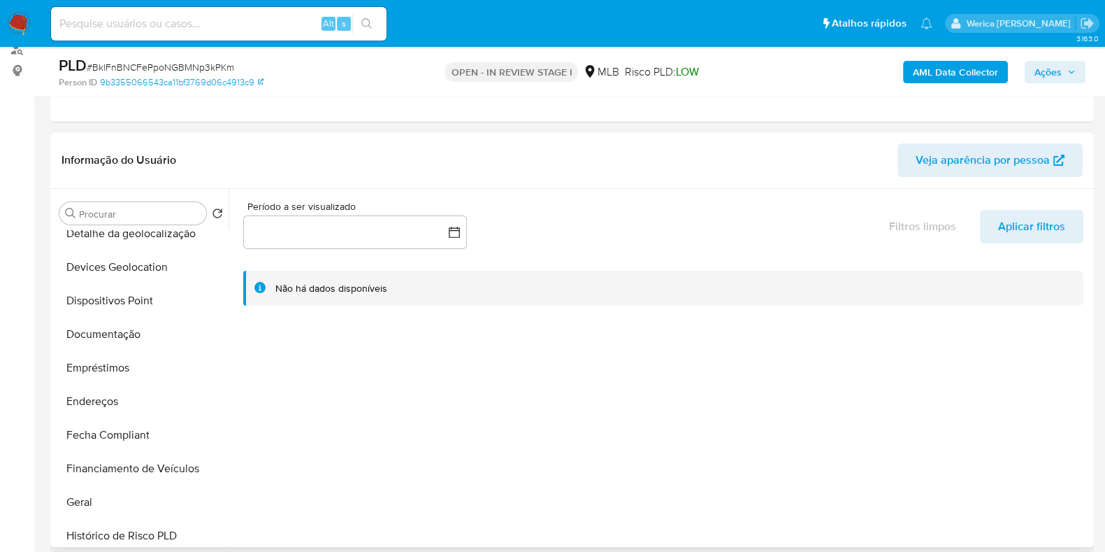
scroll to position [349, 0]
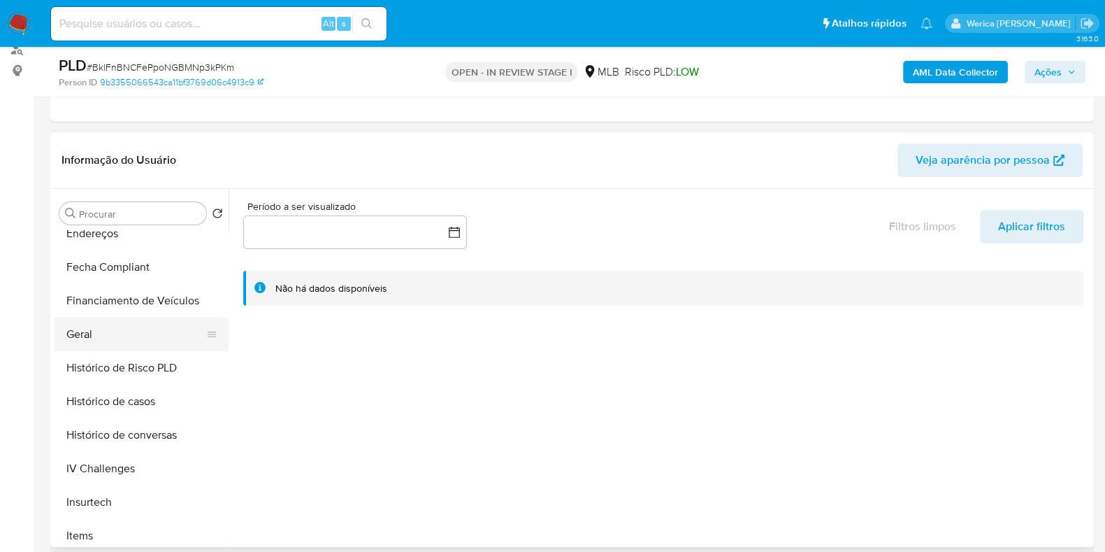
click at [178, 336] on button "Geral" at bounding box center [136, 334] width 164 height 34
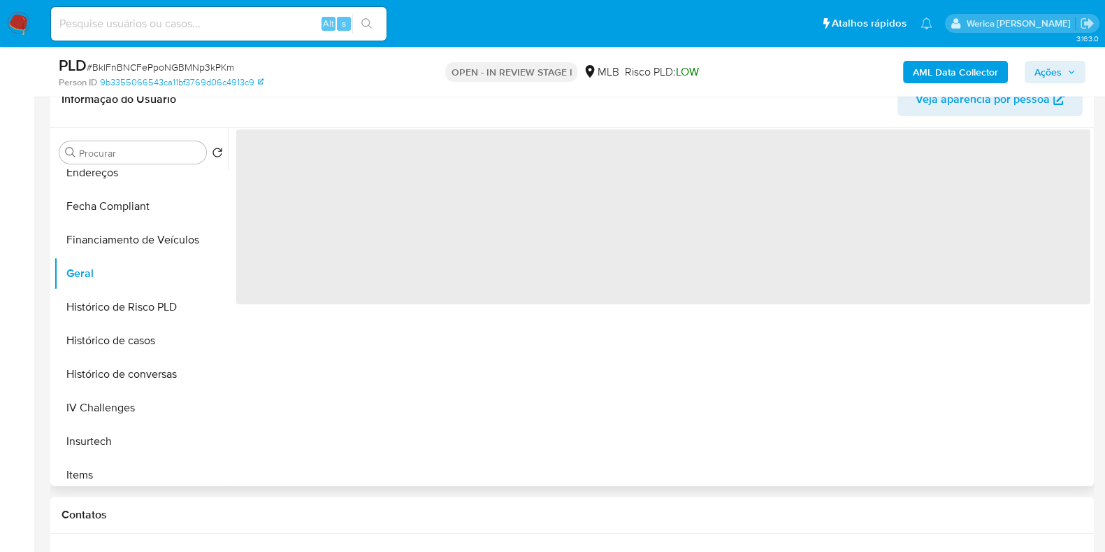
scroll to position [262, 0]
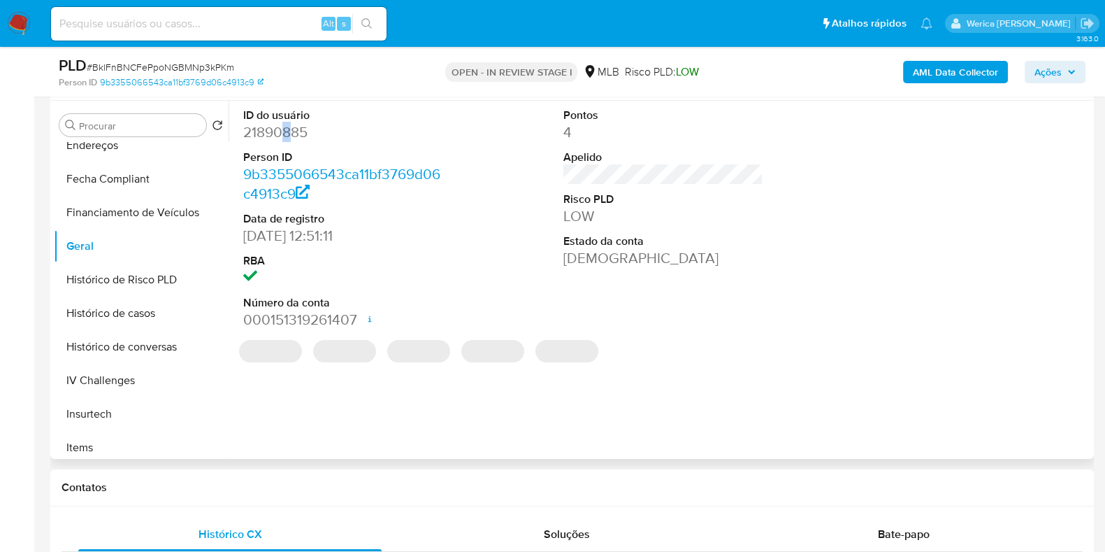
click at [285, 135] on dd "21890885" at bounding box center [343, 132] width 200 height 20
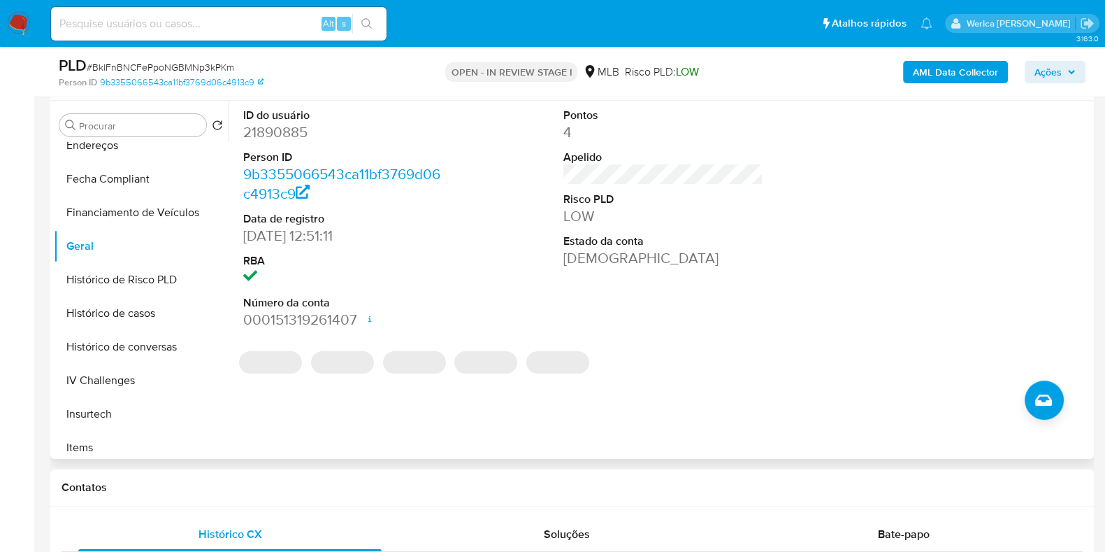
click at [285, 136] on dd "21890885" at bounding box center [343, 132] width 200 height 20
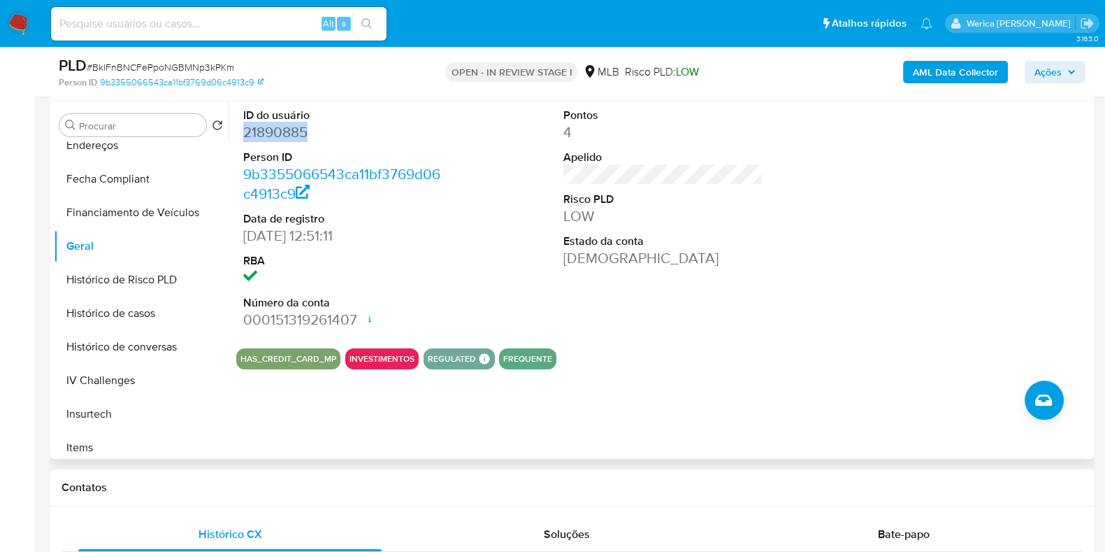
click at [285, 136] on dd "21890885" at bounding box center [343, 132] width 200 height 20
copy dd "21890885"
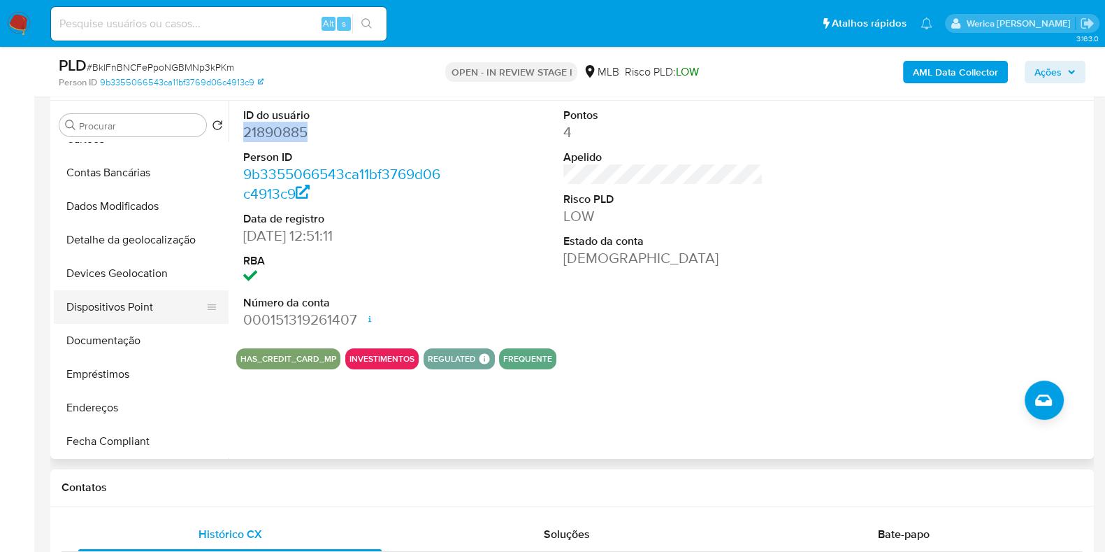
drag, startPoint x: 153, startPoint y: 309, endPoint x: 155, endPoint y: 316, distance: 7.1
click at [155, 316] on button "Dispositivos Point" at bounding box center [136, 307] width 164 height 34
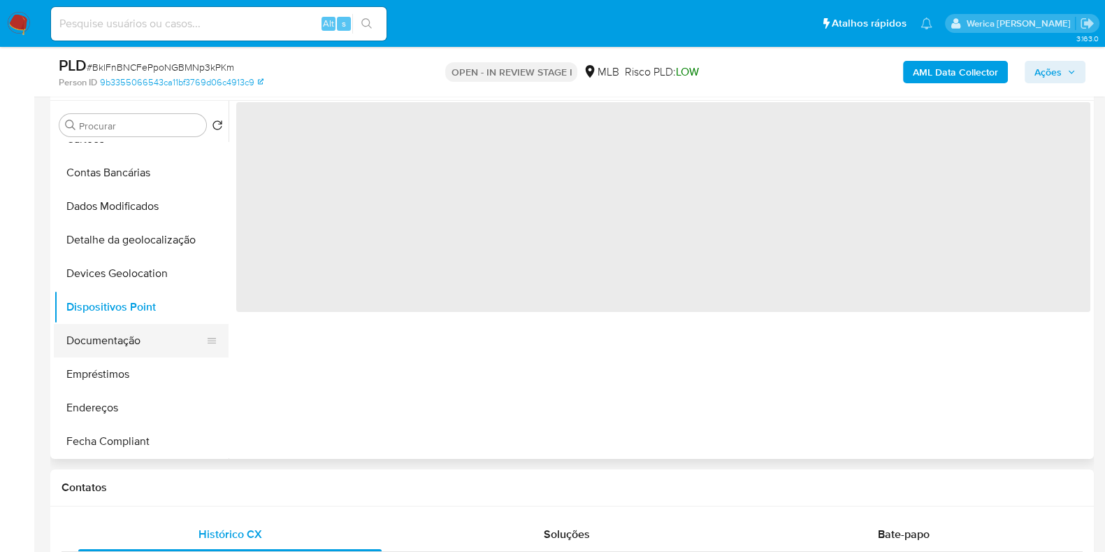
click at [156, 330] on button "Documentação" at bounding box center [136, 341] width 164 height 34
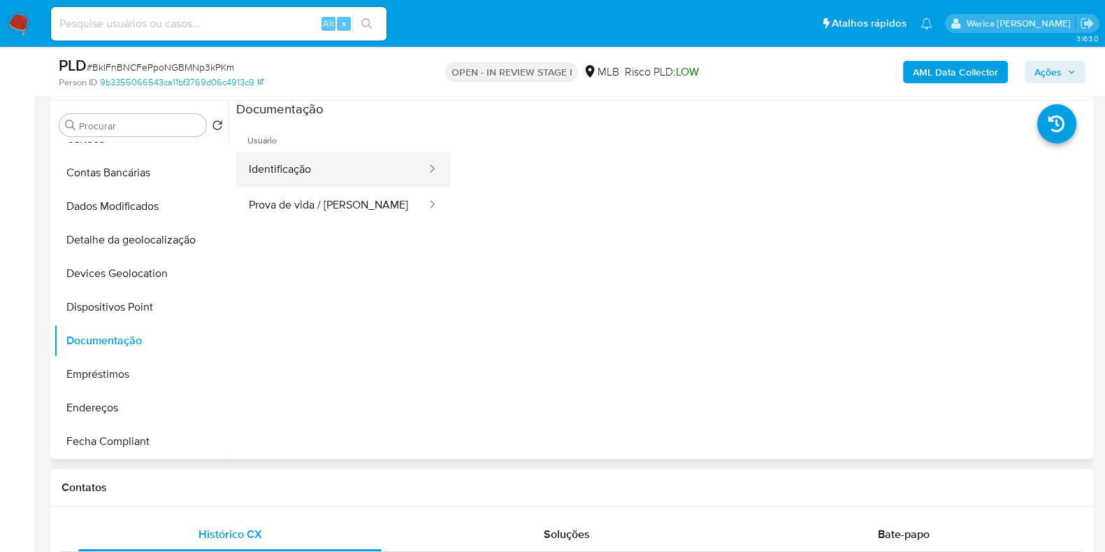
click at [367, 182] on button "Identificação" at bounding box center [332, 170] width 192 height 36
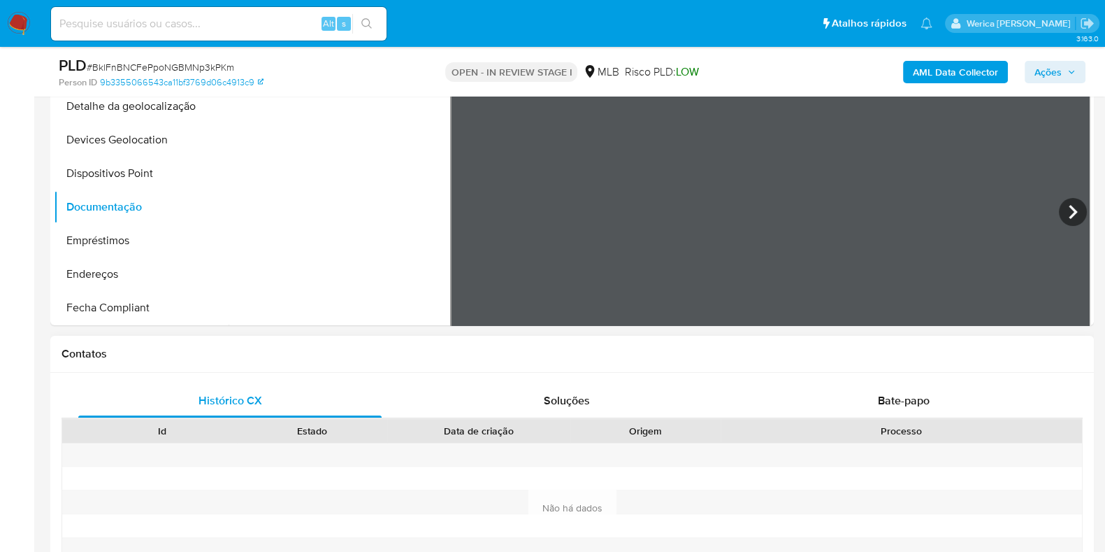
scroll to position [524, 0]
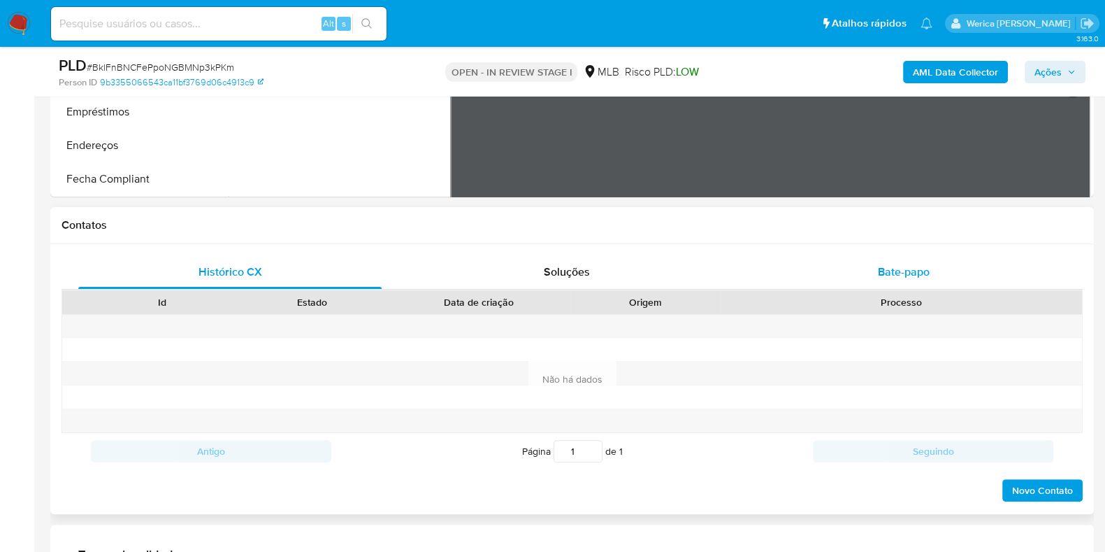
click at [898, 270] on span "Bate-papo" at bounding box center [904, 272] width 52 height 16
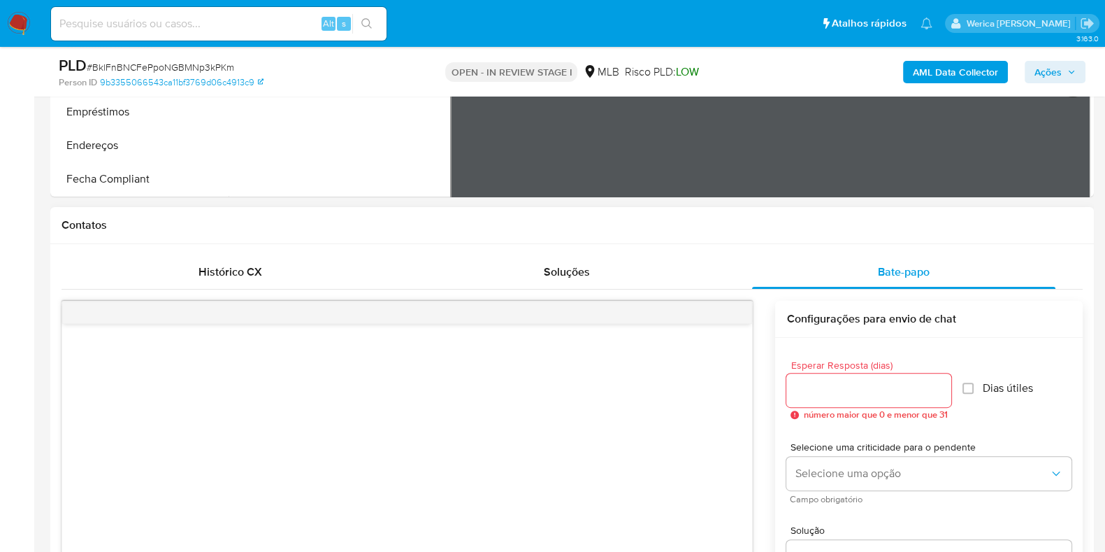
scroll to position [611, 0]
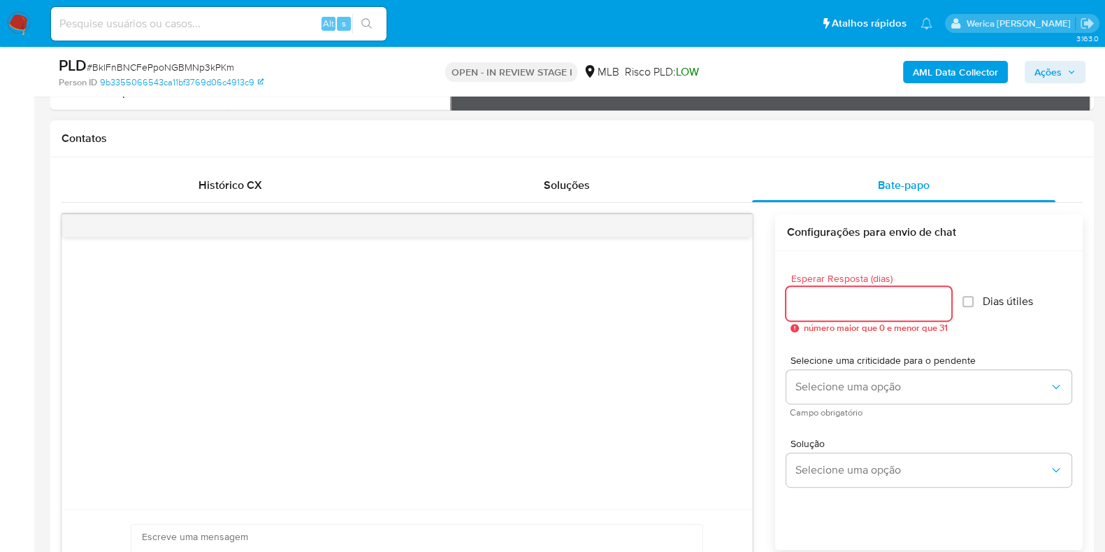
click at [829, 308] on input "Esperar Resposta (dias)" at bounding box center [869, 303] width 165 height 18
type input "3"
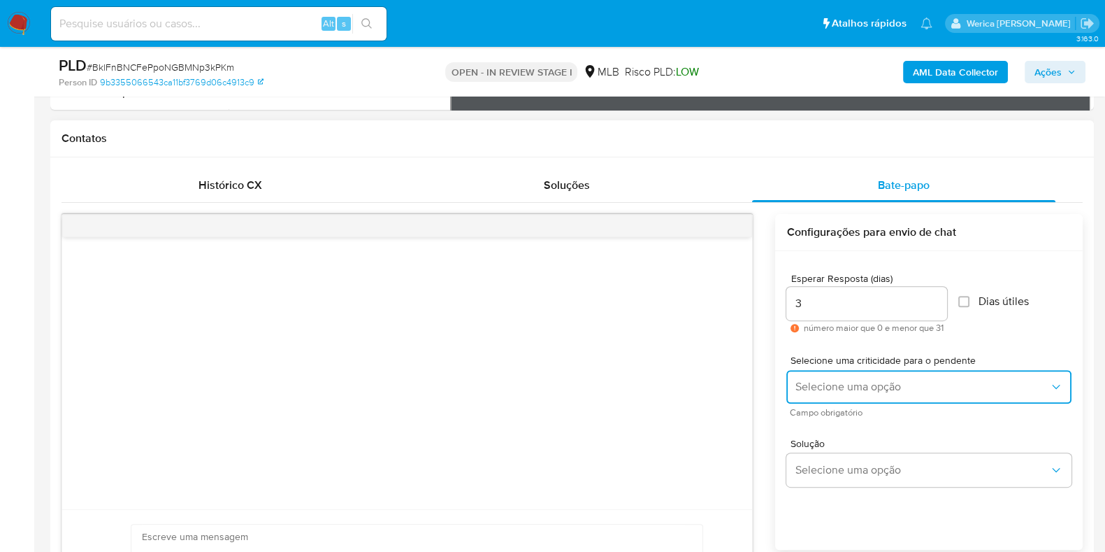
click at [829, 387] on span "Selecione uma opção" at bounding box center [922, 387] width 254 height 14
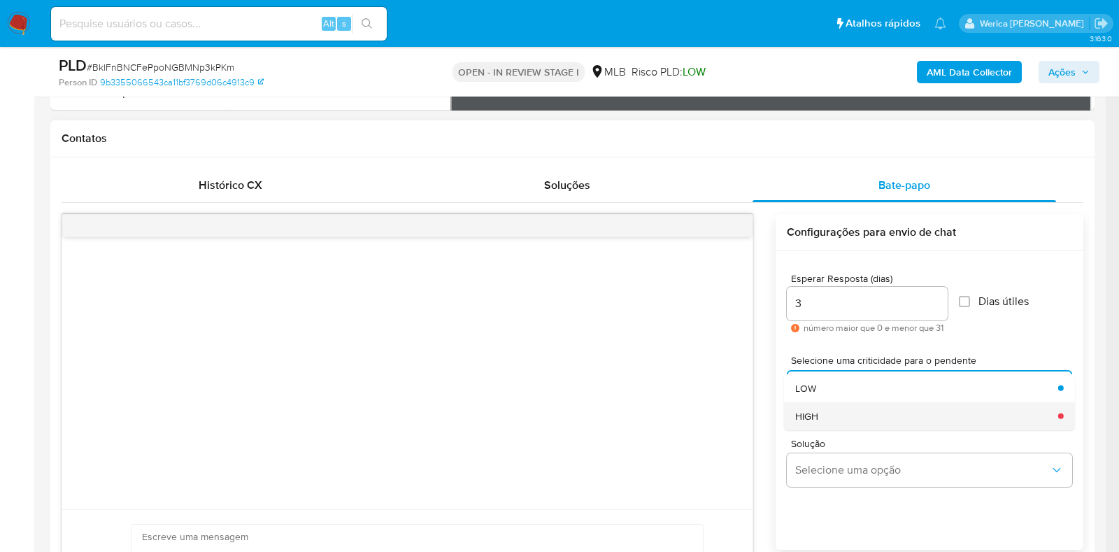
click at [836, 410] on div "HIGH" at bounding box center [922, 415] width 254 height 28
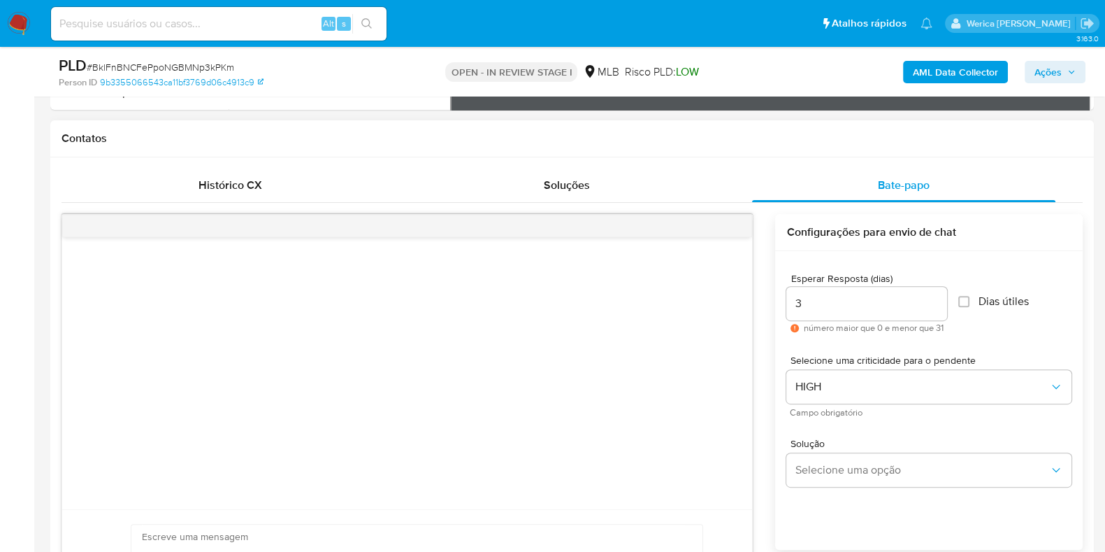
click at [680, 337] on div at bounding box center [407, 373] width 690 height 272
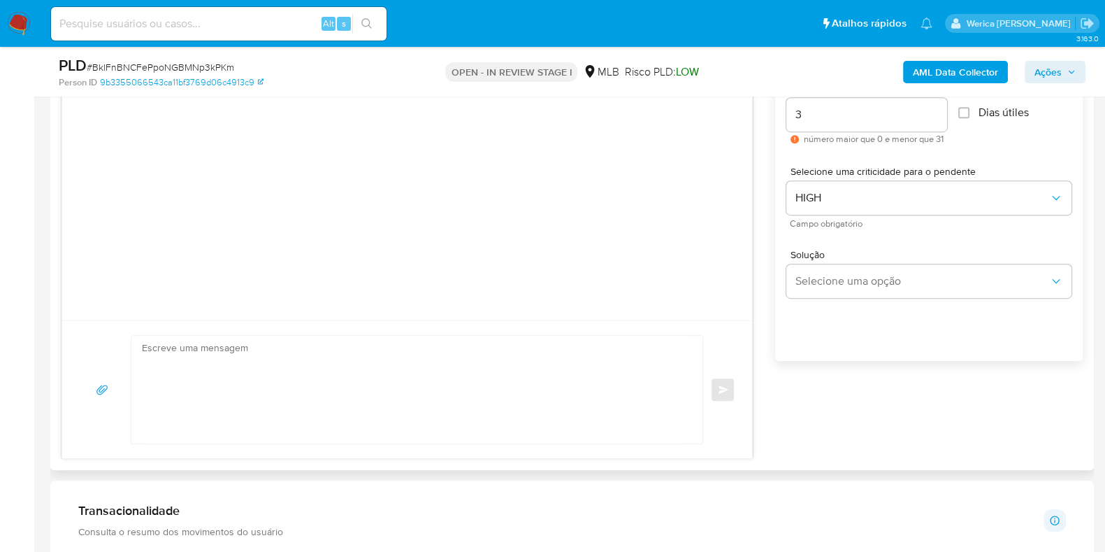
scroll to position [874, 0]
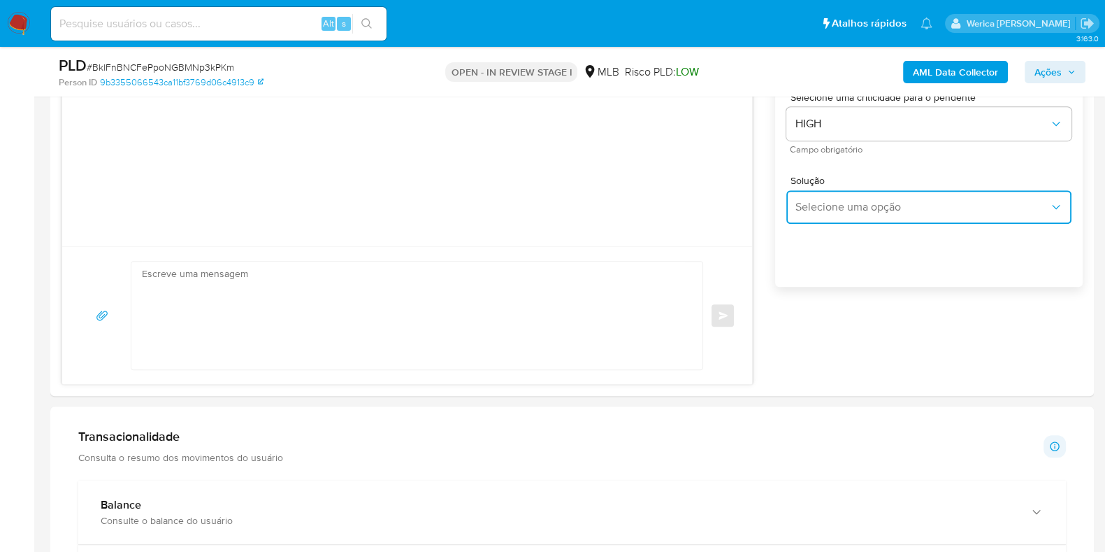
click at [875, 203] on span "Selecione uma opção" at bounding box center [922, 207] width 254 height 14
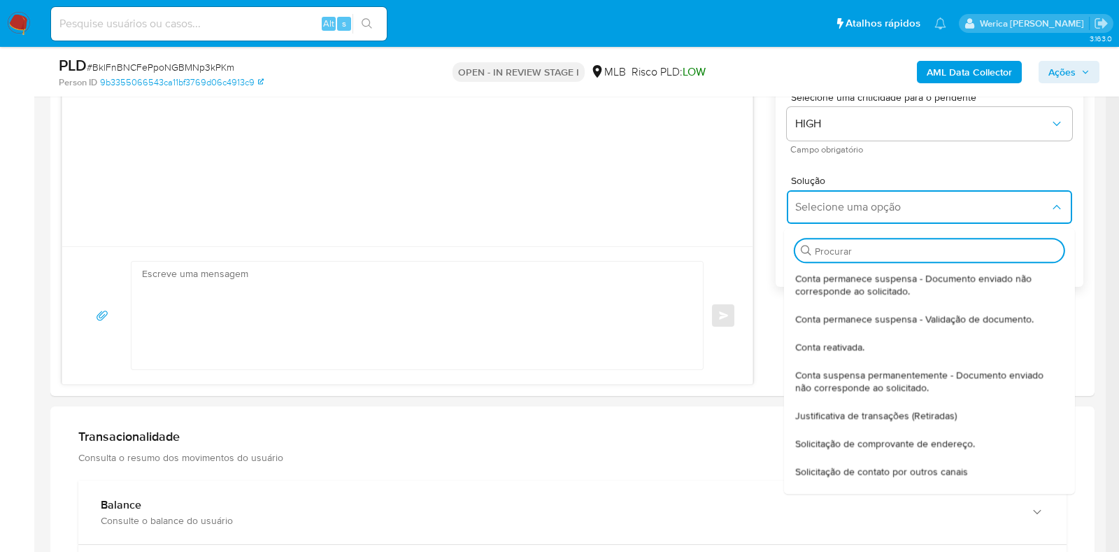
click at [826, 245] on input "Procurar" at bounding box center [936, 251] width 243 height 13
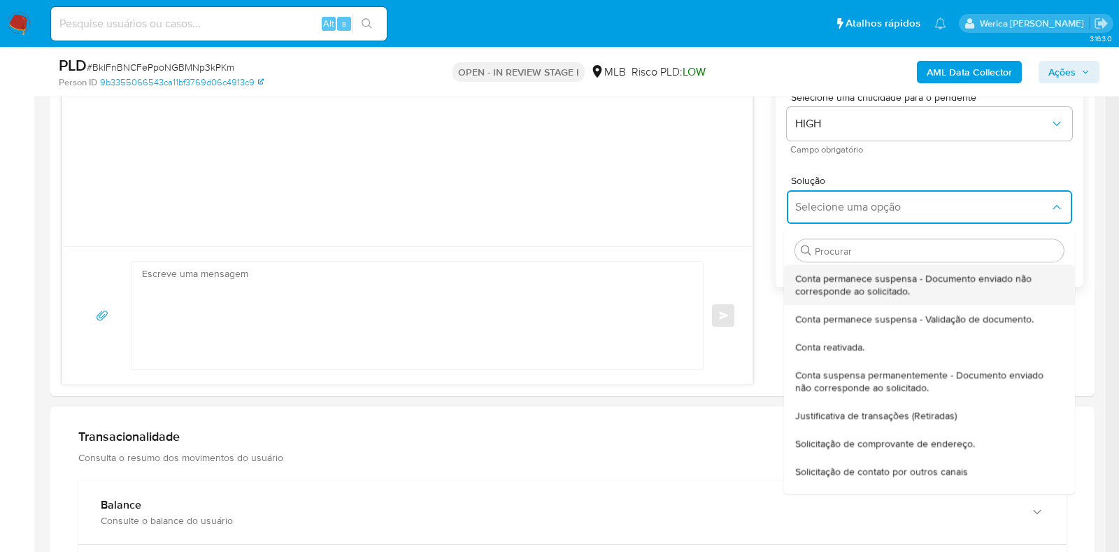
click at [835, 287] on span "Conta permanece suspensa - Documento enviado não corresponde ao solicitado." at bounding box center [925, 284] width 260 height 25
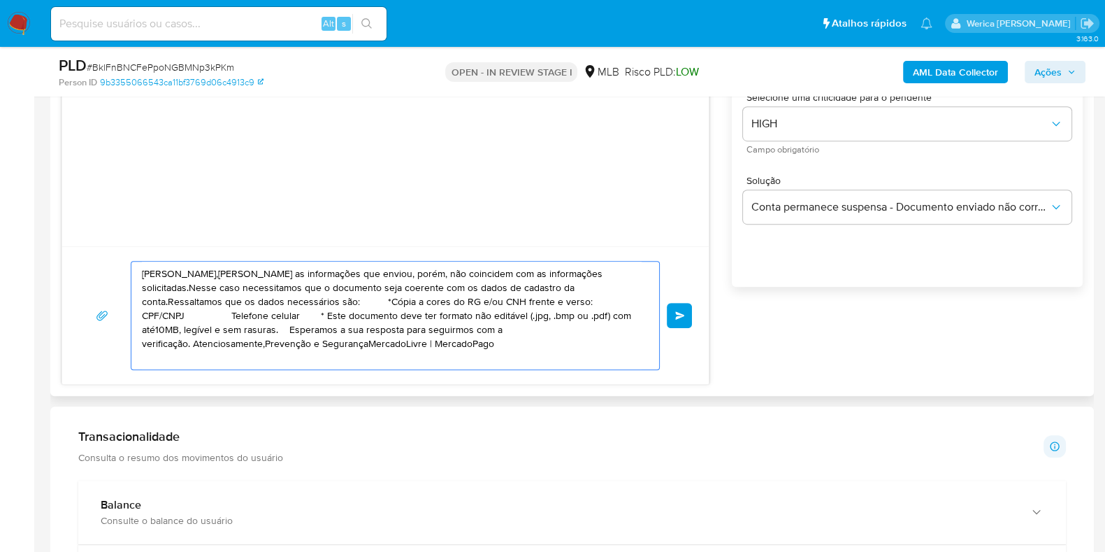
click at [468, 285] on textarea "Olá,Agradecemos as informações que enviou, porém, não coincidem com as informaç…" at bounding box center [392, 315] width 500 height 108
paste textarea "! Estamos realizando uma verificação adicional de segurança em contas de usuári…"
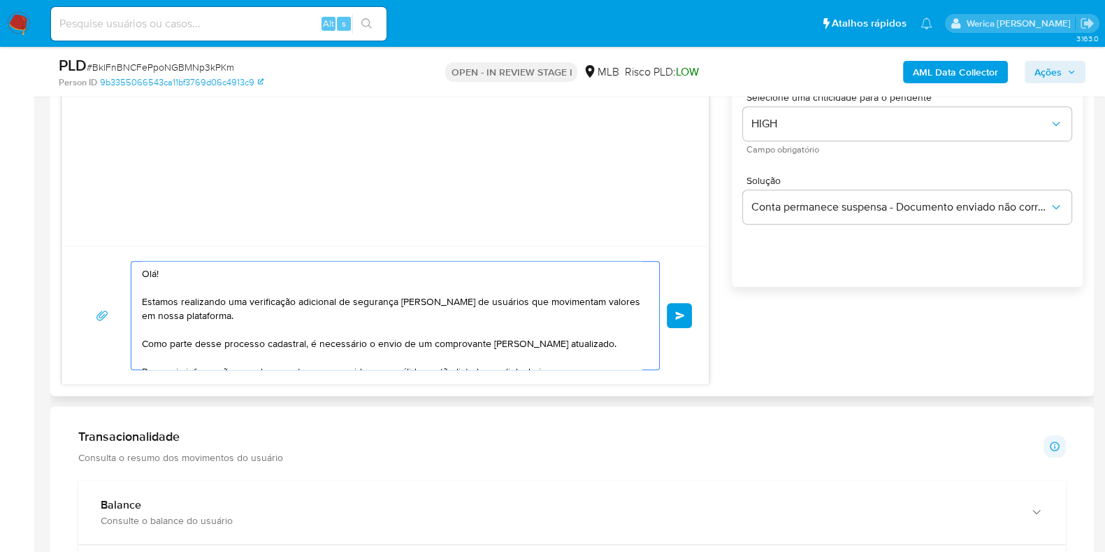
scroll to position [229, 0]
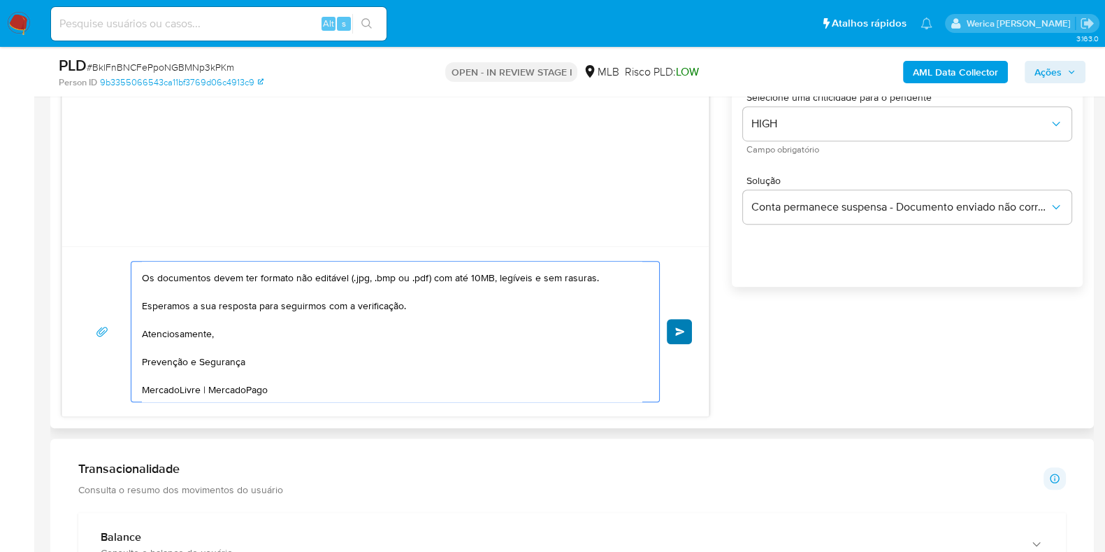
type textarea "Olá! Estamos realizando uma verificação adicional de segurança em contas de usu…"
click at [682, 336] on button "common.send" at bounding box center [679, 331] width 25 height 25
click at [678, 322] on button "common.send" at bounding box center [679, 331] width 25 height 25
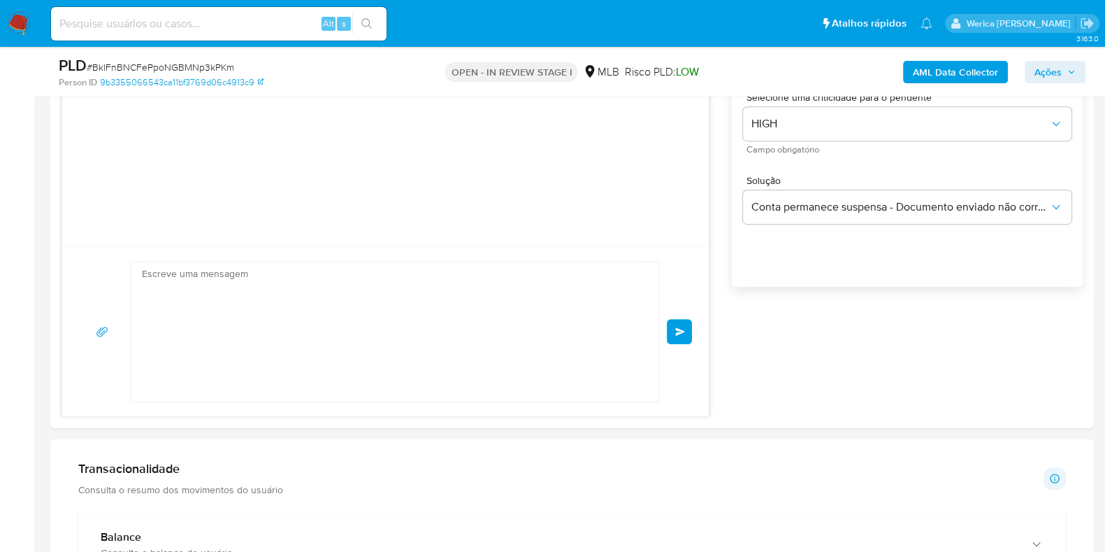
scroll to position [0, 0]
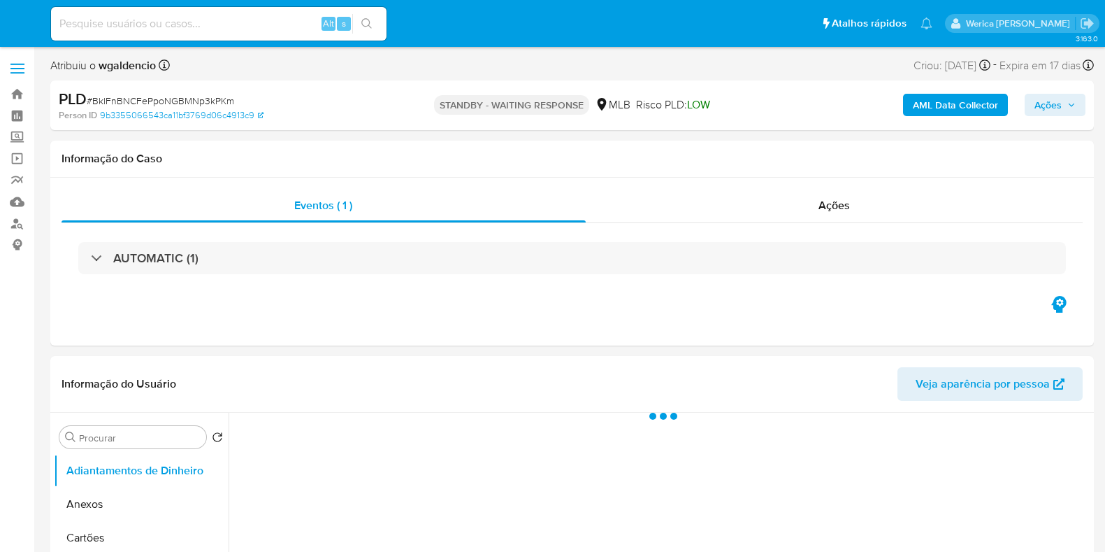
select select "10"
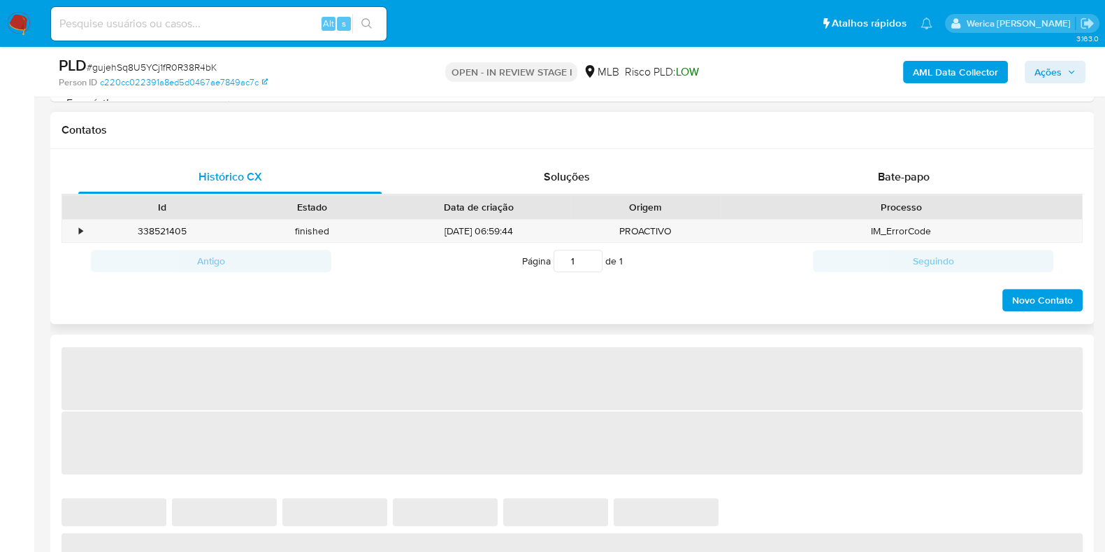
scroll to position [524, 0]
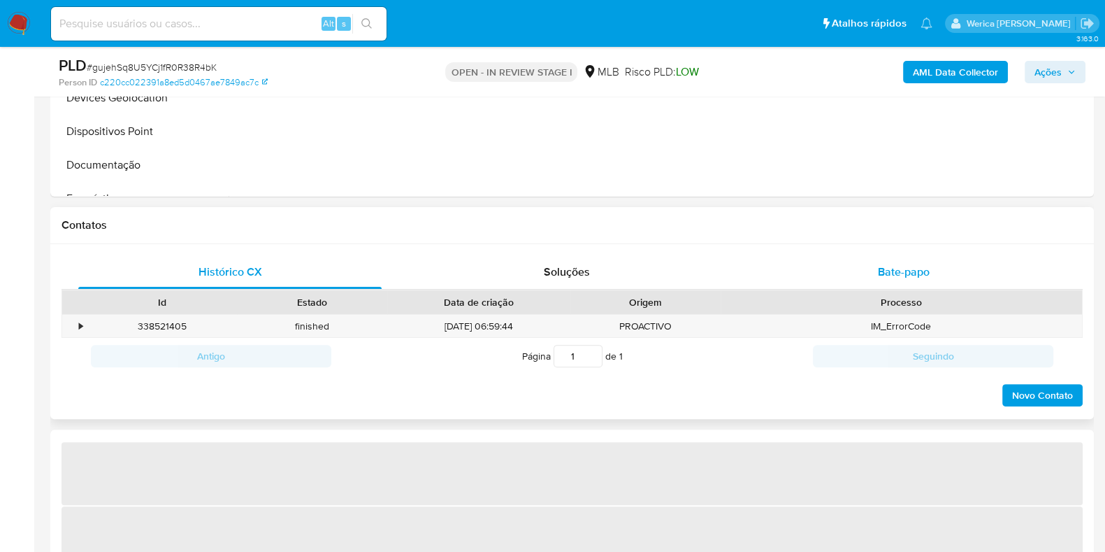
select select "10"
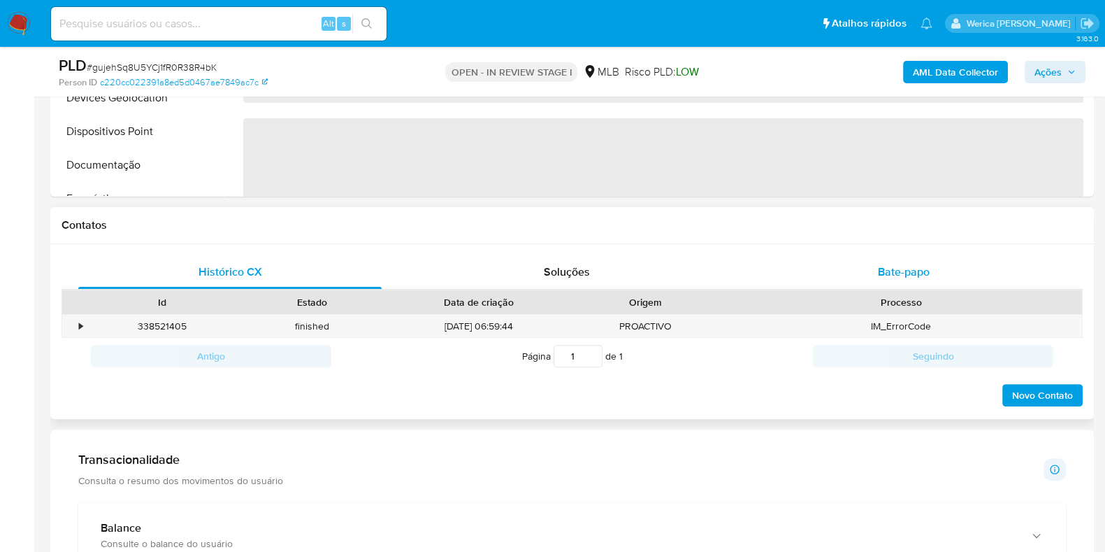
drag, startPoint x: 968, startPoint y: 257, endPoint x: 954, endPoint y: 260, distance: 14.3
click at [965, 259] on div "Bate-papo" at bounding box center [903, 272] width 303 height 34
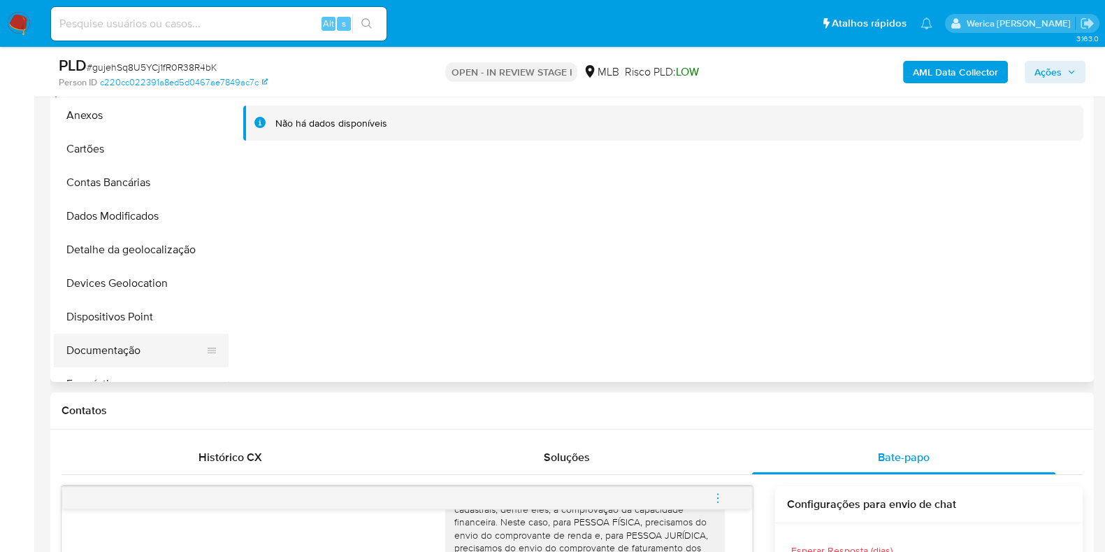
scroll to position [349, 0]
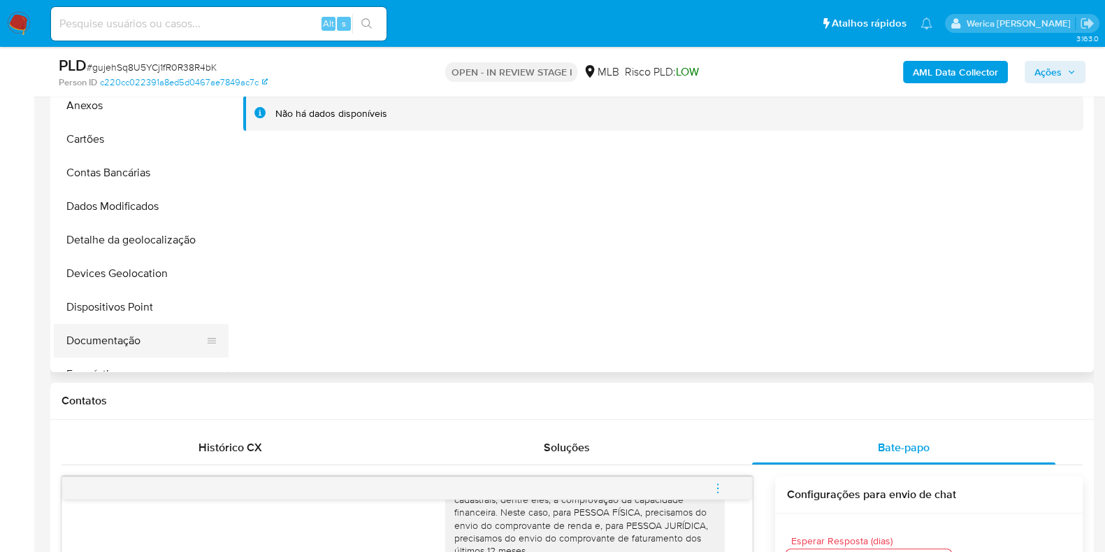
click at [136, 343] on button "Documentação" at bounding box center [136, 341] width 164 height 34
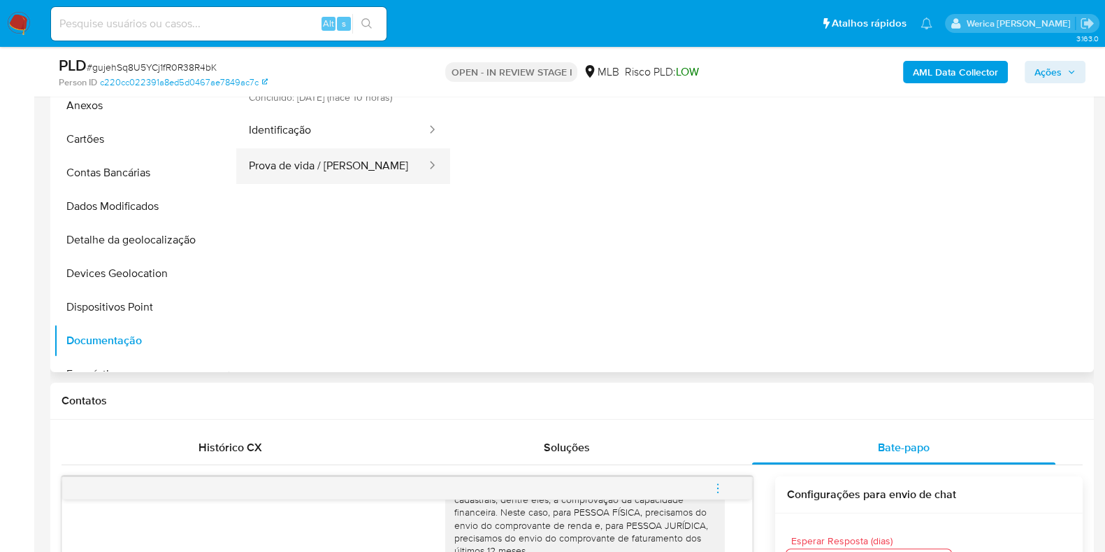
scroll to position [262, 0]
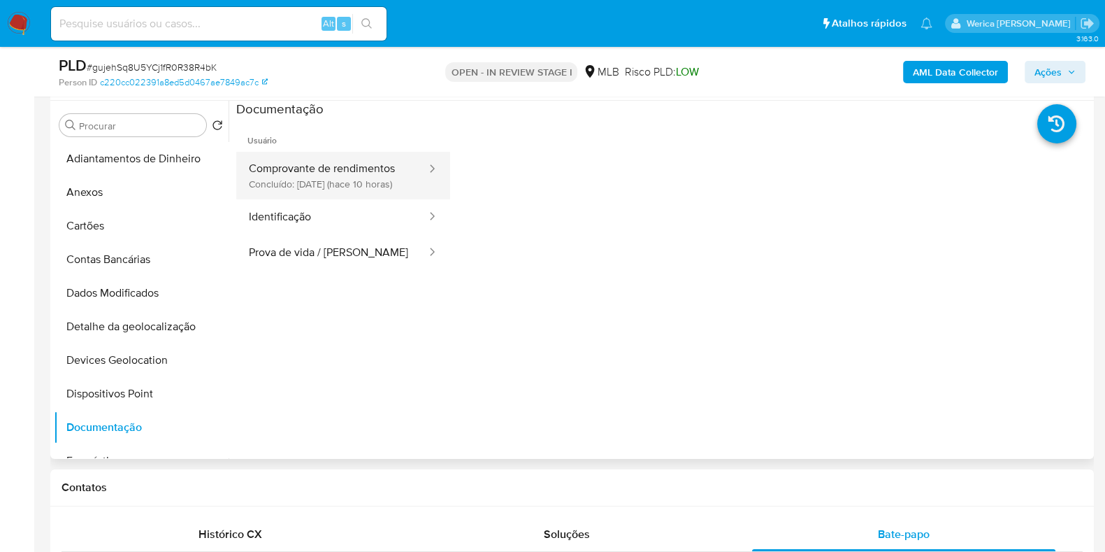
click at [344, 190] on button "Comprovante de rendimentos Concluído: 09/10/2025 (hace 10 horas)" at bounding box center [332, 176] width 192 height 48
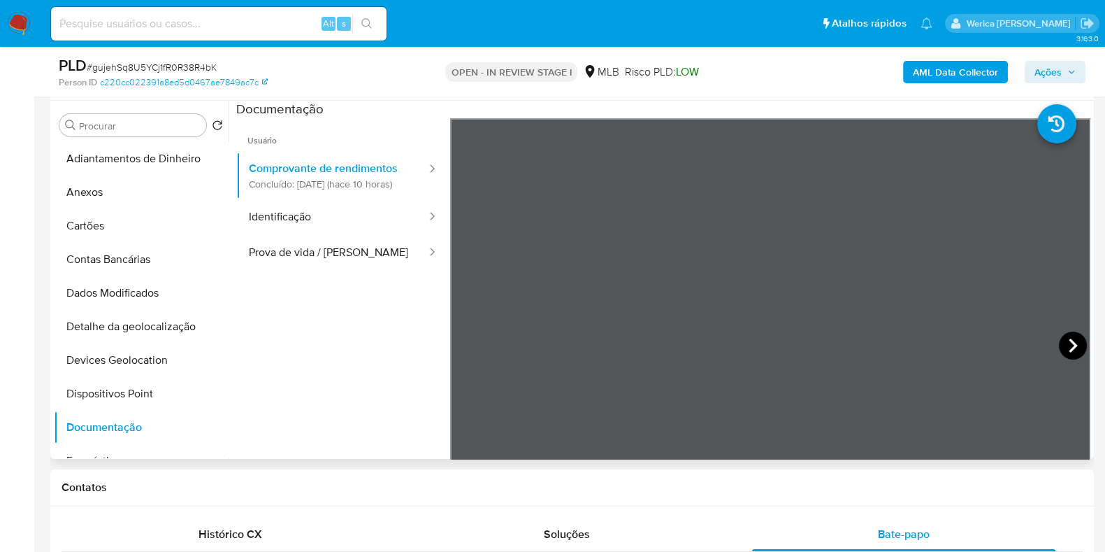
click at [1070, 347] on icon at bounding box center [1073, 345] width 28 height 28
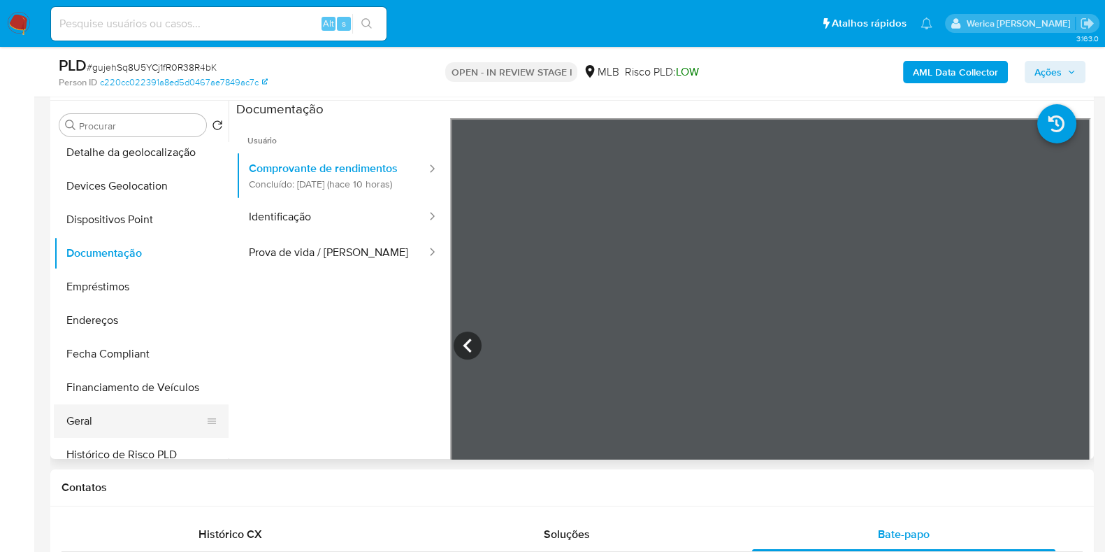
click at [136, 421] on button "Geral" at bounding box center [136, 421] width 164 height 34
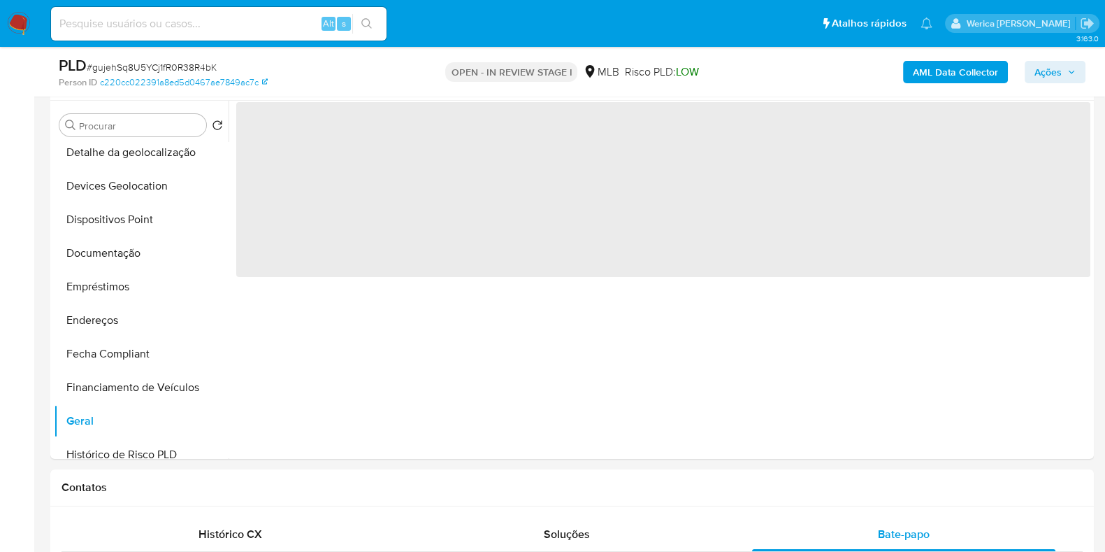
click at [418, 343] on div "‌" at bounding box center [660, 280] width 862 height 358
click at [332, 187] on span "‌" at bounding box center [663, 189] width 854 height 175
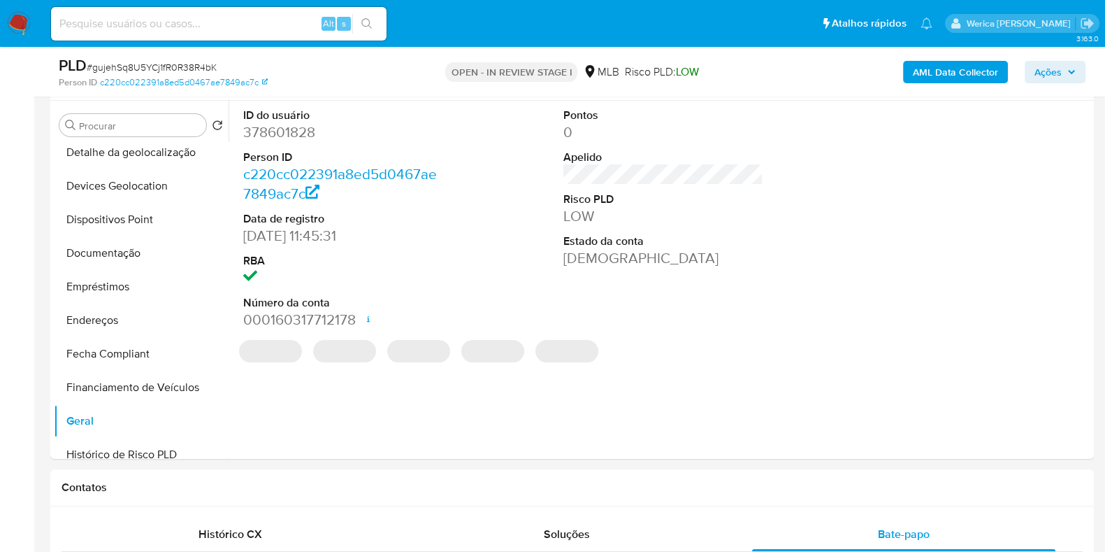
drag, startPoint x: 332, startPoint y: 187, endPoint x: 332, endPoint y: 152, distance: 35.0
click at [332, 152] on dt "Person ID" at bounding box center [343, 157] width 200 height 15
click at [294, 138] on dd "378601828" at bounding box center [343, 132] width 200 height 20
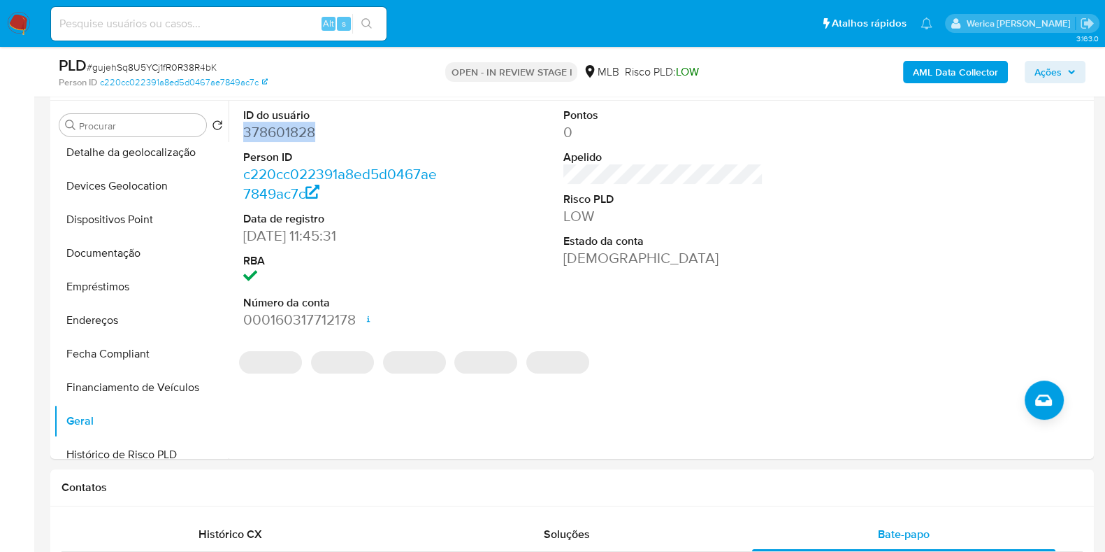
copy dd "378601828"
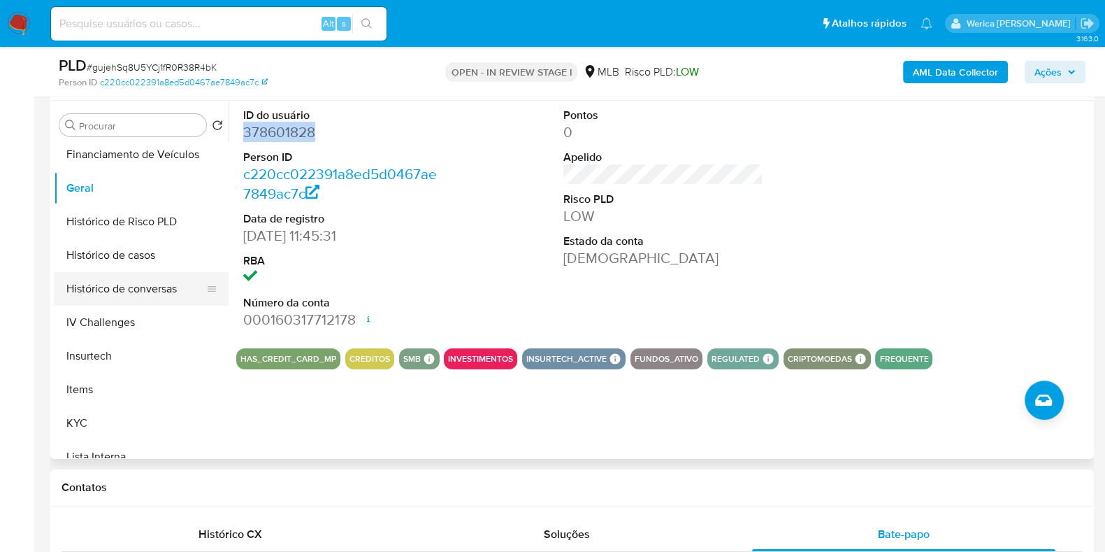
scroll to position [437, 0]
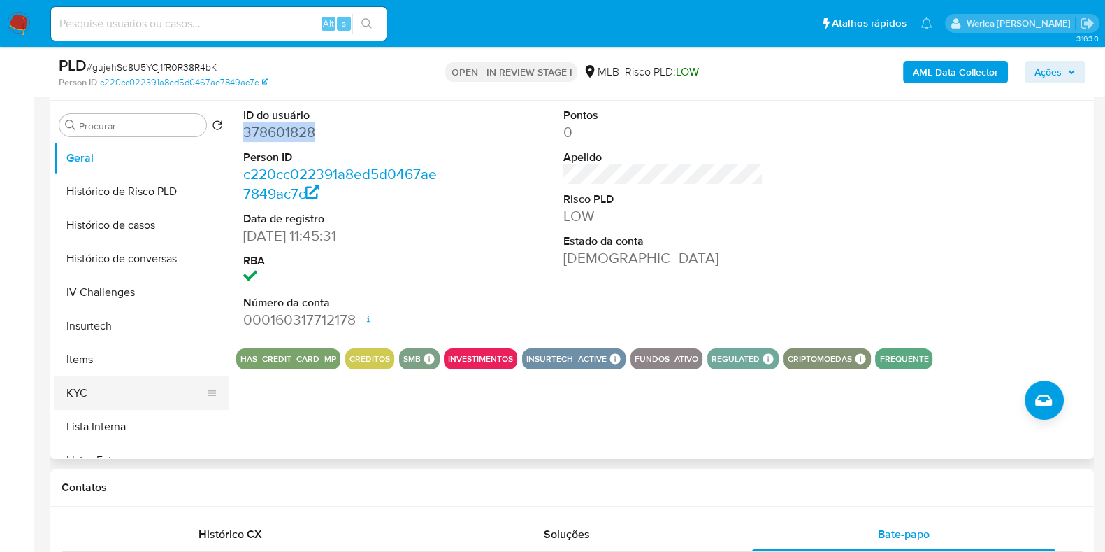
click at [110, 400] on button "KYC" at bounding box center [136, 393] width 164 height 34
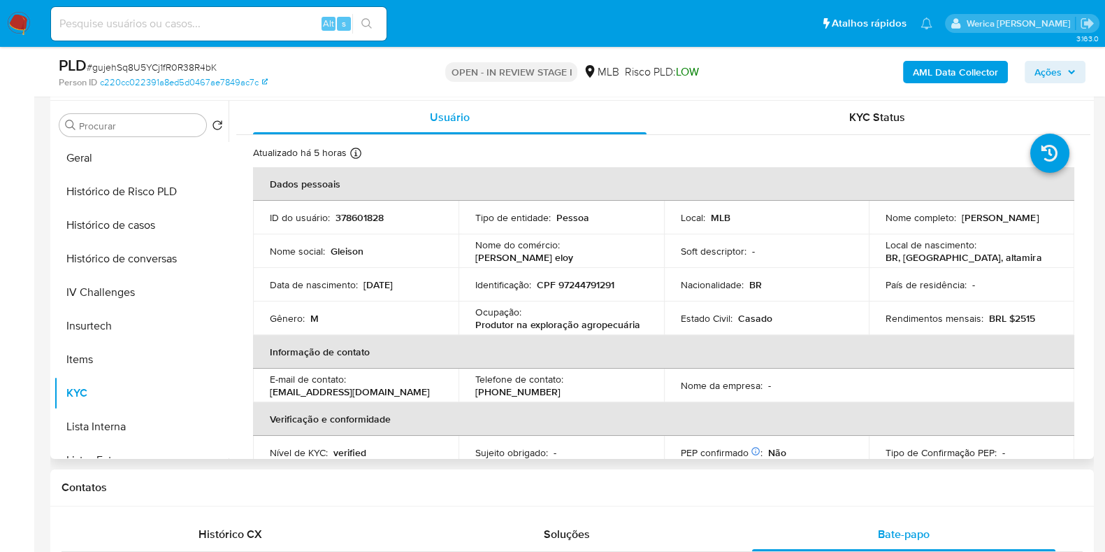
click at [1010, 317] on p "BRL $2515" at bounding box center [1012, 318] width 46 height 13
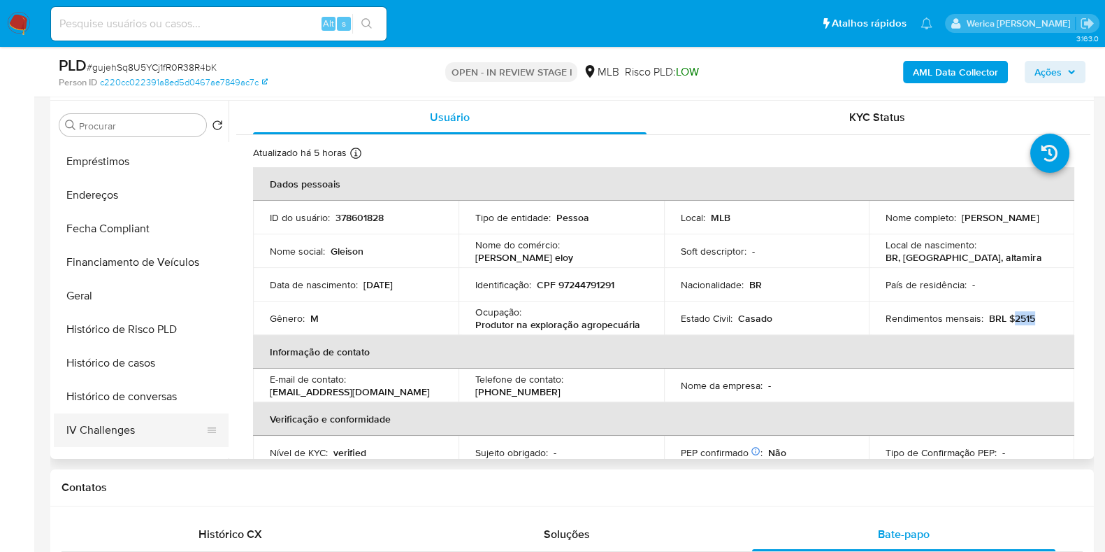
scroll to position [174, 0]
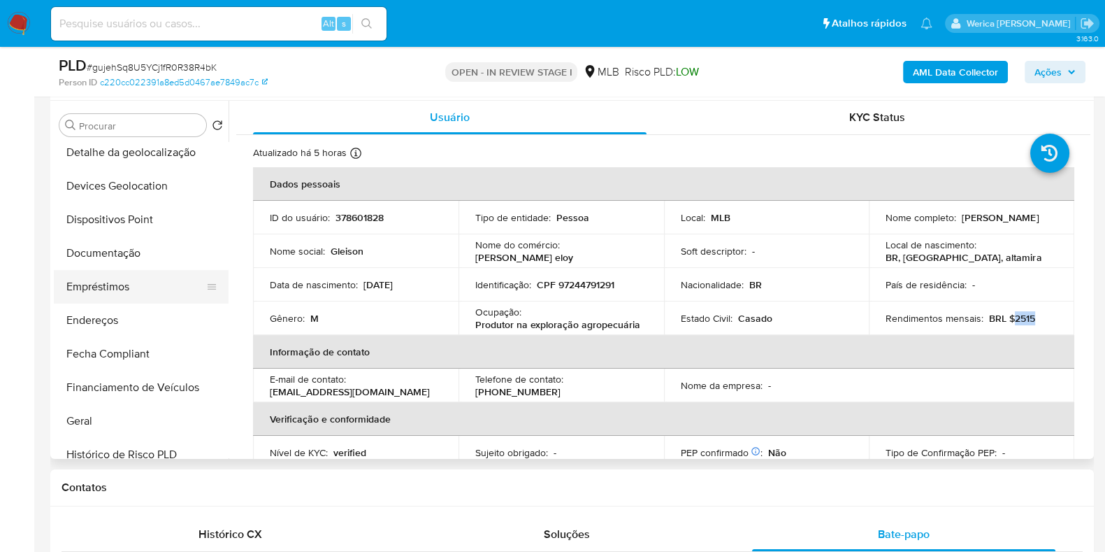
click at [149, 272] on button "Empréstimos" at bounding box center [136, 287] width 164 height 34
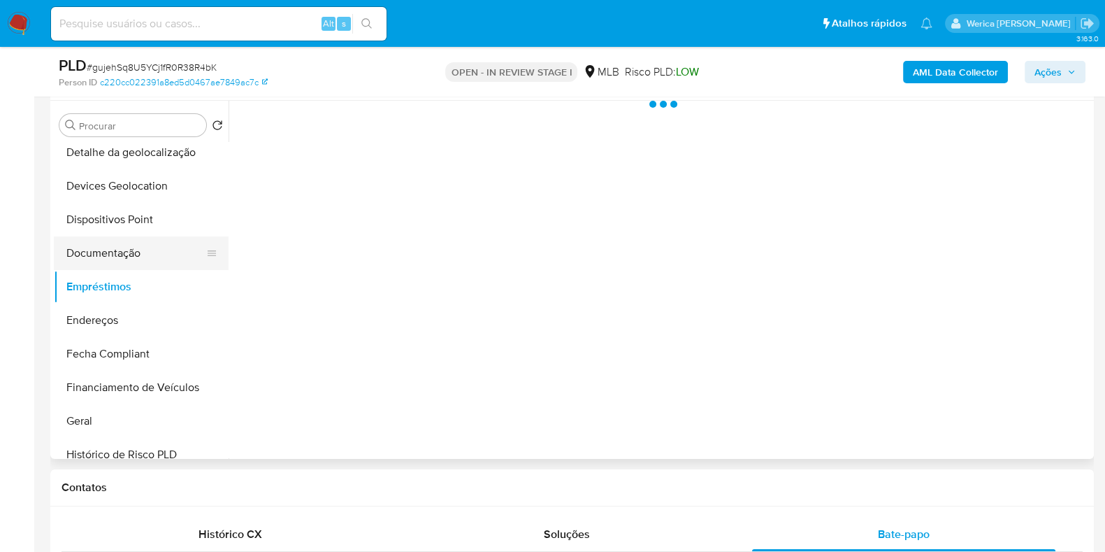
click at [150, 258] on button "Documentação" at bounding box center [136, 253] width 164 height 34
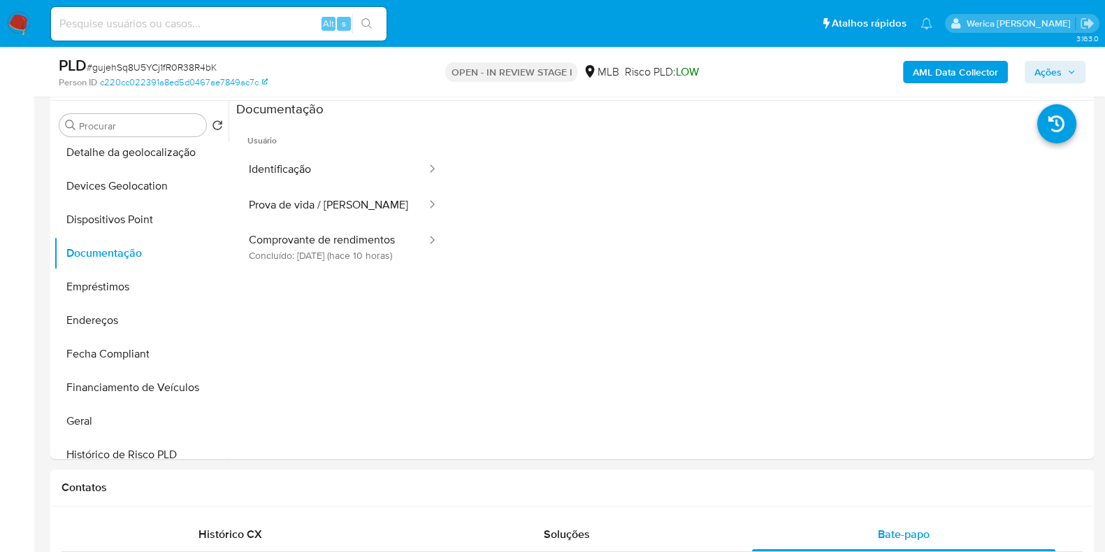
click at [318, 163] on button "Identificação" at bounding box center [332, 170] width 192 height 36
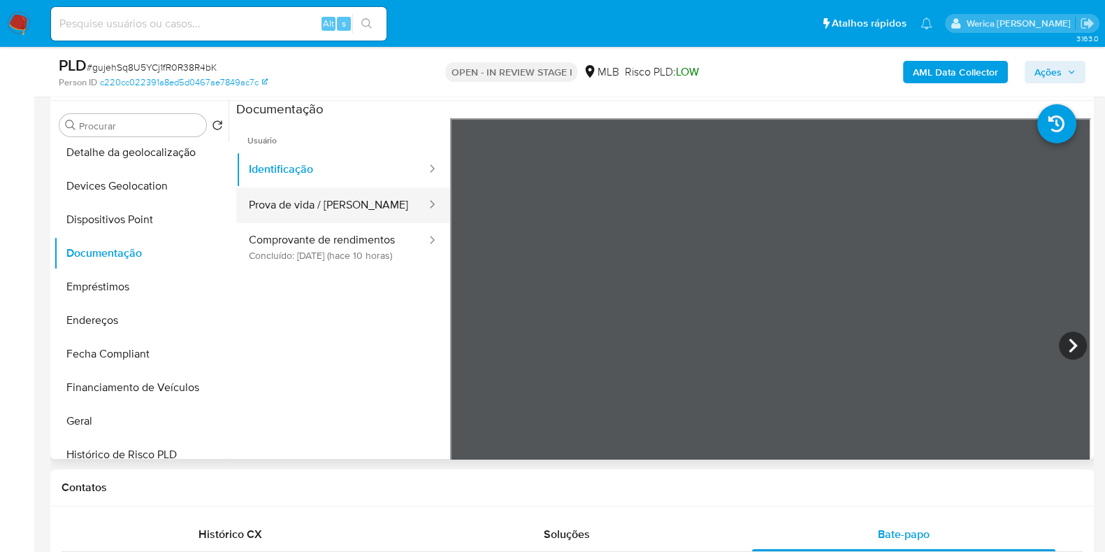
click at [367, 198] on button "Prova de vida / Selfie" at bounding box center [332, 205] width 192 height 36
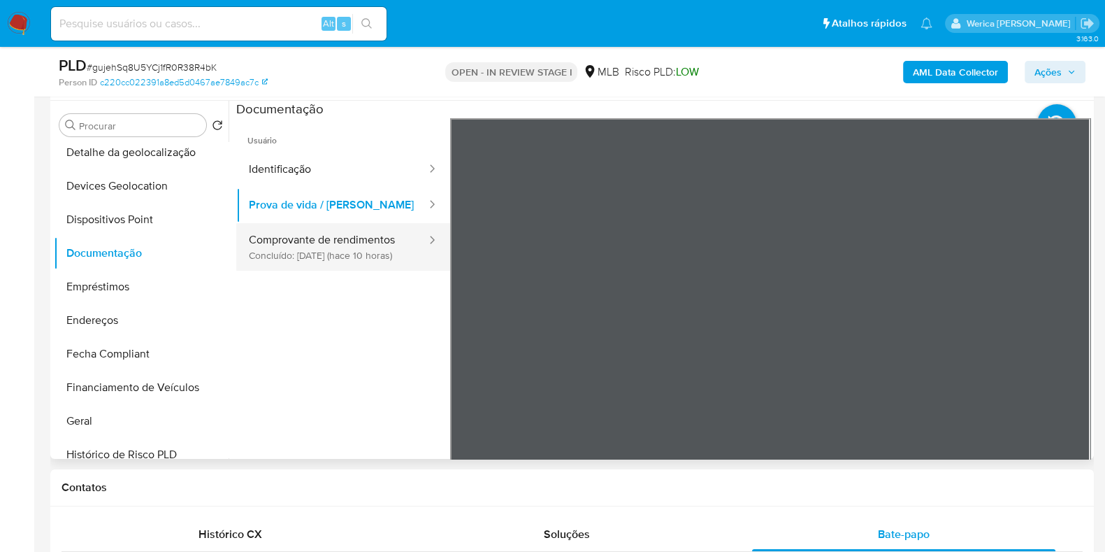
click at [348, 253] on button "Comprovante de rendimentos Concluído: 09/10/2025 (hace 10 horas)" at bounding box center [332, 247] width 192 height 48
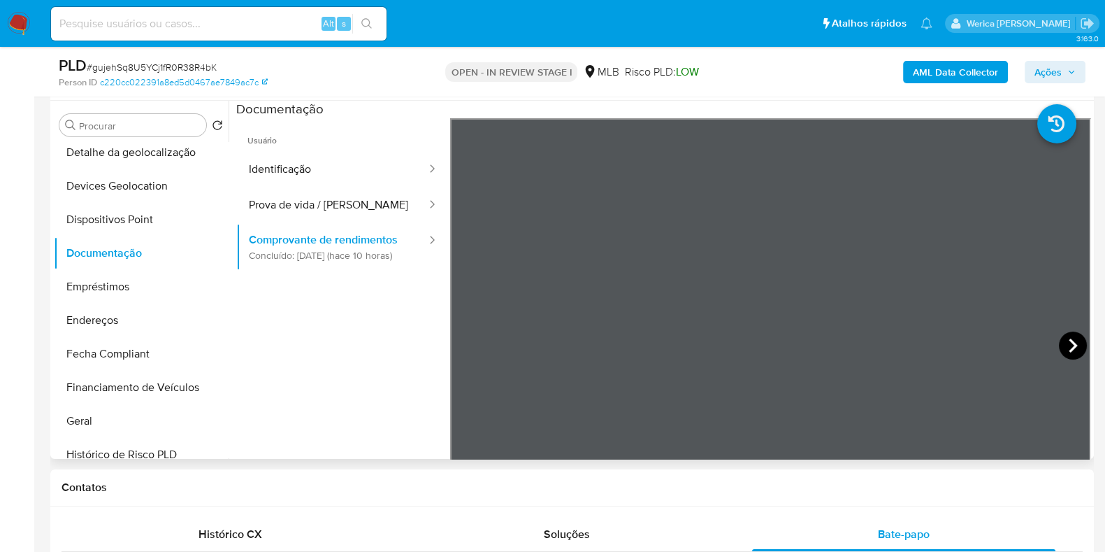
click at [1066, 352] on icon at bounding box center [1073, 345] width 28 height 28
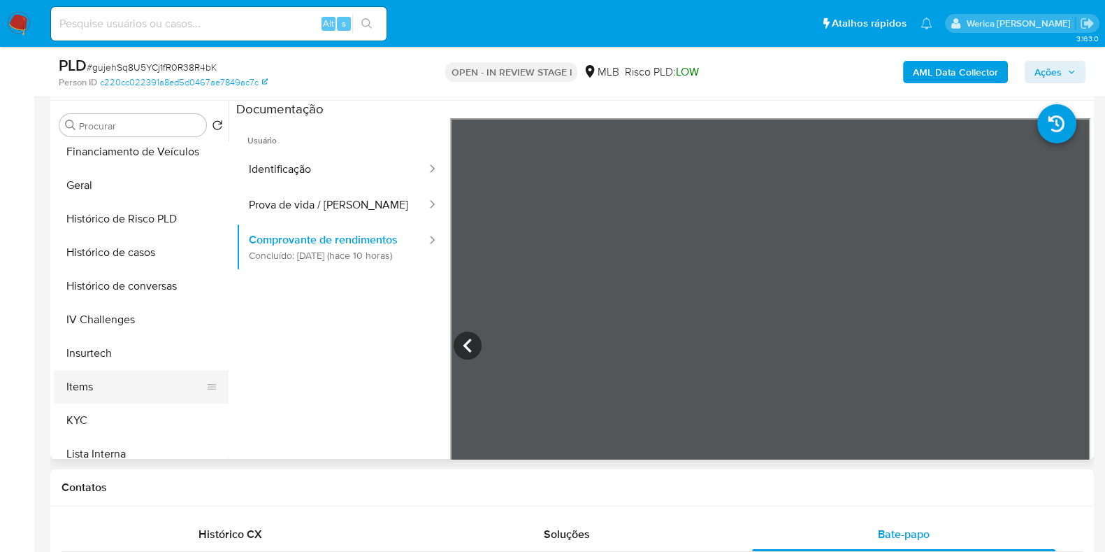
scroll to position [436, 0]
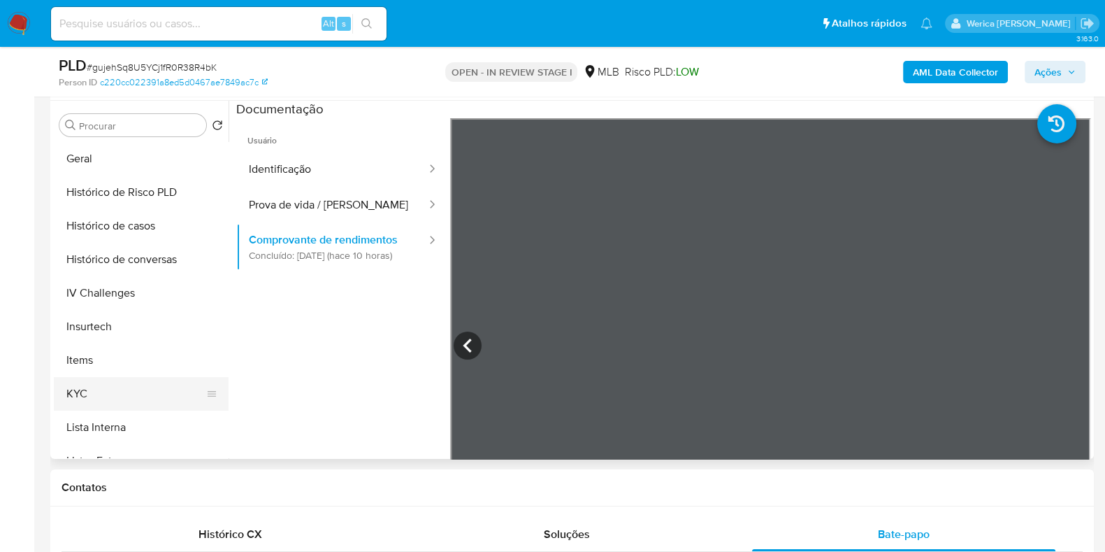
click at [128, 396] on button "KYC" at bounding box center [136, 394] width 164 height 34
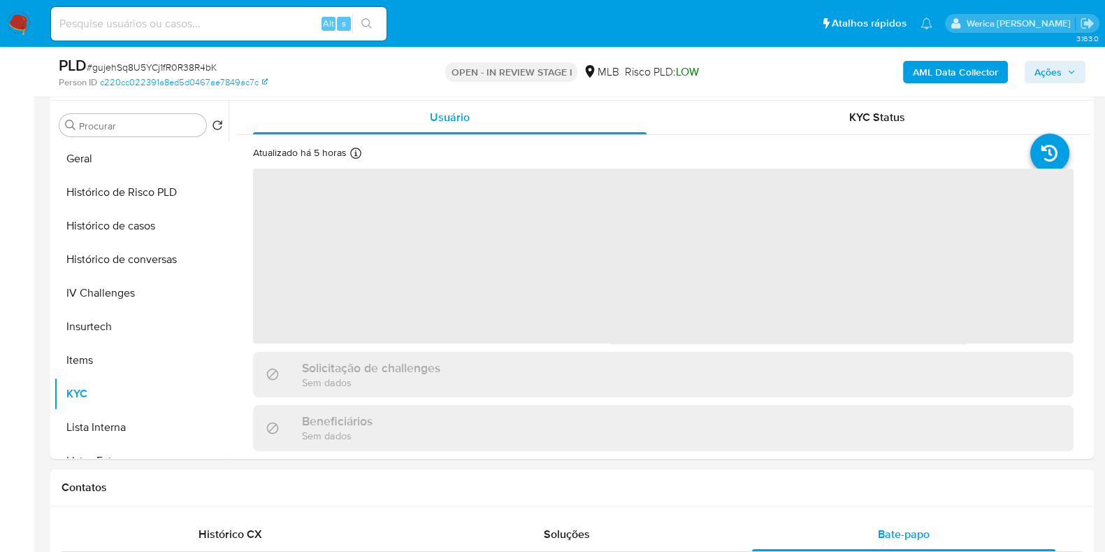
click at [452, 320] on span "‌" at bounding box center [663, 256] width 821 height 175
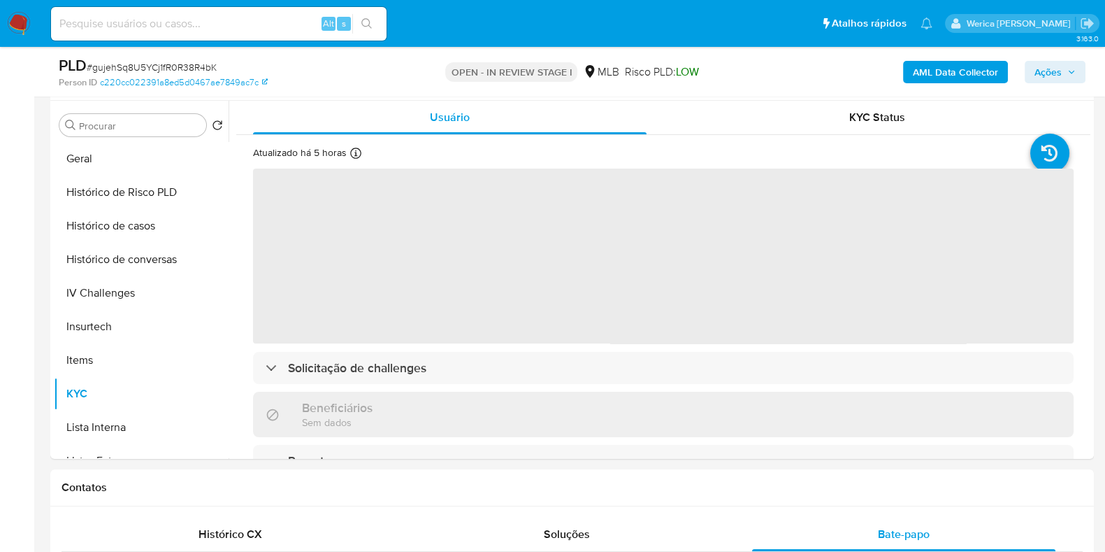
click at [452, 320] on span "‌" at bounding box center [663, 256] width 821 height 175
click at [571, 312] on span "‌" at bounding box center [663, 256] width 821 height 175
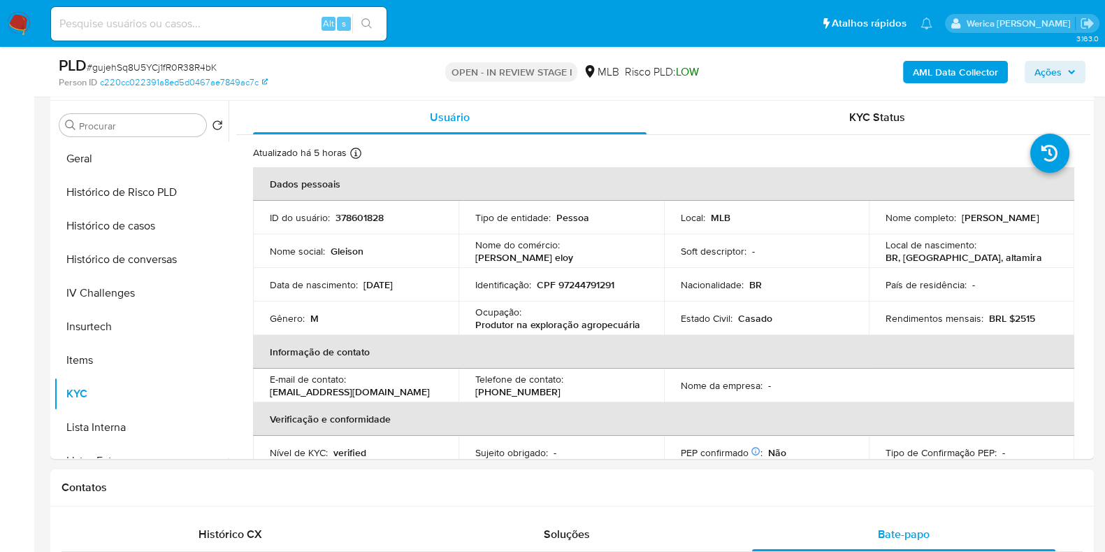
click at [619, 296] on td "Identificação : CPF 97244791291" at bounding box center [562, 285] width 206 height 34
drag, startPoint x: 482, startPoint y: 315, endPoint x: 640, endPoint y: 329, distance: 158.6
click at [640, 329] on div "Ocupação : Produtor na exploração agropecuária" at bounding box center [561, 318] width 172 height 25
copy div "cupação : Produtor na exploração agropecuária"
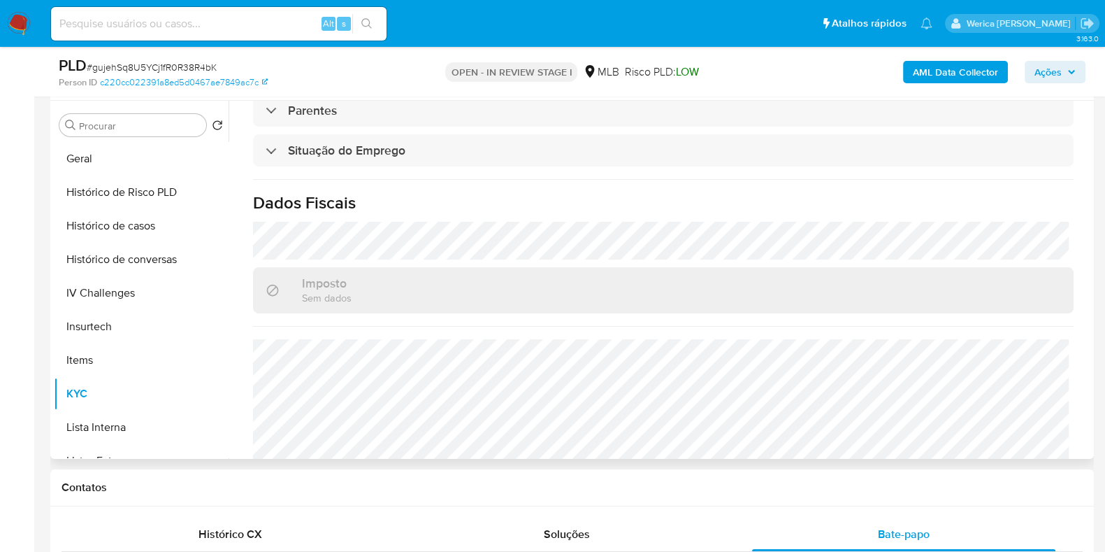
scroll to position [608, 0]
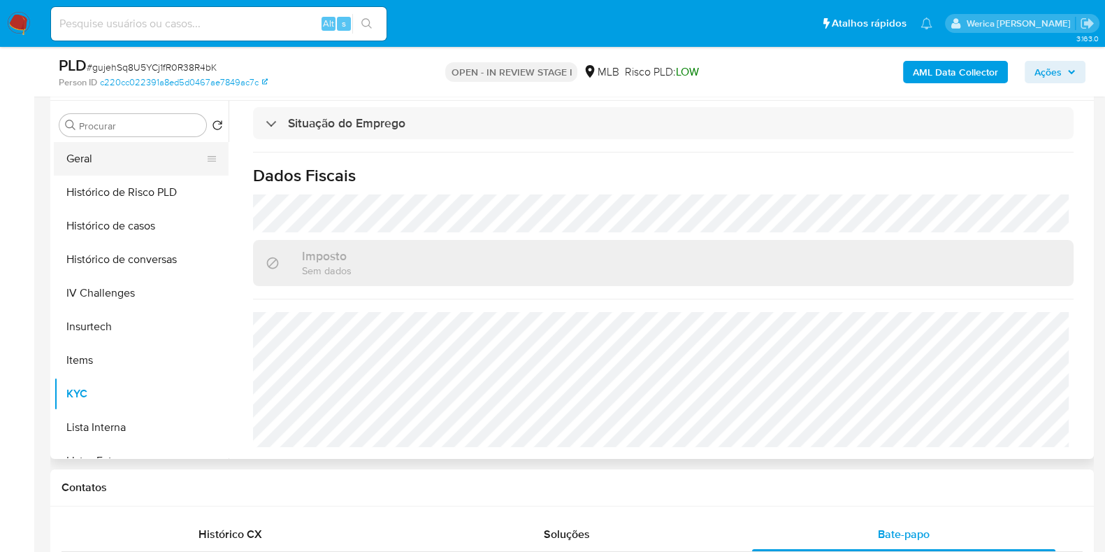
click at [113, 157] on button "Geral" at bounding box center [136, 159] width 164 height 34
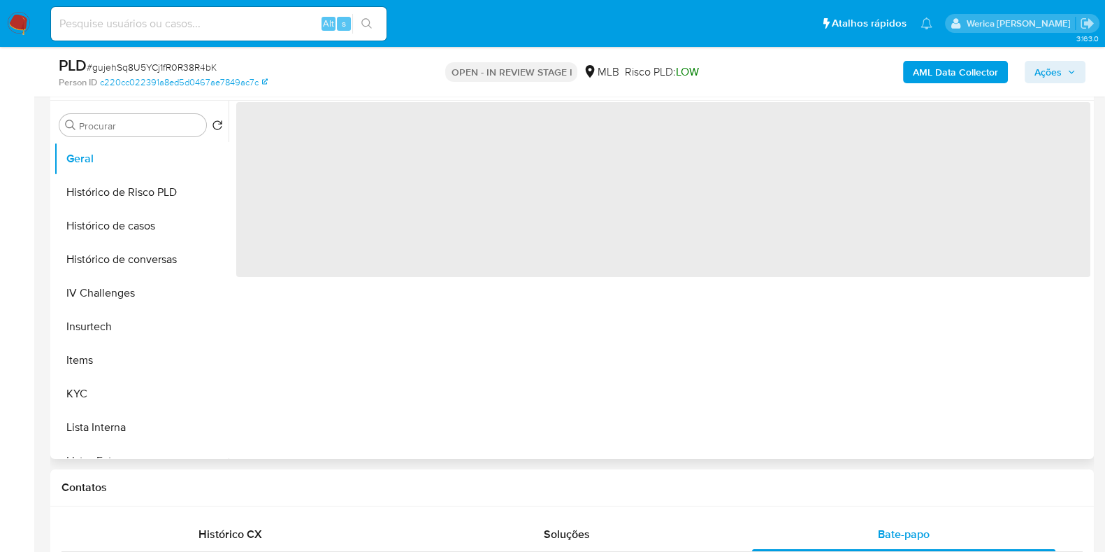
scroll to position [0, 0]
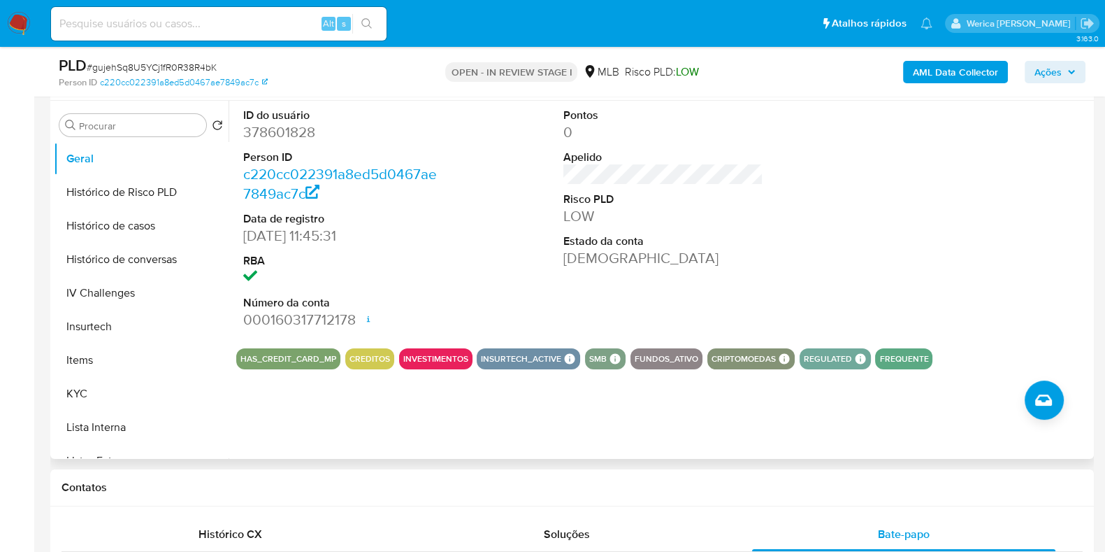
click at [916, 182] on div at bounding box center [984, 219] width 214 height 236
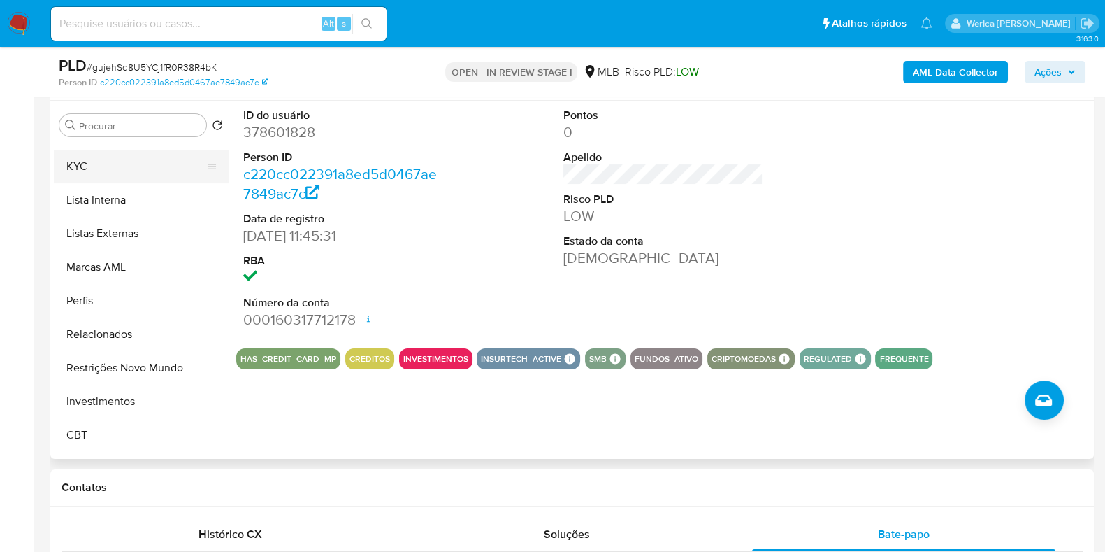
scroll to position [583, 0]
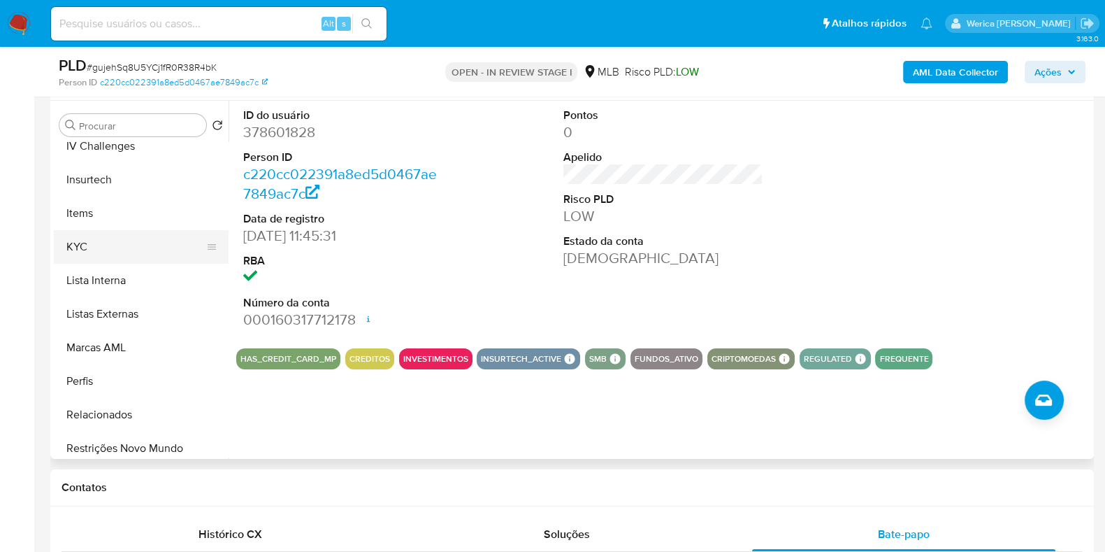
click at [152, 247] on button "KYC" at bounding box center [136, 247] width 164 height 34
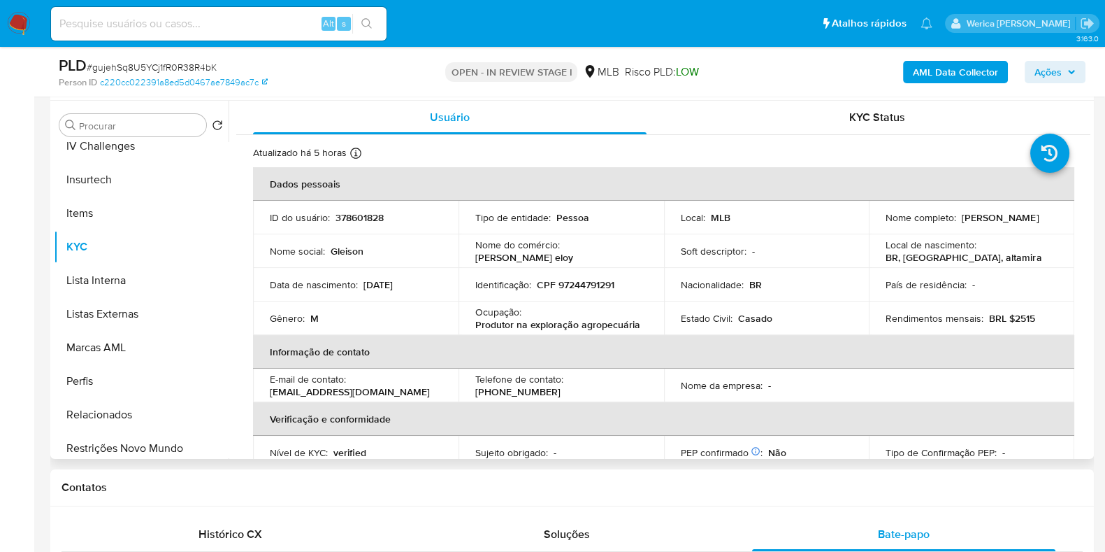
click at [815, 299] on td "Nacionalidade : BR" at bounding box center [767, 285] width 206 height 34
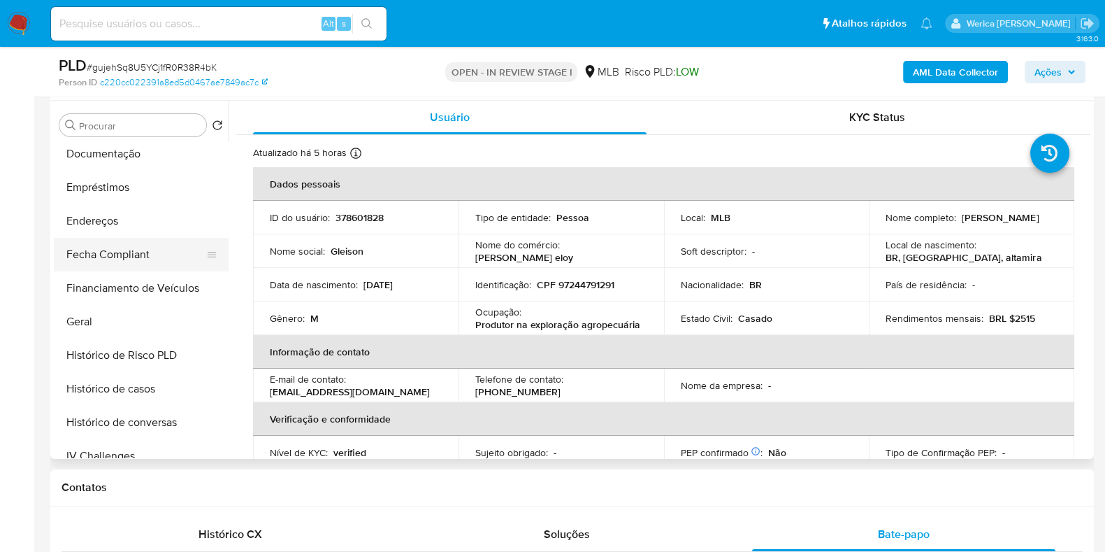
scroll to position [234, 0]
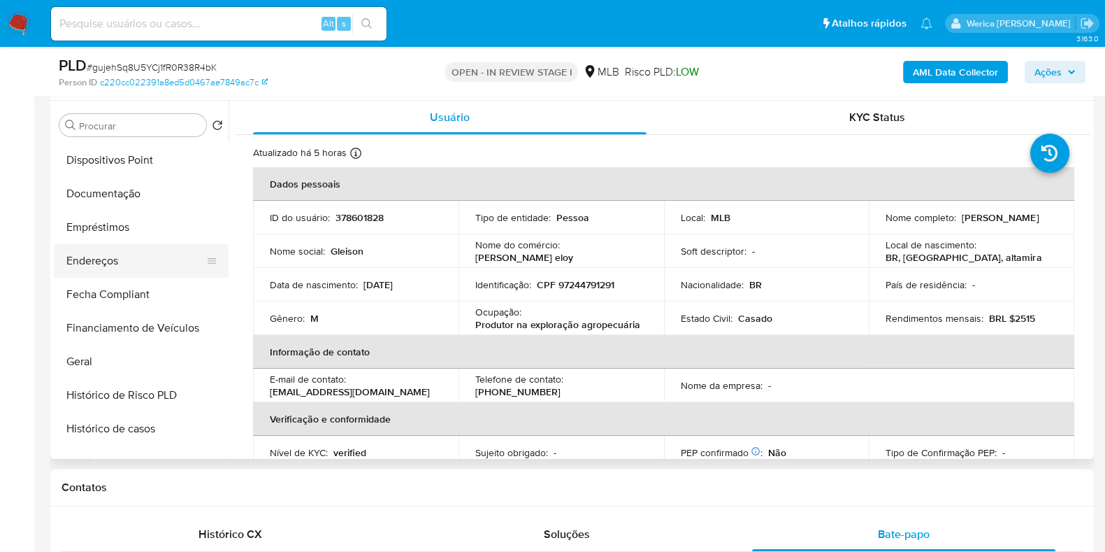
click at [131, 271] on button "Endereços" at bounding box center [136, 261] width 164 height 34
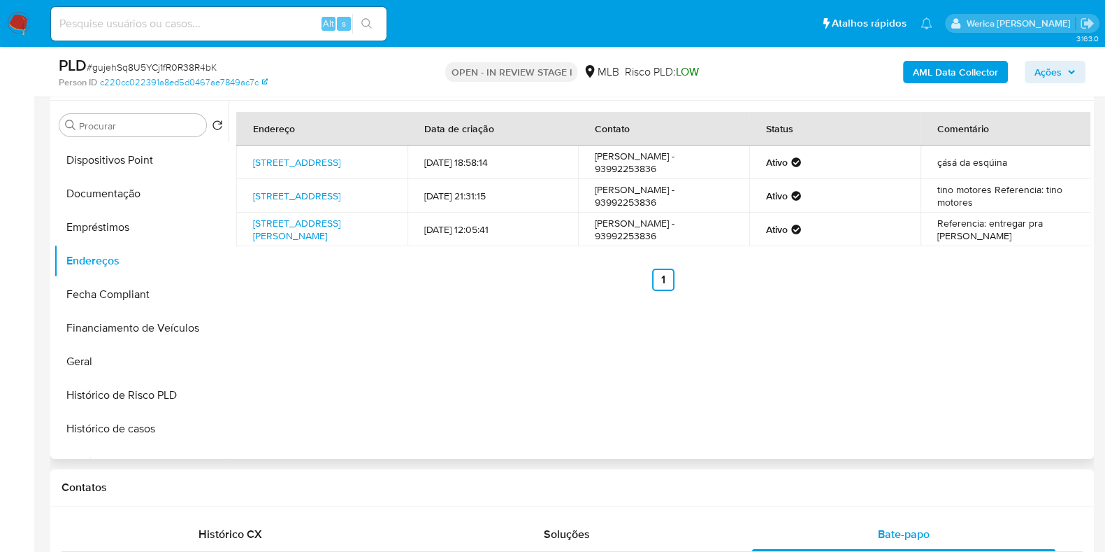
click at [910, 286] on ul "Anterior 1 Siguiente" at bounding box center [663, 279] width 854 height 22
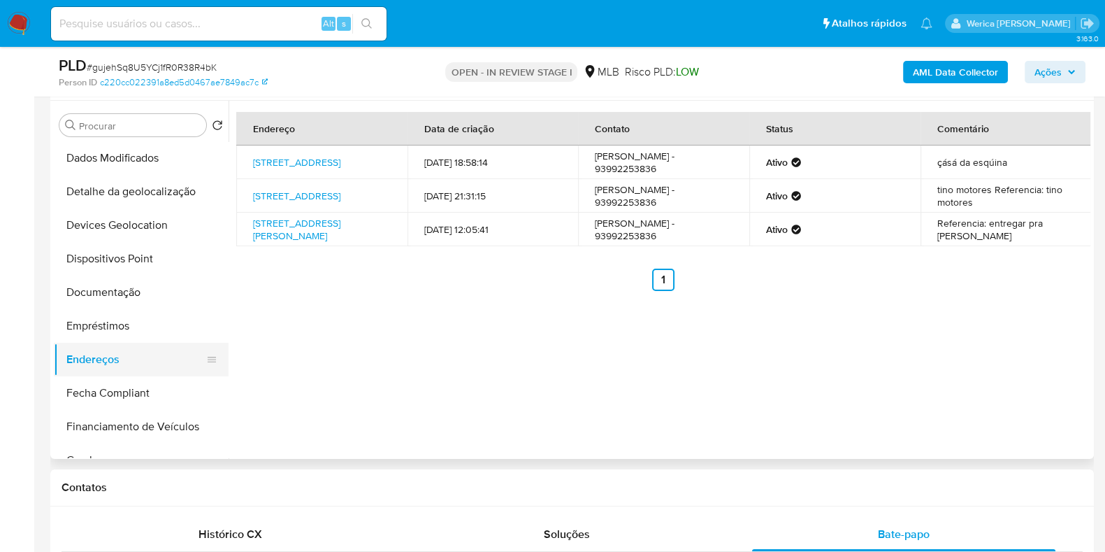
scroll to position [59, 0]
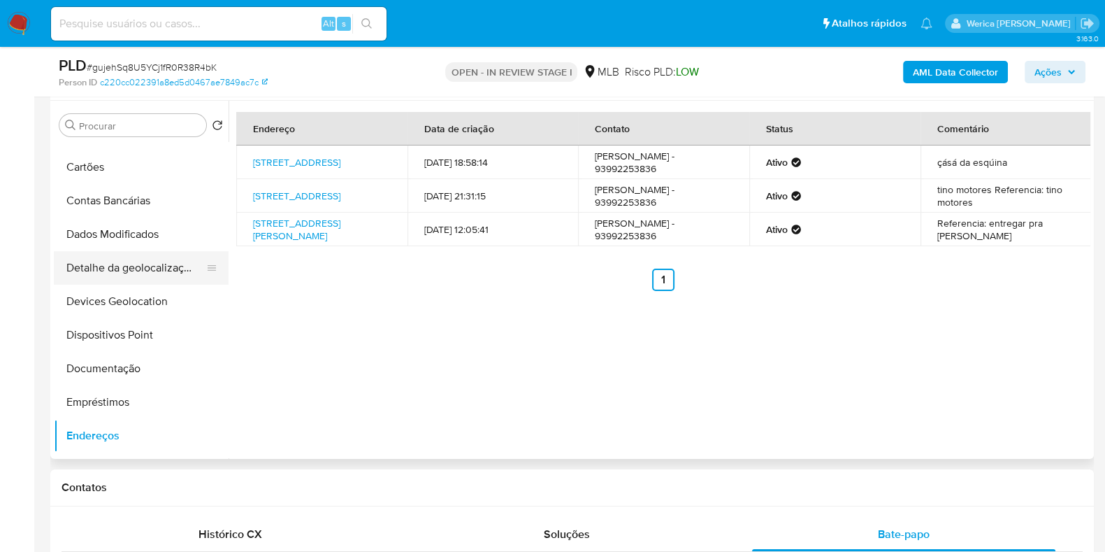
click at [150, 259] on button "Detalhe da geolocalização" at bounding box center [136, 268] width 164 height 34
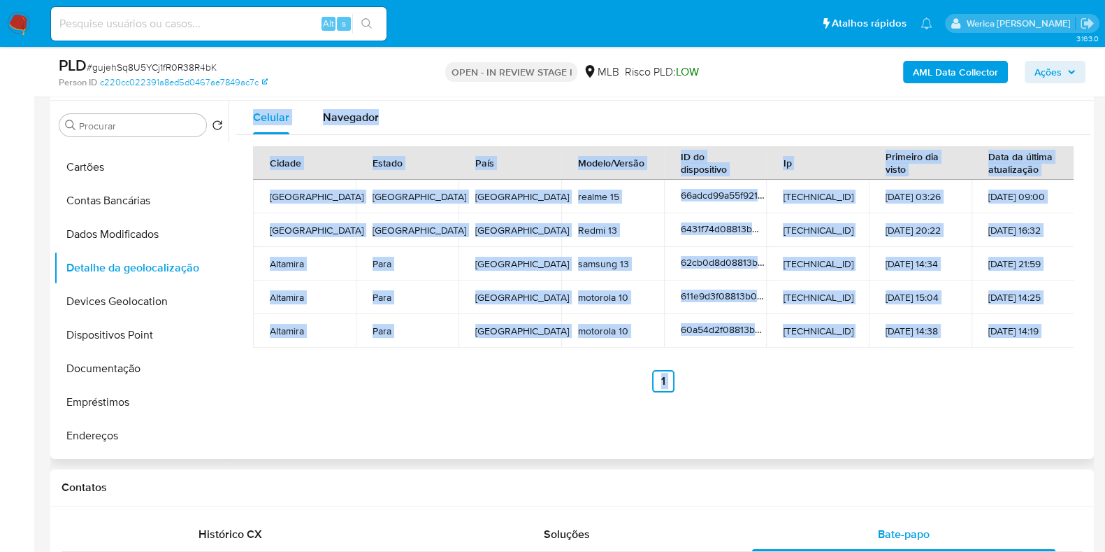
click at [824, 411] on div "Celular Navegador Cidade Estado País Modelo/Versão ID do dispositivo Ip Primeir…" at bounding box center [660, 280] width 862 height 358
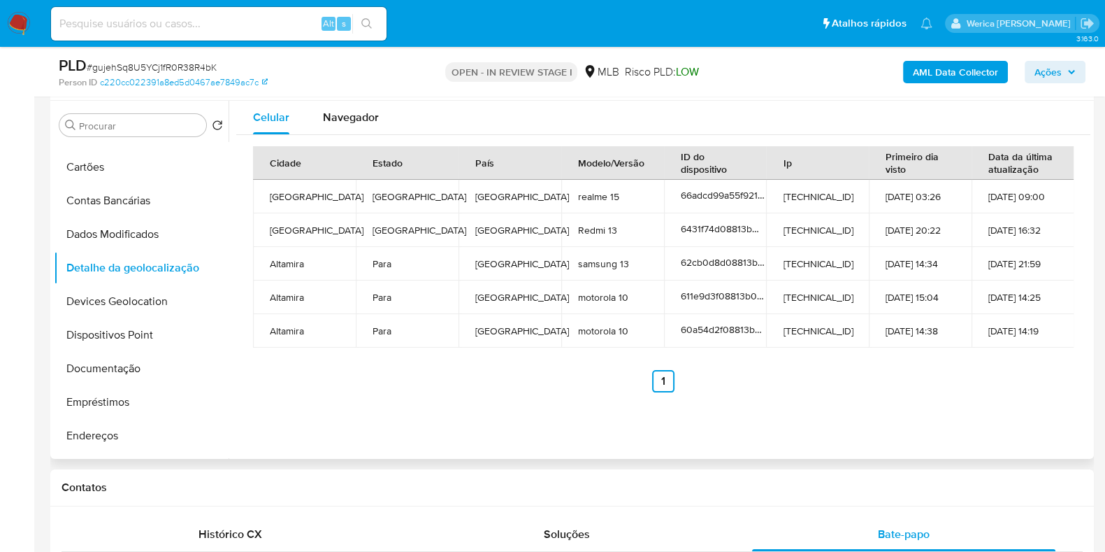
click at [982, 371] on ul "Anterior 1 Siguiente" at bounding box center [663, 381] width 821 height 22
click at [980, 374] on ul "Anterior 1 Siguiente" at bounding box center [663, 381] width 821 height 22
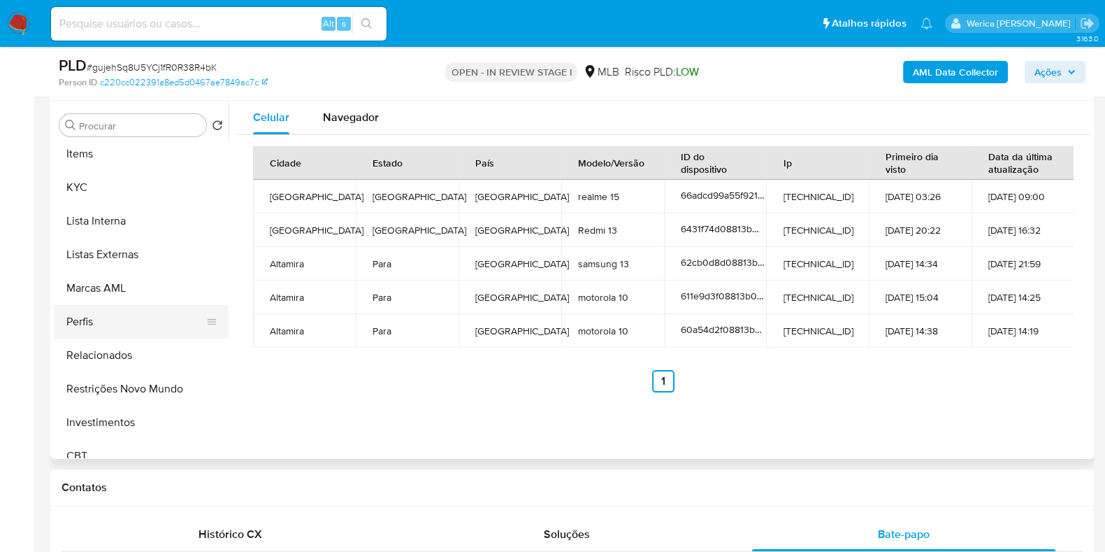
scroll to position [670, 0]
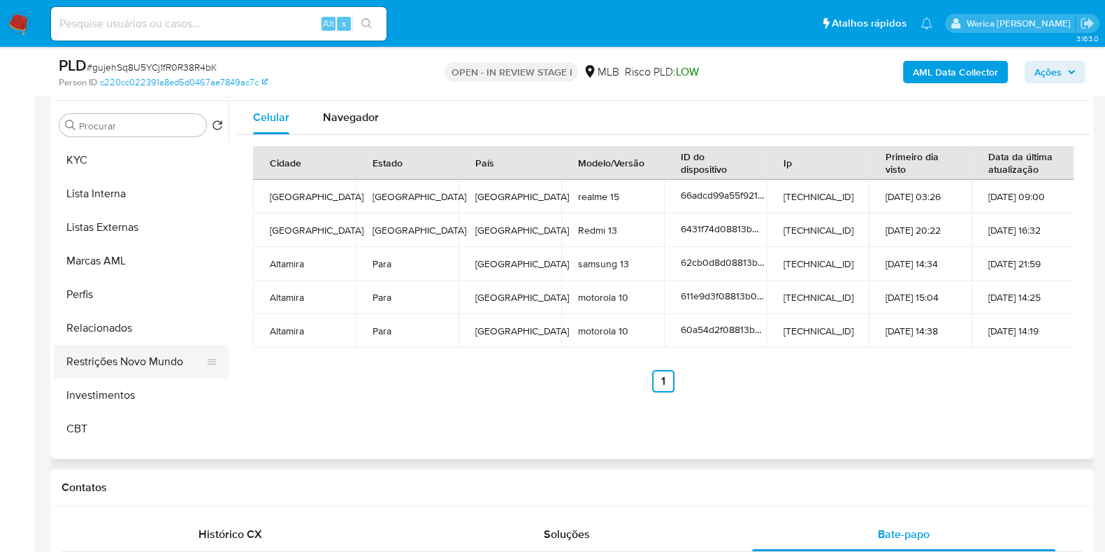
click at [154, 357] on button "Restrições Novo Mundo" at bounding box center [136, 362] width 164 height 34
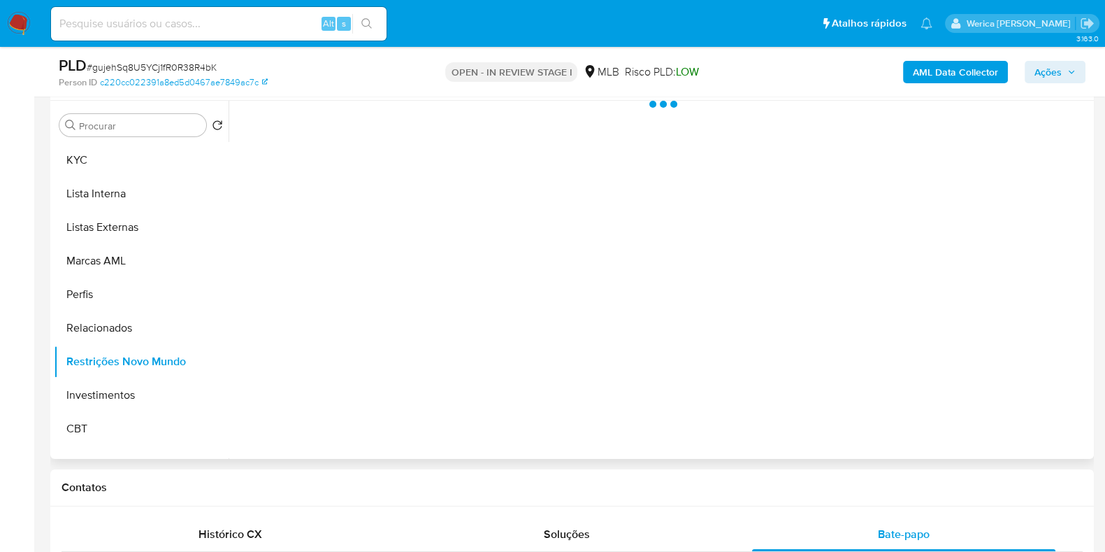
click at [392, 233] on div at bounding box center [660, 280] width 862 height 358
click at [392, 152] on div at bounding box center [660, 280] width 862 height 358
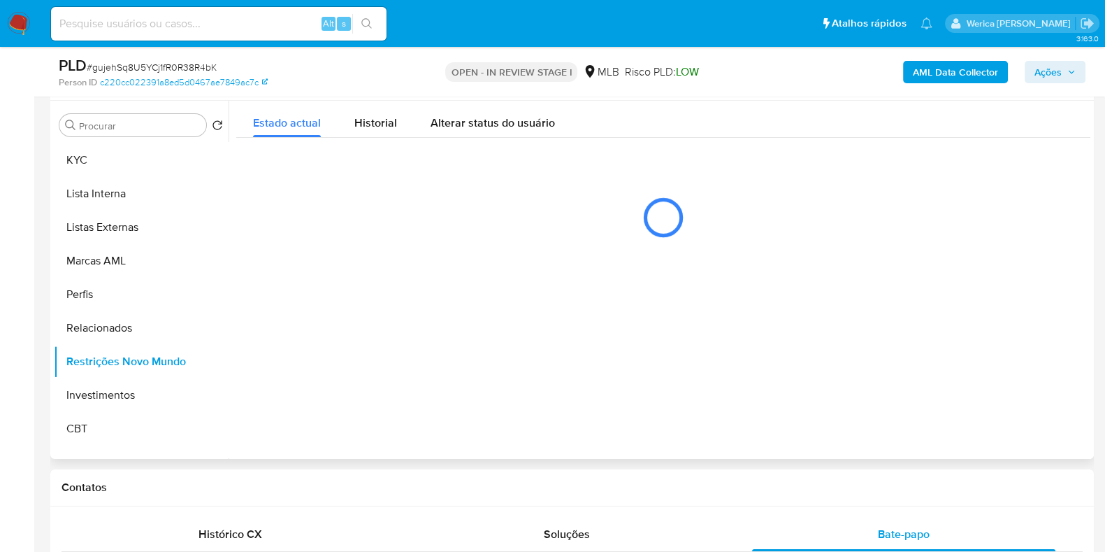
click at [385, 137] on div "Estado actual Historial Alterar status do usuário" at bounding box center [663, 177] width 854 height 152
click at [385, 121] on span "Historial" at bounding box center [375, 123] width 43 height 16
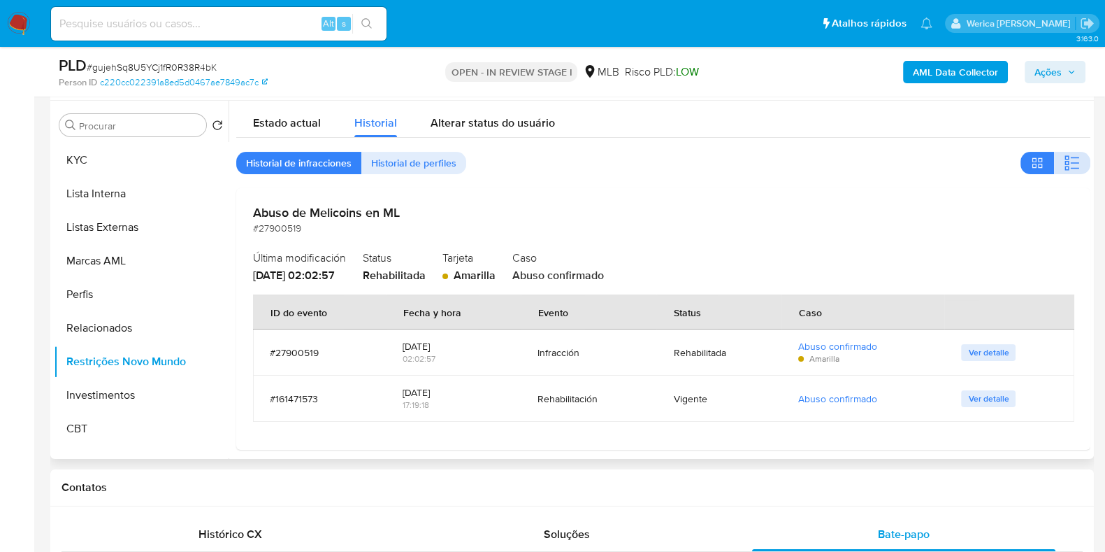
click at [1066, 162] on icon "button" at bounding box center [1072, 163] width 17 height 17
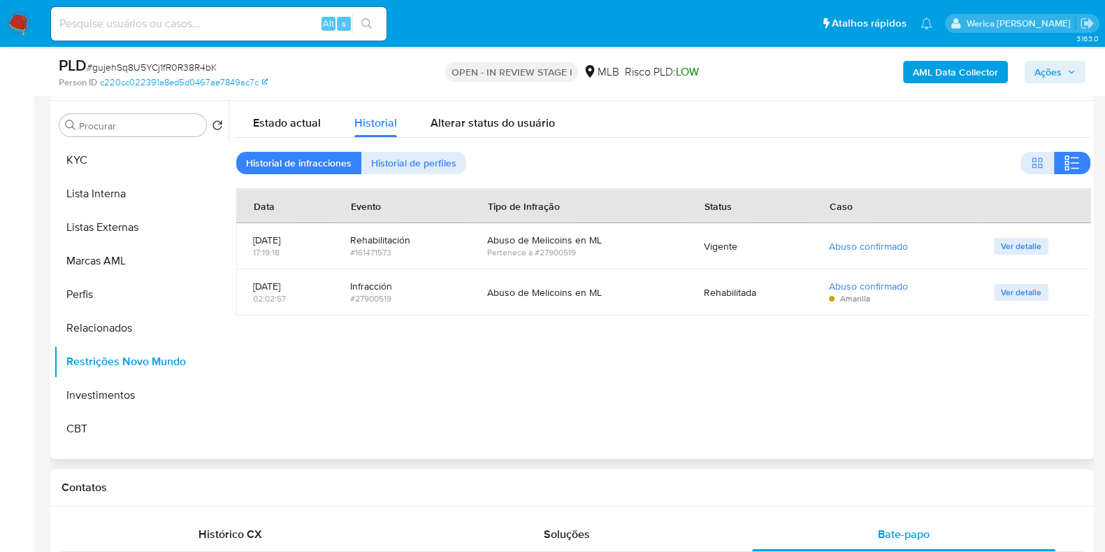
click at [905, 349] on div at bounding box center [660, 280] width 862 height 358
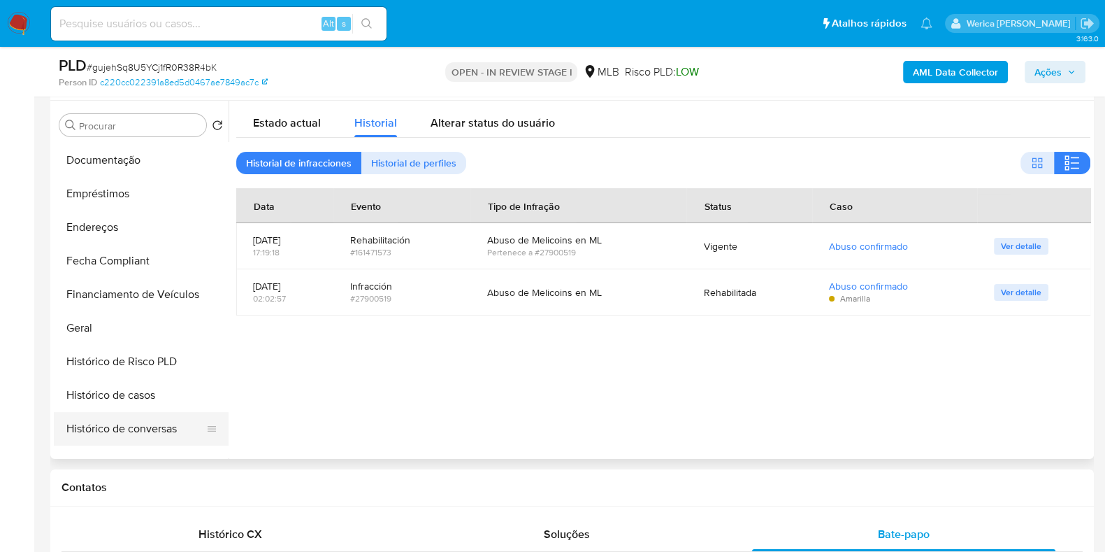
scroll to position [233, 0]
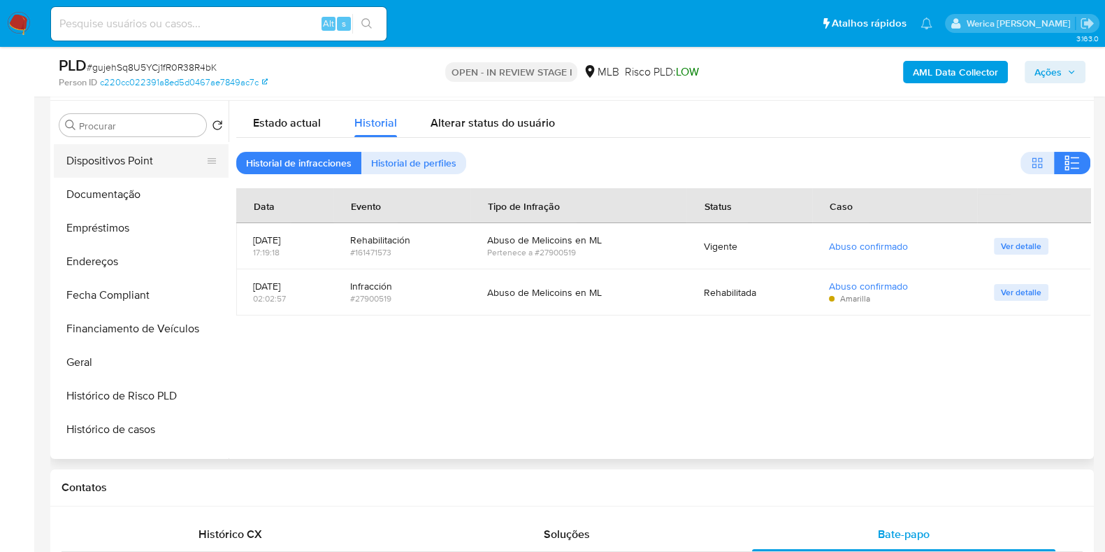
click at [133, 163] on button "Dispositivos Point" at bounding box center [136, 161] width 164 height 34
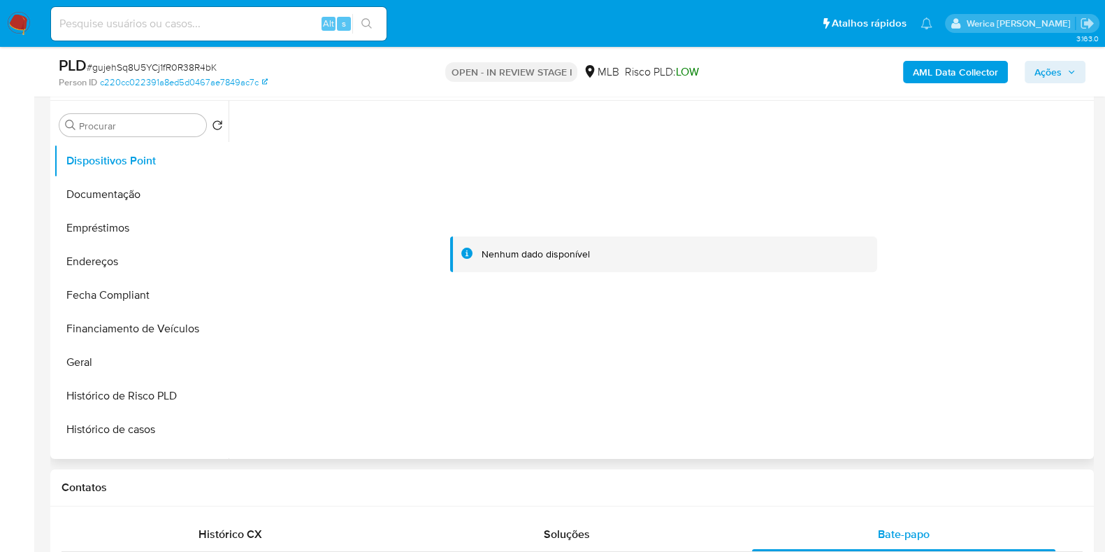
click at [894, 313] on div at bounding box center [663, 255] width 854 height 308
drag, startPoint x: 894, startPoint y: 313, endPoint x: 881, endPoint y: 234, distance: 80.1
click at [894, 313] on div at bounding box center [663, 255] width 854 height 308
click at [142, 200] on button "Documentação" at bounding box center [136, 195] width 164 height 34
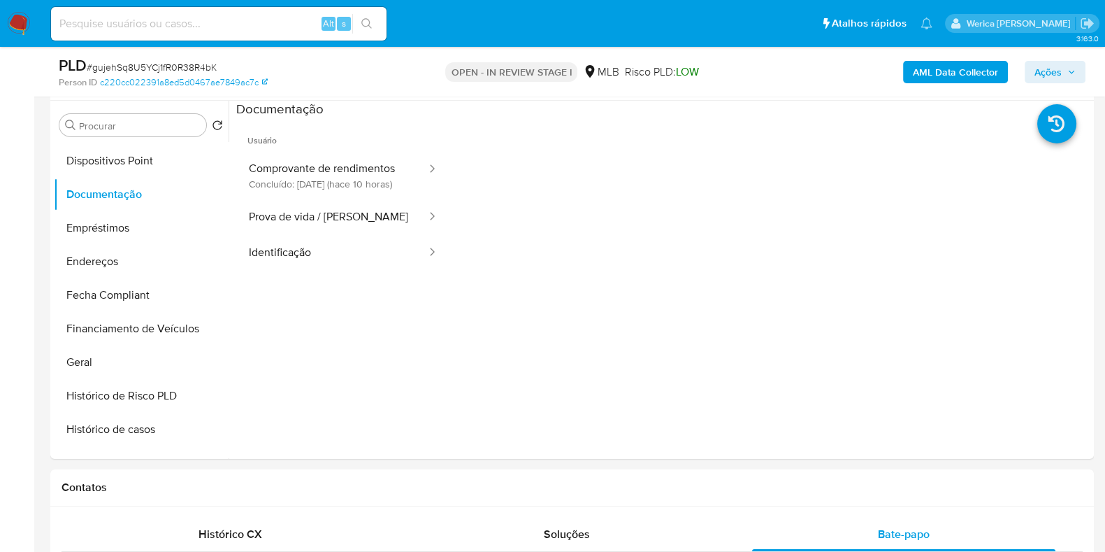
click at [271, 199] on button "Comprovante de rendimentos Concluído: 09/10/2025 (hace 10 horas)" at bounding box center [332, 176] width 192 height 48
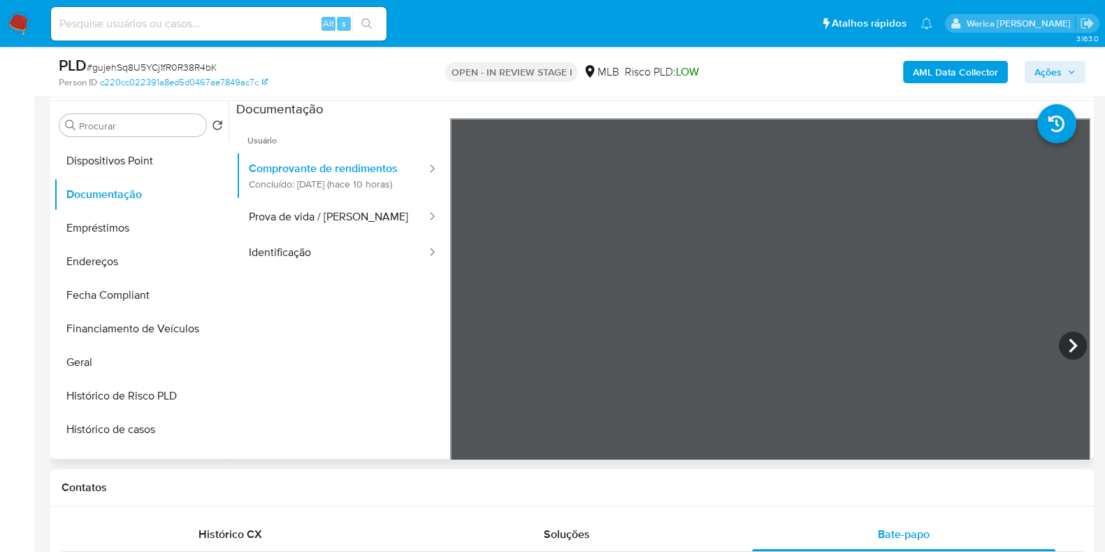
click at [1085, 337] on div at bounding box center [660, 280] width 862 height 358
click at [1072, 343] on icon at bounding box center [1073, 345] width 28 height 28
click at [1000, 329] on div at bounding box center [770, 347] width 641 height 459
click at [999, 68] on button "AML Data Collector" at bounding box center [955, 72] width 105 height 22
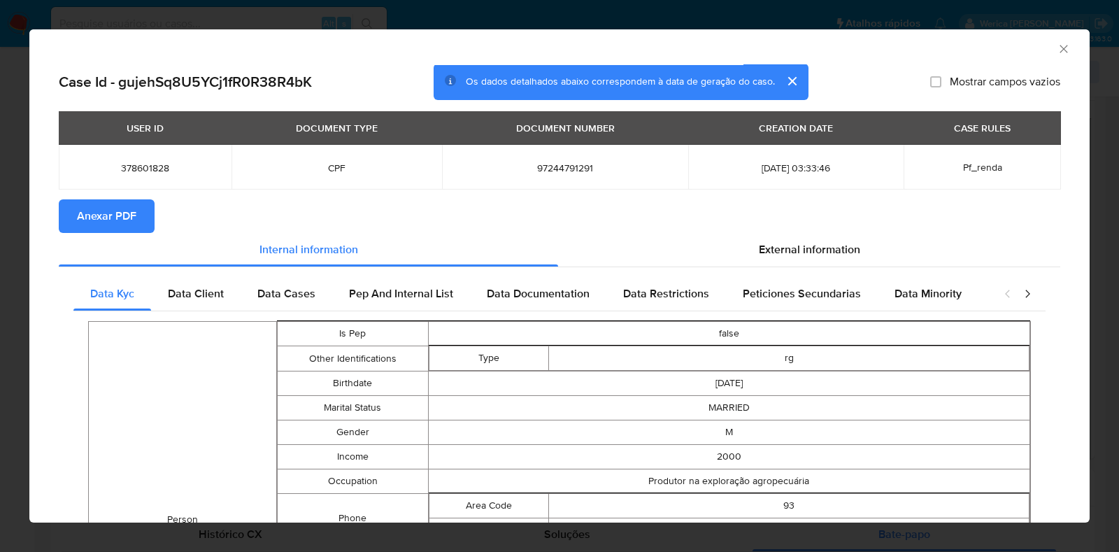
click at [112, 224] on span "Anexar PDF" at bounding box center [106, 216] width 59 height 31
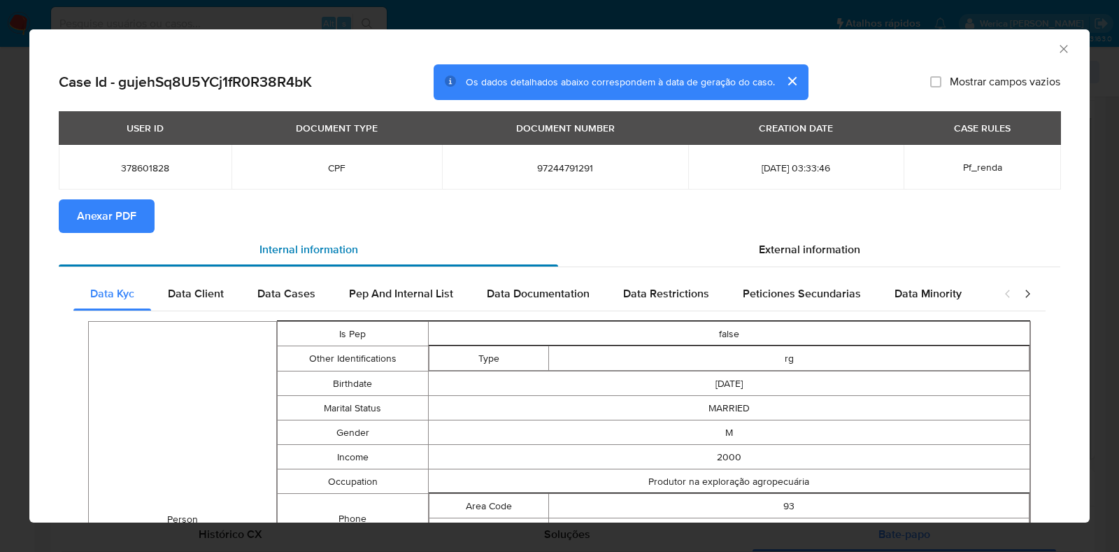
click at [517, 235] on div "Internal information" at bounding box center [308, 250] width 499 height 34
click at [1056, 50] on icon "Fechar a janela" at bounding box center [1063, 49] width 14 height 14
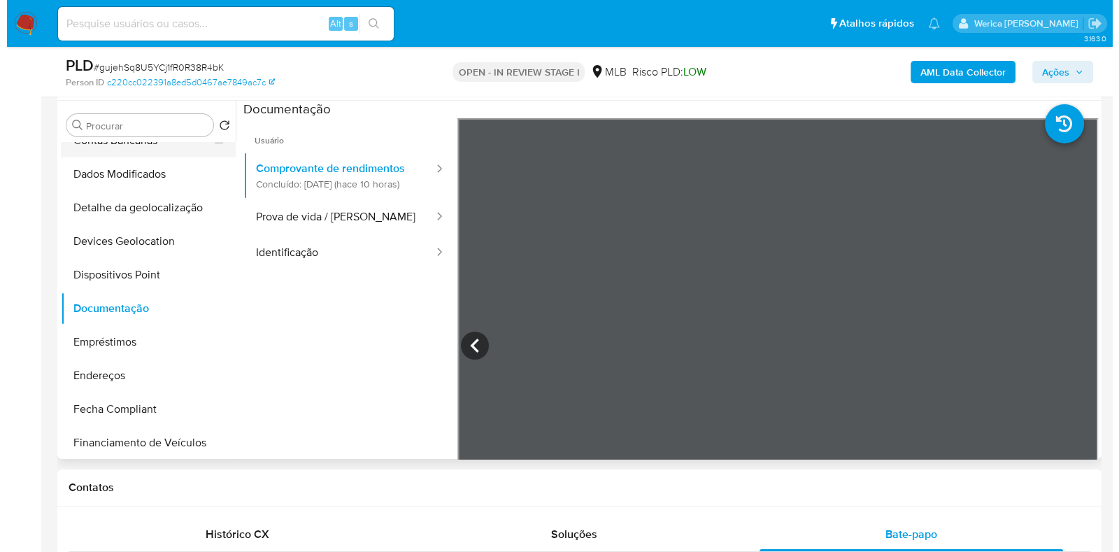
scroll to position [0, 0]
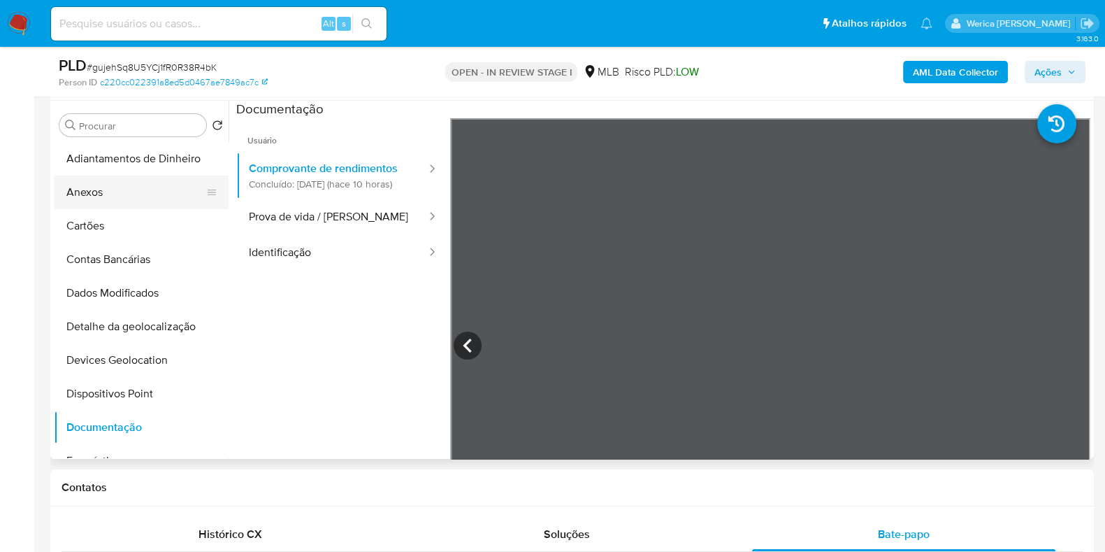
click at [129, 196] on button "Anexos" at bounding box center [136, 192] width 164 height 34
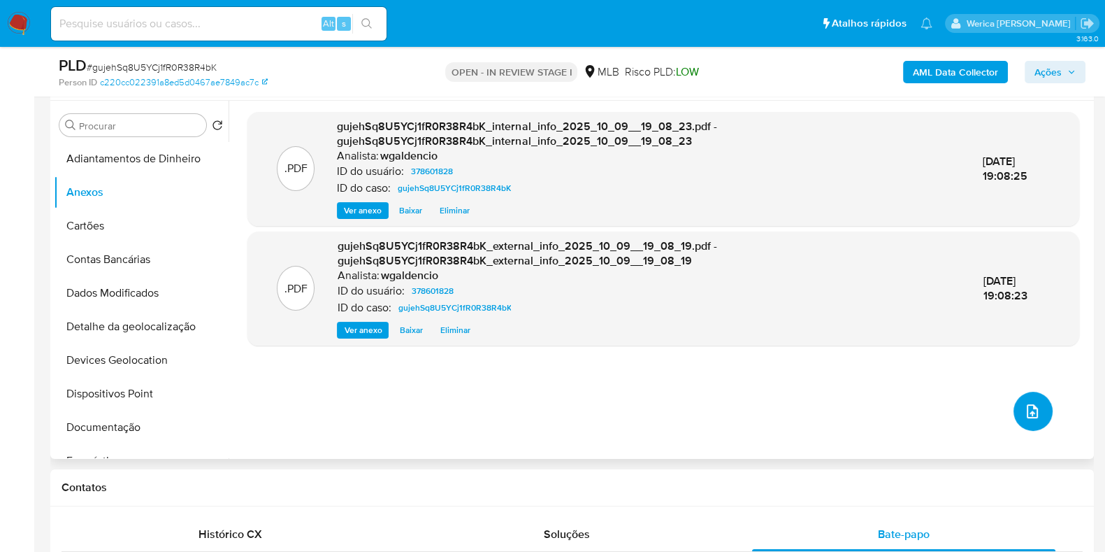
click at [1024, 405] on icon "upload-file" at bounding box center [1032, 411] width 17 height 17
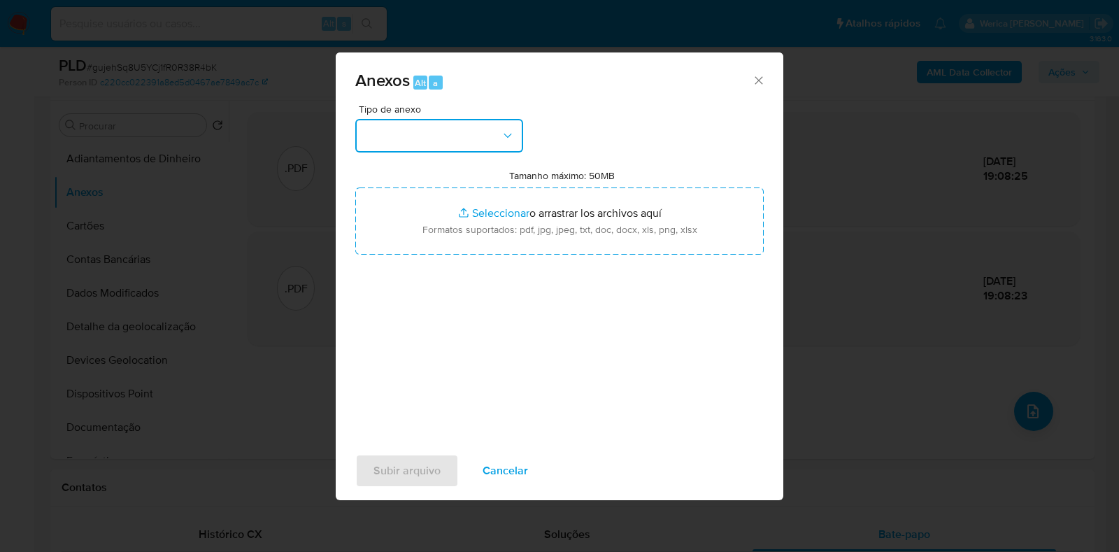
click at [516, 127] on button "button" at bounding box center [439, 136] width 168 height 34
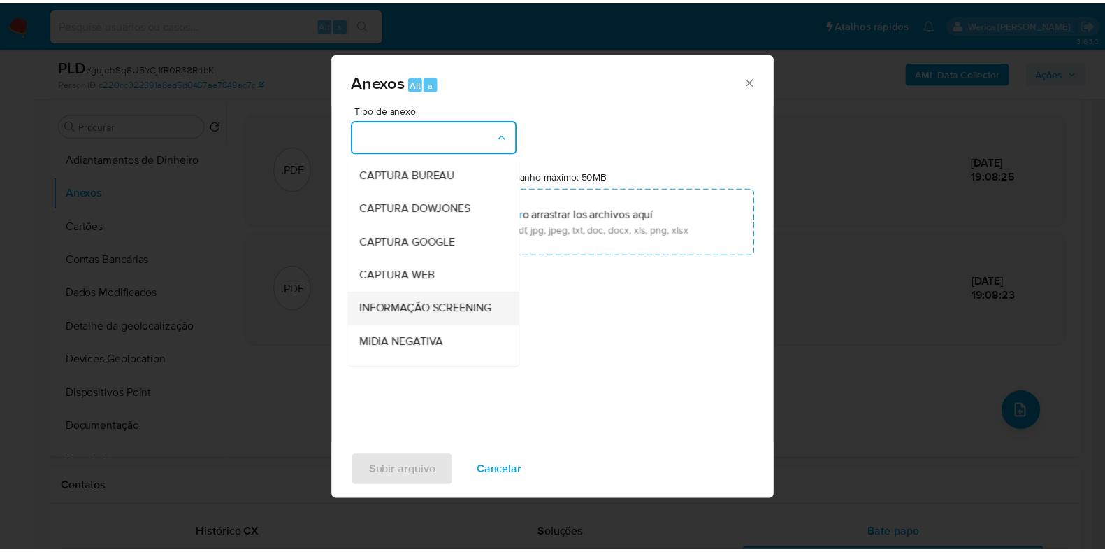
scroll to position [215, 0]
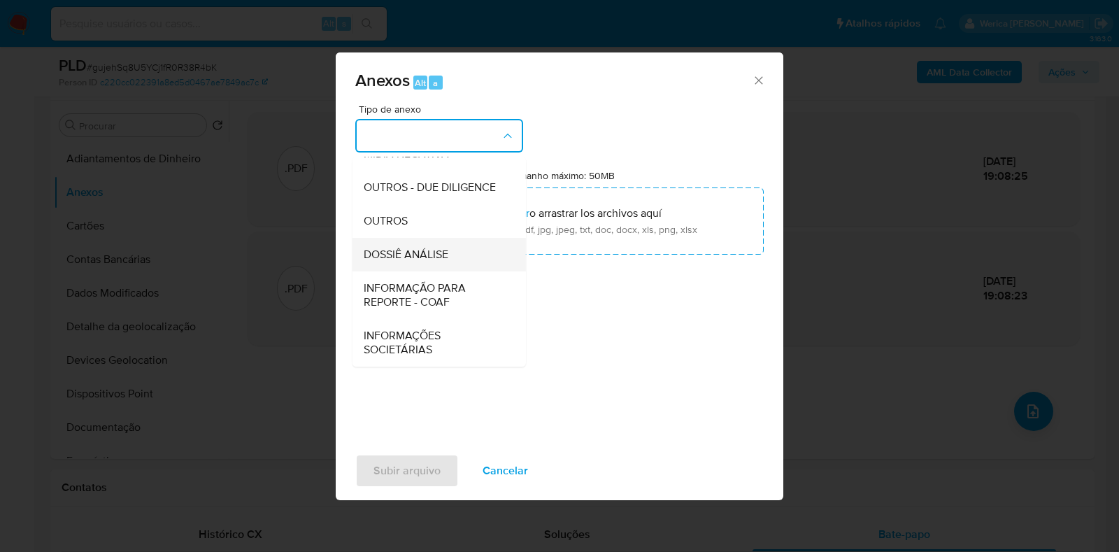
click at [467, 247] on div "DOSSIÊ ANÁLISE" at bounding box center [435, 255] width 143 height 34
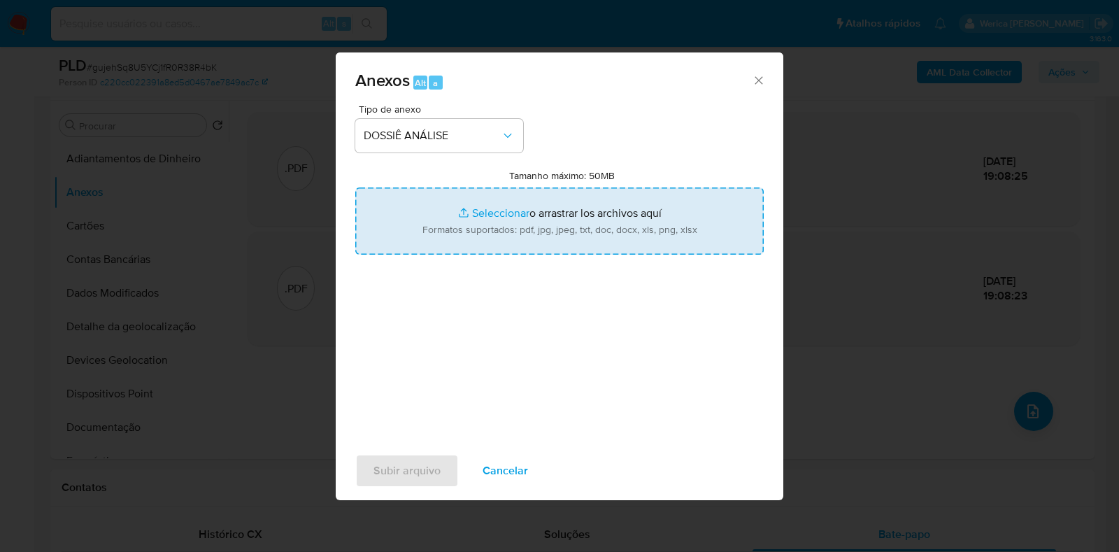
click at [594, 213] on input "Tamanho máximo: 50MB Seleccionar archivos" at bounding box center [559, 220] width 408 height 67
type input "C:\fakepath\Mulan 378601828_2025_10_08_09_56_15.xlsx"
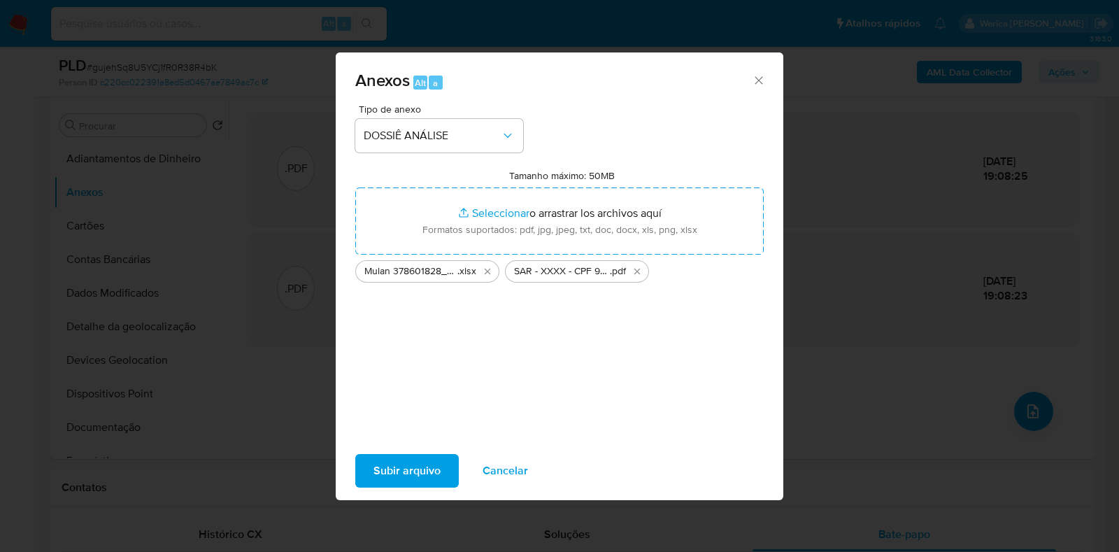
click at [413, 474] on span "Subir arquivo" at bounding box center [406, 470] width 67 height 31
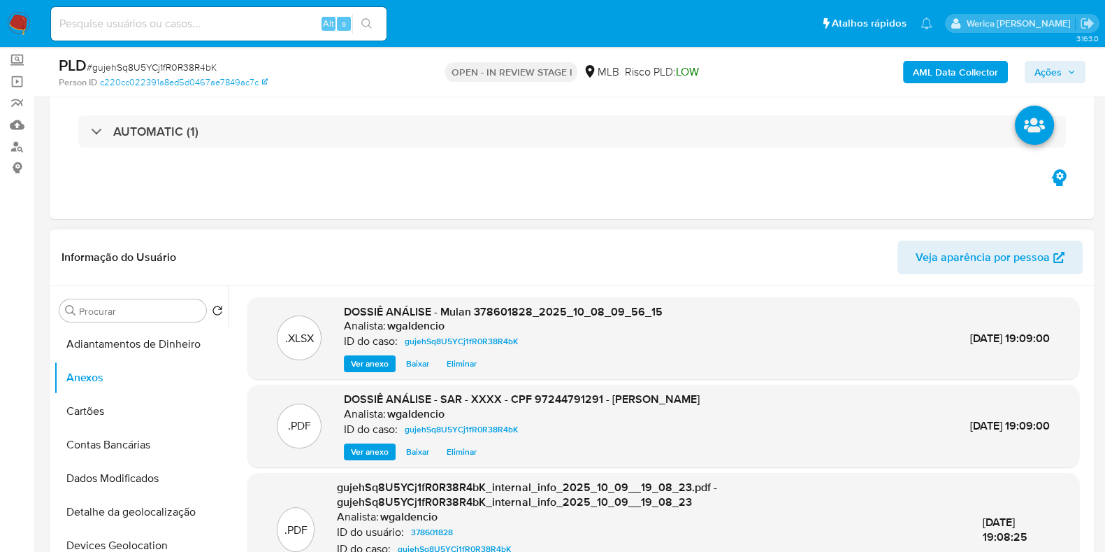
scroll to position [0, 0]
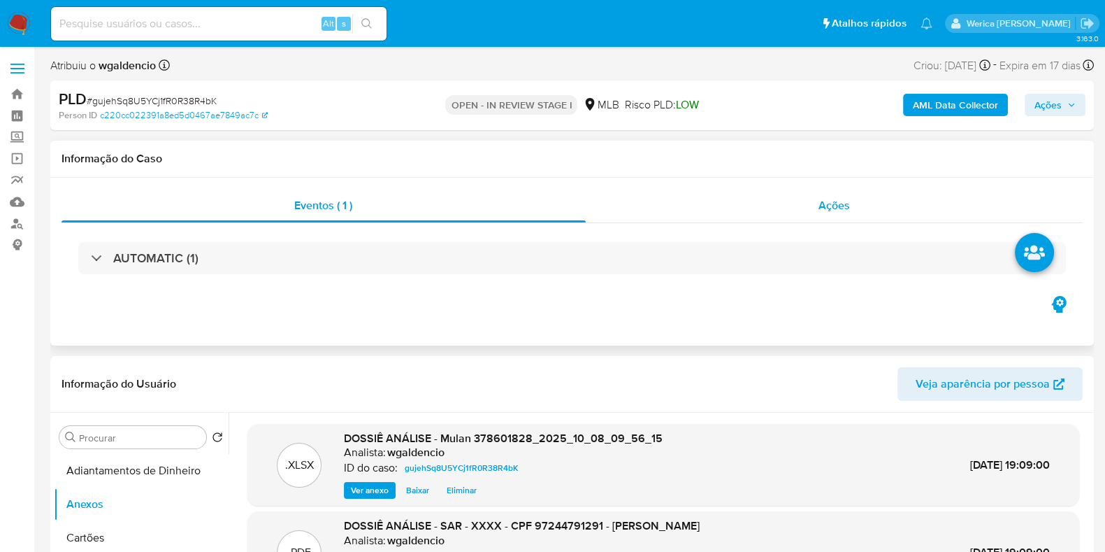
click at [825, 215] on div "Ações" at bounding box center [835, 206] width 498 height 34
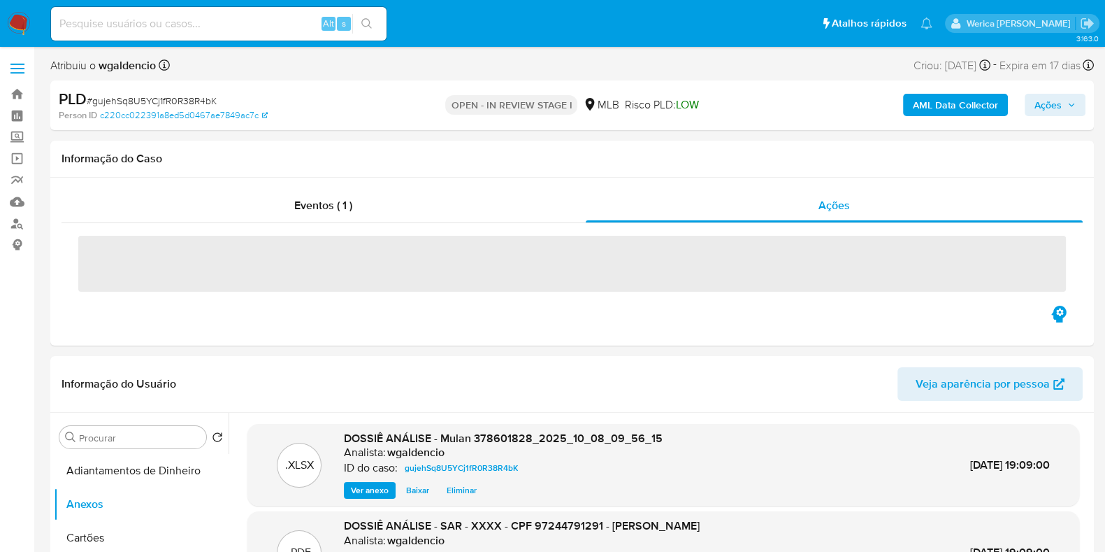
click at [1072, 103] on icon "button" at bounding box center [1072, 105] width 8 height 8
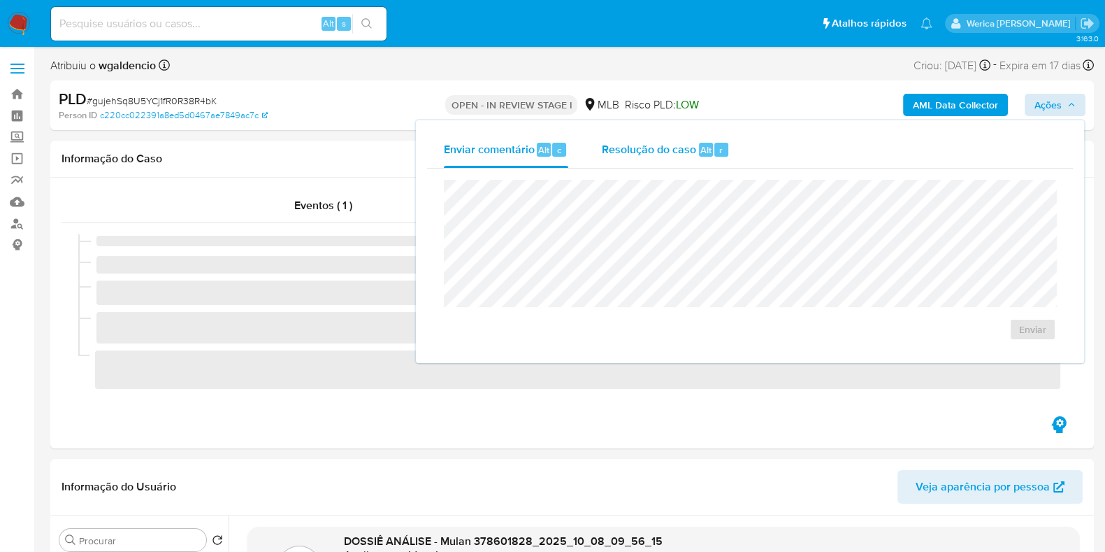
click at [642, 159] on div "Resolução do caso Alt r" at bounding box center [666, 149] width 128 height 36
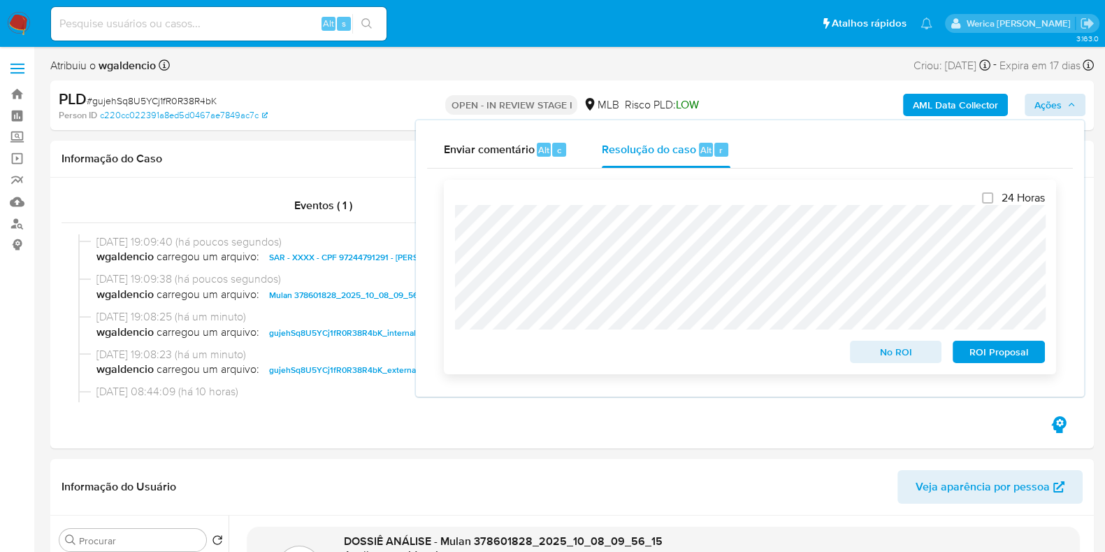
click at [987, 354] on span "ROI Proposal" at bounding box center [999, 352] width 73 height 20
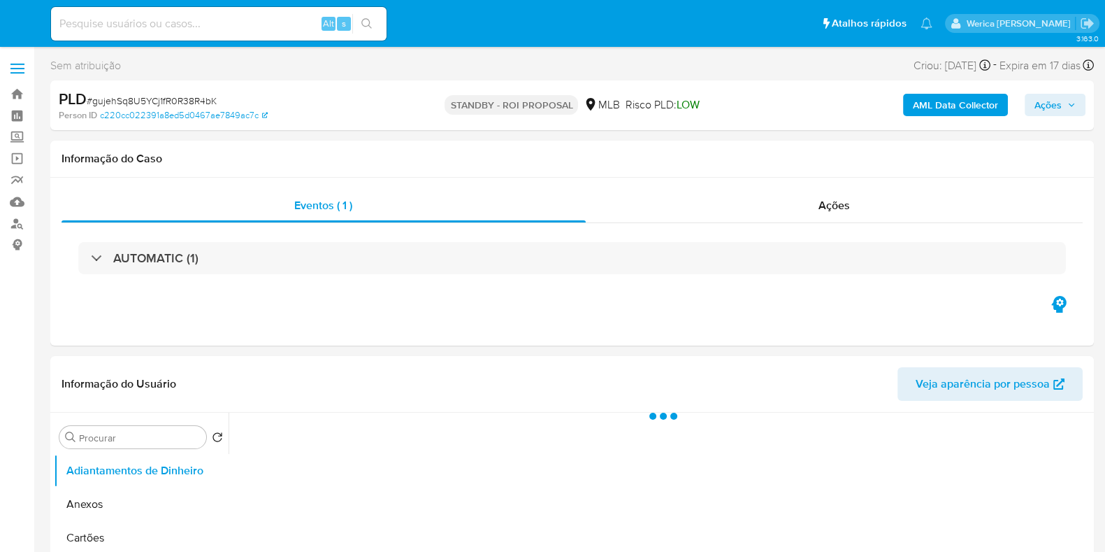
select select "10"
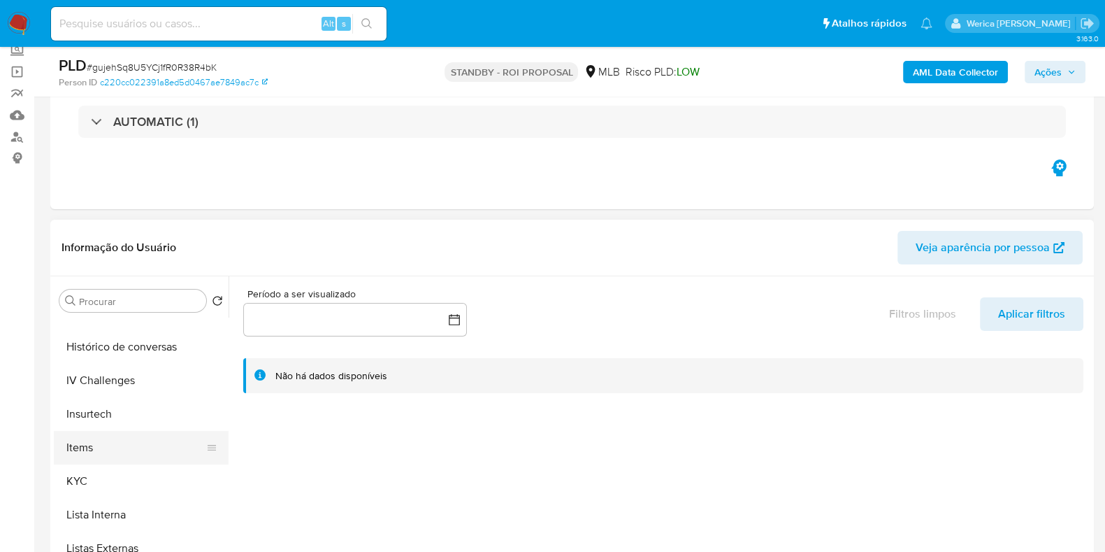
scroll to position [349, 0]
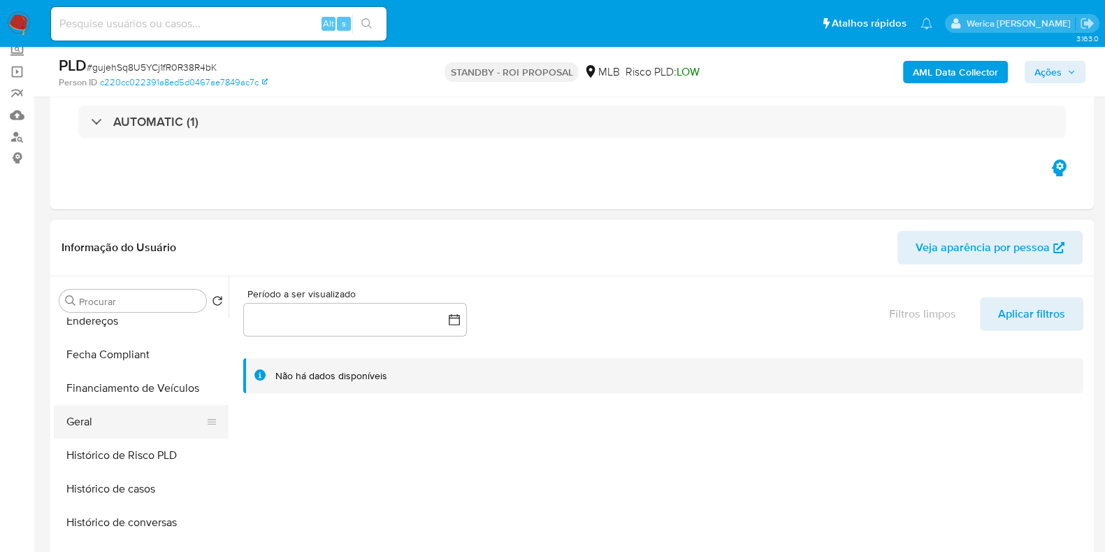
click at [105, 417] on button "Geral" at bounding box center [136, 422] width 164 height 34
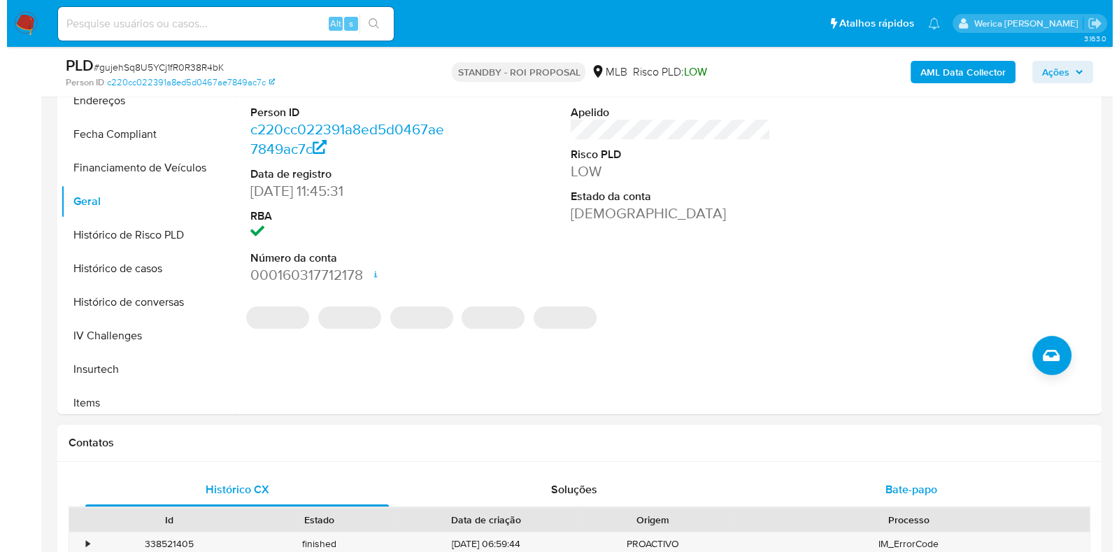
scroll to position [437, 0]
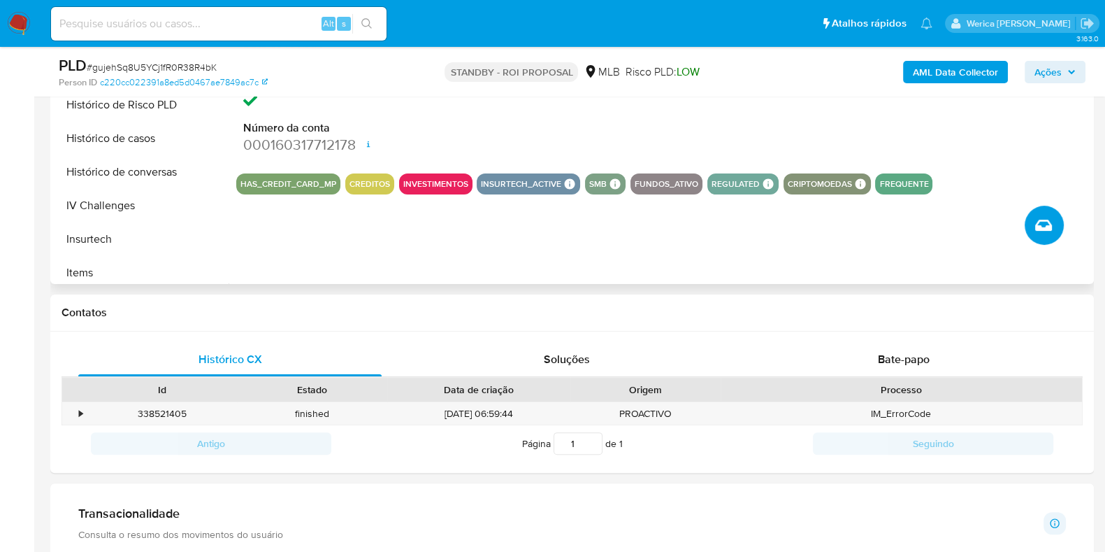
click at [1047, 217] on icon "Criar caso manual" at bounding box center [1043, 225] width 17 height 17
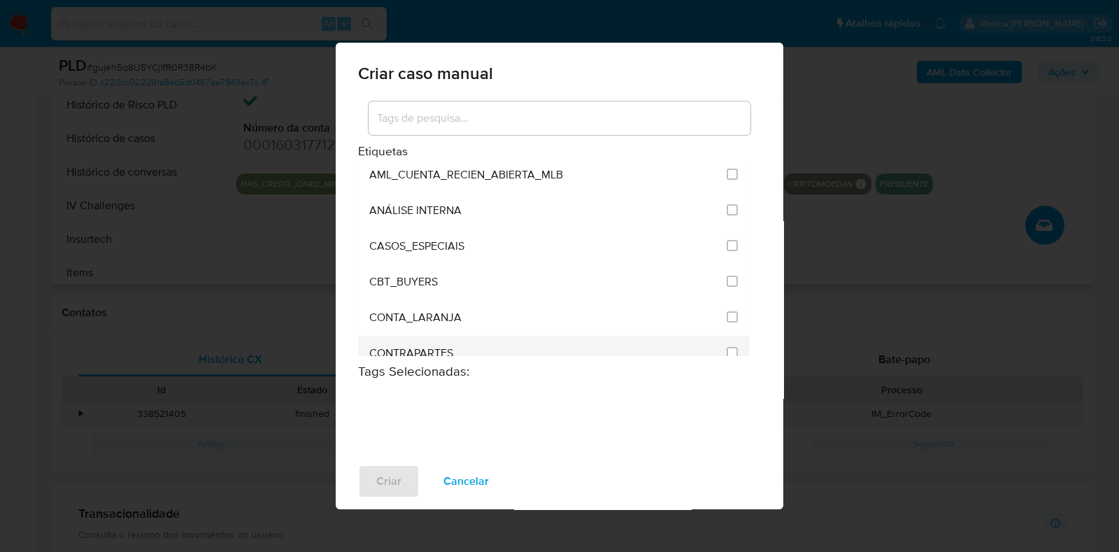
scroll to position [87, 0]
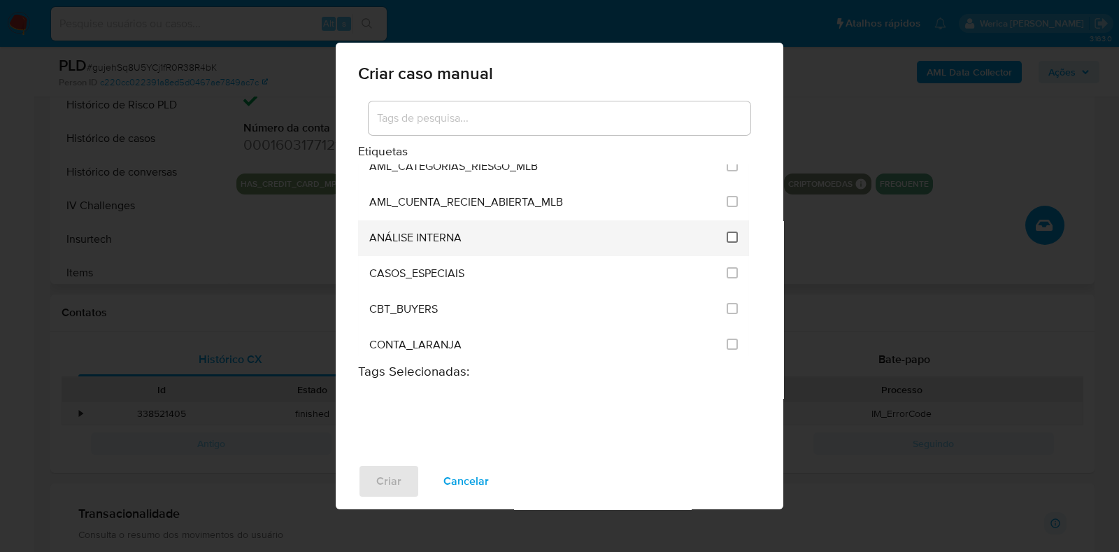
click at [730, 238] on input "1886" at bounding box center [731, 236] width 11 height 11
checkbox input "true"
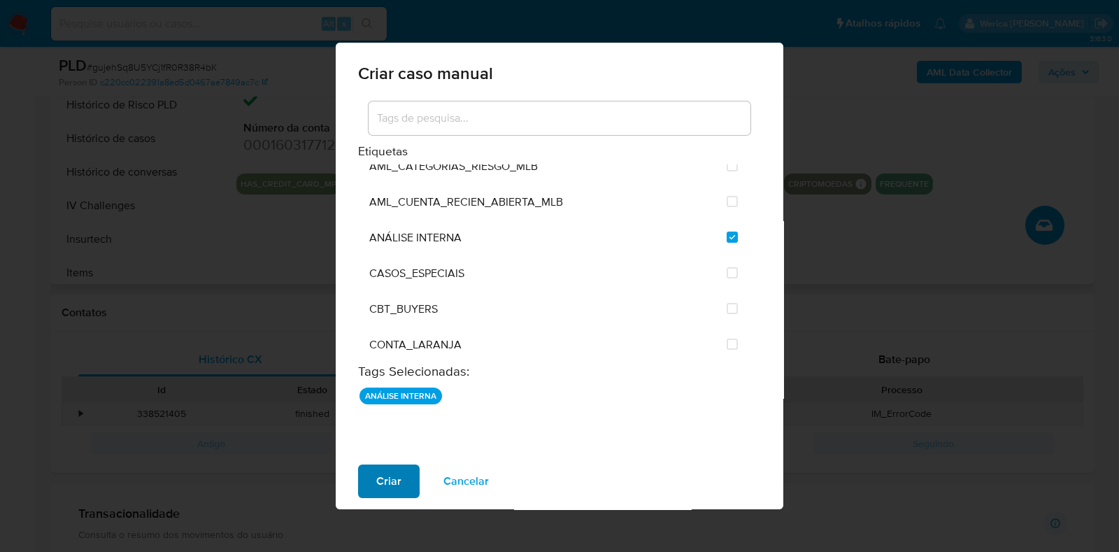
click at [399, 487] on span "Criar" at bounding box center [388, 481] width 25 height 31
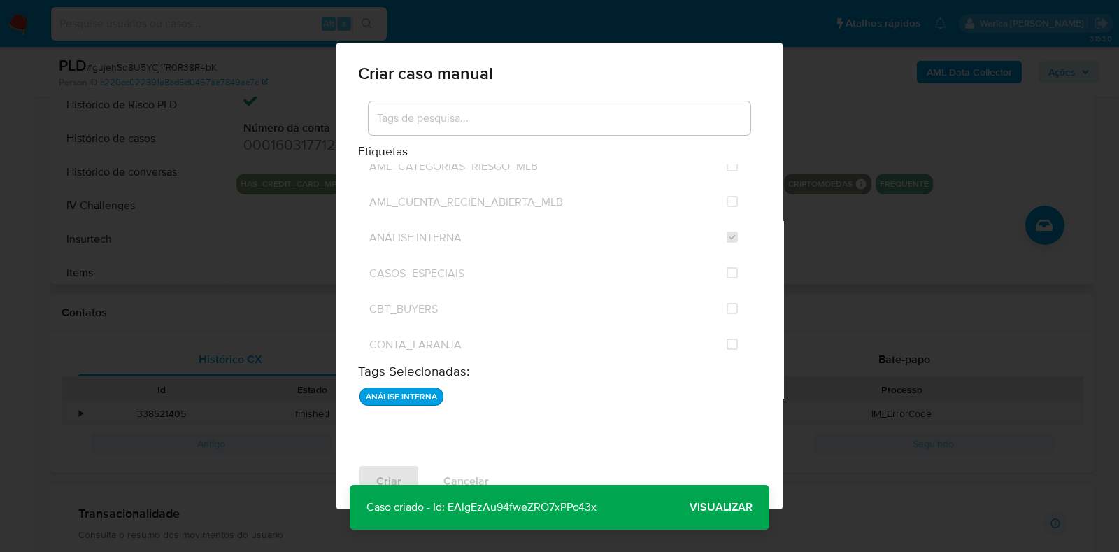
click at [728, 507] on span "Visualizar" at bounding box center [720, 507] width 63 height 0
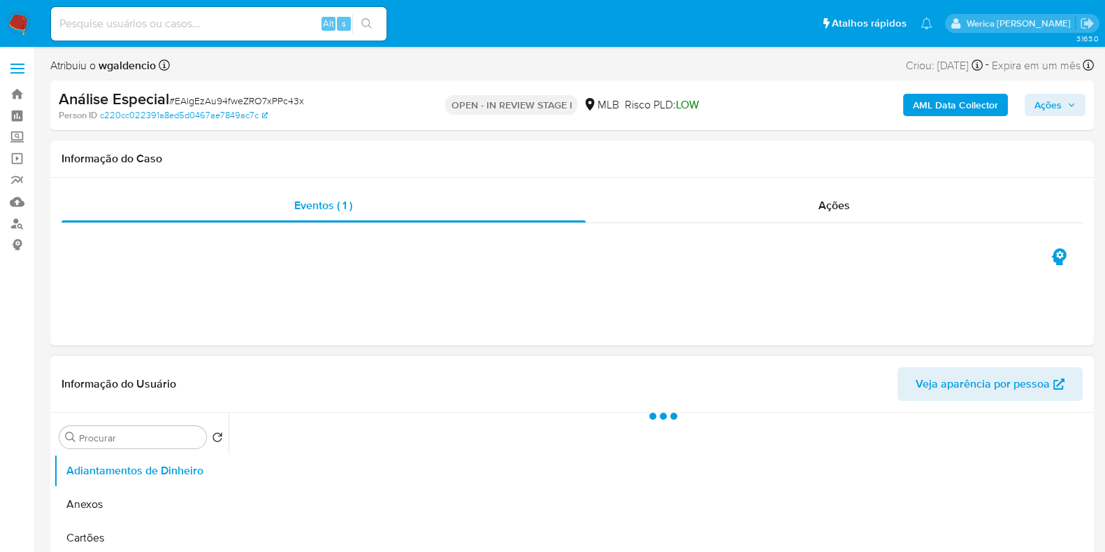
select select "10"
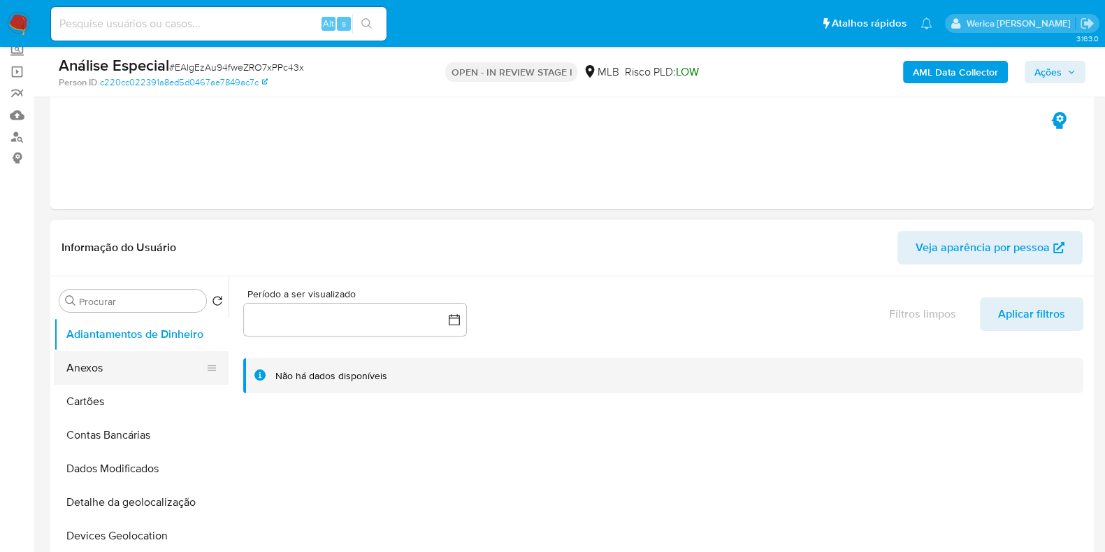
click at [134, 382] on button "Anexos" at bounding box center [136, 368] width 164 height 34
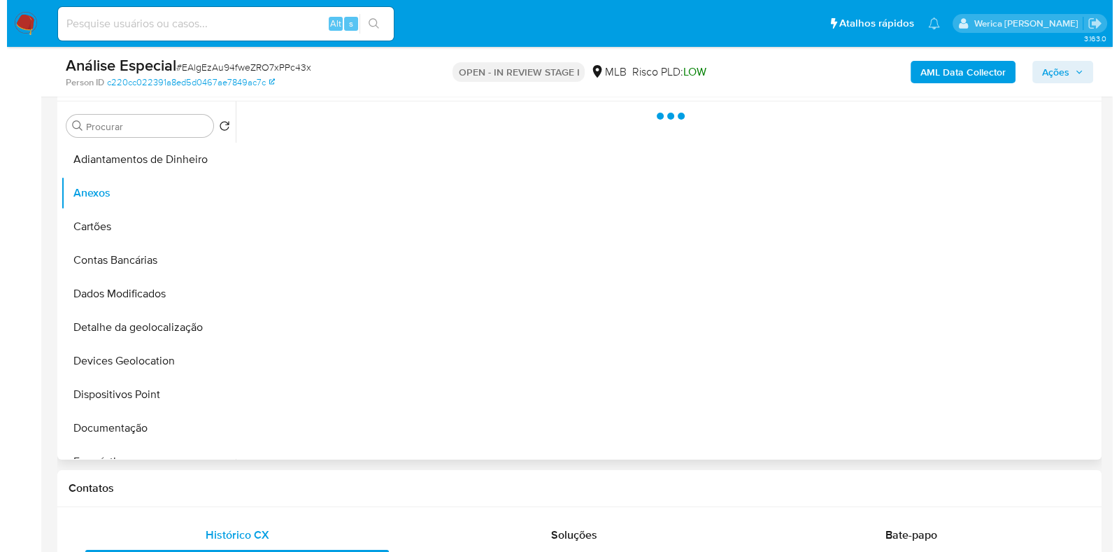
scroll to position [262, 0]
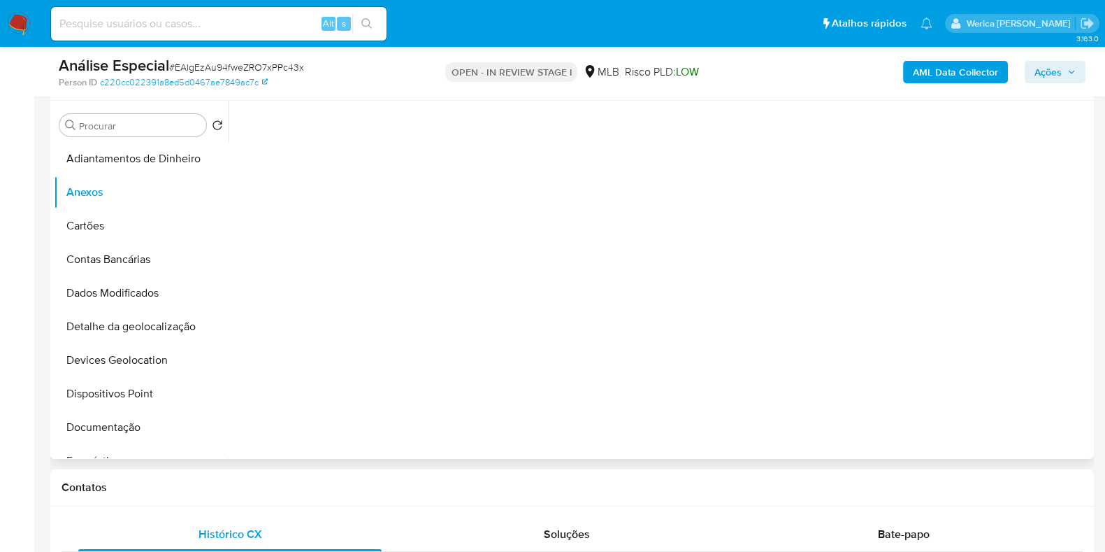
click at [1044, 417] on div at bounding box center [660, 280] width 862 height 358
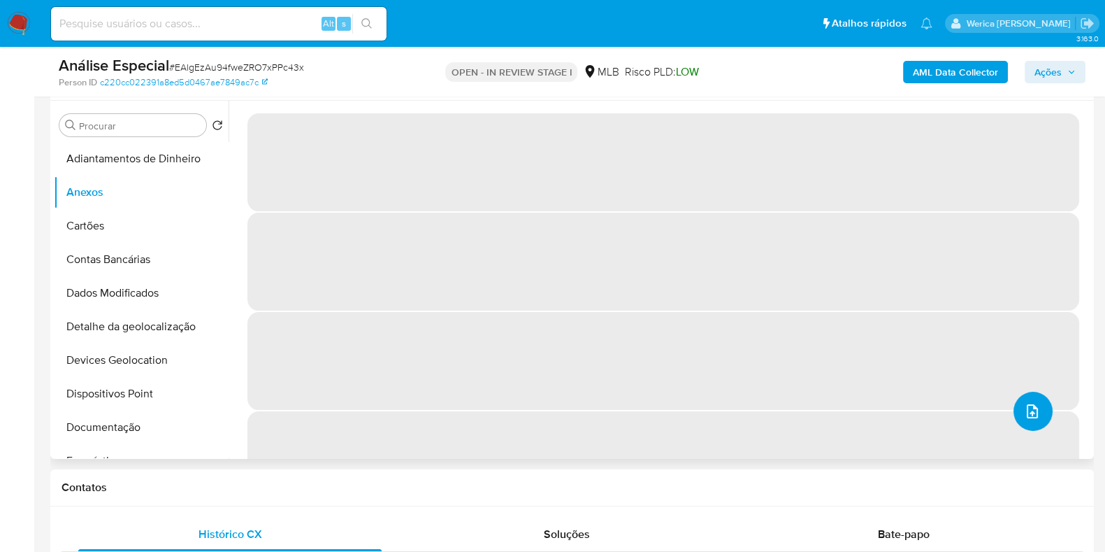
click at [1038, 424] on button "upload-file" at bounding box center [1033, 411] width 39 height 39
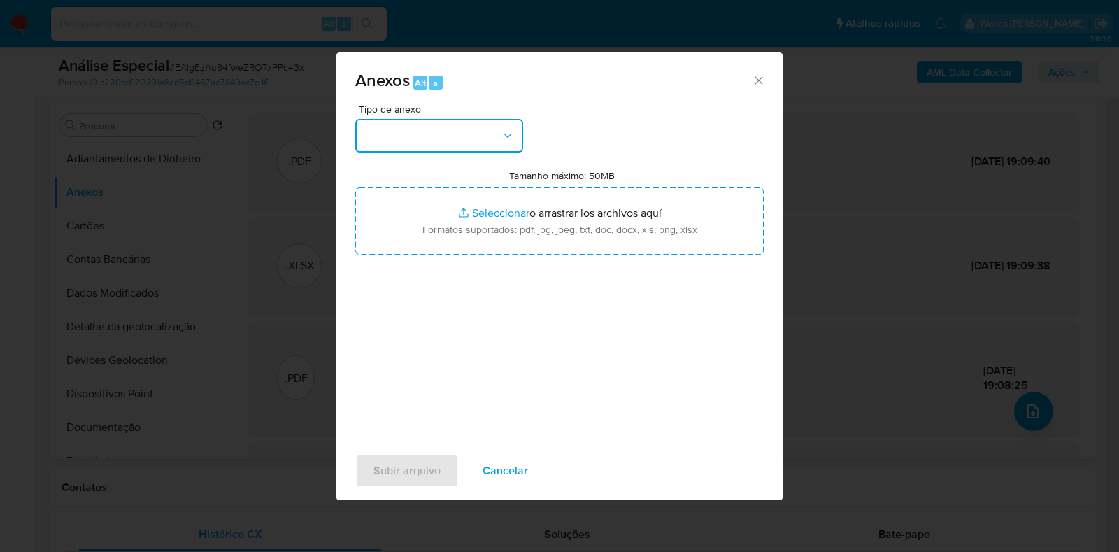
click at [470, 134] on button "button" at bounding box center [439, 136] width 168 height 34
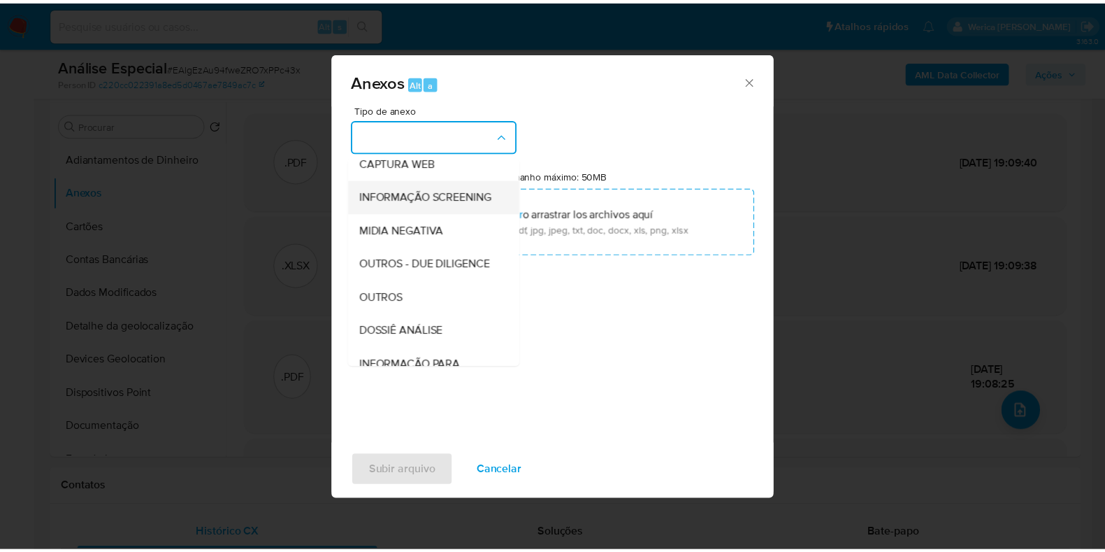
scroll to position [174, 0]
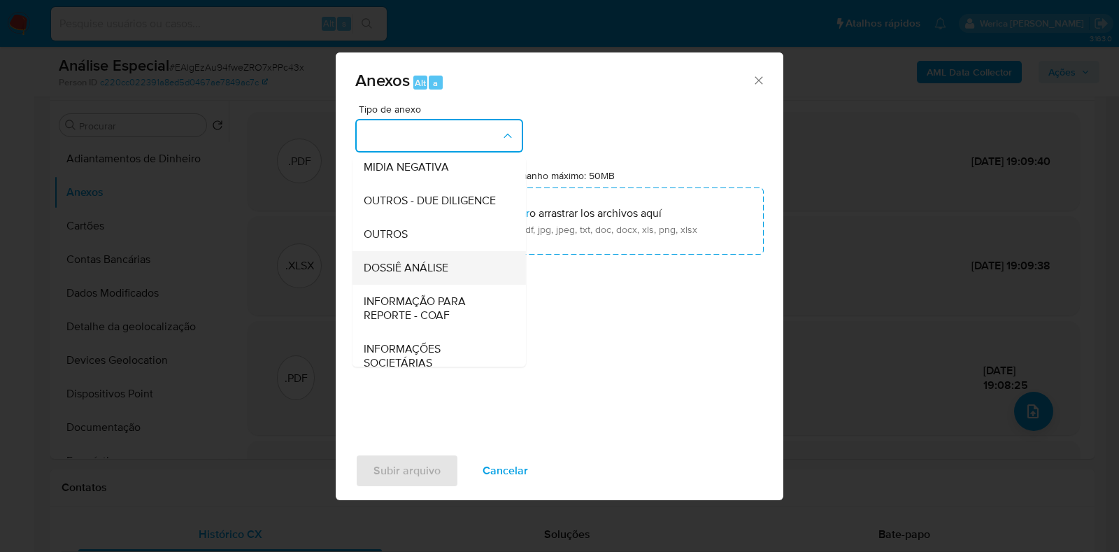
click at [450, 282] on div "DOSSIÊ ANÁLISE" at bounding box center [435, 268] width 143 height 34
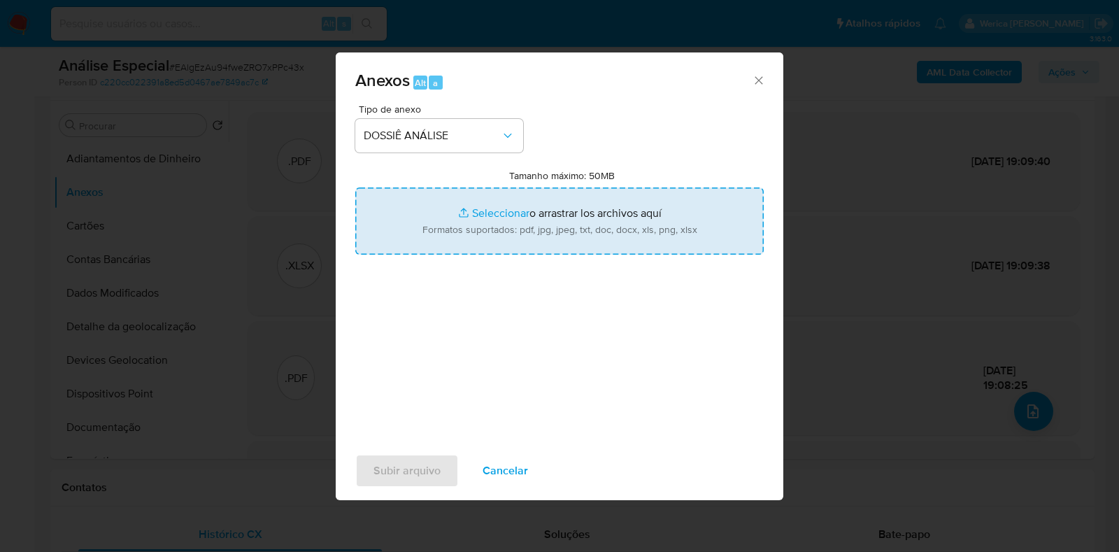
click at [629, 226] on input "Tamanho máximo: 50MB Seleccionar archivos" at bounding box center [559, 220] width 408 height 67
type input "C:\fakepath\SAR - XXXX - CPF 97244791291 - FRANCISCO GLEISON ELOY FERNANDES (1)…"
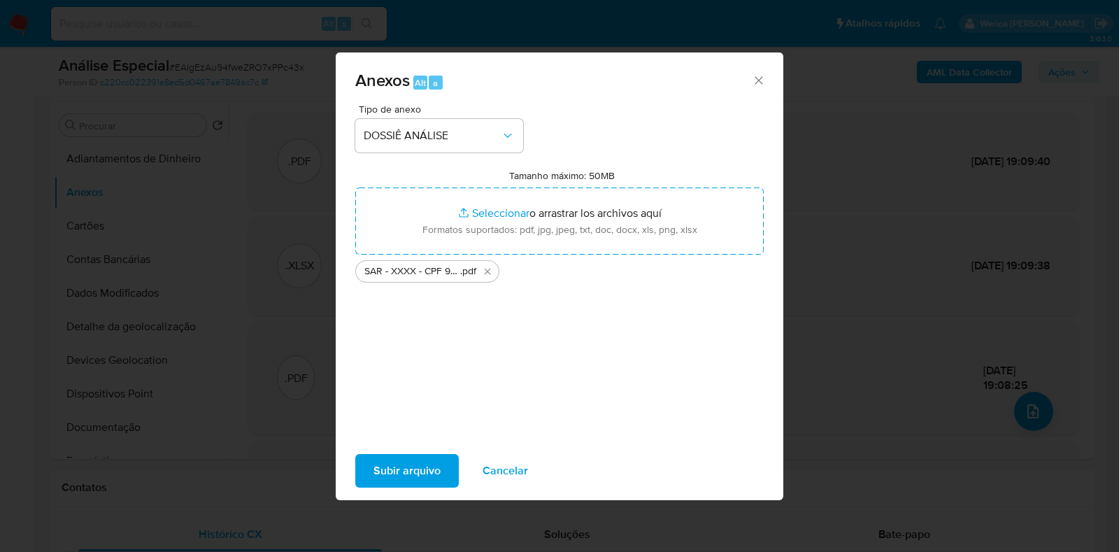
click at [421, 480] on span "Subir arquivo" at bounding box center [406, 470] width 67 height 31
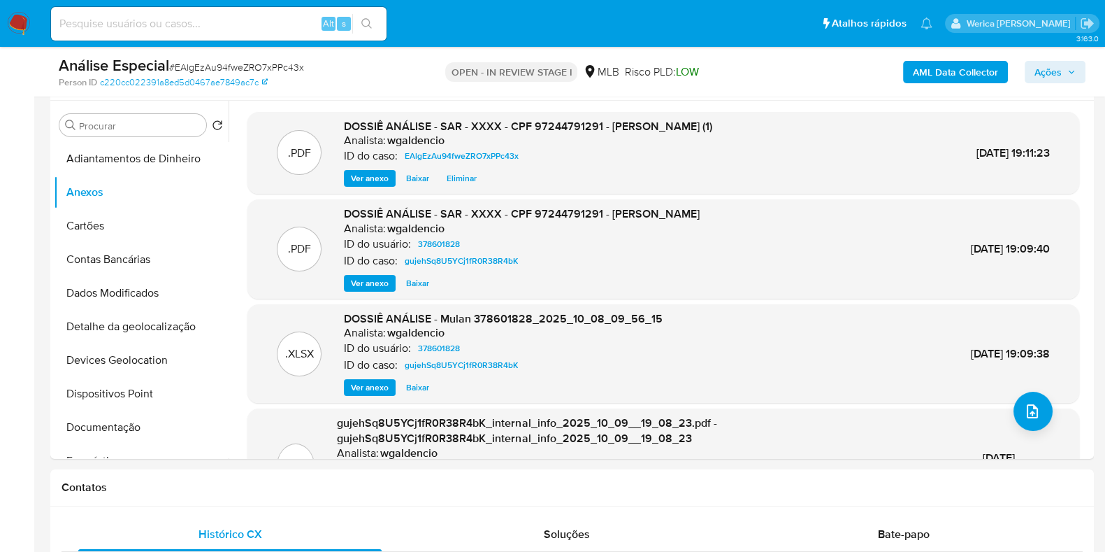
click at [1063, 65] on span "Ações" at bounding box center [1055, 72] width 41 height 20
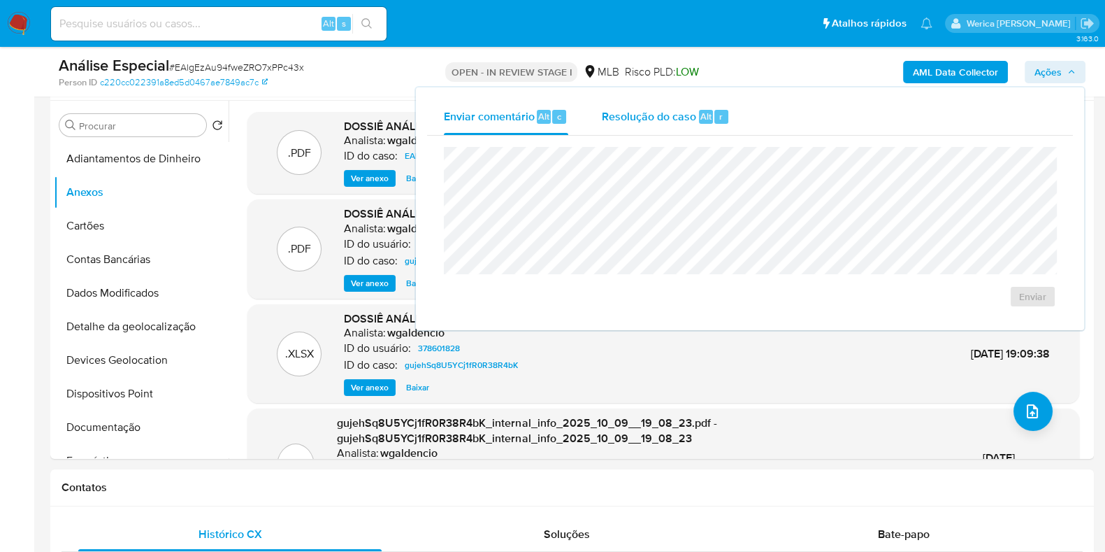
click at [675, 99] on div "Resolução do caso Alt r" at bounding box center [666, 117] width 128 height 36
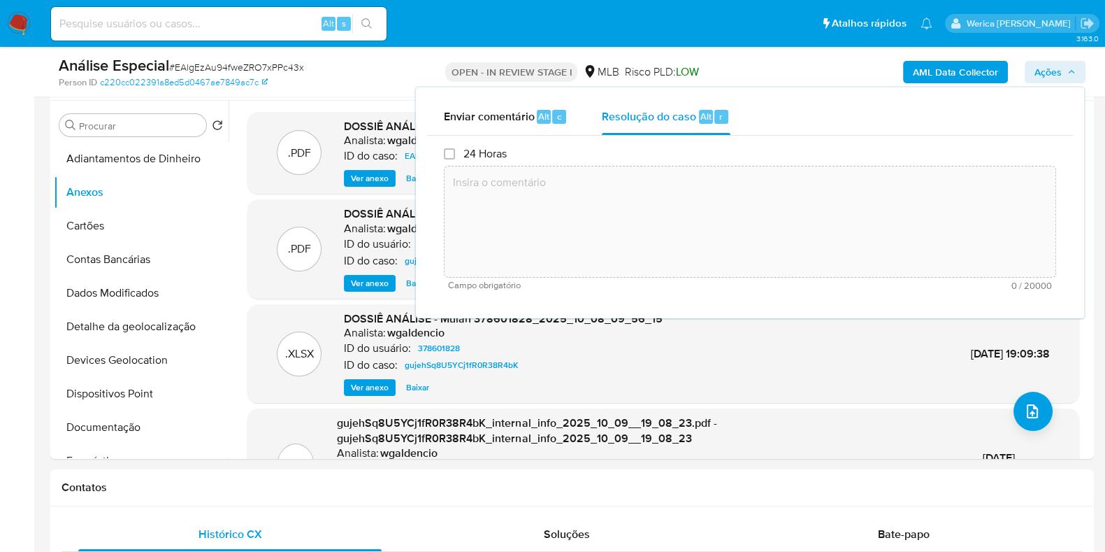
click at [666, 199] on textarea at bounding box center [750, 222] width 611 height 112
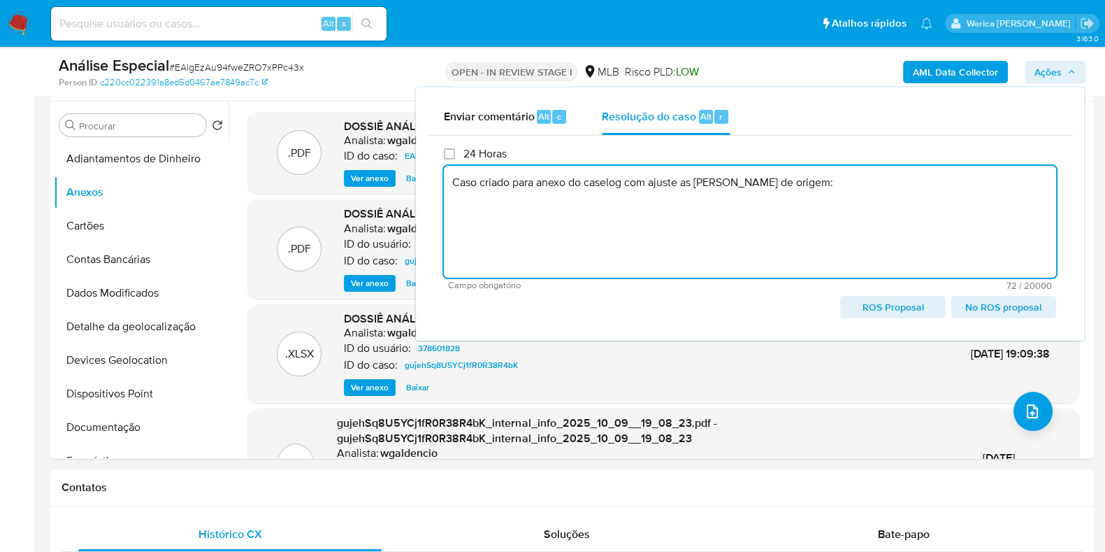
paste textarea "gujehSq8U5YCj1fR0R38R4bK"
click at [524, 201] on textarea "Caso criado para anexo do caselog com ajuste as alineas Caso de origem: gujehSq…" at bounding box center [750, 222] width 612 height 112
click at [619, 187] on textarea "Caso criado para anexo do caselog com ajuste as alineas Caso de origem e encami…" at bounding box center [750, 222] width 612 height 112
click at [836, 201] on textarea "Caso criado para anexo do caselog com ajuste as alíneas Caso de origem e encami…" at bounding box center [750, 222] width 612 height 112
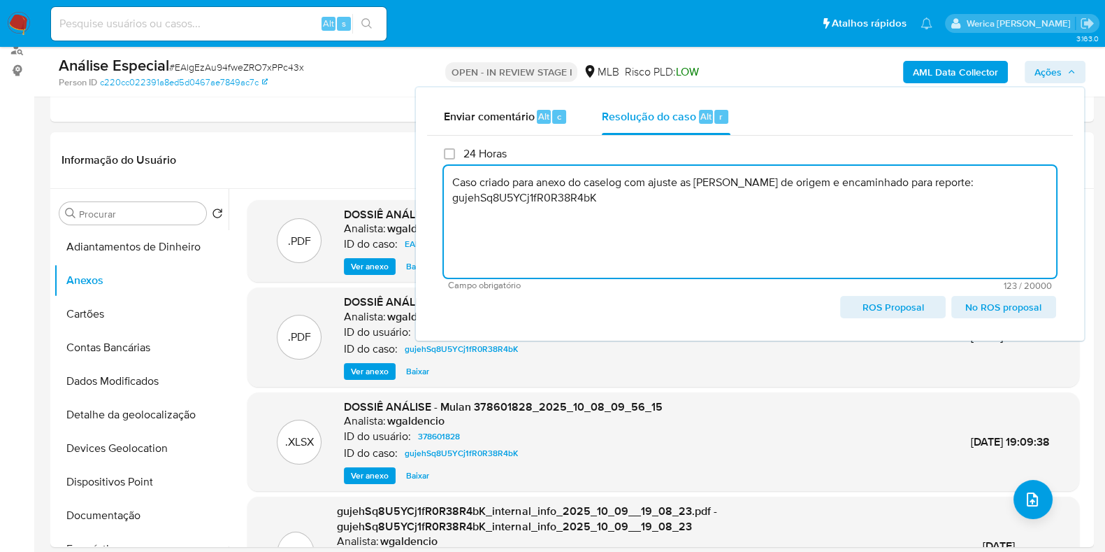
click at [965, 248] on textarea "Caso criado para anexo do caselog com ajuste as alíneas Caso de origem e encami…" at bounding box center [750, 222] width 612 height 112
click at [961, 236] on textarea "Caso criado para anexo do caselog com ajuste as alíneas Caso de origem e encami…" at bounding box center [750, 222] width 612 height 112
click at [951, 217] on textarea "Caso criado para anexo do caselog com ajuste as alíneas Caso de origem e encami…" at bounding box center [750, 222] width 612 height 112
drag, startPoint x: 944, startPoint y: 208, endPoint x: 432, endPoint y: 182, distance: 512.4
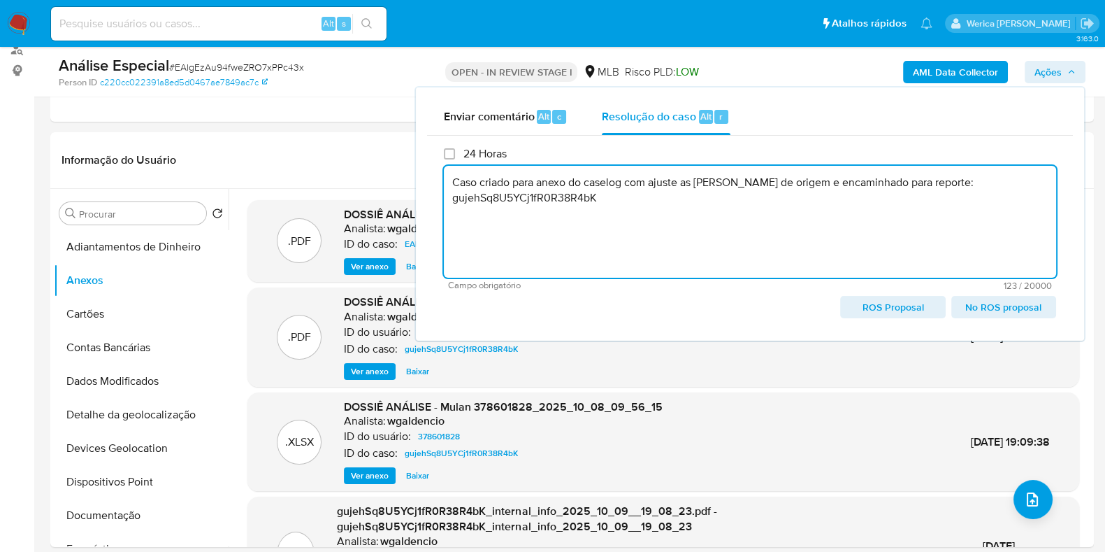
click at [432, 182] on div "24 Horas Caso criado para anexo do caselog com ajuste as alíneas Caso de origem…" at bounding box center [750, 233] width 646 height 194
type textarea "Caso criado para anexo do caselog com ajuste as alíneas Caso de origem e encami…"
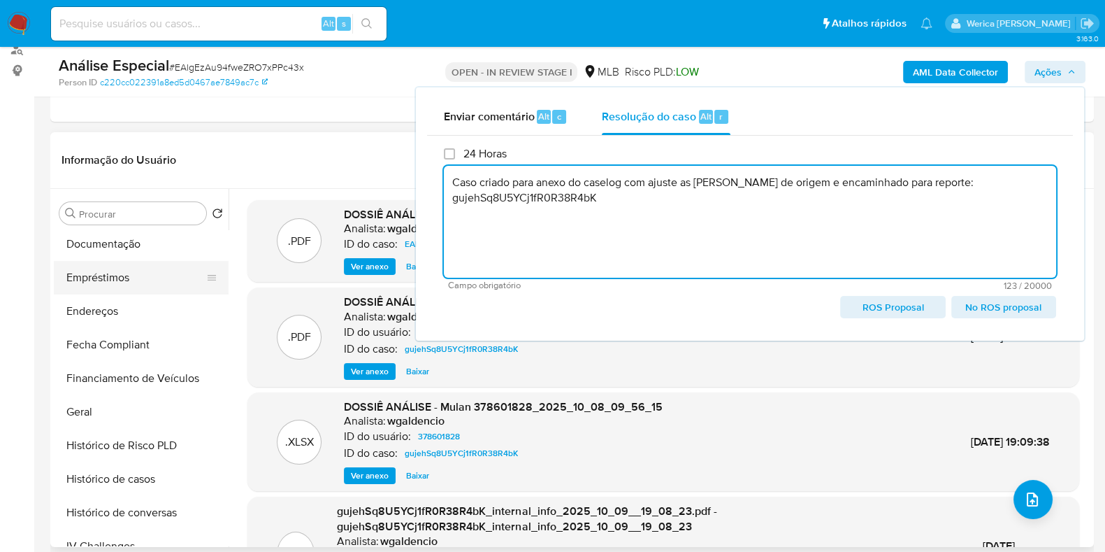
scroll to position [349, 0]
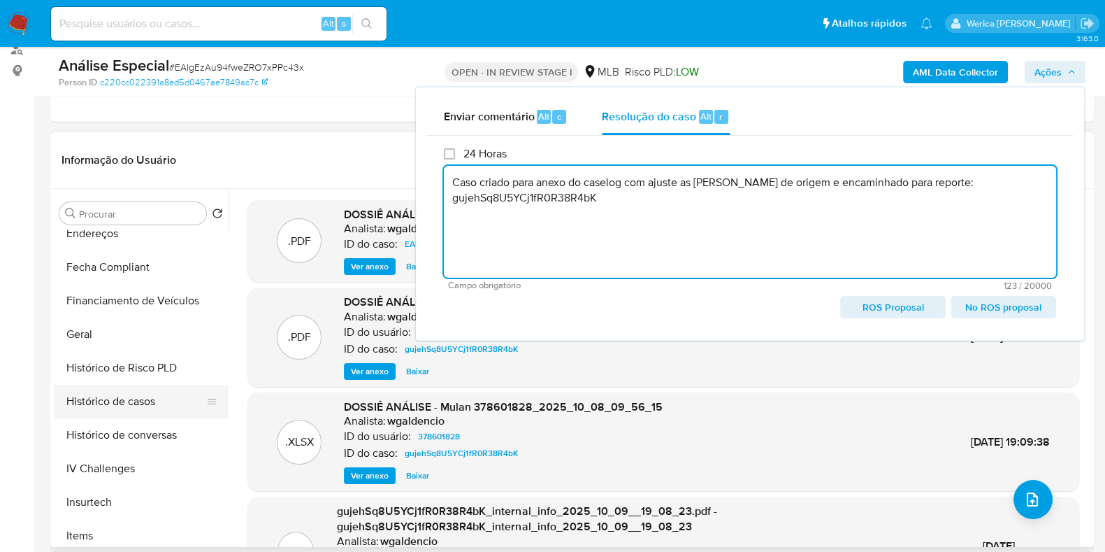
click at [159, 408] on button "Histórico de casos" at bounding box center [136, 402] width 164 height 34
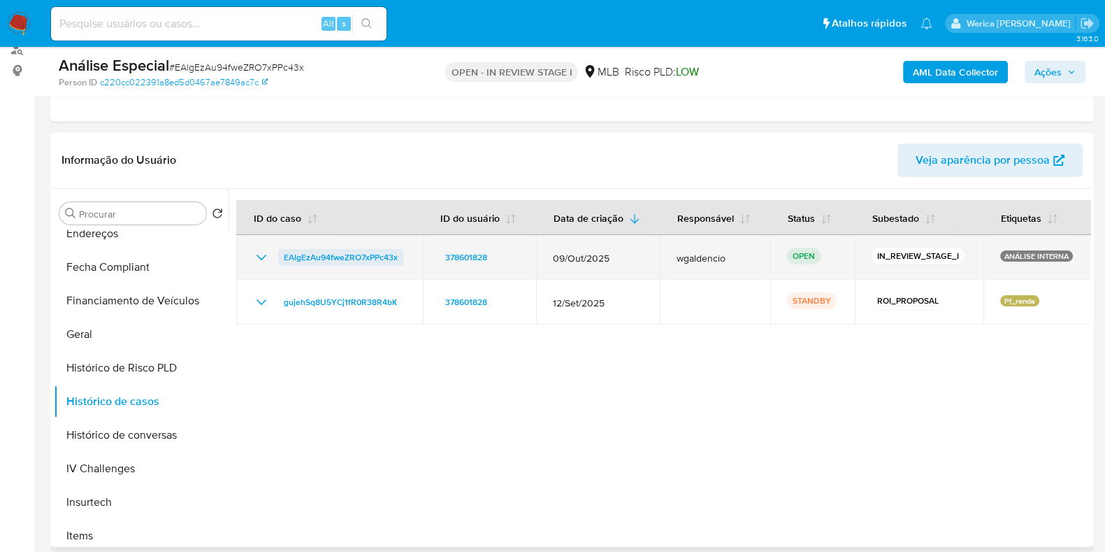
click at [360, 261] on span "EAlgEzAu94fweZRO7xPPc43x" at bounding box center [341, 257] width 114 height 17
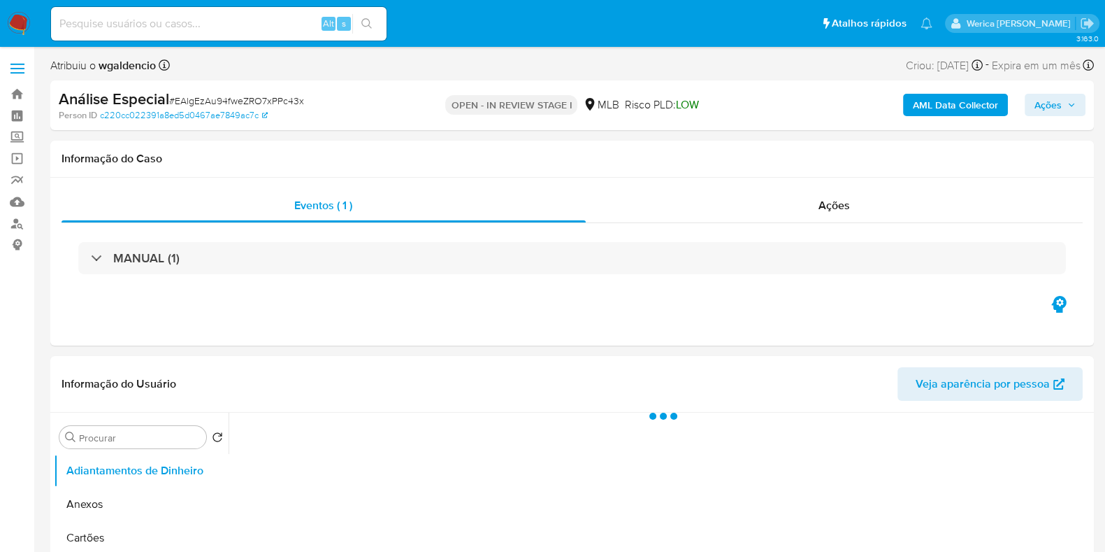
click at [1052, 107] on span "Ações" at bounding box center [1048, 105] width 27 height 22
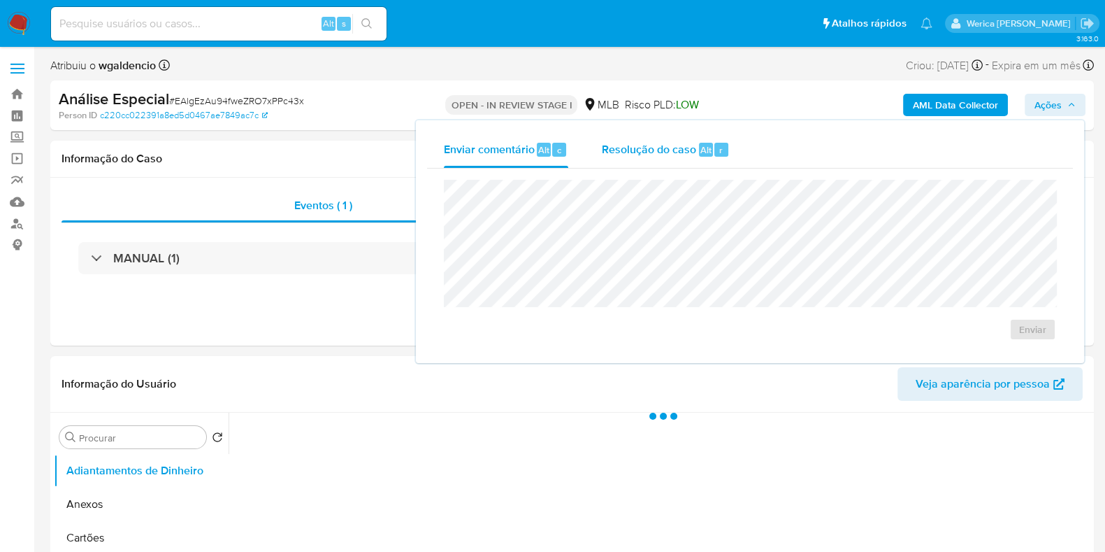
select select "10"
click at [726, 155] on div "r" at bounding box center [722, 150] width 14 height 14
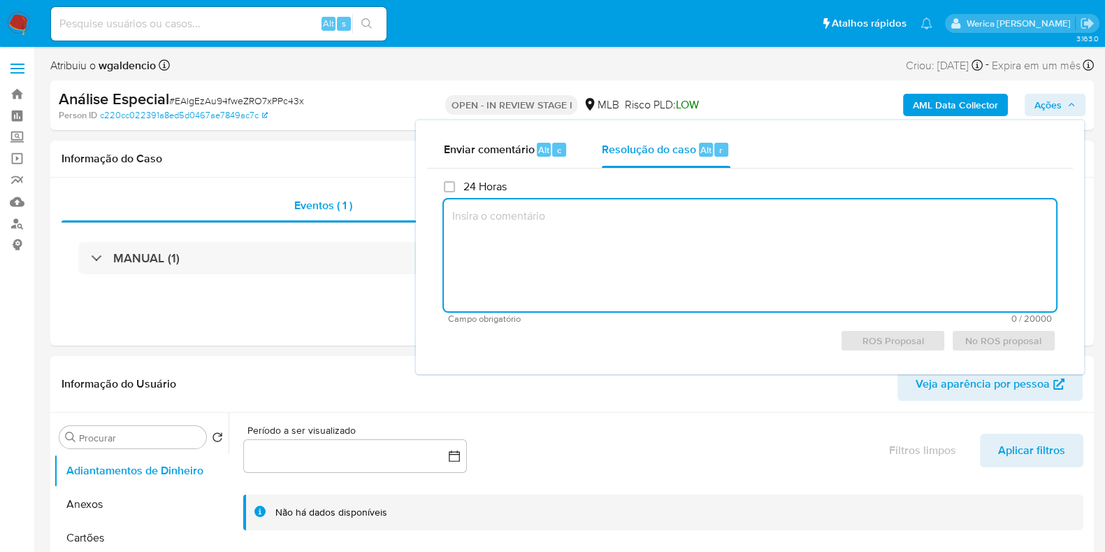
click at [717, 214] on textarea at bounding box center [750, 255] width 612 height 112
paste textarea "Caso criado para anexo do caselog com ajuste as alíneas Caso de origem e encami…"
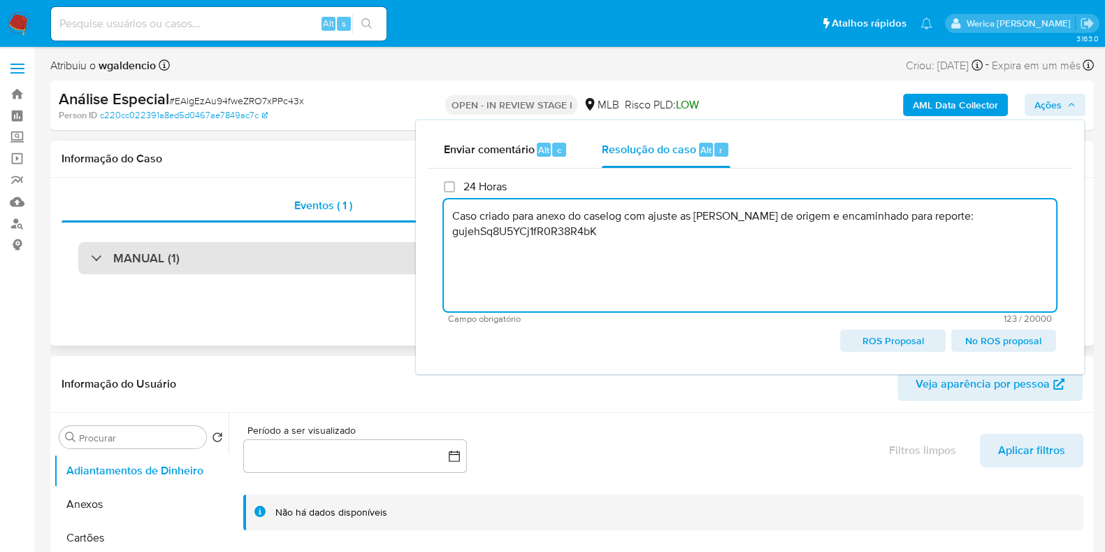
type textarea "Caso criado para anexo do caselog com ajuste as alíneas Caso de origem e encami…"
drag, startPoint x: 311, startPoint y: 270, endPoint x: 324, endPoint y: 271, distance: 12.6
click at [311, 271] on div "MANUAL (1)" at bounding box center [572, 258] width 988 height 32
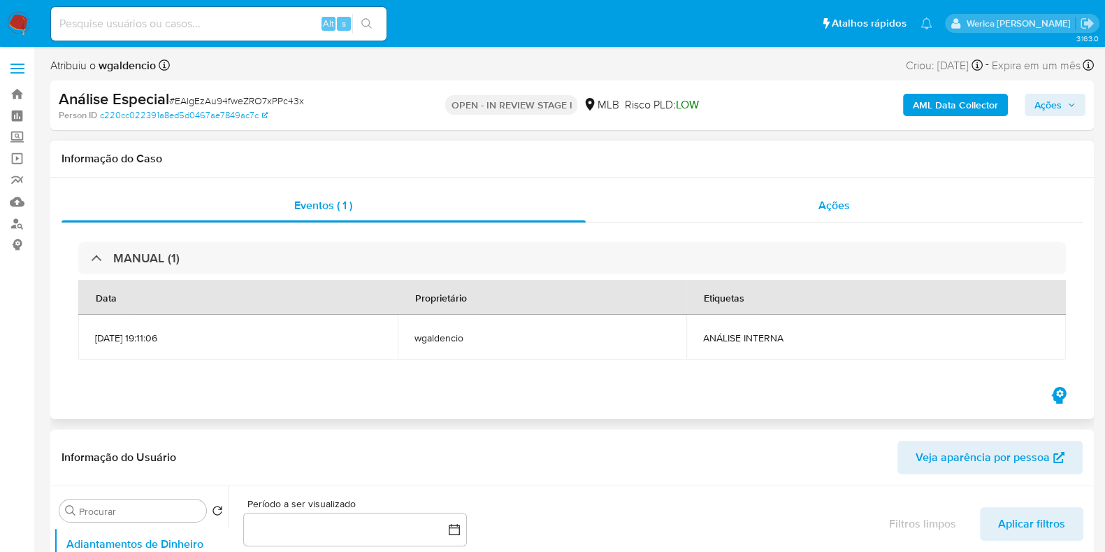
click at [811, 208] on div "Ações" at bounding box center [835, 206] width 498 height 34
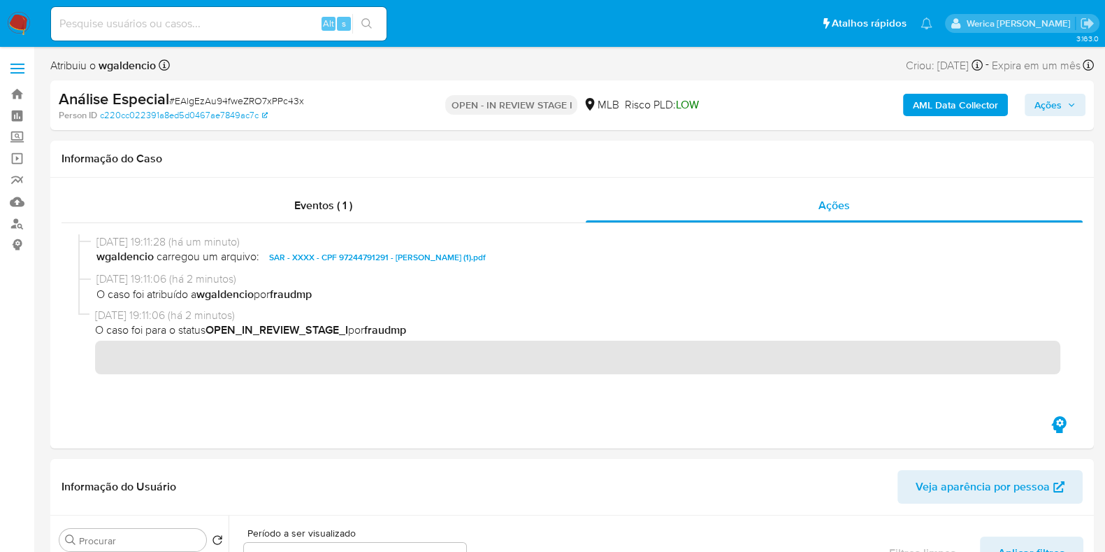
click at [1034, 106] on button "Ações" at bounding box center [1055, 105] width 61 height 22
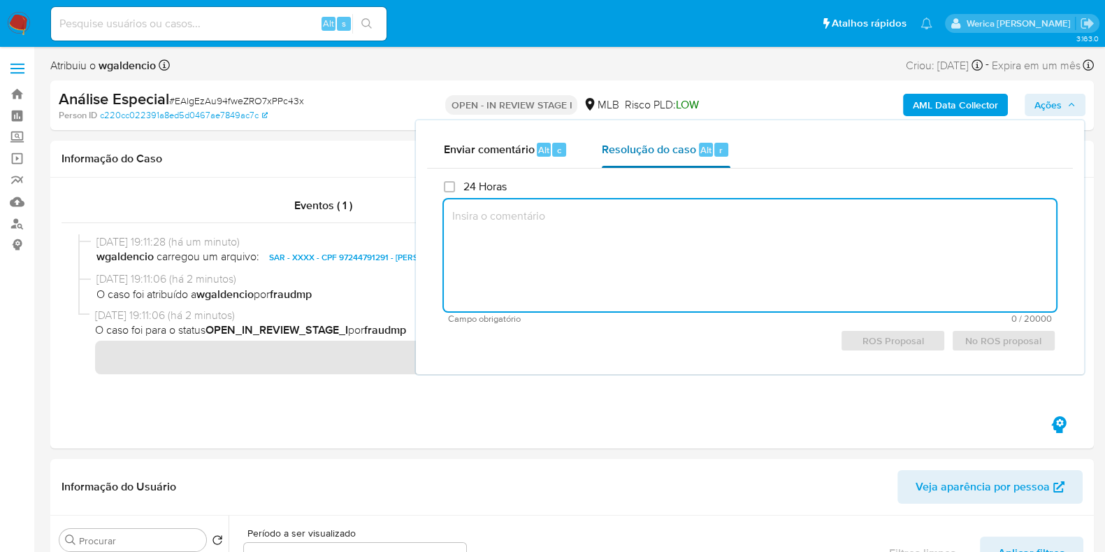
click at [708, 161] on div "Resolução do caso Alt r" at bounding box center [666, 149] width 128 height 36
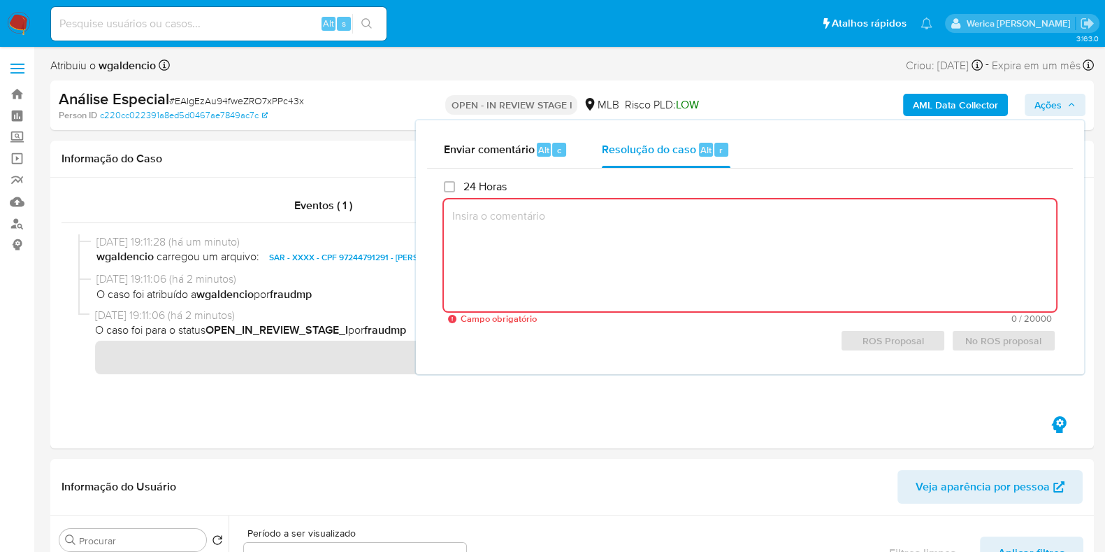
click at [696, 235] on textarea at bounding box center [750, 255] width 612 height 112
paste textarea "Caso criado para anexo do caselog com ajuste as alíneas Caso de origem e encami…"
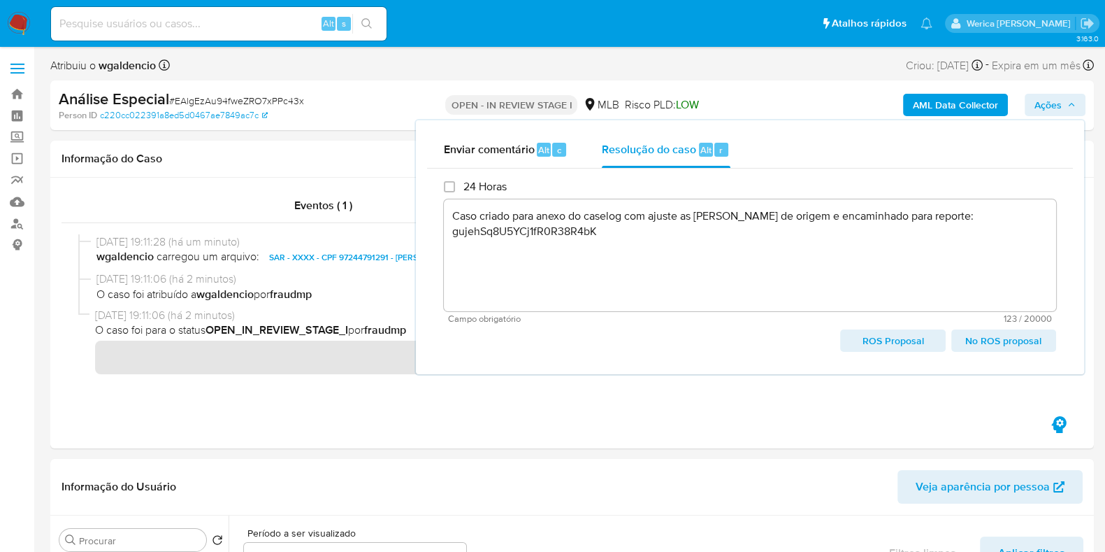
click at [1018, 340] on span "No ROS proposal" at bounding box center [1003, 341] width 85 height 20
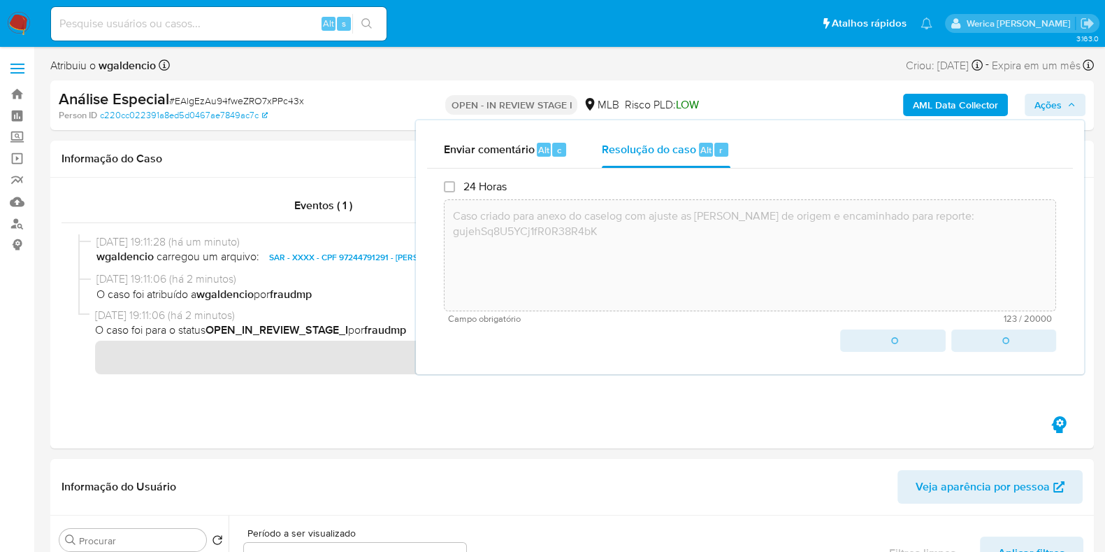
type textarea "Caso criado para anexo do caselog com ajuste as alíneas Caso de origem e encami…"
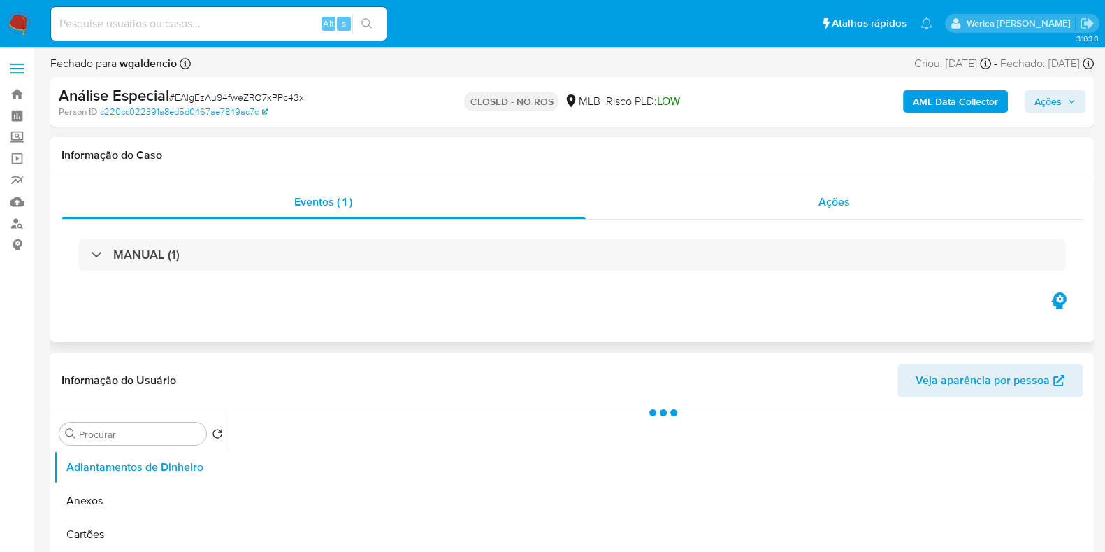
click at [825, 208] on span "Ações" at bounding box center [834, 202] width 31 height 16
select select "10"
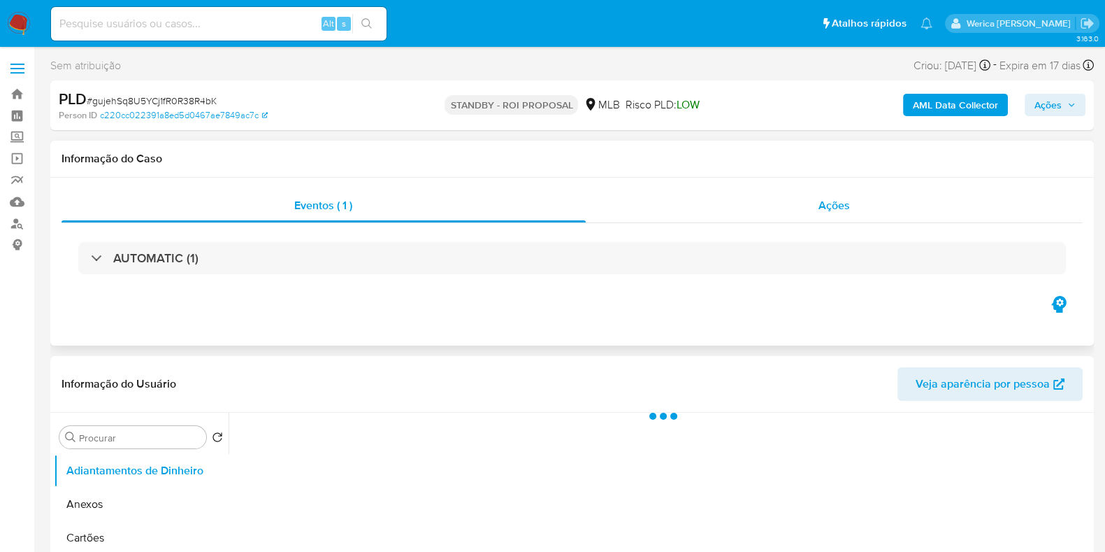
select select "10"
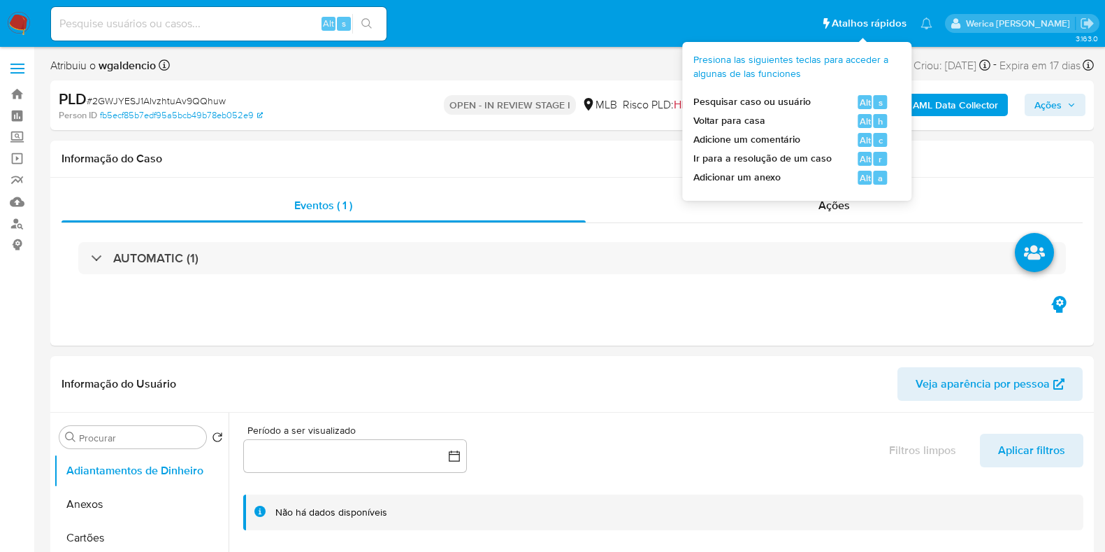
select select "10"
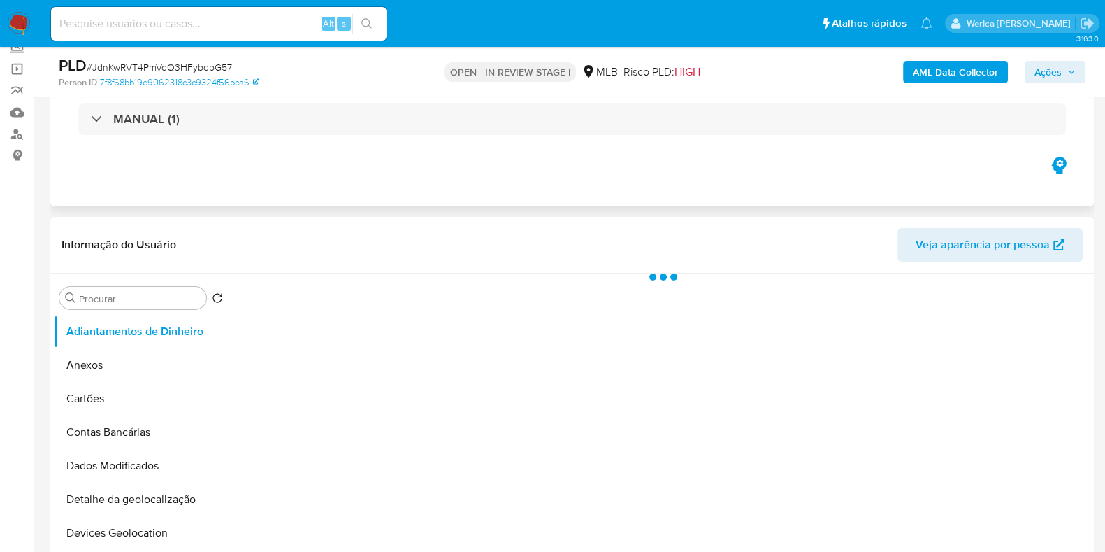
select select "10"
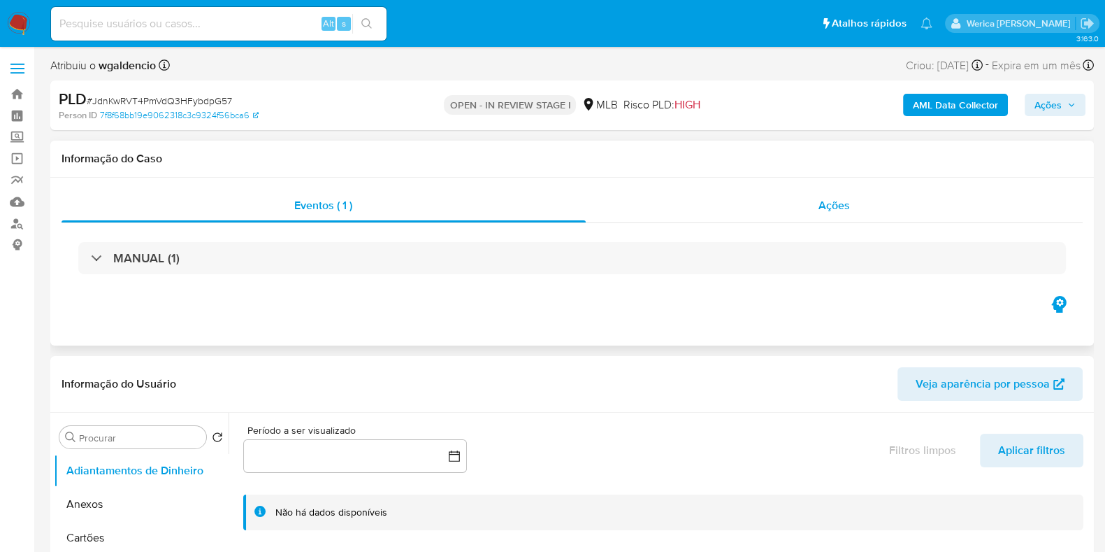
click at [831, 190] on div "Eventos ( 1 ) Ações MANUAL (1)" at bounding box center [572, 262] width 1044 height 168
click at [830, 209] on span "Ações" at bounding box center [834, 205] width 31 height 16
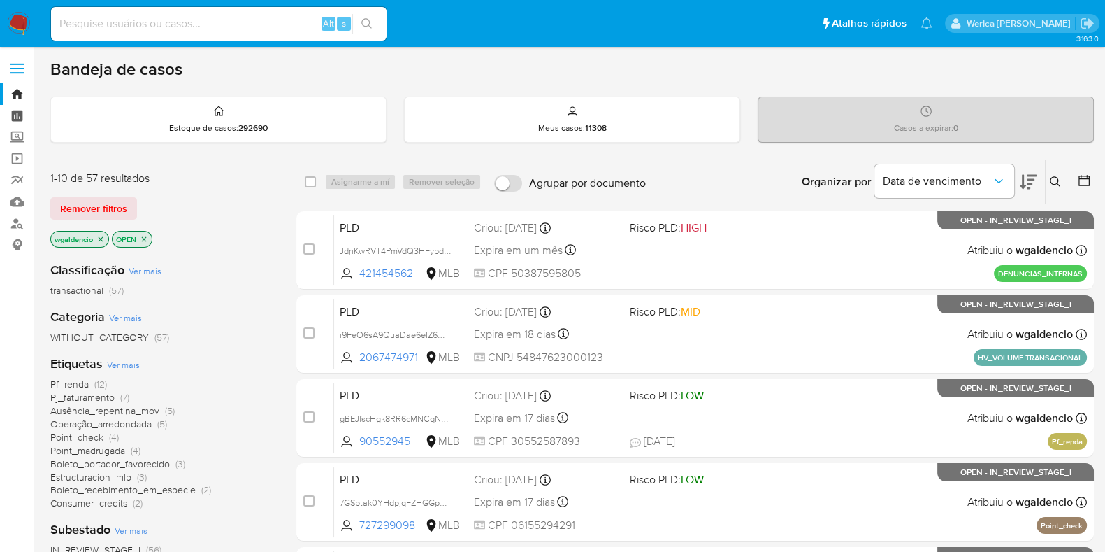
click at [21, 113] on link "Painel" at bounding box center [83, 116] width 166 height 22
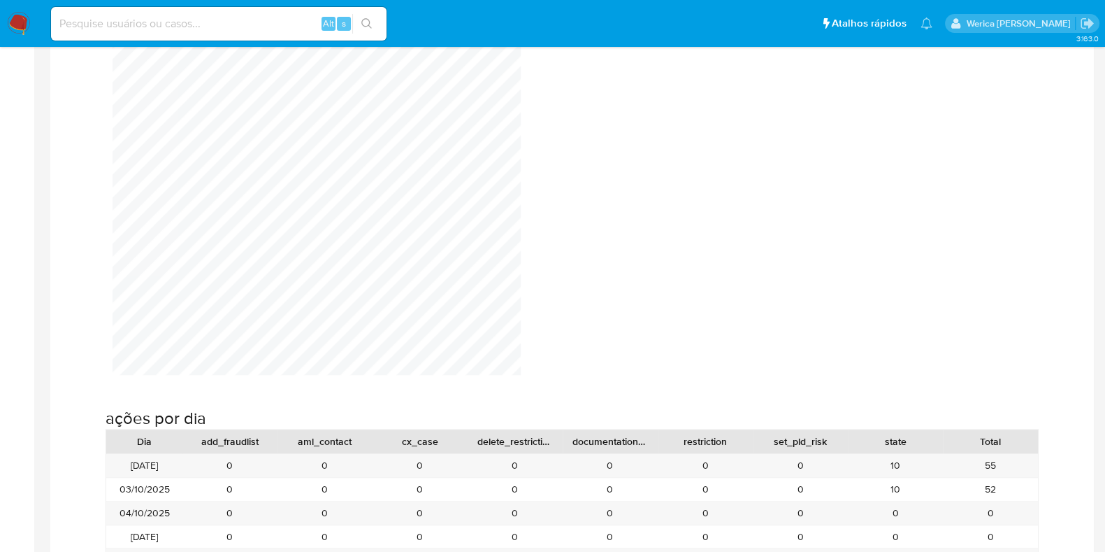
scroll to position [1310, 0]
